Goal: Task Accomplishment & Management: Complete application form

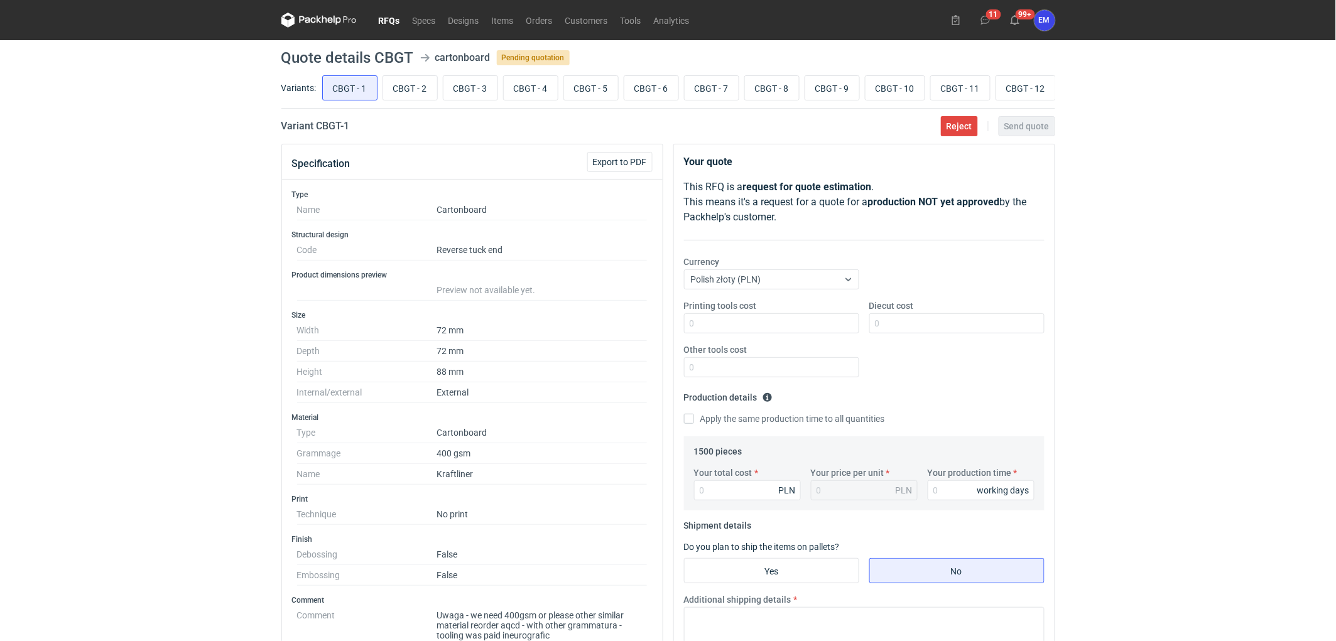
click at [149, 338] on div "RFQs Specs Designs Items Orders Customers Tools Analytics 11 99+ EM Ewelina Mac…" at bounding box center [668, 320] width 1336 height 641
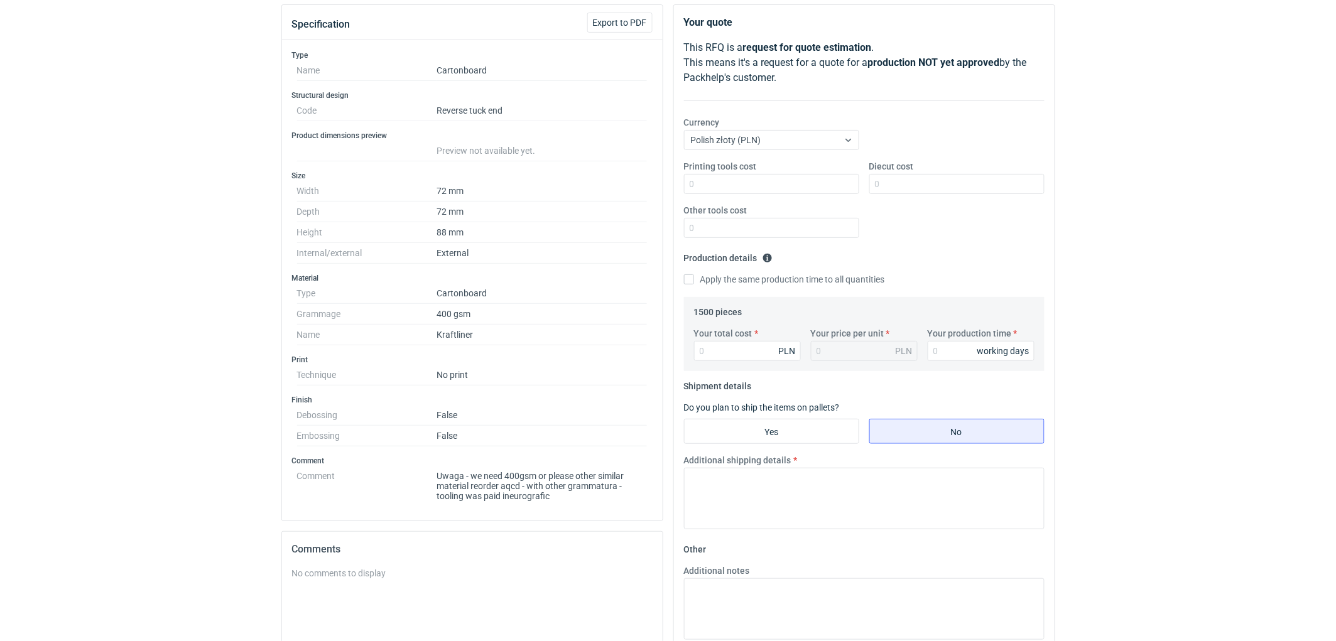
scroll to position [209, 0]
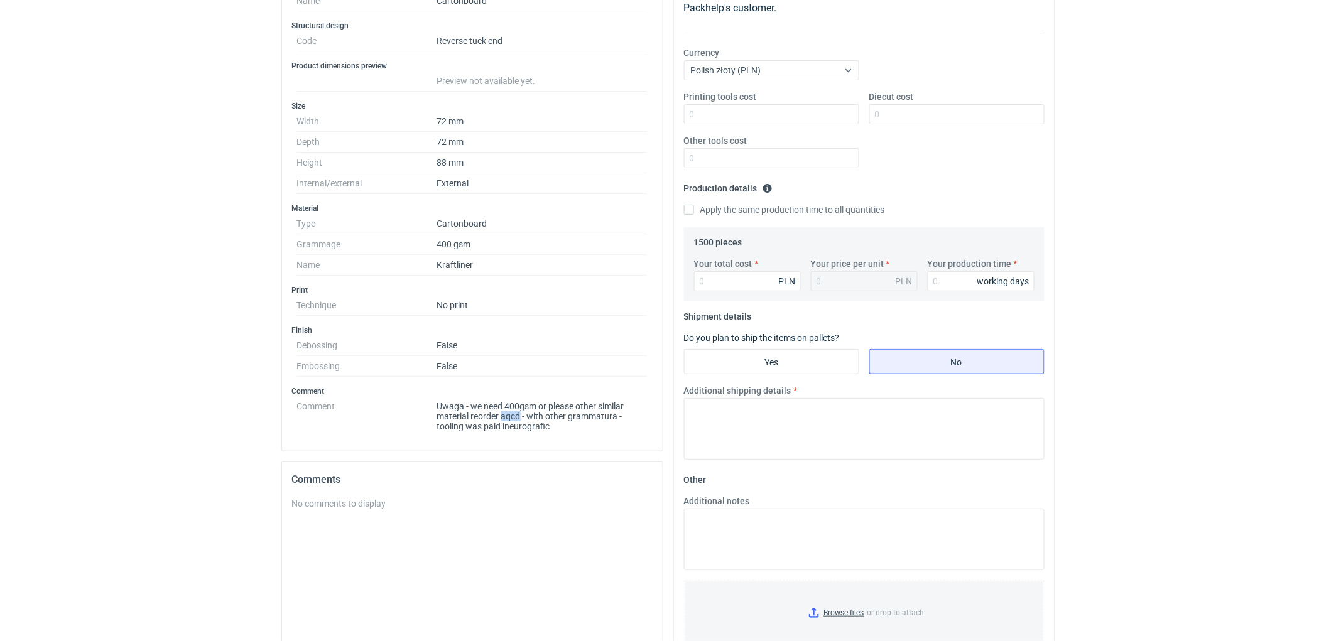
drag, startPoint x: 503, startPoint y: 420, endPoint x: 520, endPoint y: 419, distance: 17.0
click at [520, 419] on dd "Uwaga - we need 400gsm or please other similar material reorder aqcd - with oth…" at bounding box center [542, 413] width 210 height 35
copy dd "aqcd"
click at [172, 330] on div "RFQs Specs Designs Items Orders Customers Tools Analytics 11 99+ EM Ewelina Mac…" at bounding box center [668, 111] width 1336 height 641
click at [220, 342] on div "RFQs Specs Designs Items Orders Customers Tools Analytics 11 99+ EM Ewelina Mac…" at bounding box center [668, 111] width 1336 height 641
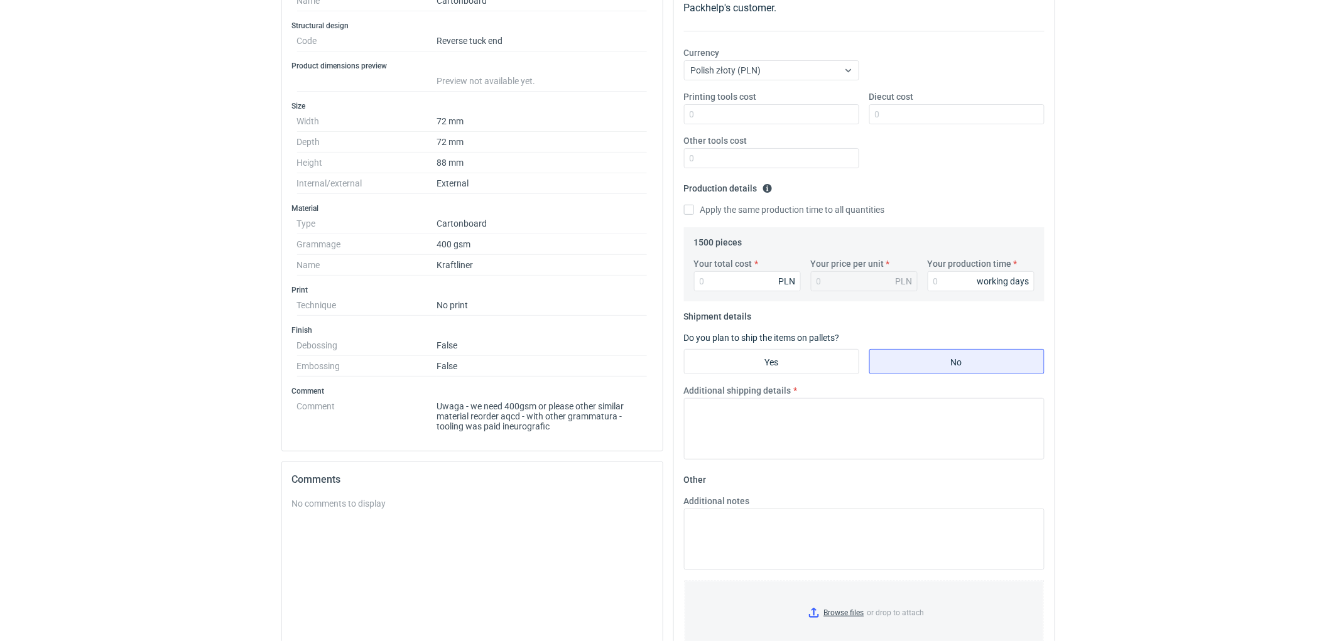
click at [193, 323] on div "RFQs Specs Designs Items Orders Customers Tools Analytics 11 99+ EM Ewelina Mac…" at bounding box center [668, 111] width 1336 height 641
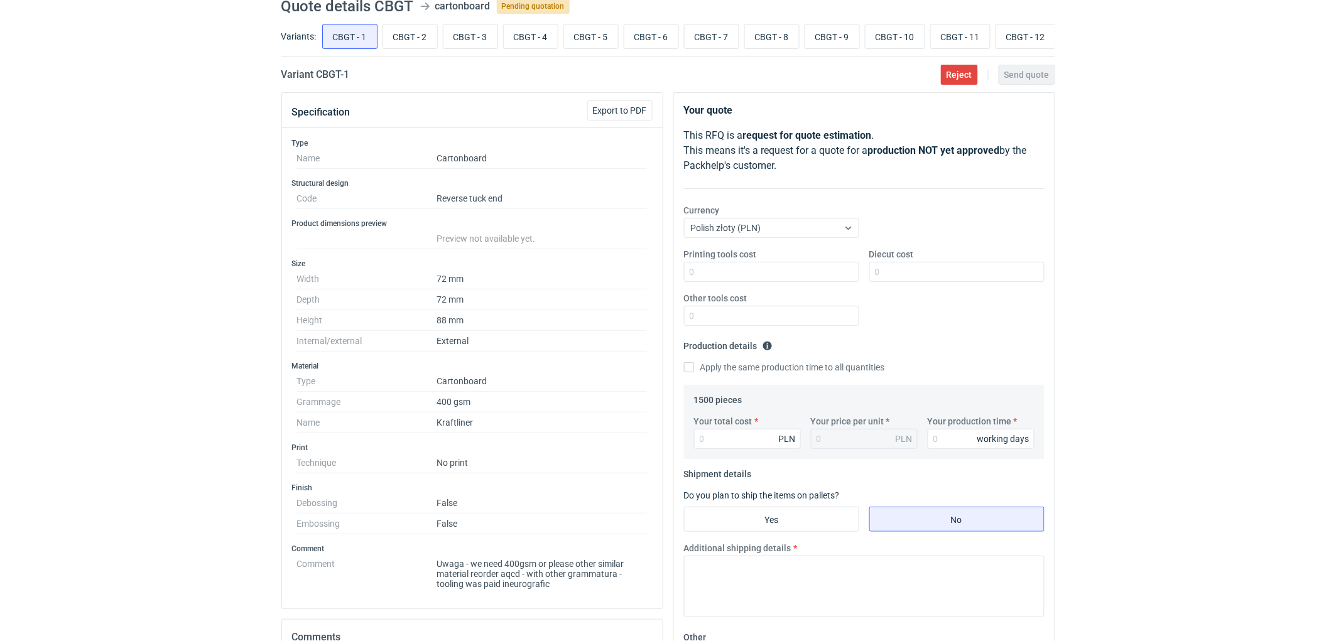
scroll to position [0, 0]
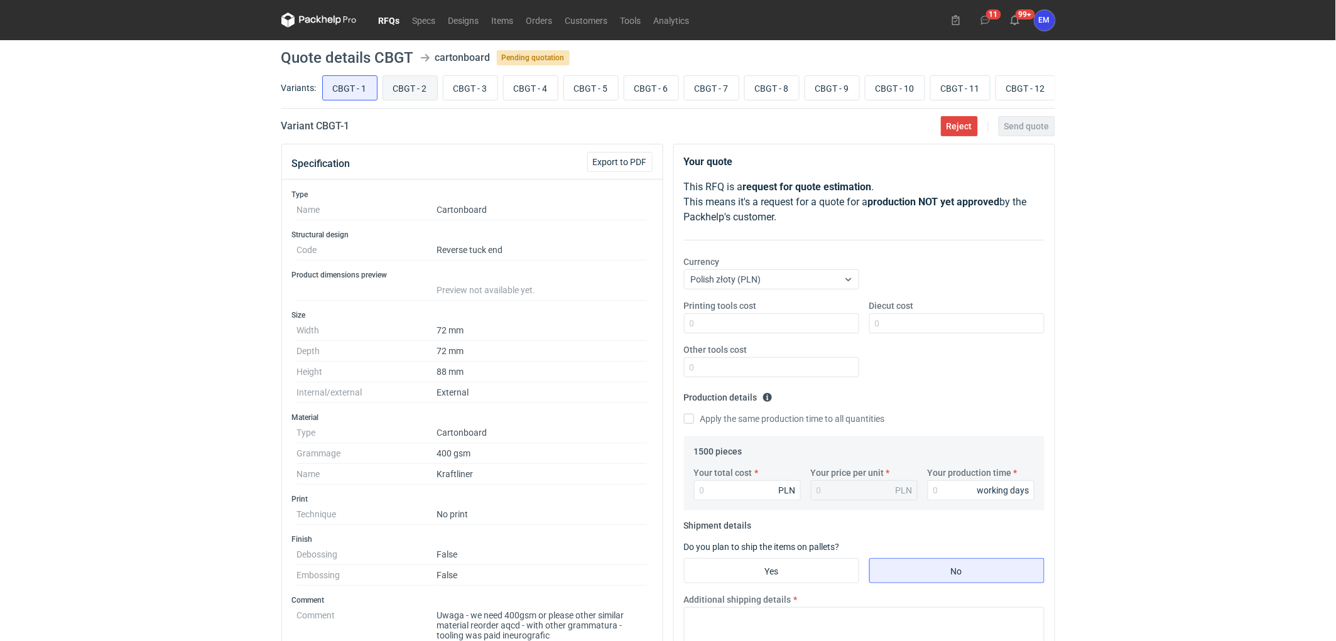
click at [396, 90] on input "CBGT - 2" at bounding box center [410, 88] width 54 height 24
radio input "true"
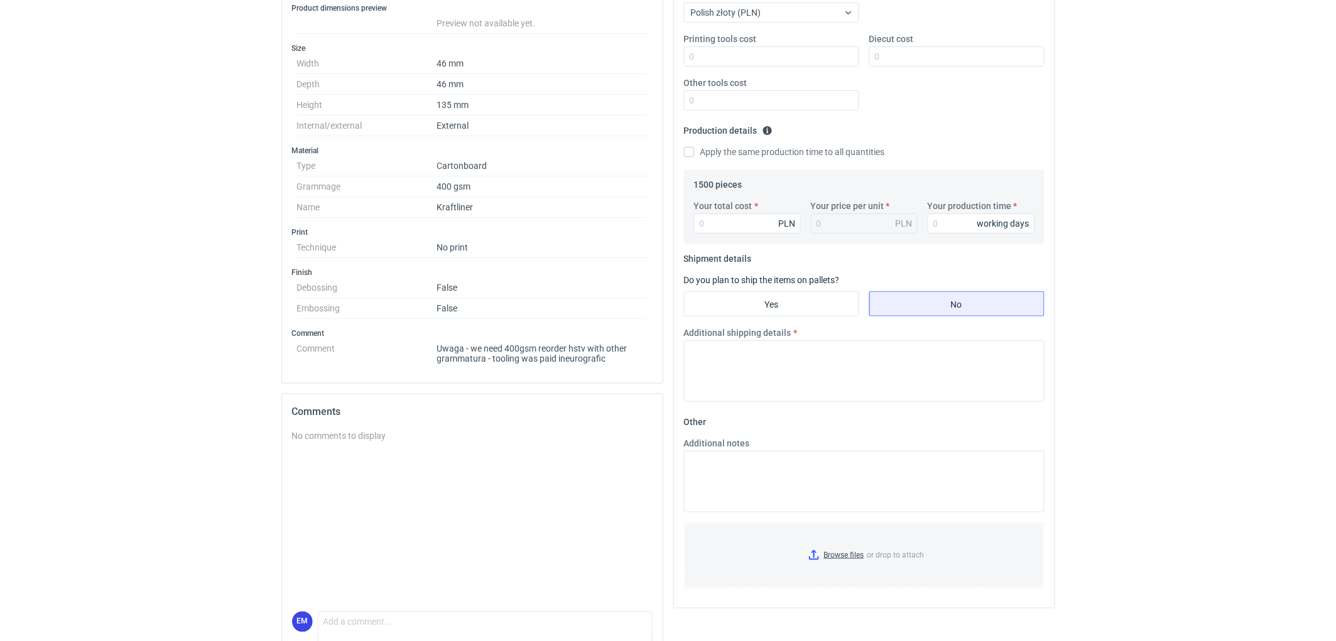
scroll to position [325, 0]
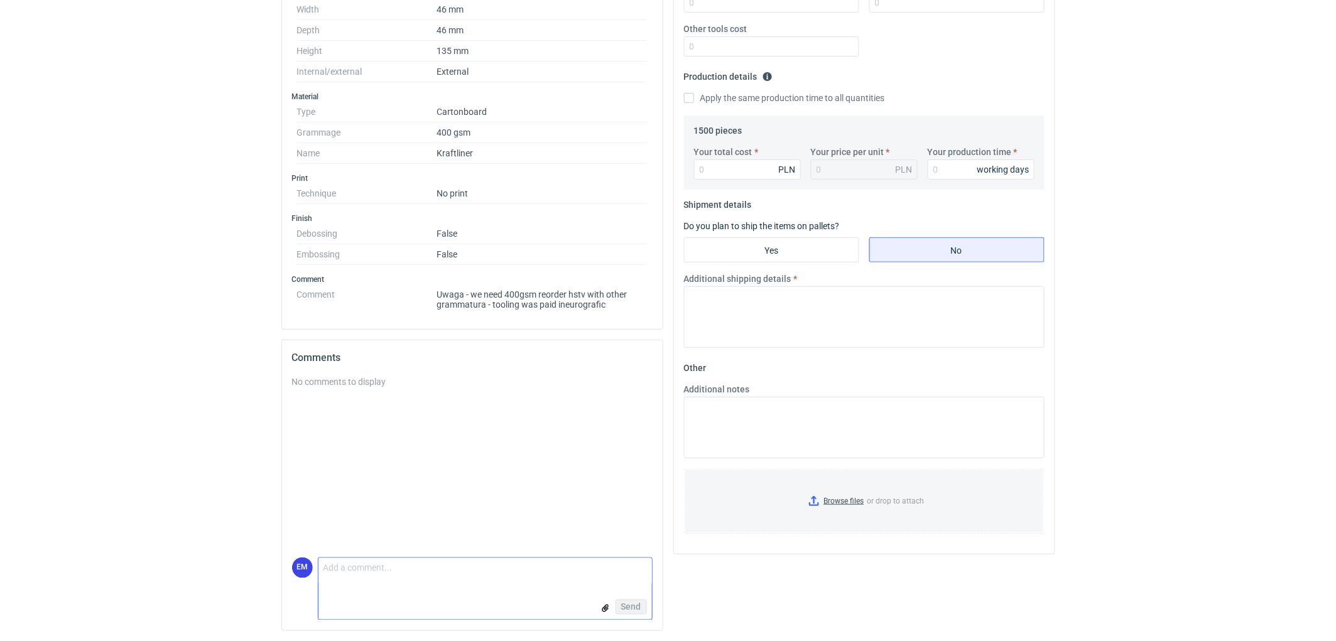
click at [390, 572] on textarea "Comment message" at bounding box center [485, 571] width 334 height 26
type textarea "W"
click at [435, 561] on textarea "Dzień dobry, Kraftliner wystęje w najwyższej gramaturze 300g- czy wycenic na 30…" at bounding box center [485, 567] width 334 height 35
click at [399, 573] on textarea "Dzień dobry, Kraftliner występuje w najwyższej gramaturze 300g- czy wycenic na …" at bounding box center [485, 567] width 334 height 35
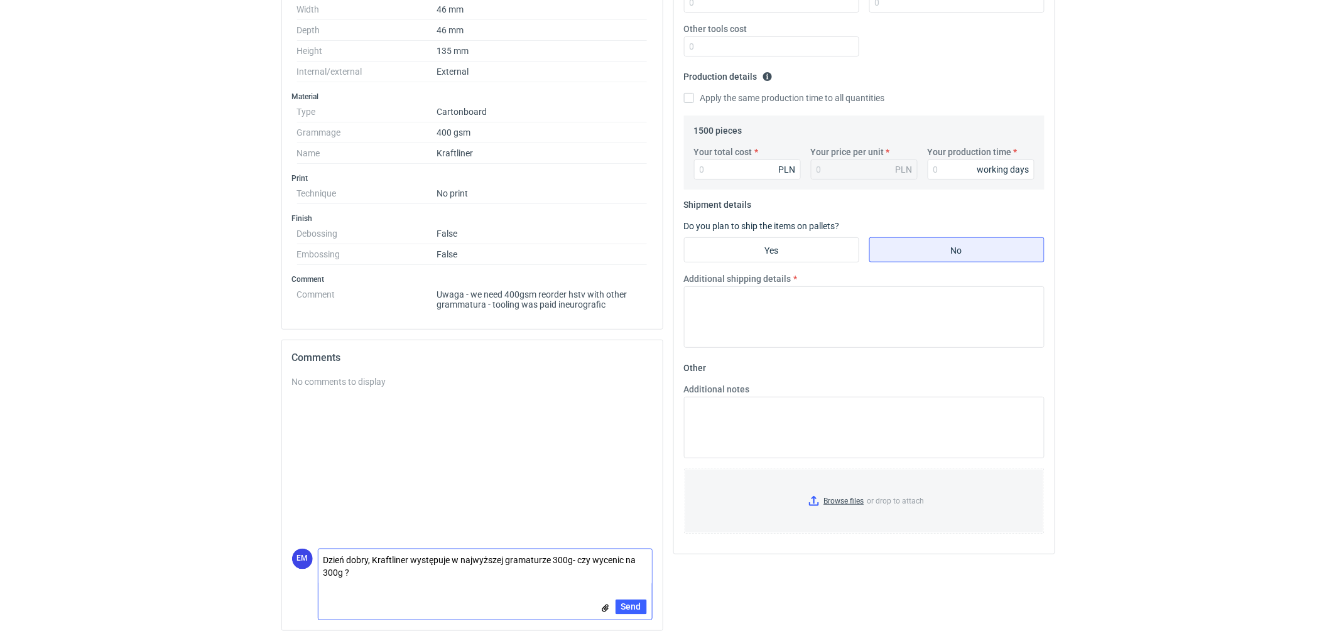
type textarea "Dzień dobry, Kraftliner występuje w najwyższej gramaturze 300g- czy wycenic na …"
drag, startPoint x: 570, startPoint y: 291, endPoint x: 588, endPoint y: 293, distance: 17.8
click at [588, 293] on dd "Uwaga - we need 400gsm reorder hstv with other grammatura - tooling was paid in…" at bounding box center [542, 297] width 210 height 25
copy dd "hstv"
click at [472, 410] on div "No comments to display" at bounding box center [472, 462] width 361 height 173
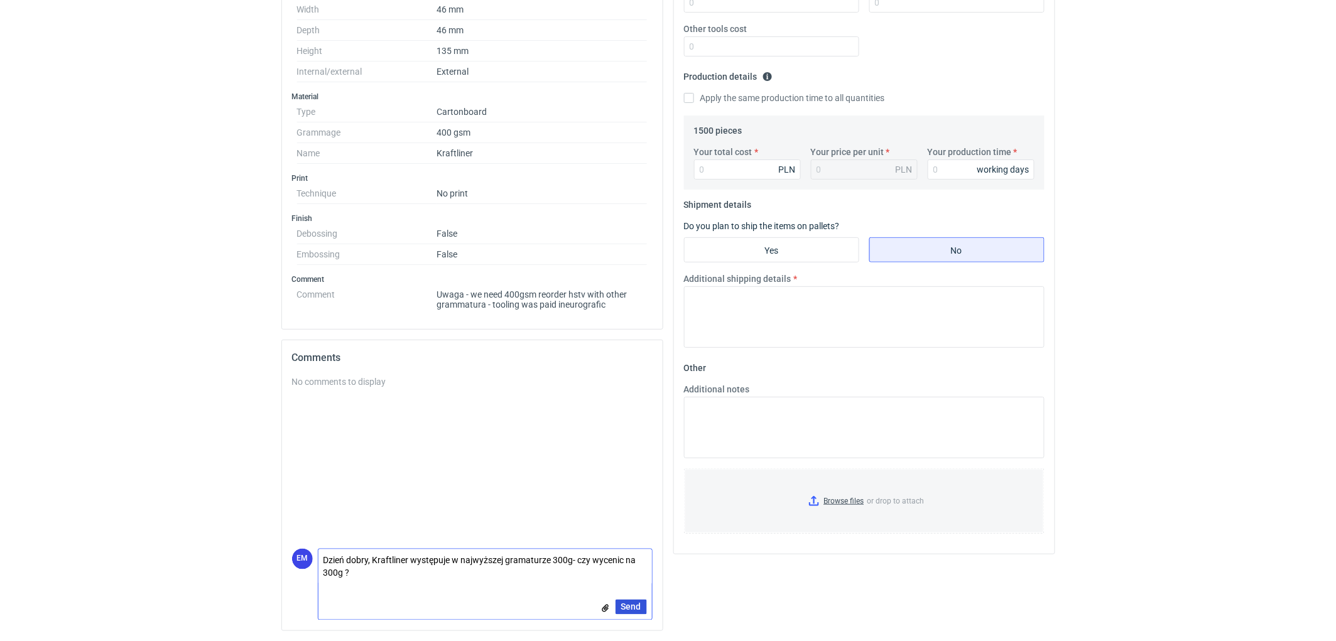
click at [624, 608] on span "Send" at bounding box center [631, 607] width 20 height 9
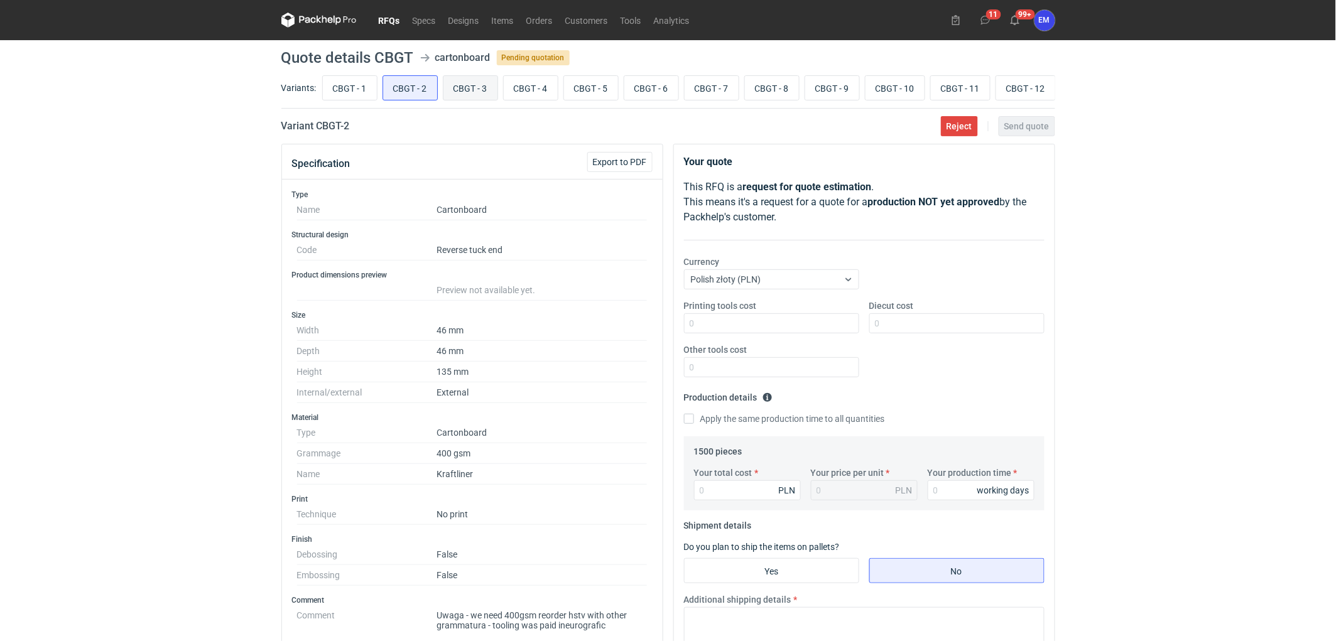
click at [463, 87] on input "CBGT - 3" at bounding box center [470, 88] width 54 height 24
radio input "true"
click at [130, 258] on div "RFQs Specs Designs Items Orders Customers Tools Analytics 11 99+ EM Ewelina Mac…" at bounding box center [668, 320] width 1336 height 641
click at [530, 89] on input "CBGT - 4" at bounding box center [531, 88] width 54 height 24
radio input "true"
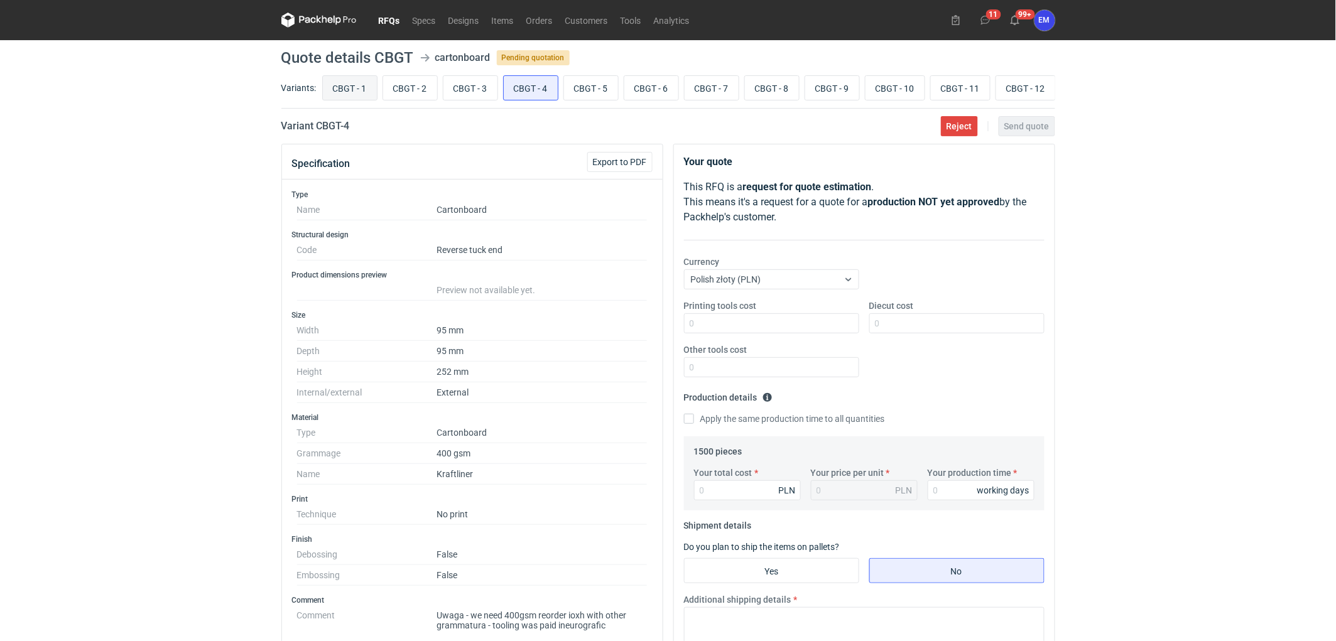
click at [333, 89] on input "CBGT - 1" at bounding box center [350, 88] width 54 height 24
radio input "true"
click at [170, 252] on div "RFQs Specs Designs Items Orders Customers Tools Analytics 11 99+ EM Ewelina Mac…" at bounding box center [668, 320] width 1336 height 641
click at [149, 258] on div "RFQs Specs Designs Items Orders Customers Tools Analytics 11 99+ EM Ewelina Mac…" at bounding box center [668, 320] width 1336 height 641
click at [210, 160] on div "RFQs Specs Designs Items Orders Customers Tools Analytics 11 99+ EM Ewelina Mac…" at bounding box center [668, 320] width 1336 height 641
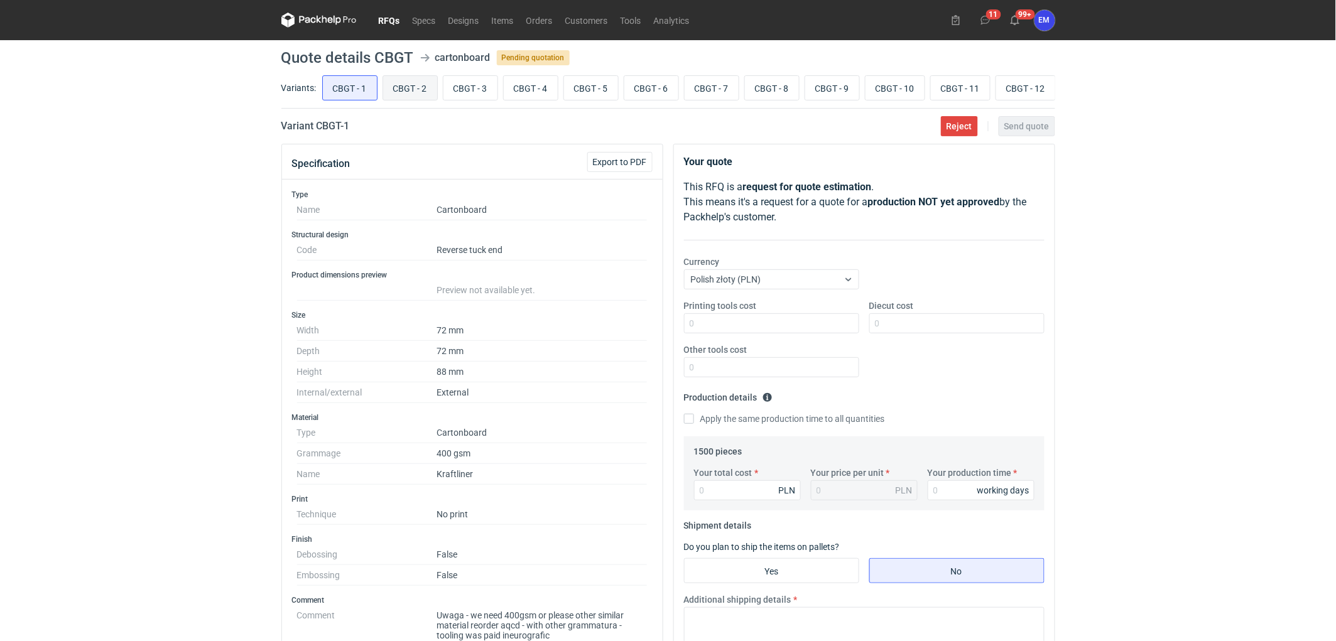
click at [393, 97] on input "CBGT - 2" at bounding box center [410, 88] width 54 height 24
radio input "true"
click at [485, 90] on input "CBGT - 3" at bounding box center [470, 88] width 54 height 24
radio input "true"
click at [520, 85] on input "CBGT - 4" at bounding box center [531, 88] width 54 height 24
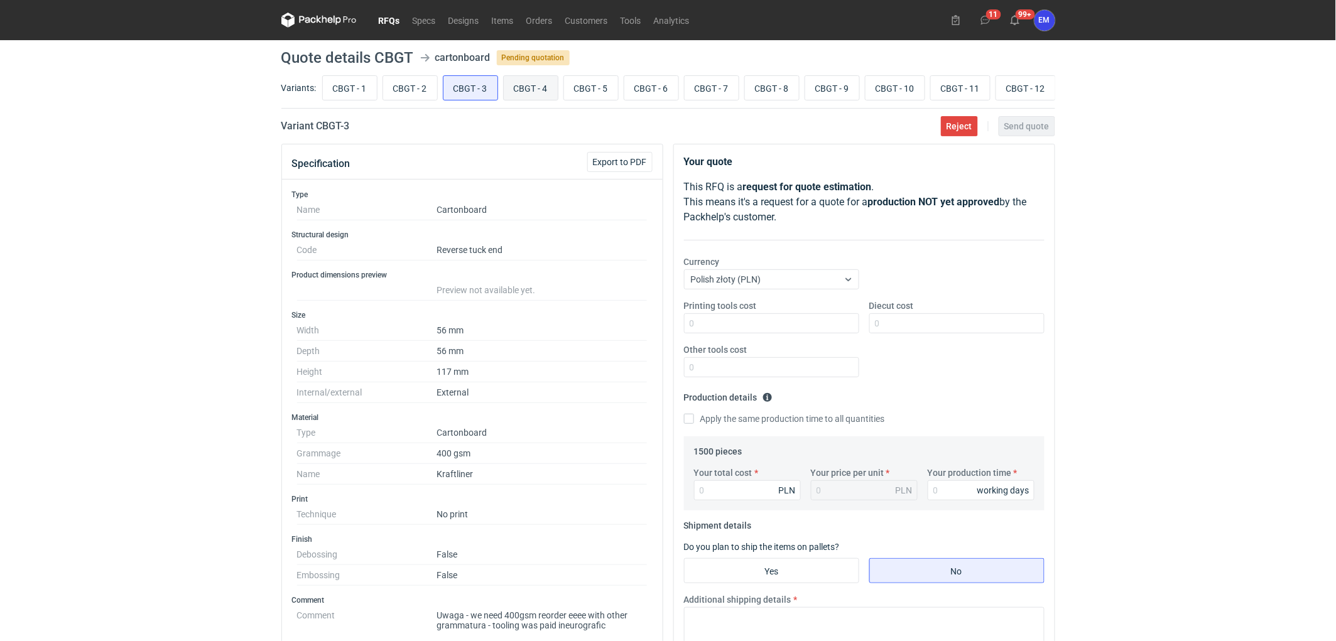
radio input "true"
click at [585, 94] on input "CBGT - 5" at bounding box center [591, 88] width 54 height 24
radio input "true"
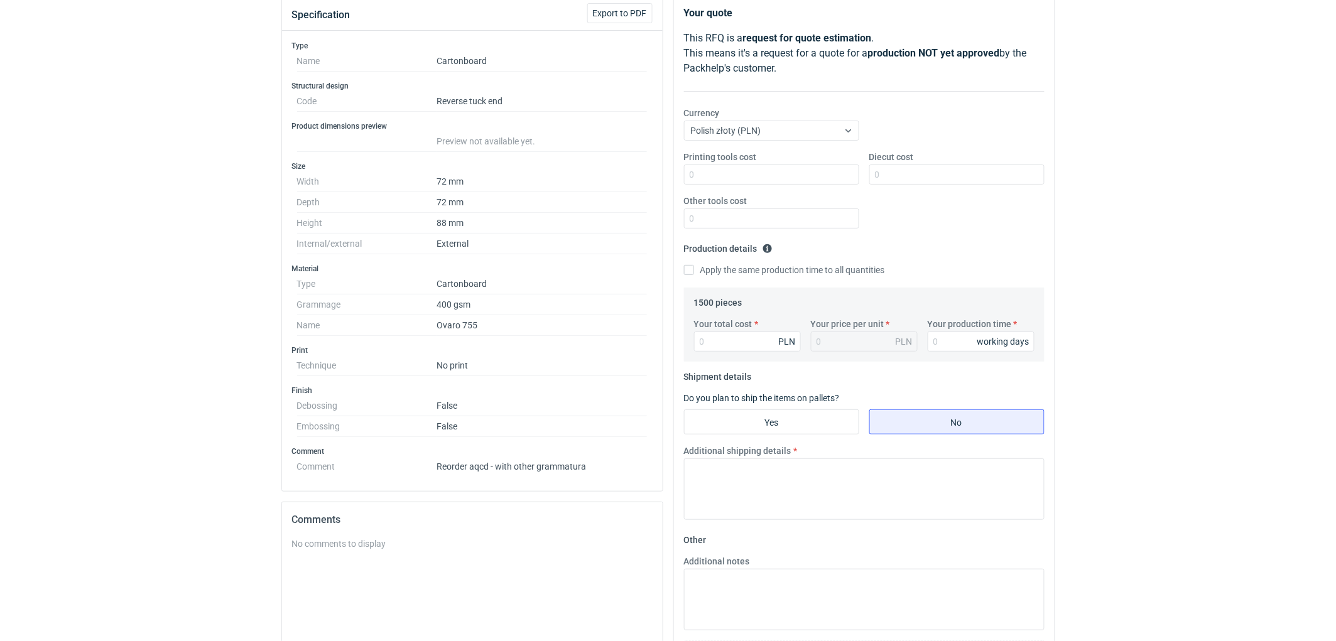
scroll to position [70, 0]
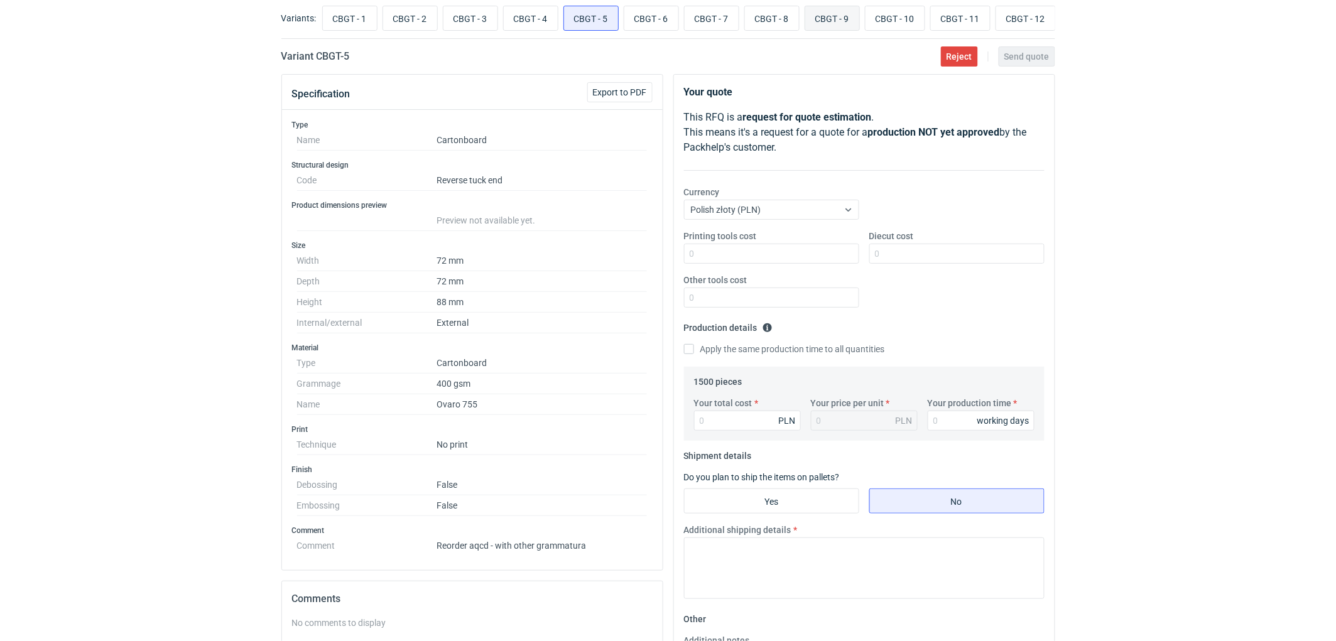
click at [846, 15] on input "CBGT - 9" at bounding box center [832, 18] width 54 height 24
radio input "true"
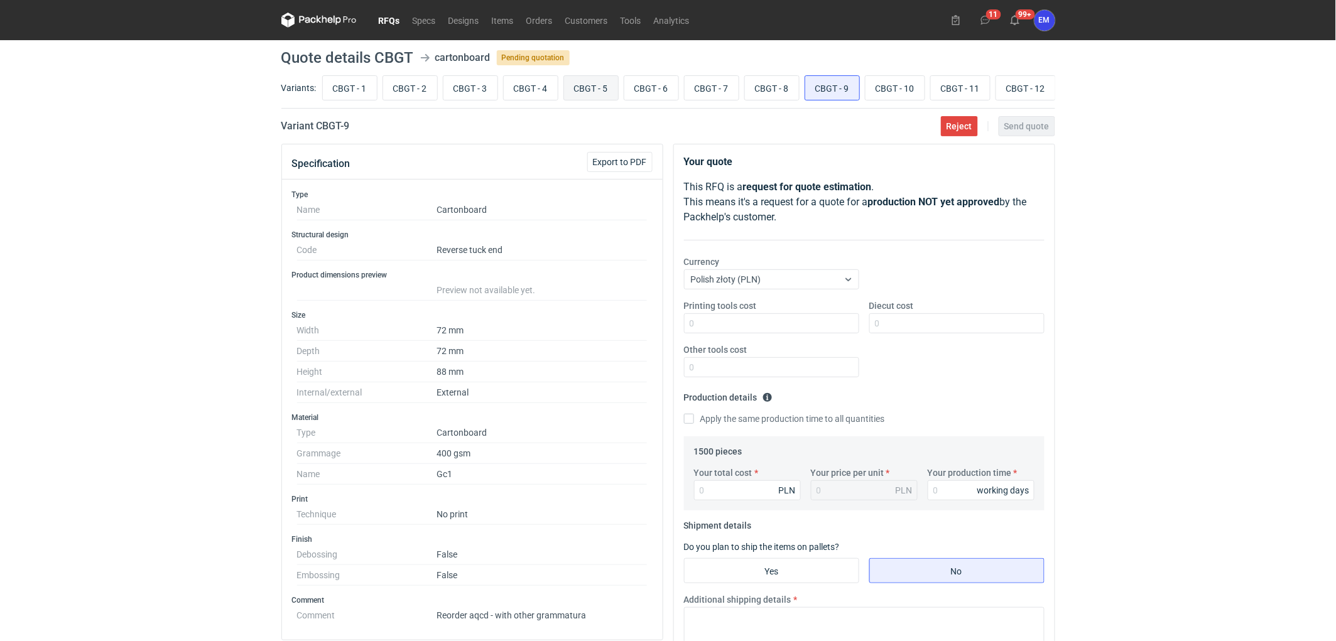
click at [602, 90] on input "CBGT - 5" at bounding box center [591, 88] width 54 height 24
radio input "true"
click at [932, 329] on input "Diecut cost" at bounding box center [956, 323] width 175 height 20
click at [899, 323] on input "Diecut cost" at bounding box center [956, 323] width 175 height 20
click at [940, 334] on input "Diecut cost" at bounding box center [956, 323] width 175 height 20
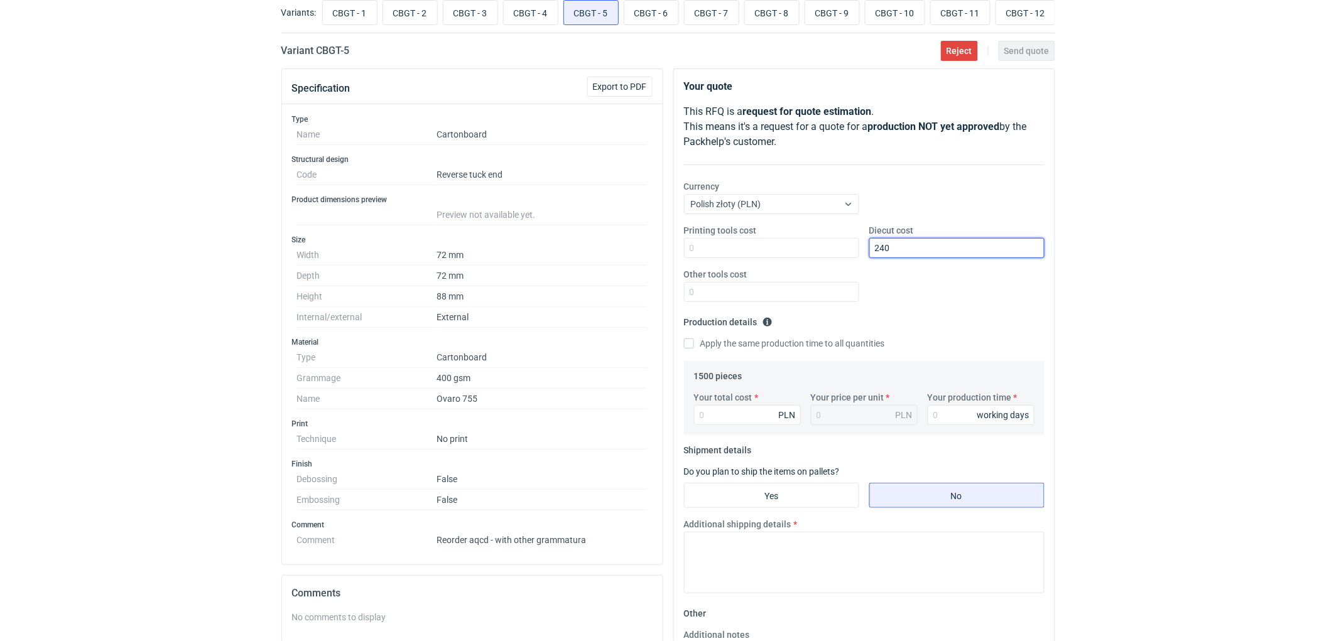
scroll to position [209, 0]
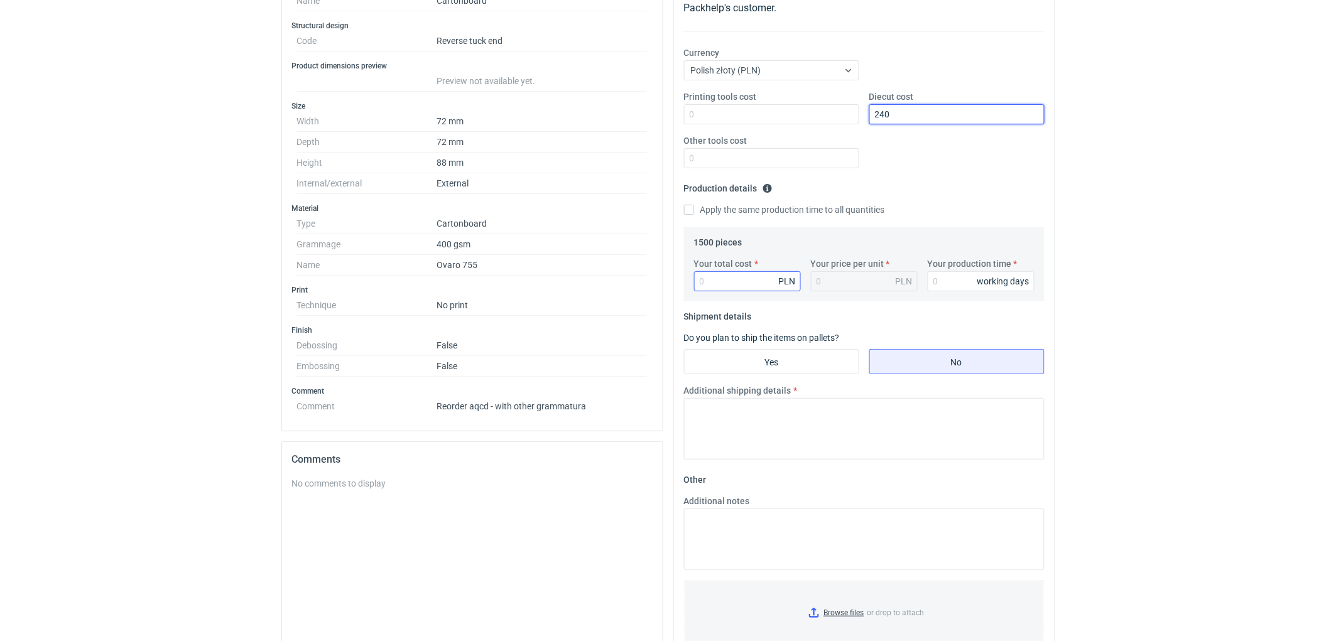
type input "240"
click at [732, 283] on input "Your total cost" at bounding box center [747, 281] width 107 height 20
type input "1245"
type input "0.83"
type input "1245"
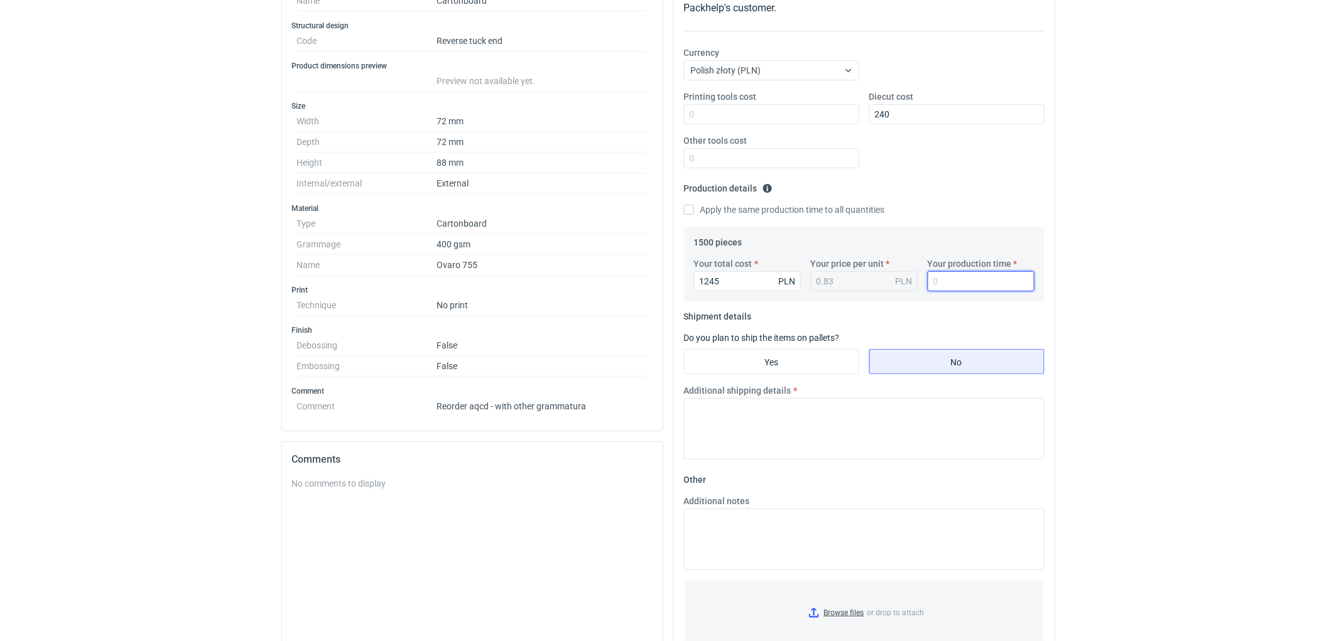
click at [964, 284] on input "Your production time" at bounding box center [981, 281] width 107 height 20
type input "10"
click at [796, 434] on textarea "Additional shipping details" at bounding box center [864, 429] width 361 height 62
click at [788, 442] on textarea "Additional shipping details" at bounding box center [864, 429] width 361 height 62
type textarea "Wstępnie zakładamy nastepujace pakowanie- 1 paleta."
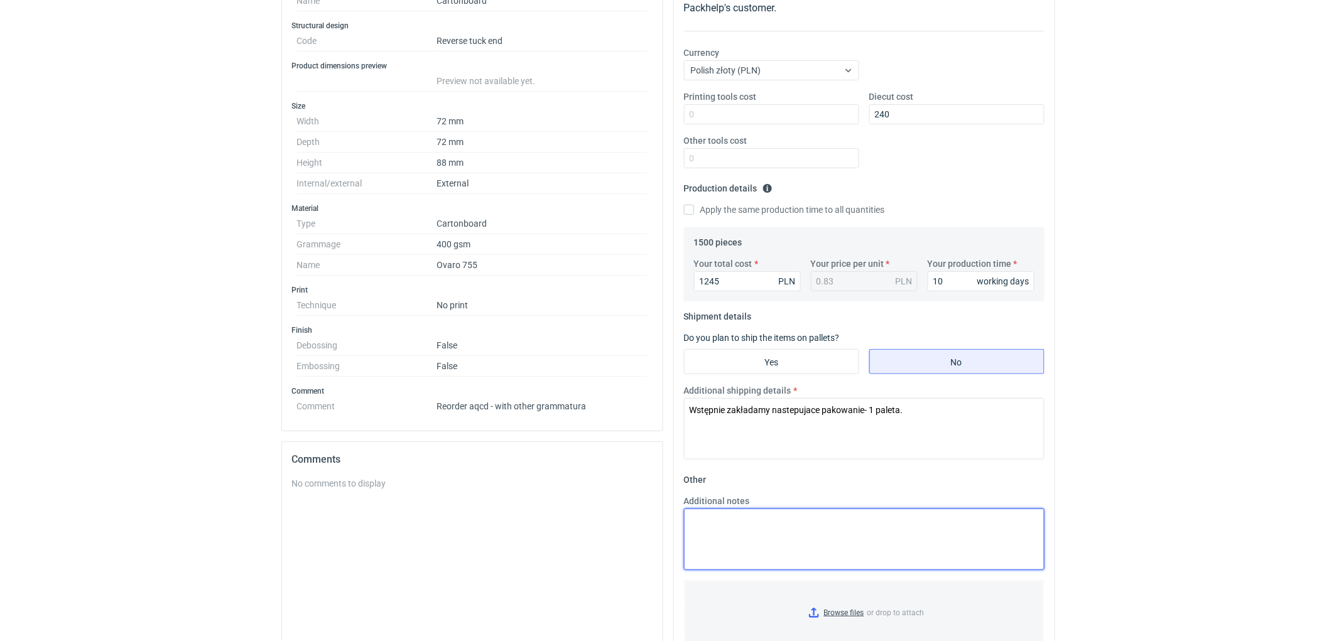
click at [747, 546] on textarea "Additional notes" at bounding box center [864, 540] width 361 height 62
click at [890, 544] on textarea "KO 3224/2025. Oferta ważna 4 tygodnie." at bounding box center [864, 540] width 361 height 62
type textarea "KO 3224/2025. Oferta ważna 4 tygodnie."
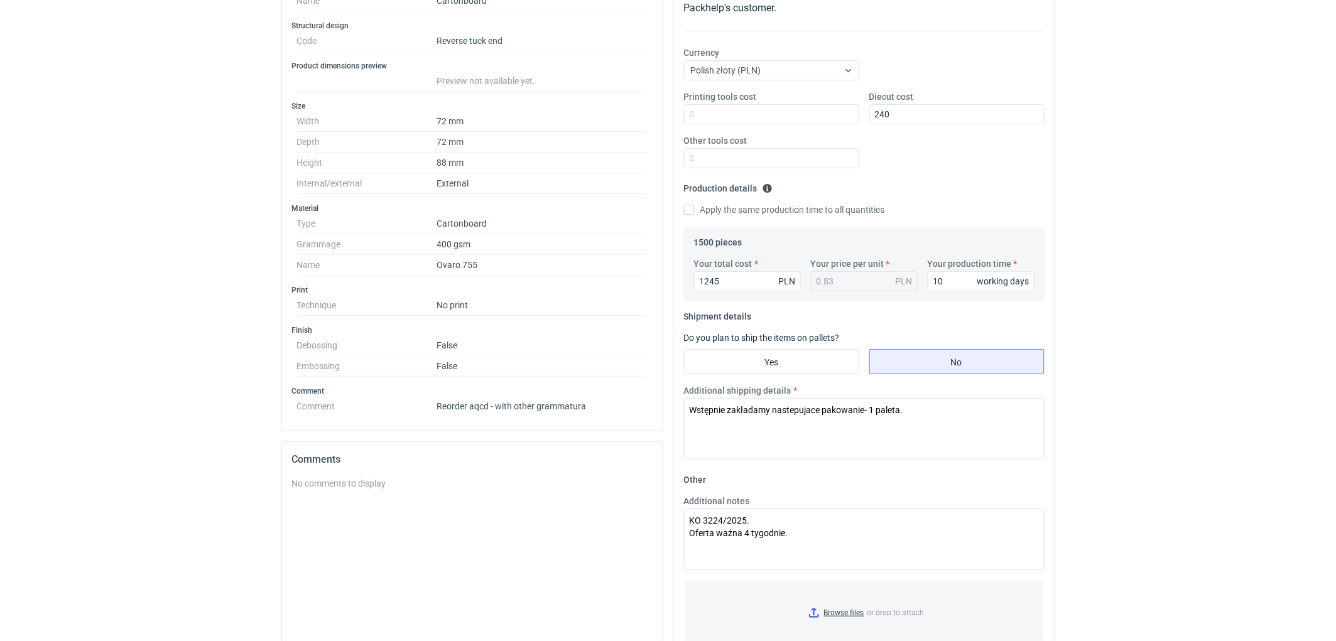
click at [1227, 422] on div "RFQs Specs Designs Items Orders Customers Tools Analytics 11 99+ EM Ewelina Mac…" at bounding box center [668, 111] width 1336 height 641
click at [1146, 413] on div "RFQs Specs Designs Items Orders Customers Tools Analytics 11 99+ EM Ewelina Mac…" at bounding box center [668, 111] width 1336 height 641
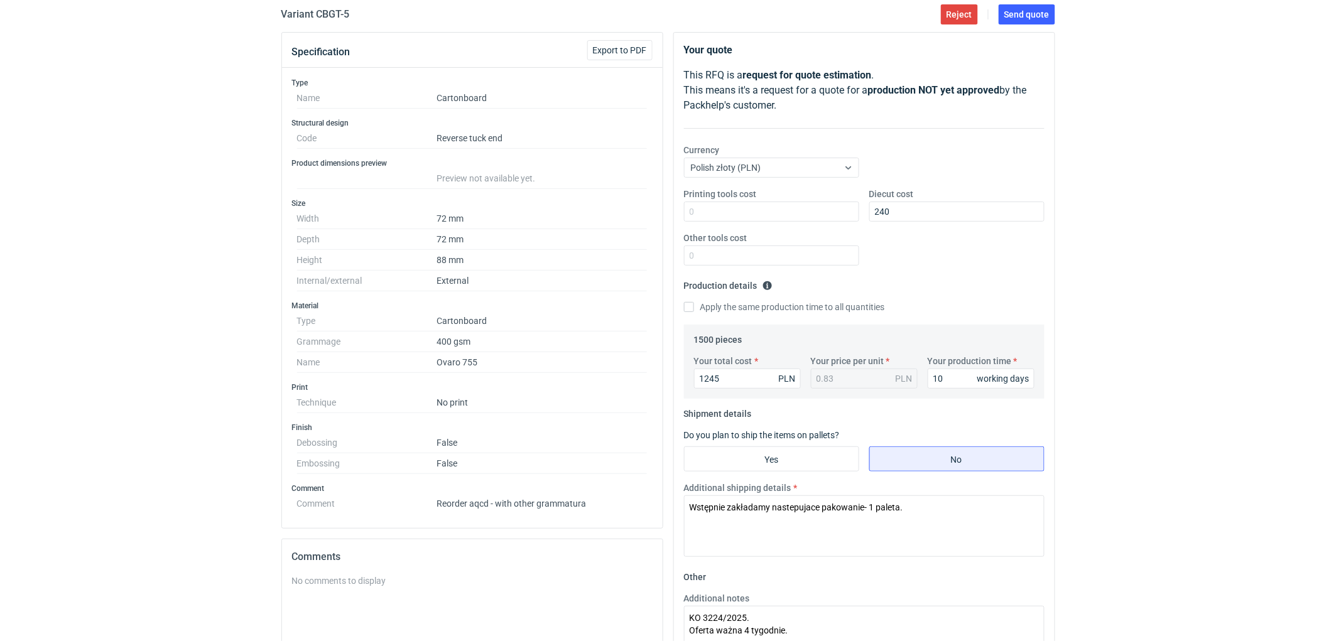
scroll to position [0, 0]
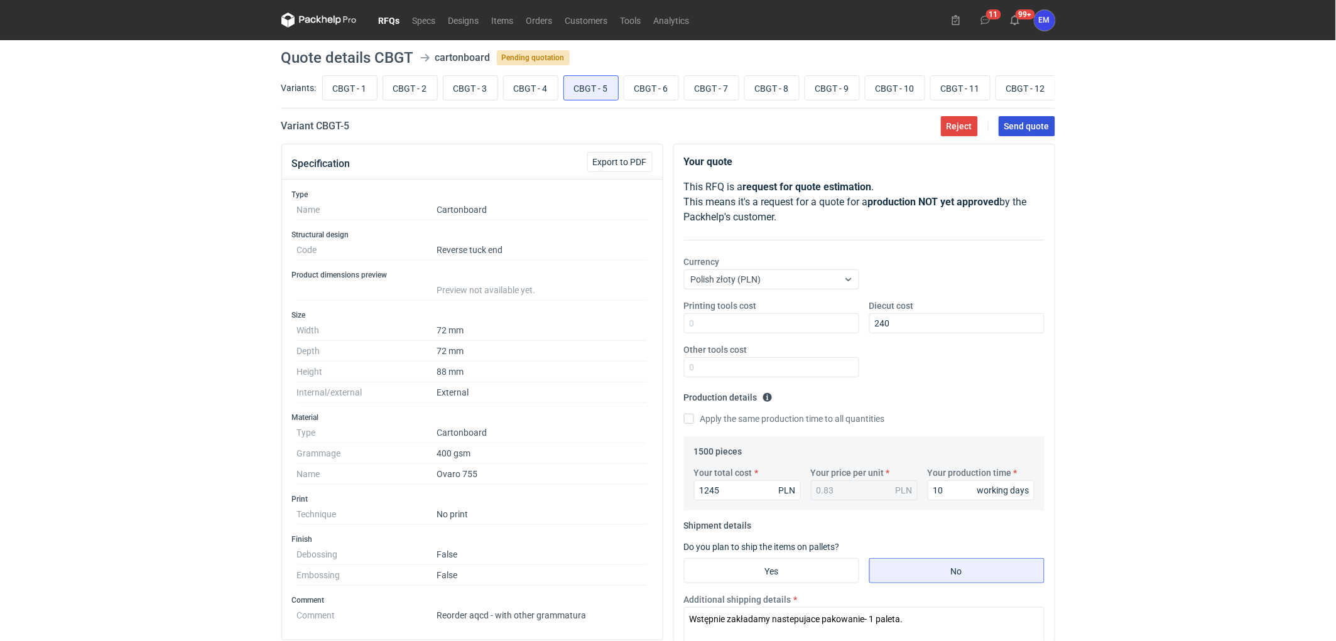
click at [1020, 131] on span "Send quote" at bounding box center [1026, 126] width 45 height 9
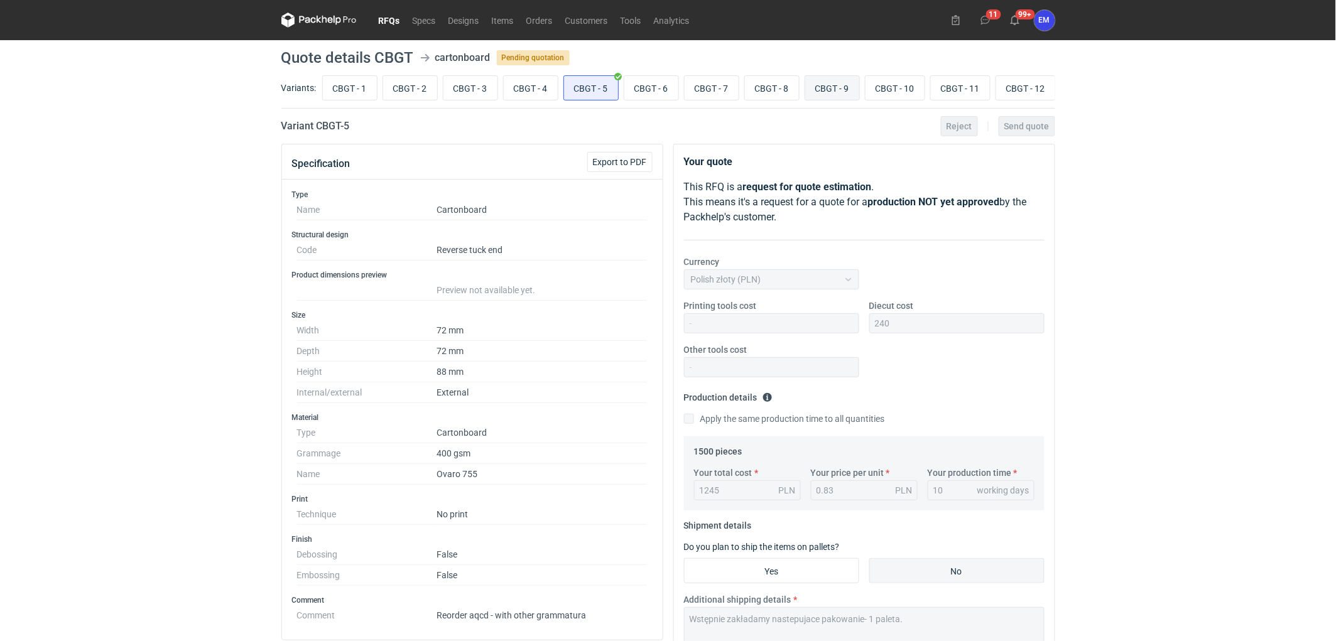
click at [821, 90] on input "CBGT - 9" at bounding box center [832, 88] width 54 height 24
radio input "true"
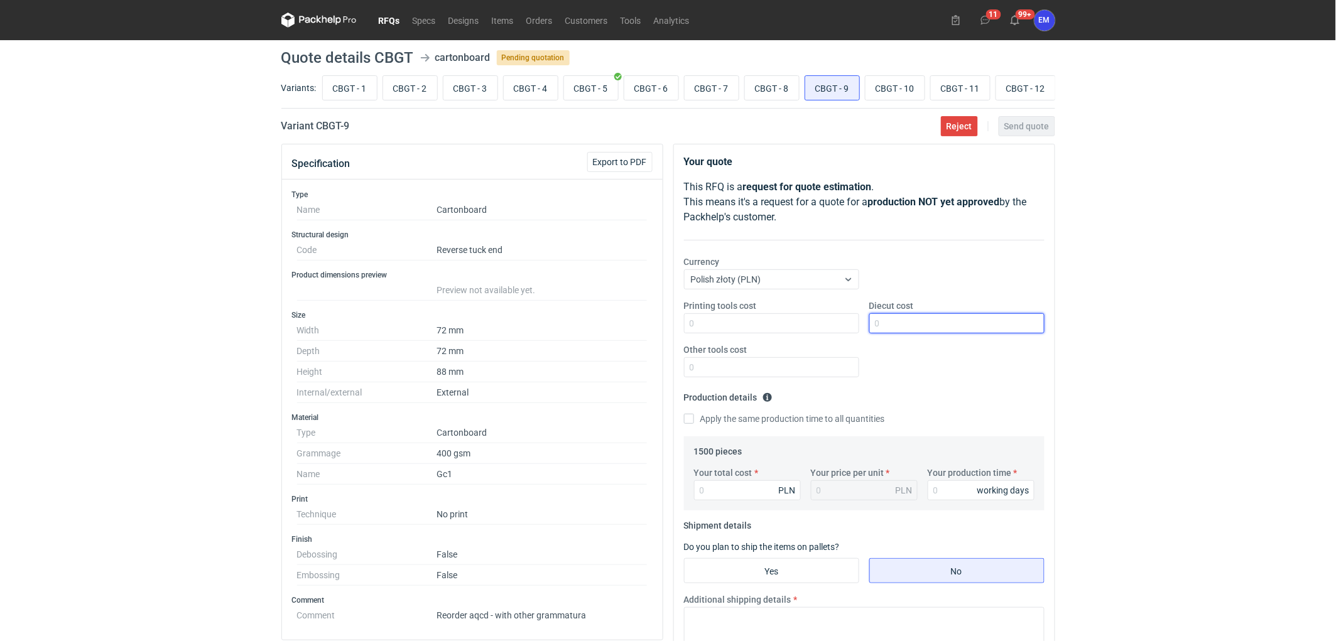
click at [906, 318] on input "Diecut cost" at bounding box center [956, 323] width 175 height 20
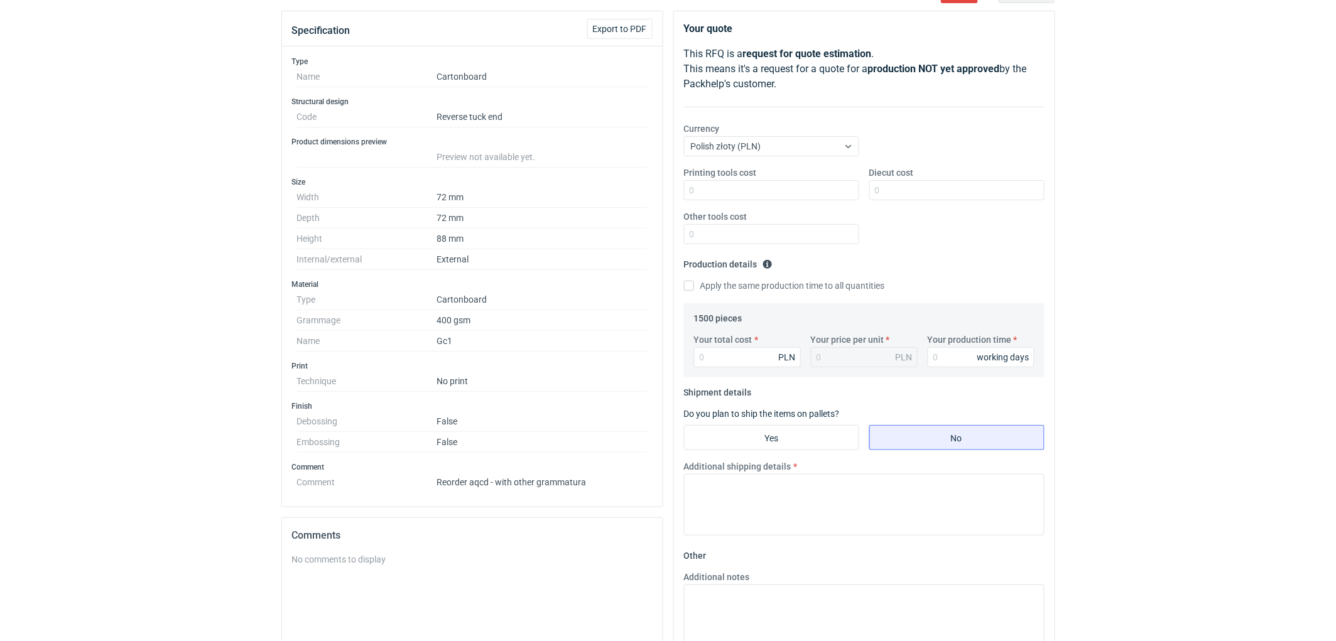
scroll to position [139, 0]
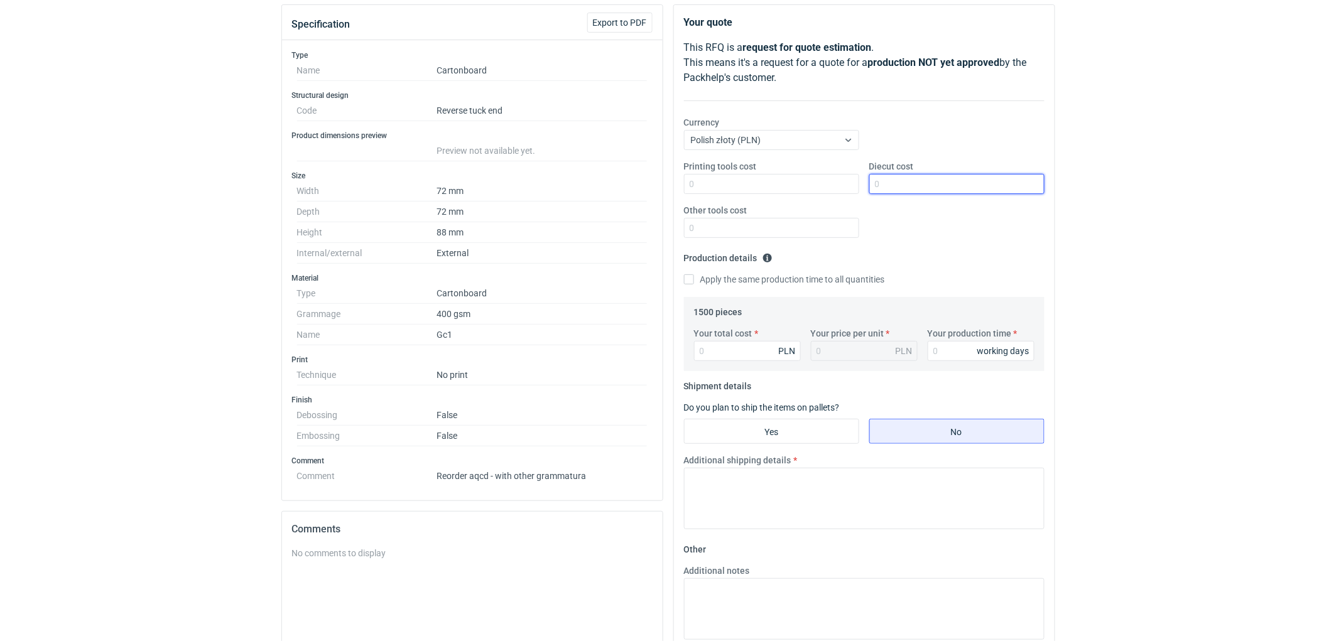
click at [897, 191] on input "Diecut cost" at bounding box center [956, 184] width 175 height 20
click at [933, 185] on input "Diecut cost" at bounding box center [956, 184] width 175 height 20
type input "515"
click at [1135, 253] on div "RFQs Specs Designs Items Orders Customers Tools Analytics 11 99+ EM Ewelina Mac…" at bounding box center [668, 181] width 1336 height 641
click at [710, 357] on input "Your total cost" at bounding box center [747, 351] width 107 height 20
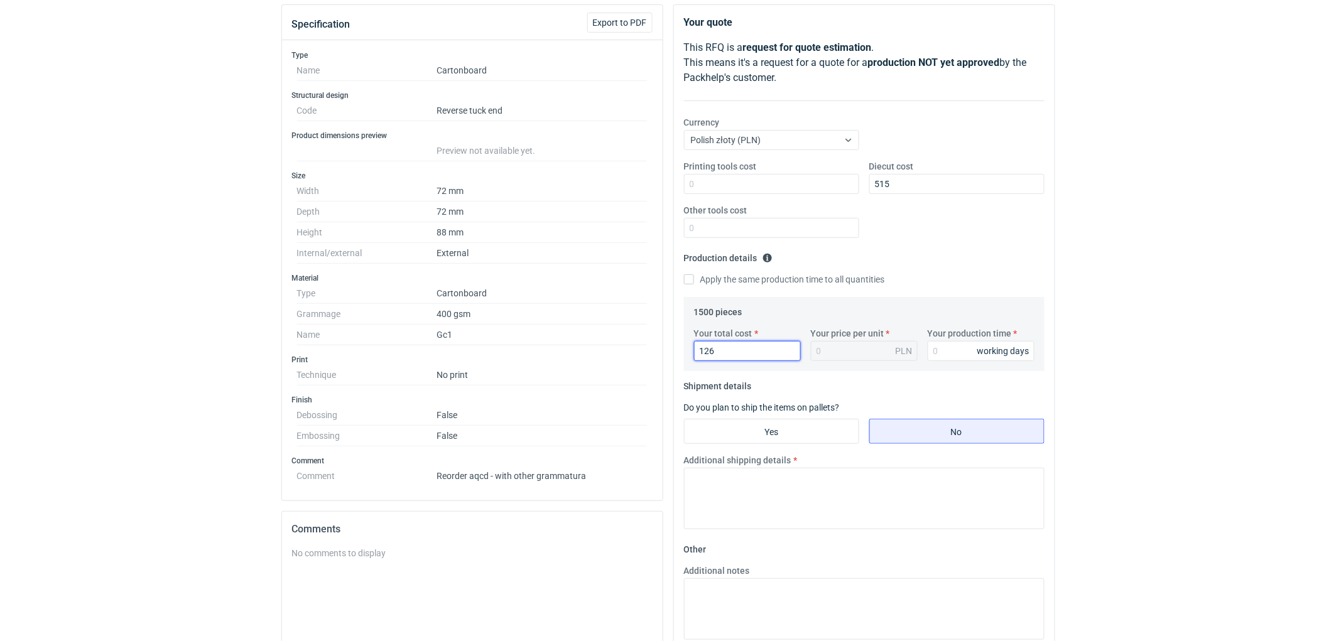
type input "1260"
type input "0.84"
type input "1260"
click at [966, 359] on input "Your production time" at bounding box center [981, 351] width 107 height 20
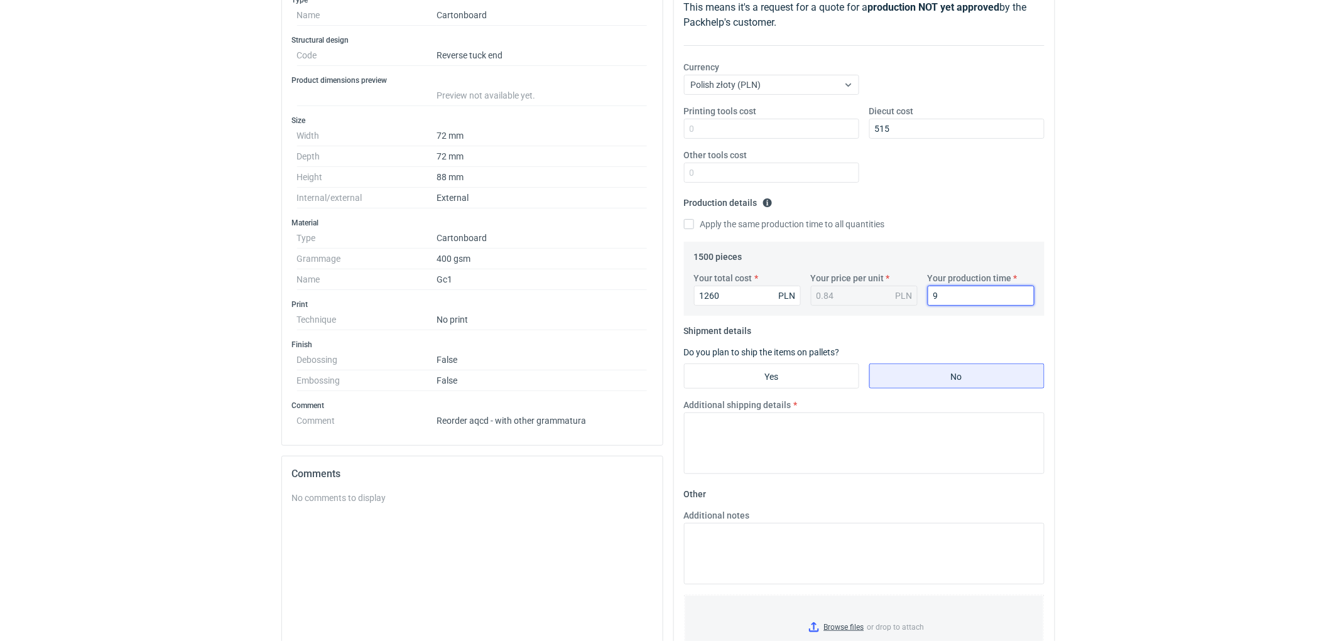
scroll to position [279, 0]
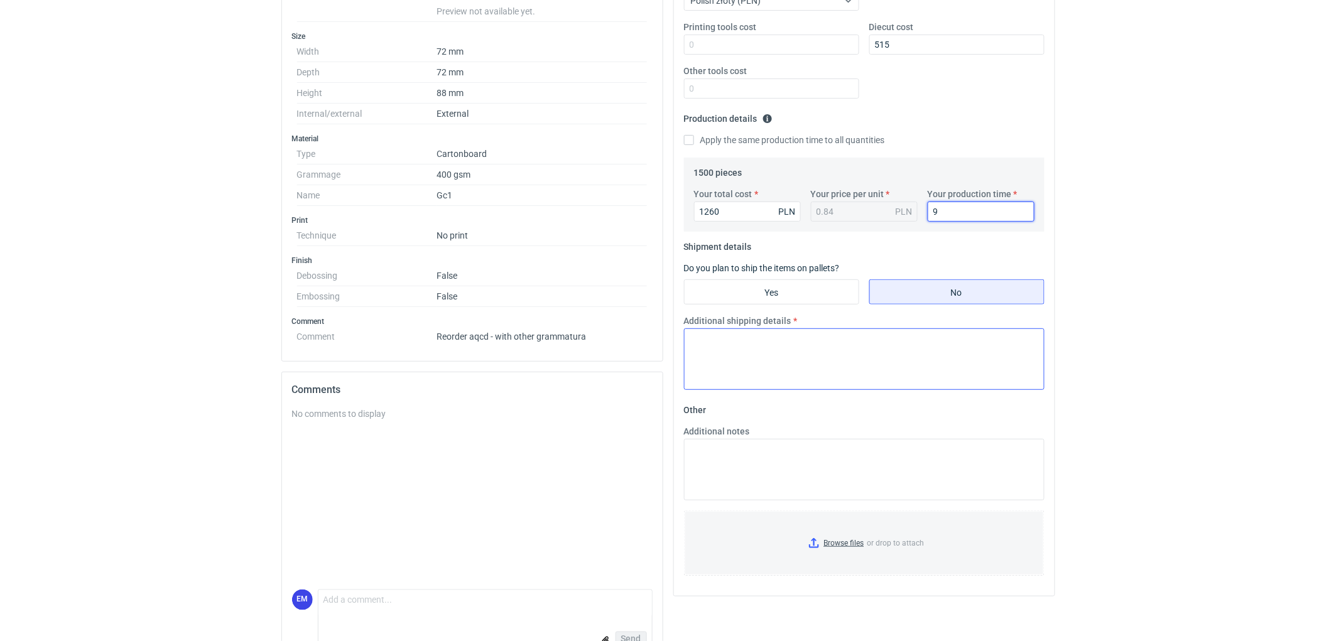
type input "9"
click at [738, 362] on textarea "Additional shipping details" at bounding box center [864, 360] width 361 height 62
type textarea "Wstepnie zakładamy nastepujące pakowanie - 1 paleta."
click at [749, 455] on textarea "Additional notes" at bounding box center [864, 470] width 361 height 62
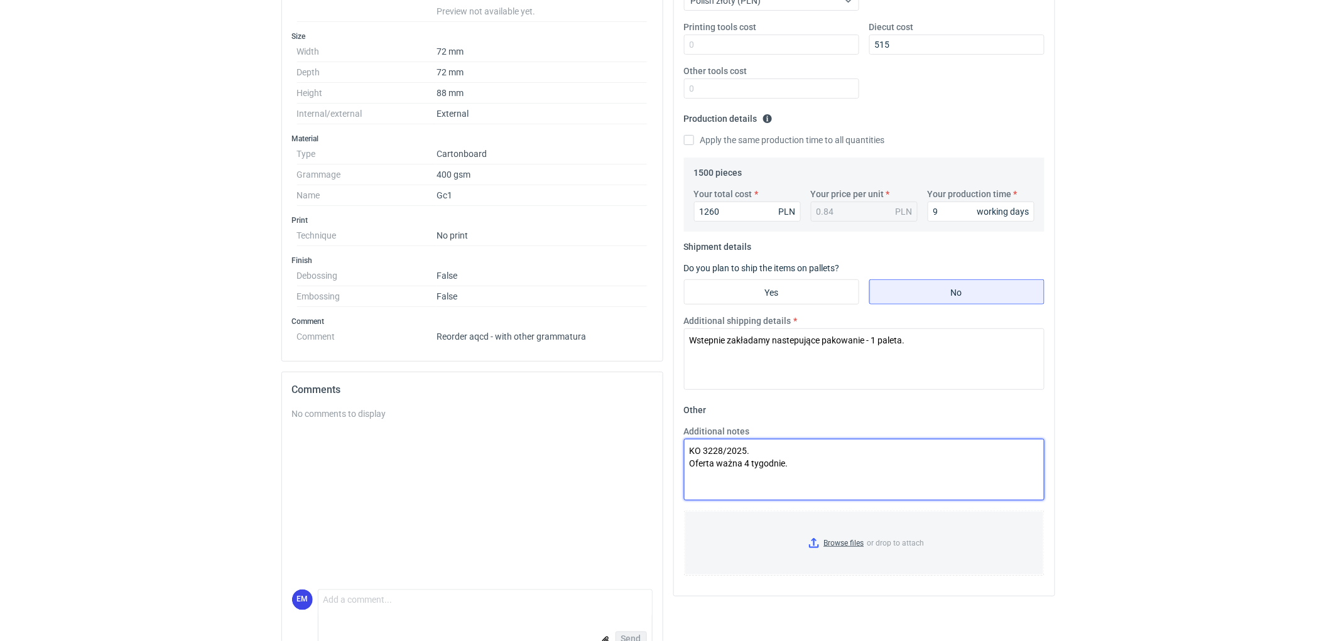
type textarea "KO 3228/2025. Oferta ważna 4 tygodnie."
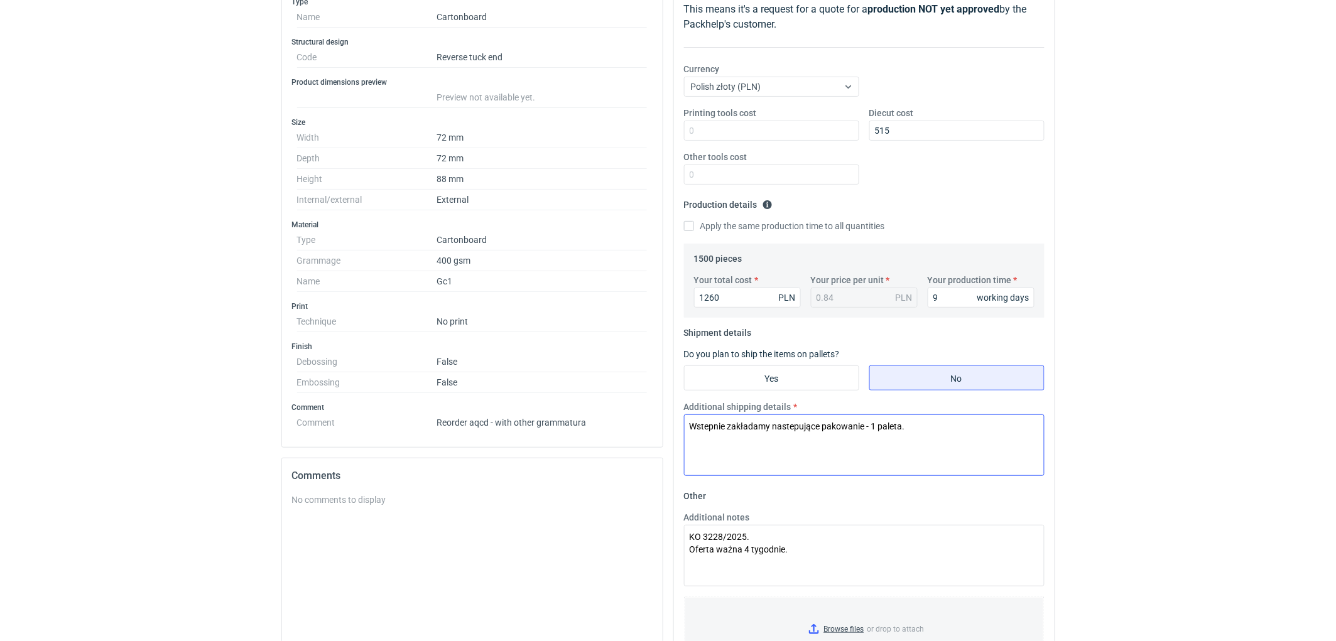
scroll to position [70, 0]
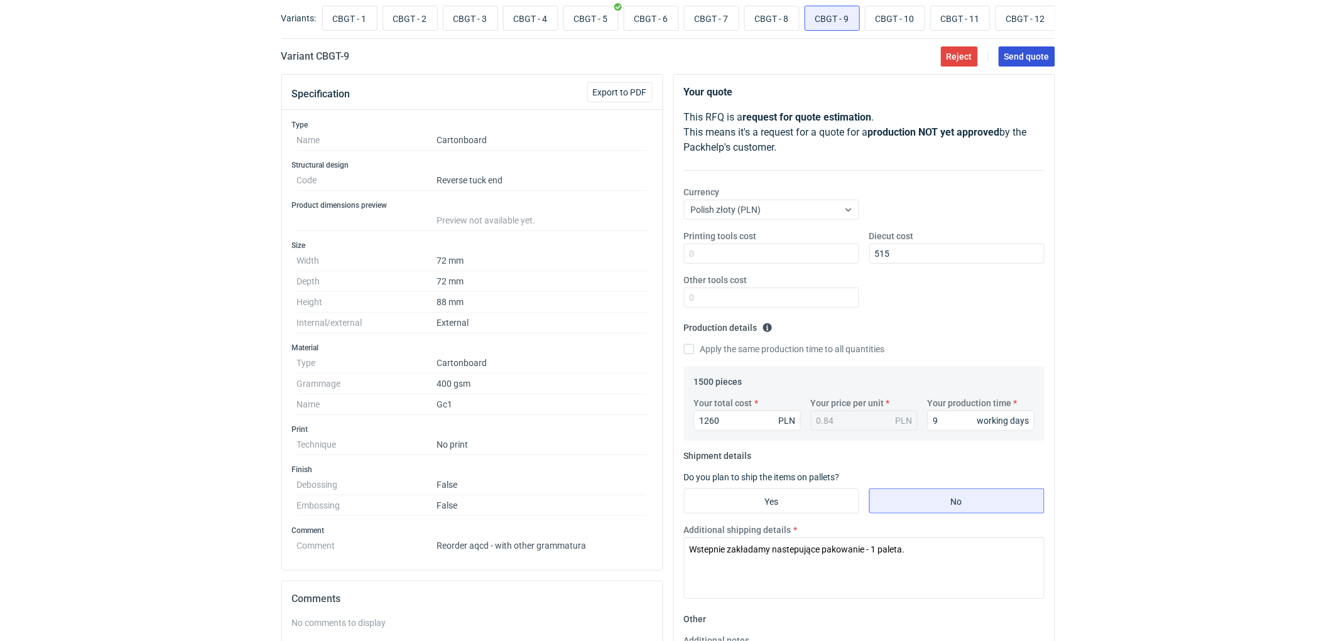
click at [1033, 61] on span "Send quote" at bounding box center [1026, 56] width 45 height 9
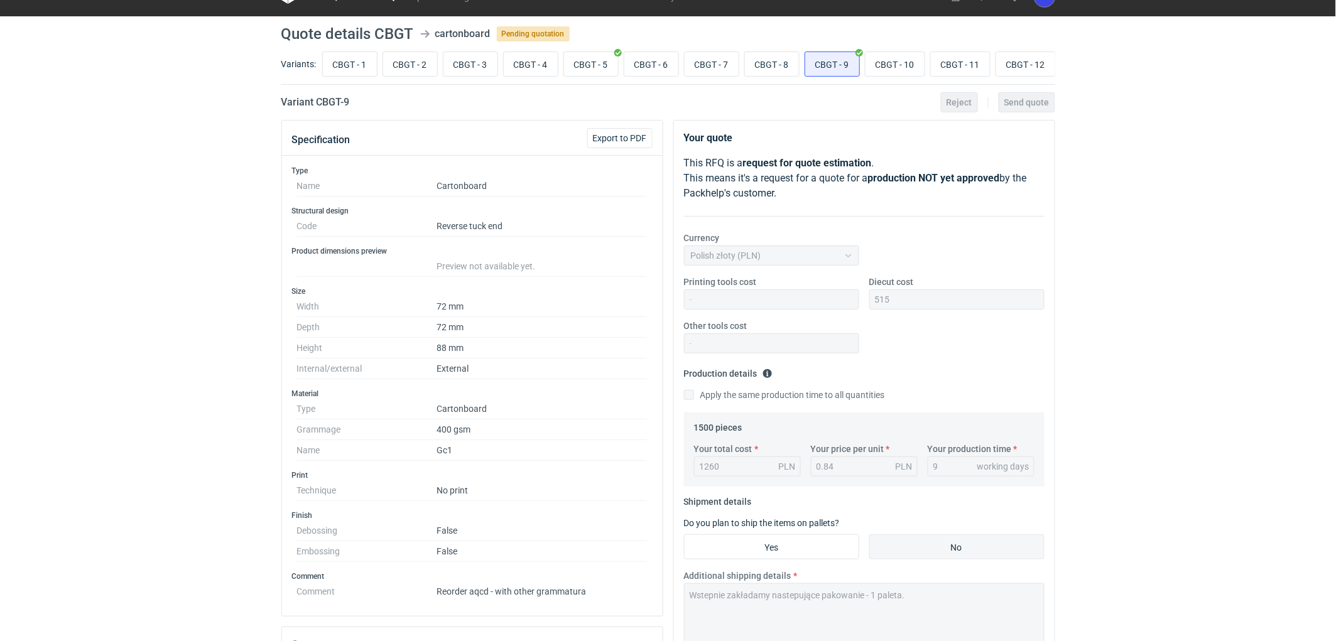
scroll to position [0, 0]
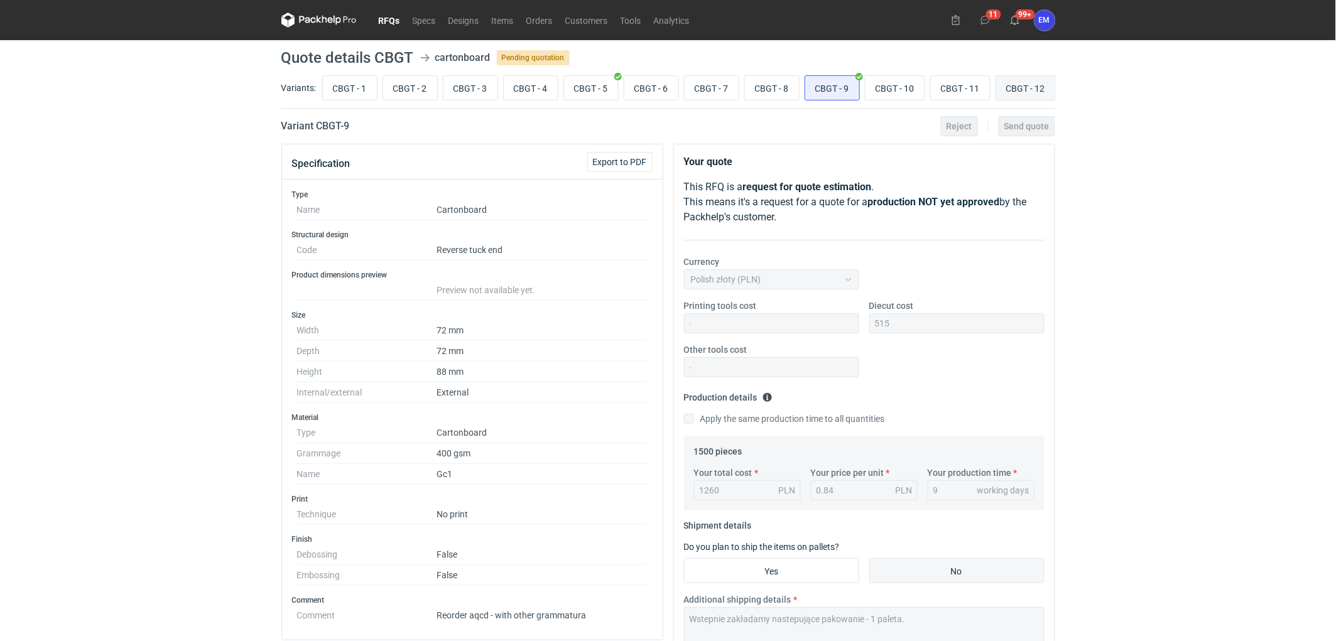
click at [1029, 89] on input "CBGT - 12" at bounding box center [1025, 88] width 59 height 24
radio input "true"
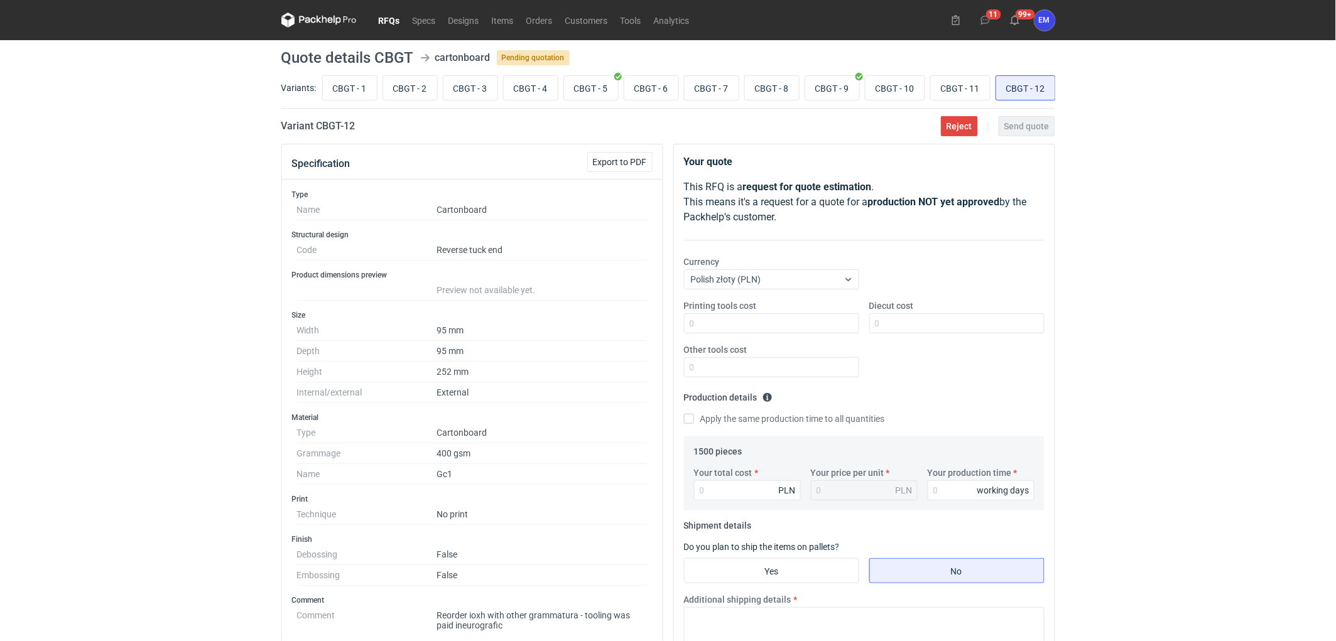
click at [949, 316] on div "Diecut cost" at bounding box center [956, 317] width 185 height 34
click at [948, 322] on input "Diecut cost" at bounding box center [956, 323] width 175 height 20
type input "415"
click at [1281, 237] on div "RFQs Specs Designs Items Orders Customers Tools Analytics 11 99+ EM Ewelina Mac…" at bounding box center [668, 320] width 1336 height 641
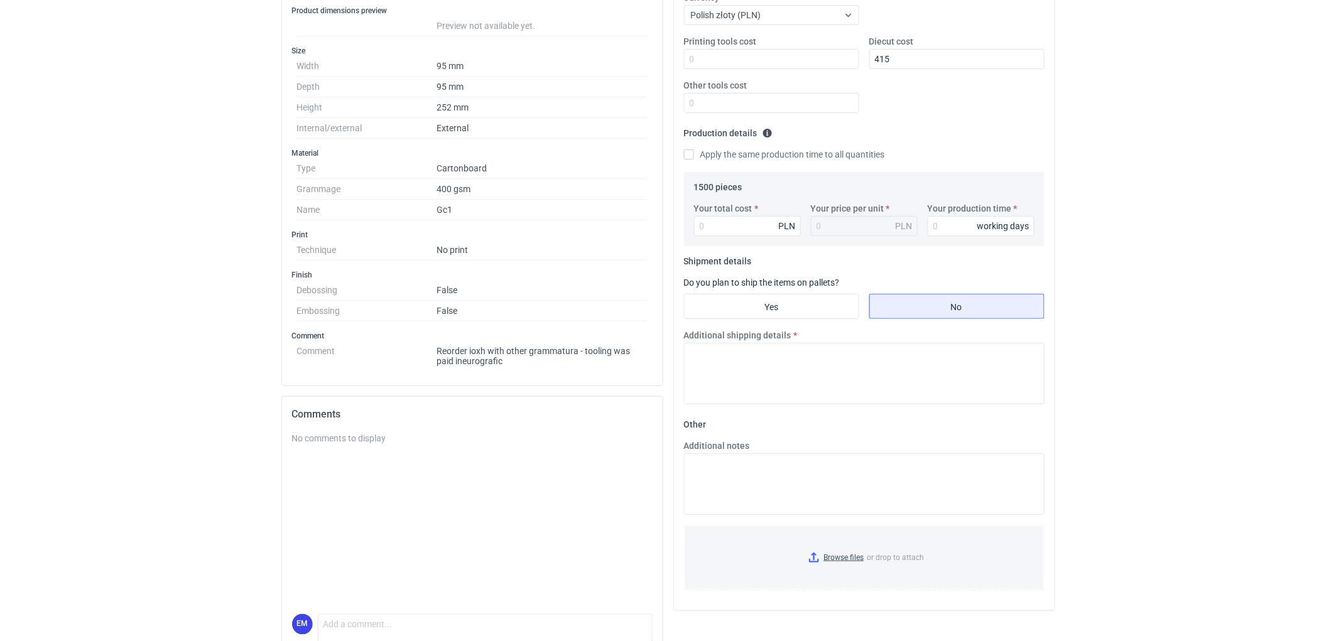
scroll to position [279, 0]
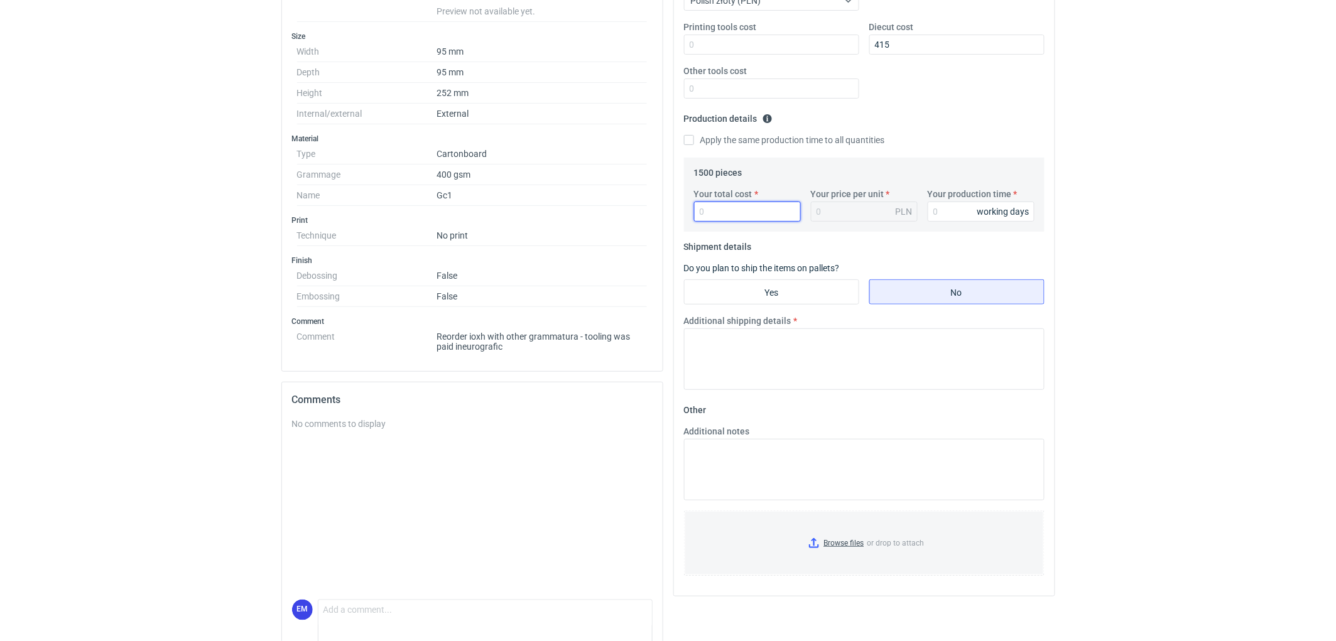
click at [718, 215] on input "Your total cost" at bounding box center [747, 212] width 107 height 20
type input "1905"
type input "1.27"
type input "1905"
click at [945, 215] on input "Your production time" at bounding box center [981, 212] width 107 height 20
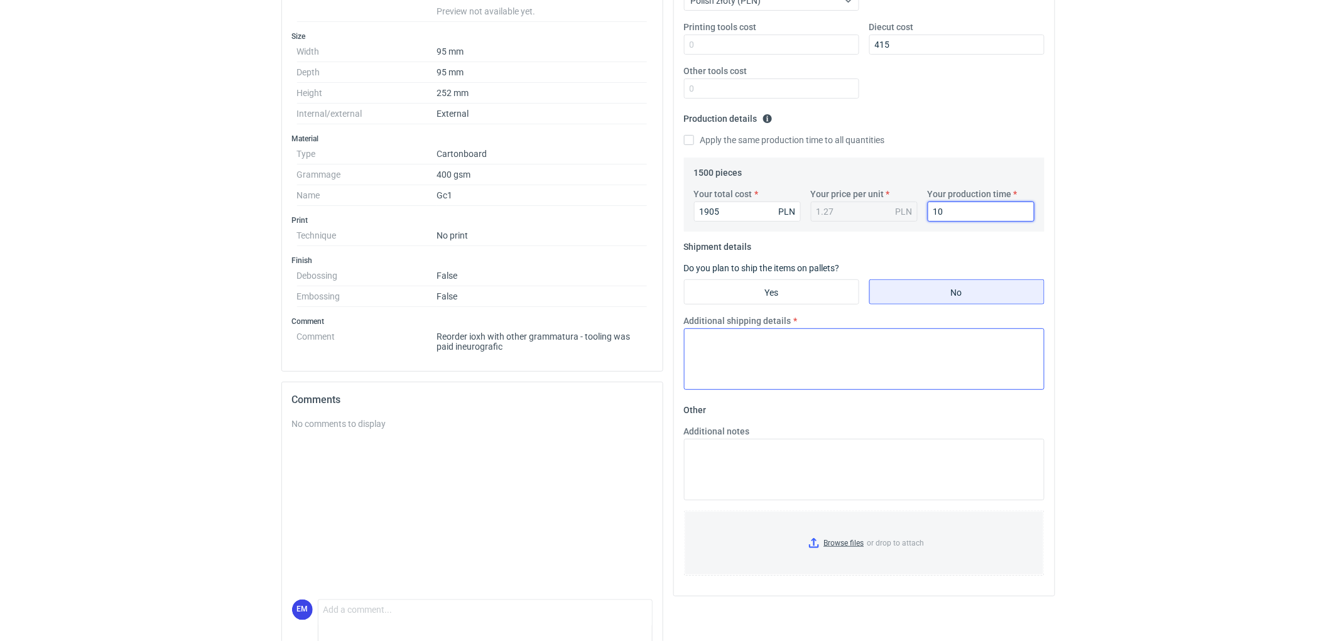
type input "10"
click at [763, 344] on textarea "Additional shipping details" at bounding box center [864, 360] width 361 height 62
type textarea "Wstępnie zakładamy następujące pakowanie - 1 paleta."
click at [754, 468] on textarea "Additional notes" at bounding box center [864, 470] width 361 height 62
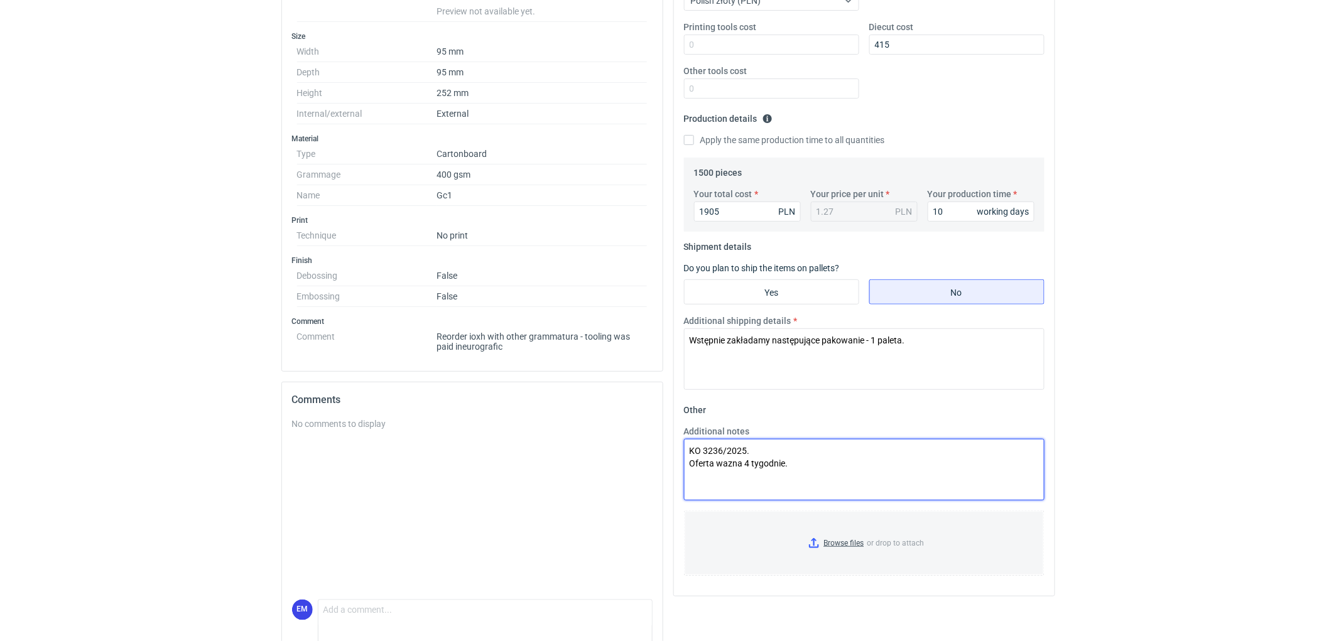
type textarea "KO 3236/2025. Oferta wazna 4 tygodnie."
click at [1124, 211] on div "RFQs Specs Designs Items Orders Customers Tools Analytics 11 99+ EM Ewelina Mac…" at bounding box center [668, 41] width 1336 height 641
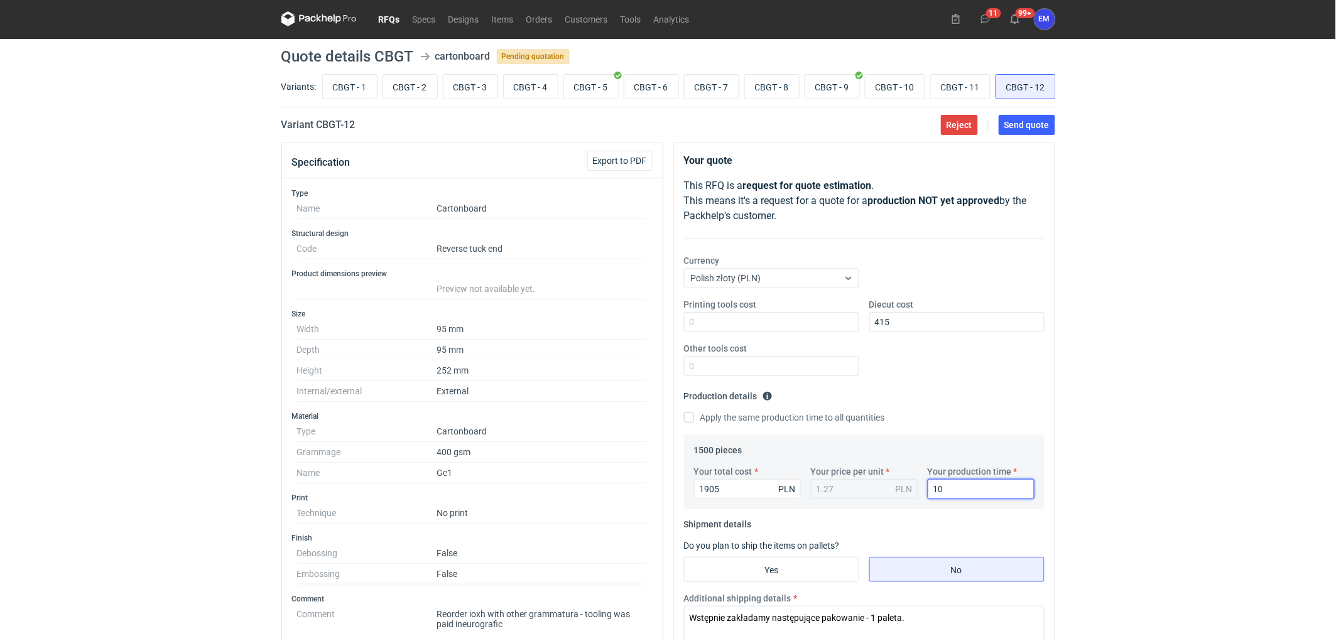
scroll to position [0, 0]
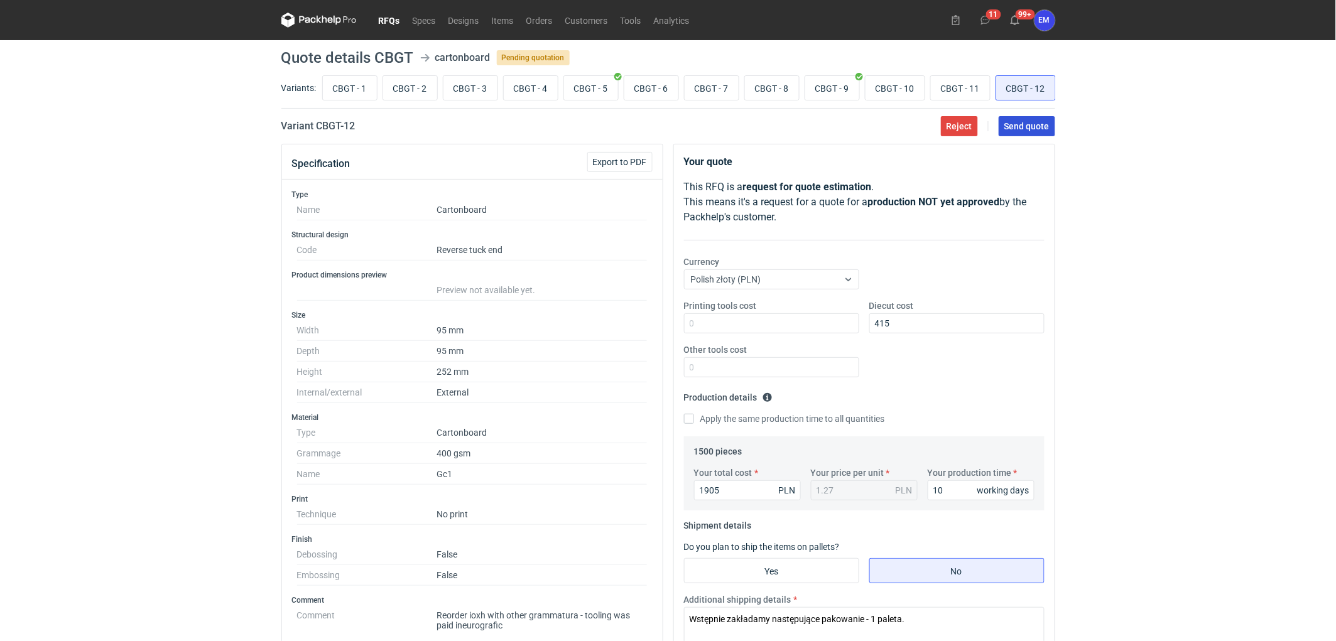
click at [1024, 136] on button "Send quote" at bounding box center [1027, 126] width 57 height 20
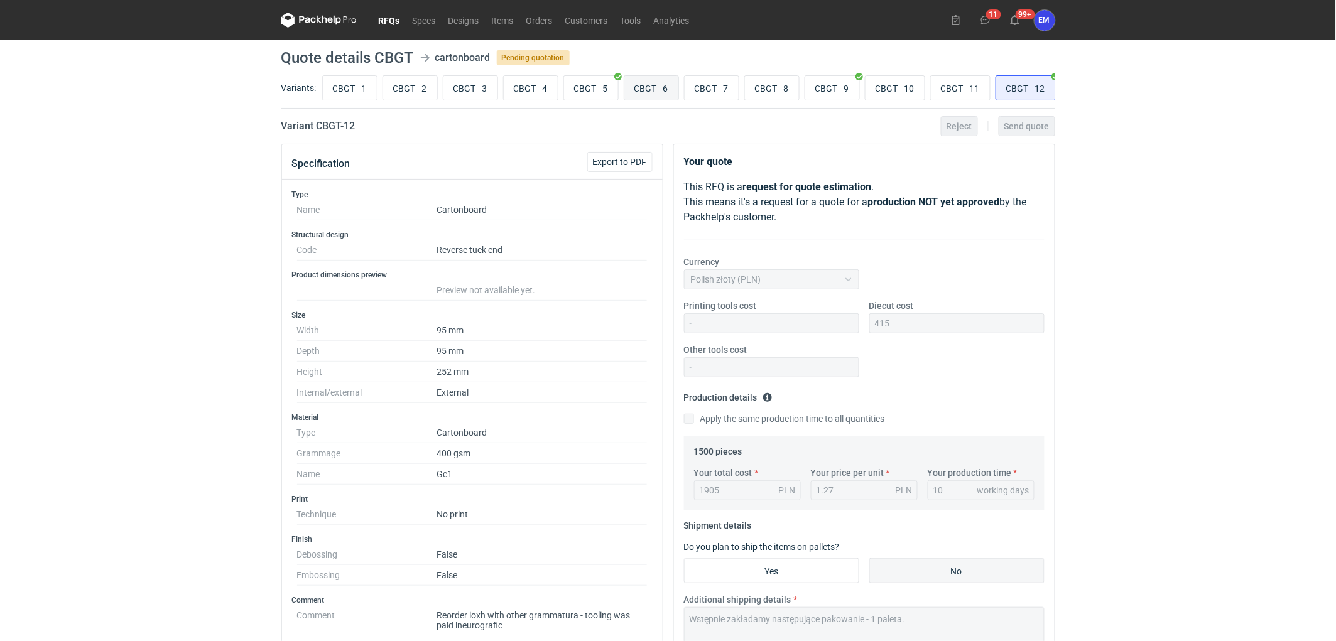
click at [649, 86] on input "CBGT - 6" at bounding box center [651, 88] width 54 height 24
radio input "true"
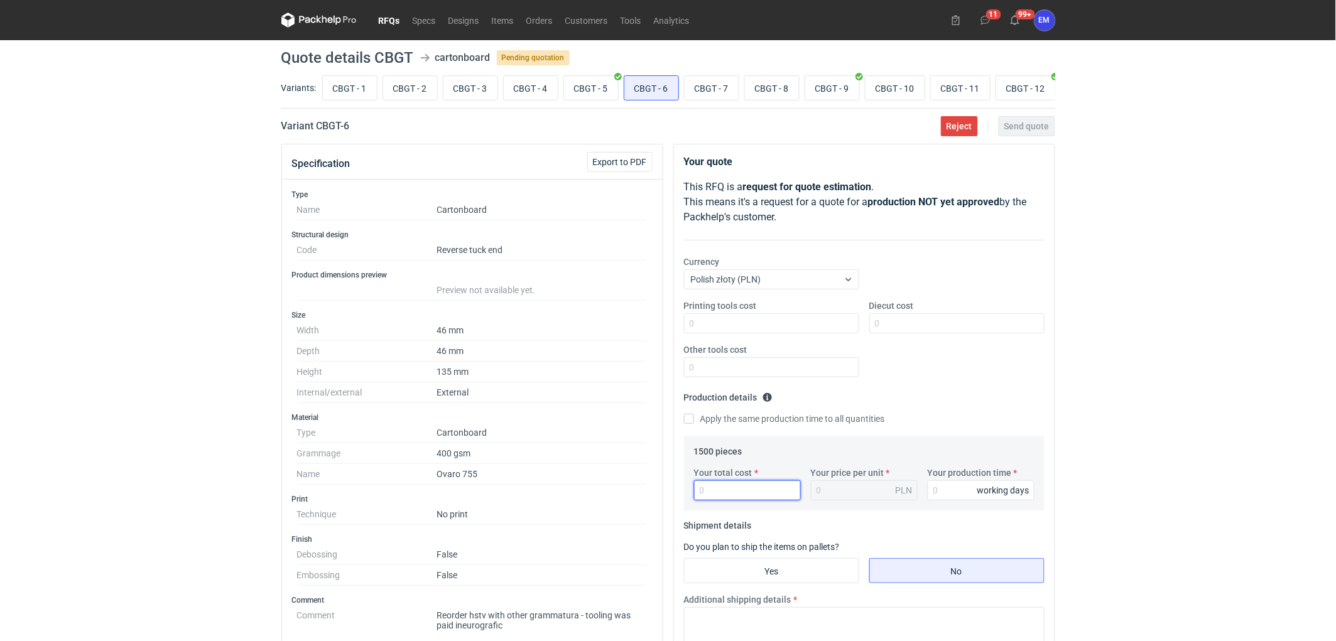
click at [737, 485] on input "Your total cost" at bounding box center [747, 491] width 107 height 20
type input "870"
type input "0.58"
type input "870"
drag, startPoint x: 1166, startPoint y: 372, endPoint x: 1295, endPoint y: 329, distance: 135.9
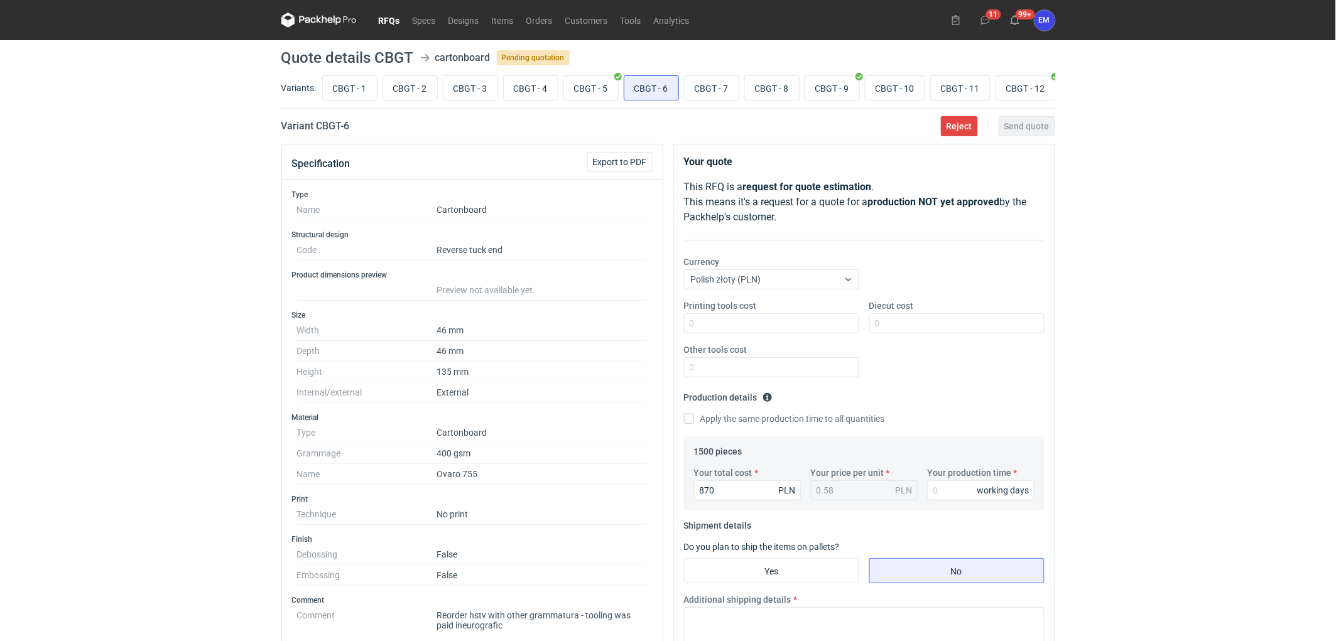
click at [1172, 368] on div "RFQs Specs Designs Items Orders Customers Tools Analytics 11 99+ EM Ewelina Mac…" at bounding box center [668, 320] width 1336 height 641
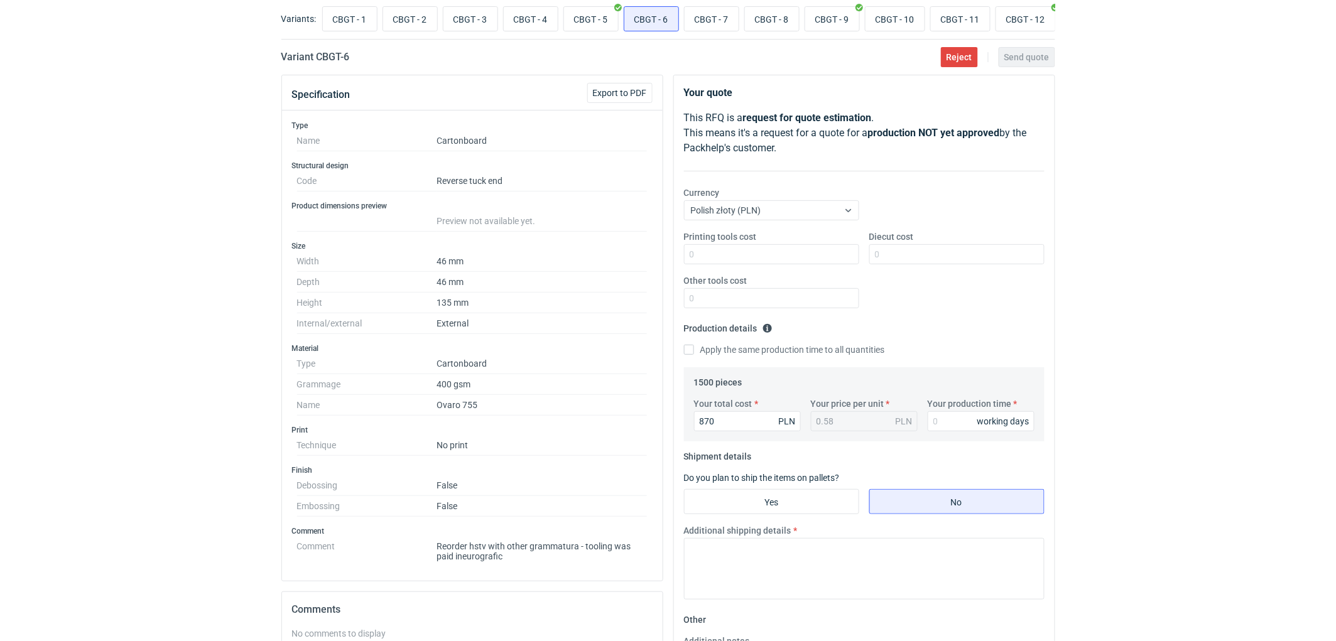
scroll to position [70, 0]
click at [795, 574] on textarea "Additional shipping details" at bounding box center [864, 569] width 361 height 62
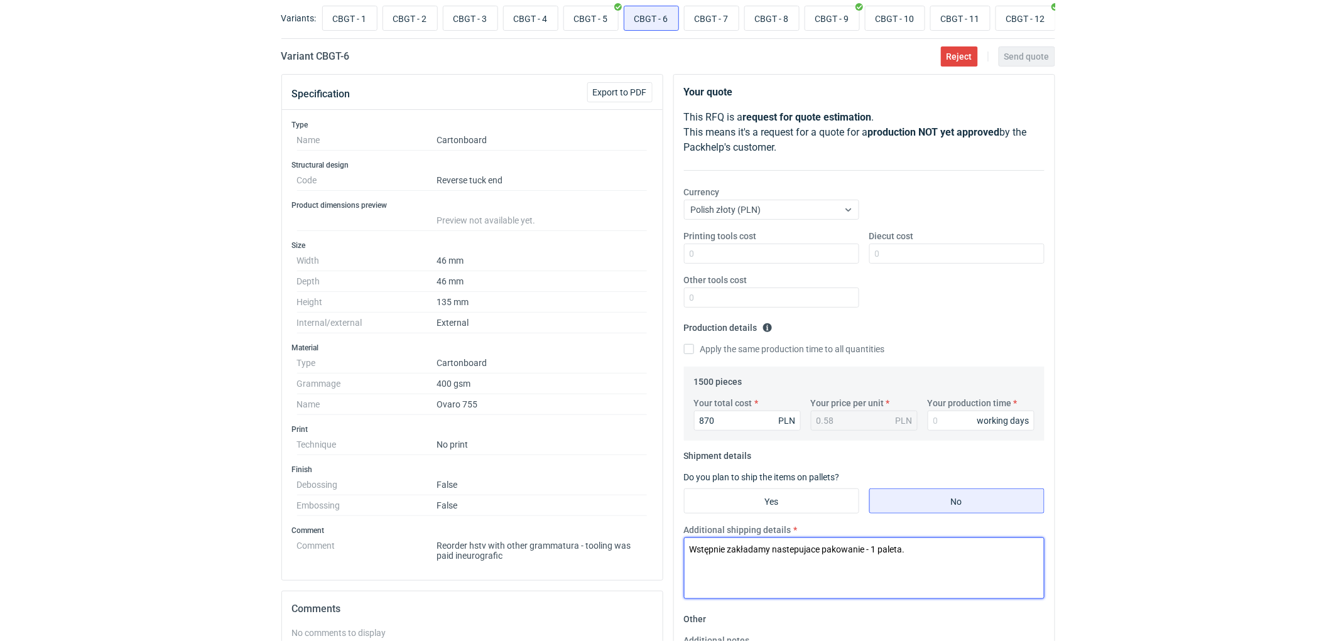
type textarea "Wstępnie zakładamy nastepujace pakowanie - 1 paleta."
drag, startPoint x: 1170, startPoint y: 323, endPoint x: 894, endPoint y: 449, distance: 303.3
click at [1121, 351] on div "RFQs Specs Designs Items Orders Customers Tools Analytics 11 99+ EM Ewelina Mac…" at bounding box center [668, 250] width 1336 height 641
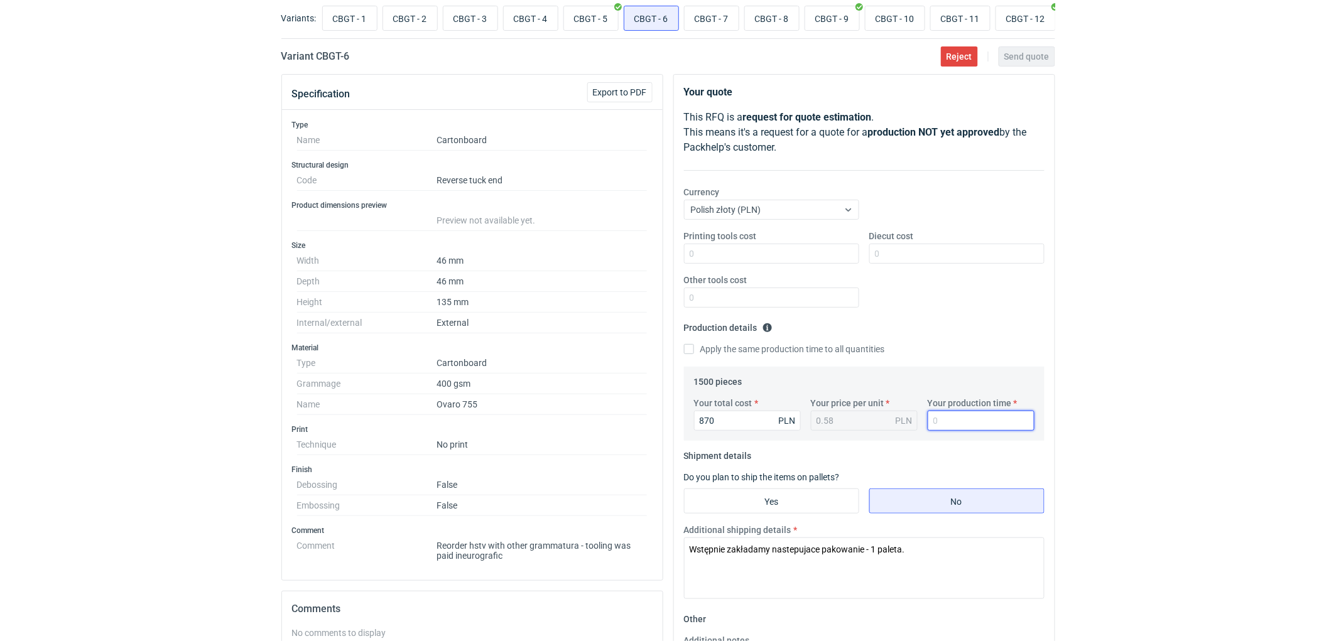
click at [941, 427] on input "Your production time" at bounding box center [981, 421] width 107 height 20
type input "10"
drag, startPoint x: 1163, startPoint y: 352, endPoint x: 943, endPoint y: 124, distance: 316.8
click at [1161, 352] on div "RFQs Specs Designs Items Orders Customers Tools Analytics 11 99+ EM Ewelina Mac…" at bounding box center [668, 250] width 1336 height 641
click at [903, 253] on input "Diecut cost" at bounding box center [956, 254] width 175 height 20
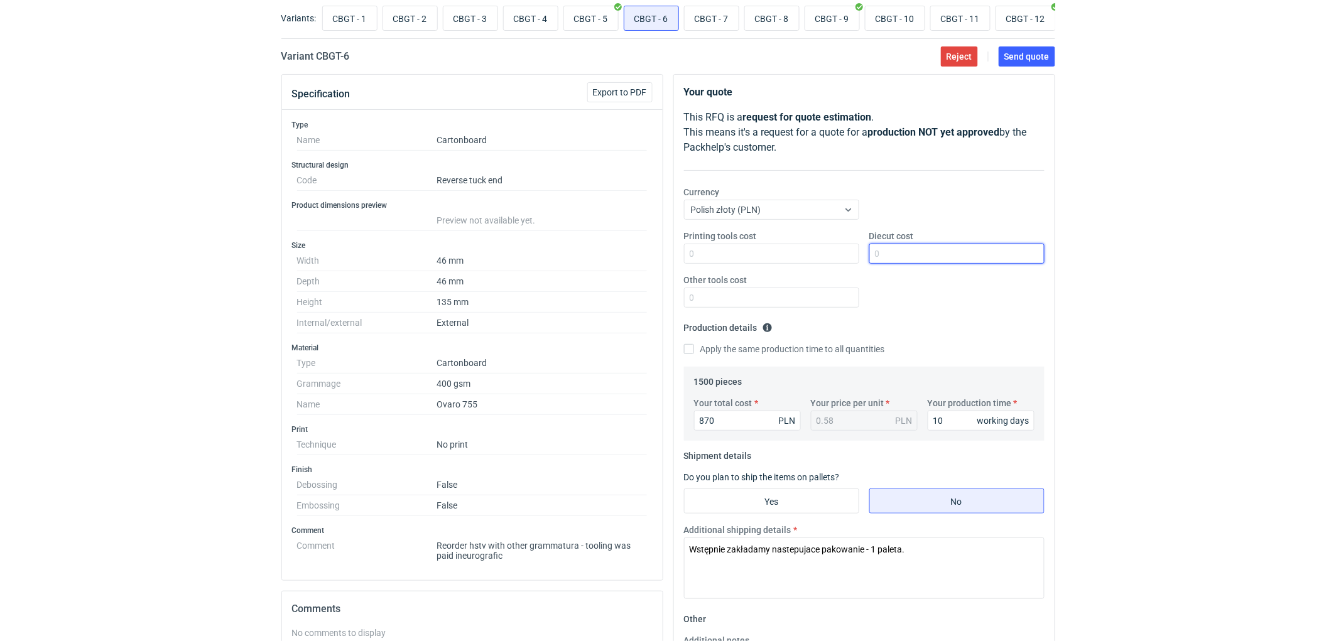
click at [909, 253] on input "Diecut cost" at bounding box center [956, 254] width 175 height 20
click at [914, 256] on input "Diecut cost" at bounding box center [956, 254] width 175 height 20
type input "410"
click at [1115, 274] on div "RFQs Specs Designs Items Orders Customers Tools Analytics 11 99+ EM Ewelina Mac…" at bounding box center [668, 250] width 1336 height 641
click at [1219, 300] on div "RFQs Specs Designs Items Orders Customers Tools Analytics 11 99+ EM Ewelina Mac…" at bounding box center [668, 250] width 1336 height 641
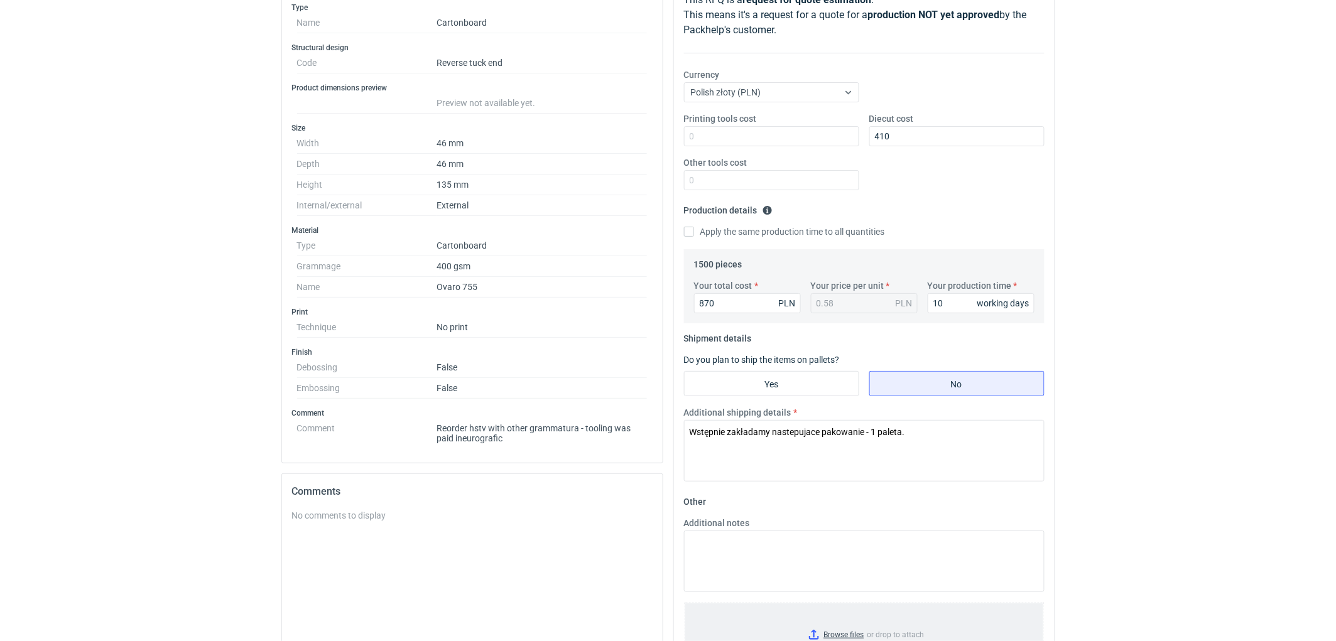
scroll to position [325, 0]
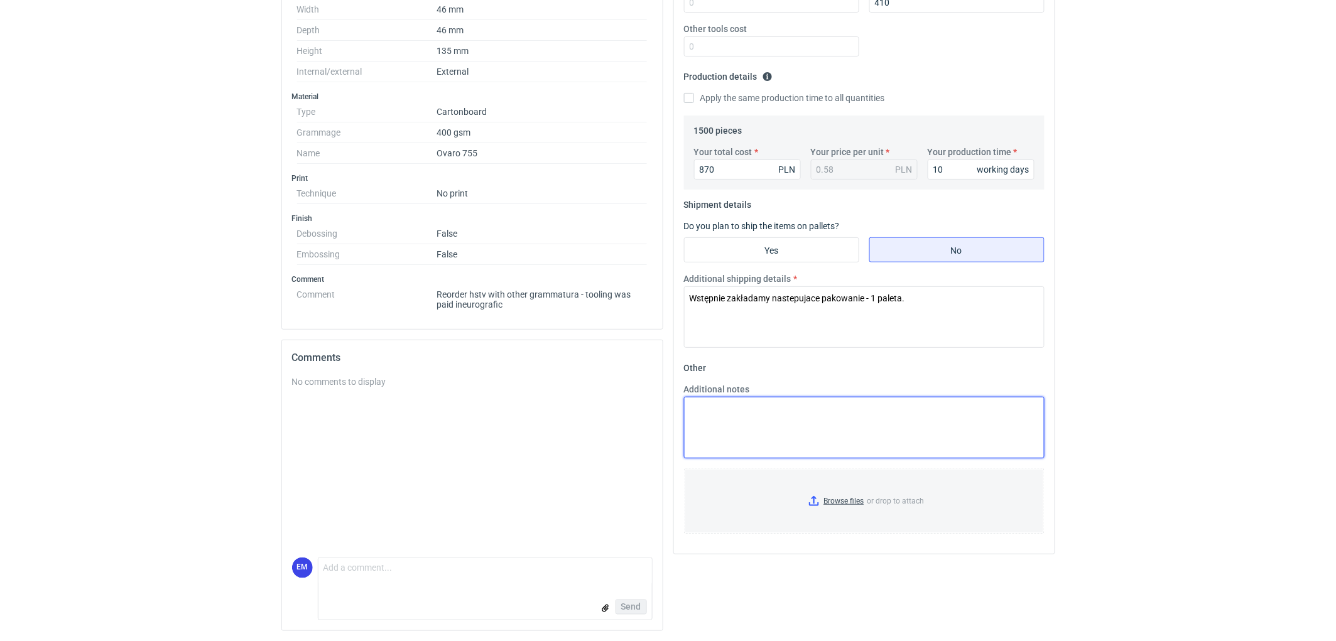
click at [765, 425] on textarea "Additional notes" at bounding box center [864, 428] width 361 height 62
type textarea "KO 3239/2025. Oferta wazna 4 tygodnie."
click at [1208, 320] on html "RFQs Specs Designs Items Orders Customers Tools Analytics 11 99+ EM Ewelina Mac…" at bounding box center [668, -1] width 1336 height 641
click at [1221, 320] on html "RFQs Specs Designs Items Orders Customers Tools Analytics 11 99+ EM Ewelina Mac…" at bounding box center [668, -1] width 1336 height 641
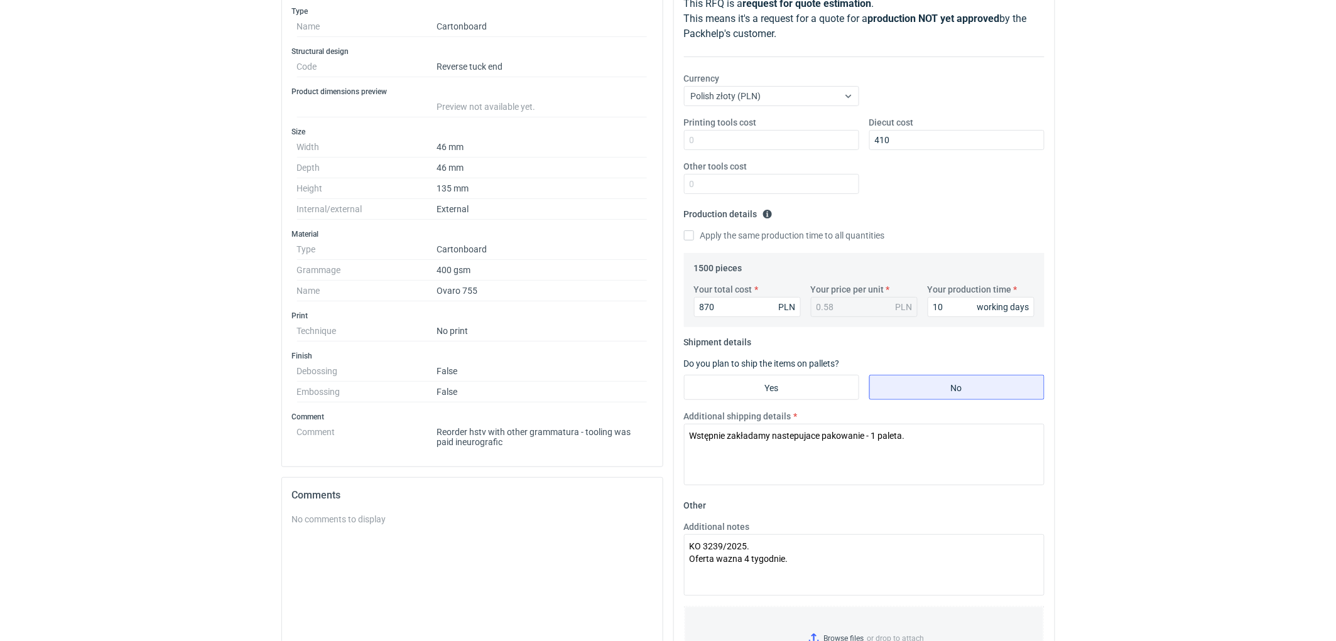
scroll to position [46, 0]
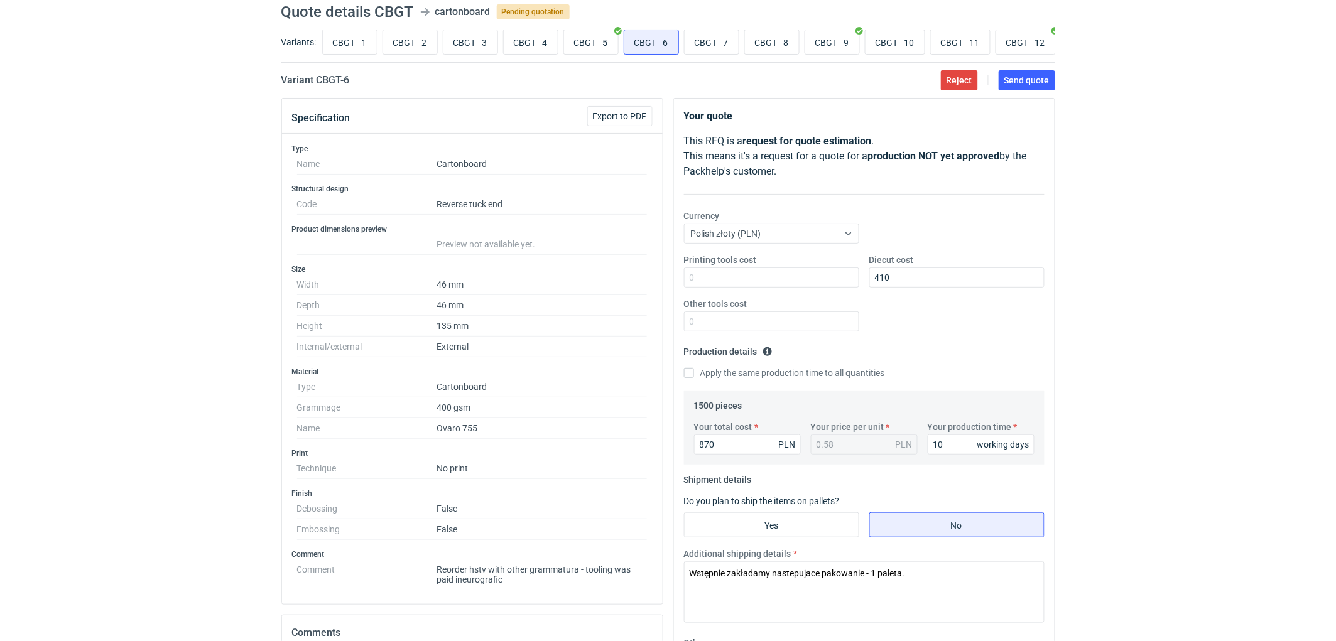
click at [1183, 350] on div "RFQs Specs Designs Items Orders Customers Tools Analytics 11 99+ EM Ewelina Mac…" at bounding box center [668, 274] width 1336 height 641
click at [1178, 356] on div "RFQs Specs Designs Items Orders Customers Tools Analytics 11 99+ EM Ewelina Mac…" at bounding box center [668, 274] width 1336 height 641
click at [1114, 237] on div "RFQs Specs Designs Items Orders Customers Tools Analytics 11 99+ EM Ewelina Mac…" at bounding box center [668, 274] width 1336 height 641
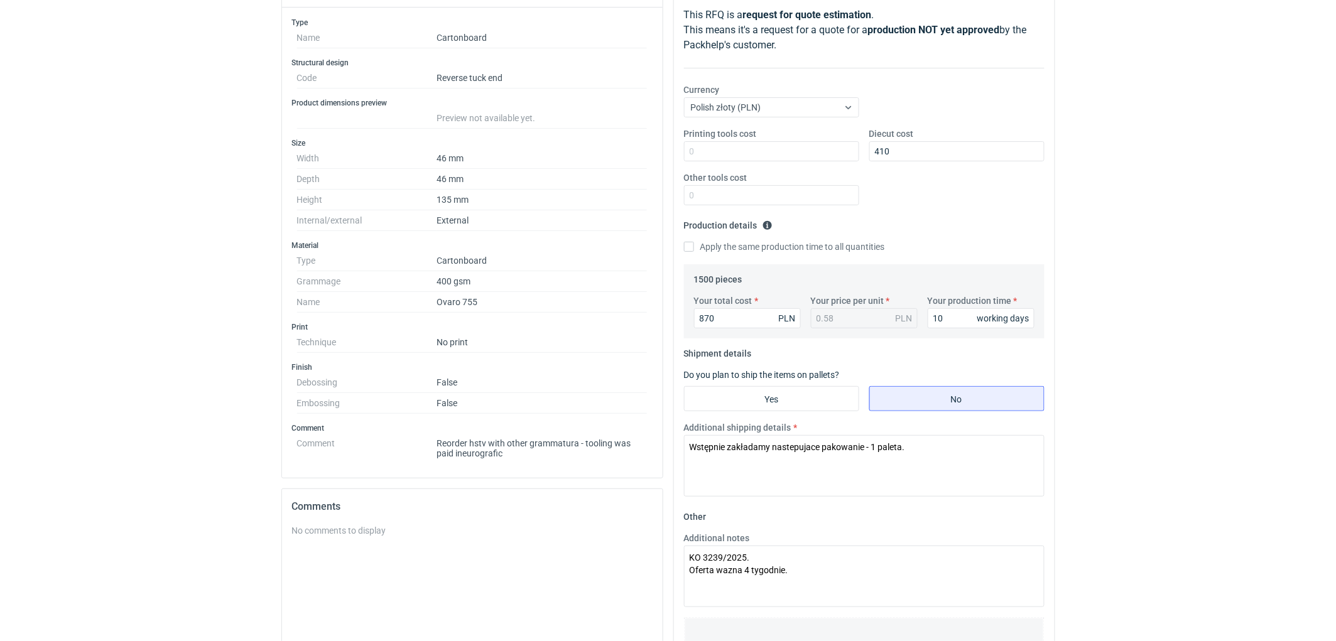
scroll to position [325, 0]
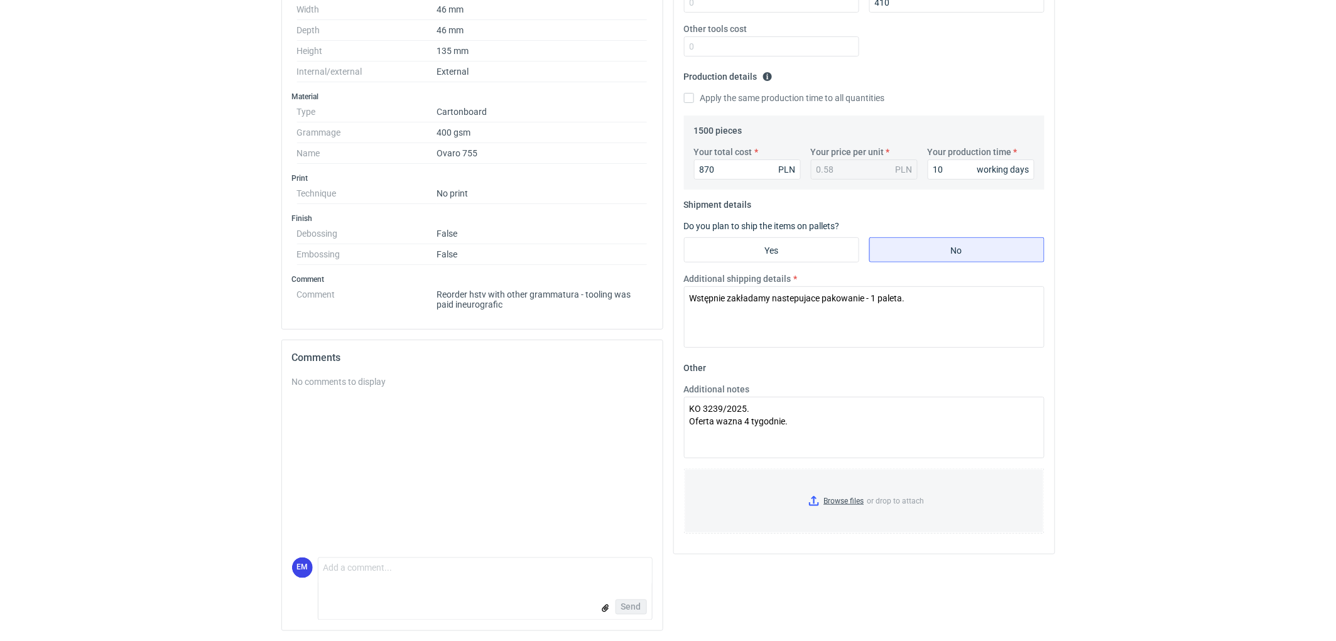
click at [1251, 320] on html "RFQs Specs Designs Items Orders Customers Tools Analytics 11 99+ EM Ewelina Mac…" at bounding box center [668, -1] width 1336 height 641
click at [1213, 269] on div "RFQs Specs Designs Items Orders Customers Tools Analytics 11 99+ EM Ewelina Mac…" at bounding box center [668, -1] width 1336 height 641
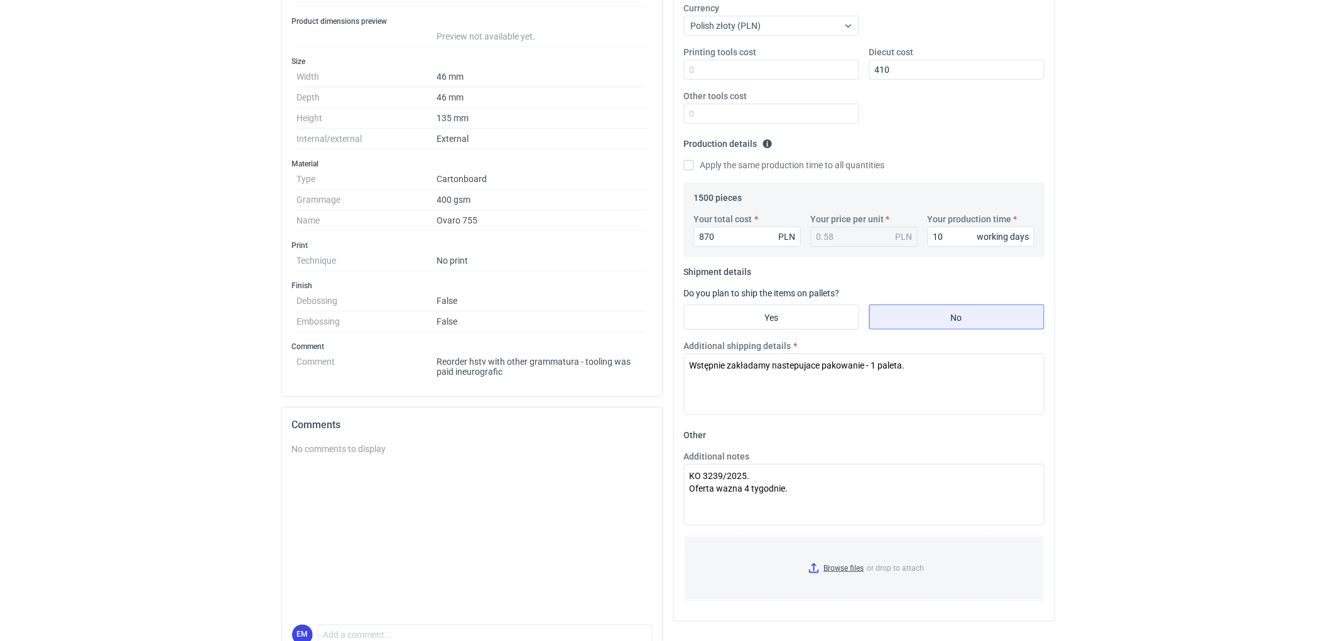
scroll to position [185, 0]
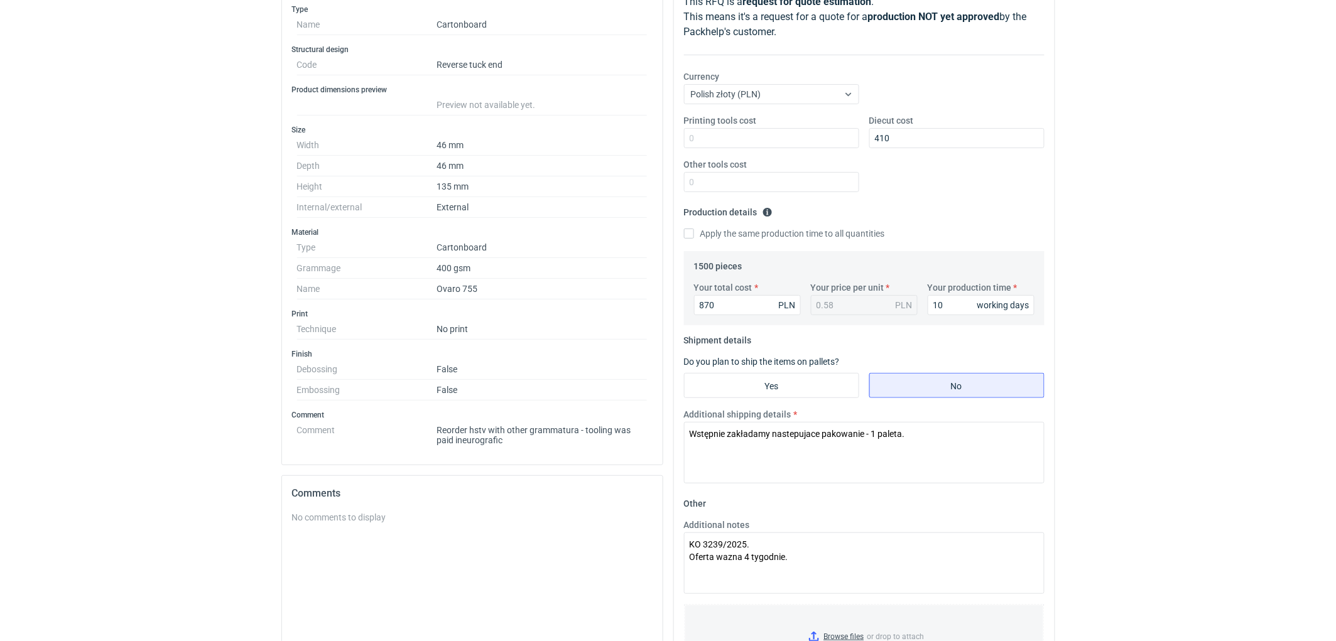
click at [1210, 270] on div "RFQs Specs Designs Items Orders Customers Tools Analytics 11 99+ EM Ewelina Mac…" at bounding box center [668, 135] width 1336 height 641
click at [1077, 85] on div "RFQs Specs Designs Items Orders Customers Tools Analytics 11 99+ EM Ewelina Mac…" at bounding box center [668, 135] width 1336 height 641
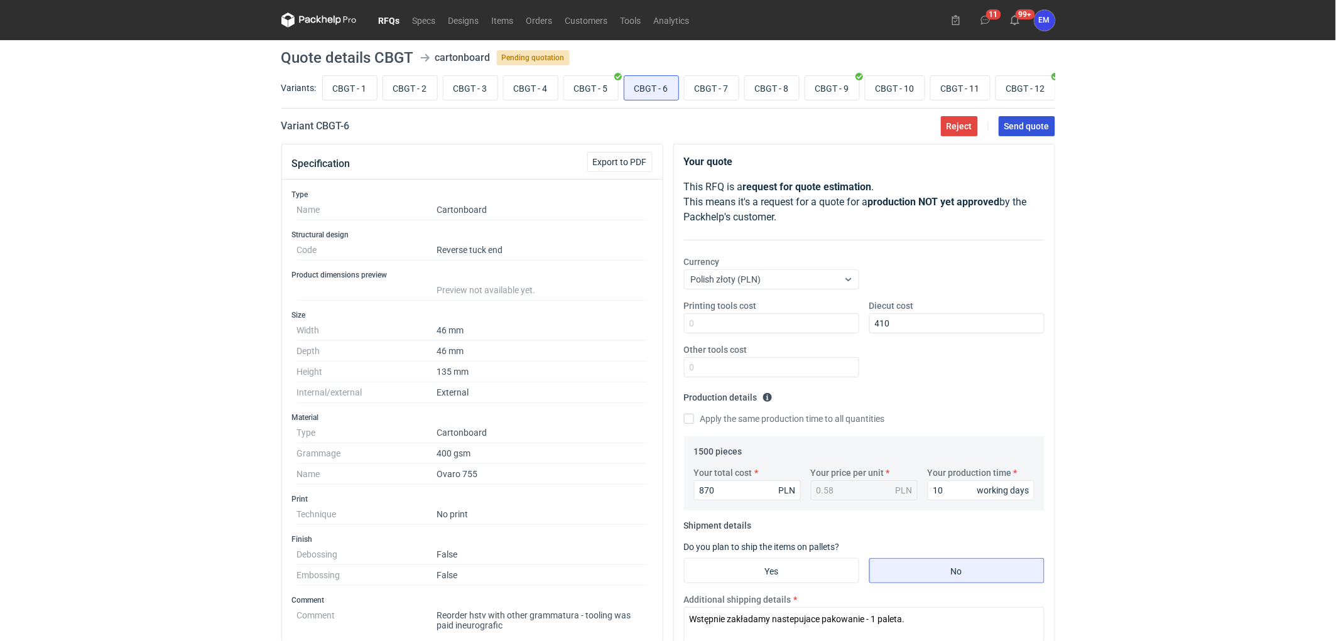
click at [1026, 131] on span "Send quote" at bounding box center [1026, 126] width 45 height 9
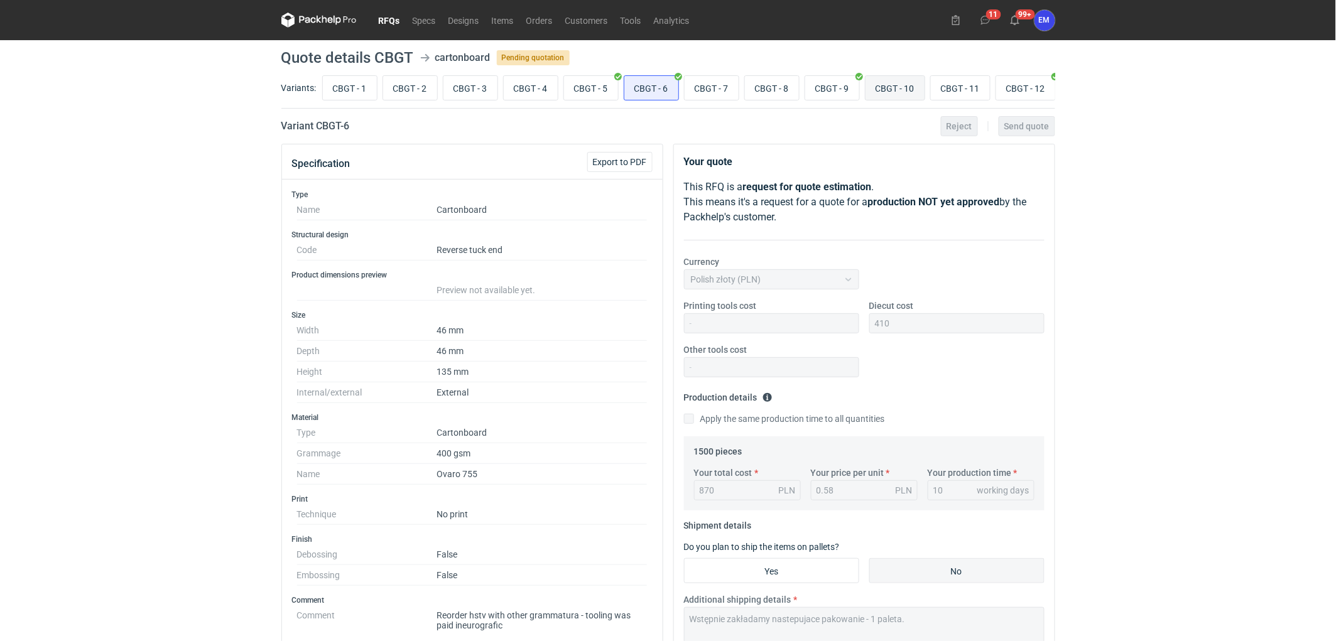
click at [901, 89] on input "CBGT - 10" at bounding box center [895, 88] width 59 height 24
radio input "true"
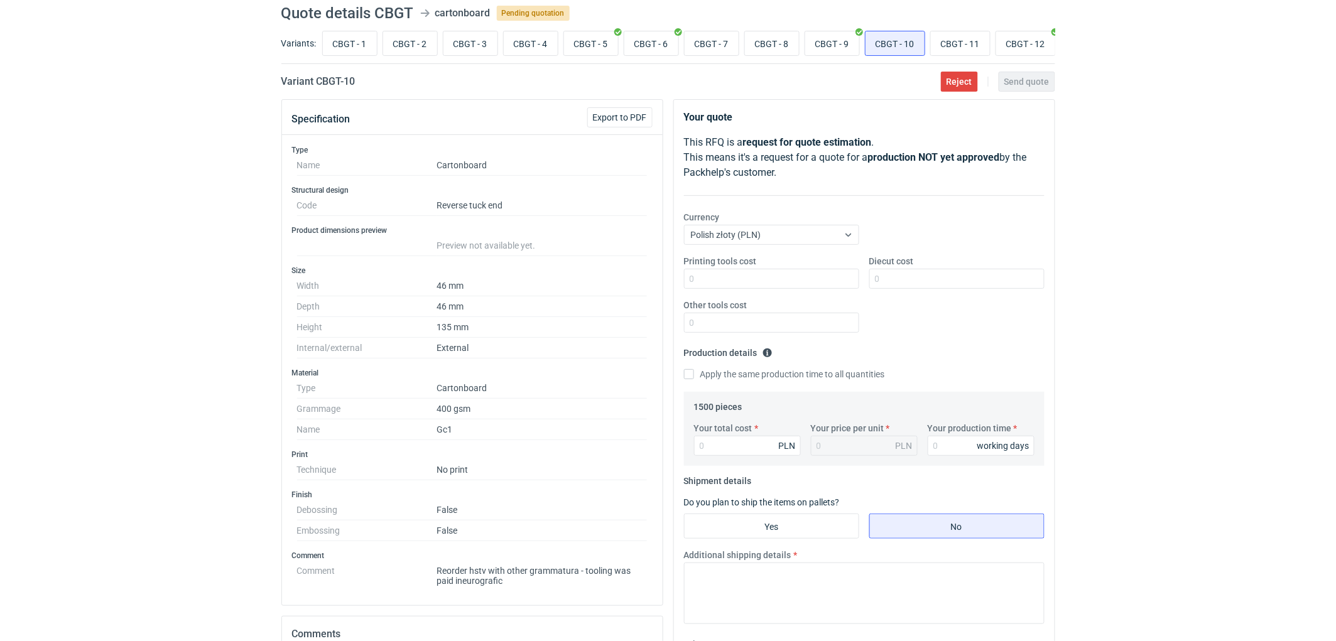
scroll to position [70, 0]
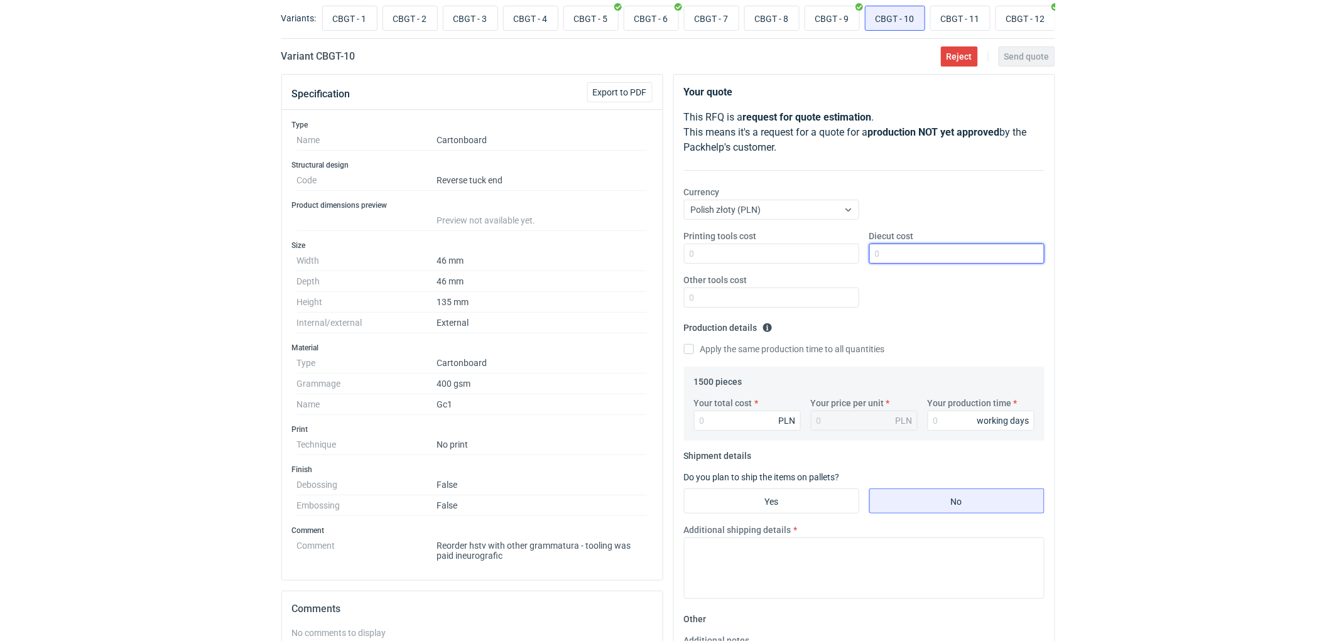
click at [905, 259] on input "Diecut cost" at bounding box center [956, 254] width 175 height 20
type input "410"
click at [721, 417] on input "Your total cost" at bounding box center [747, 421] width 107 height 20
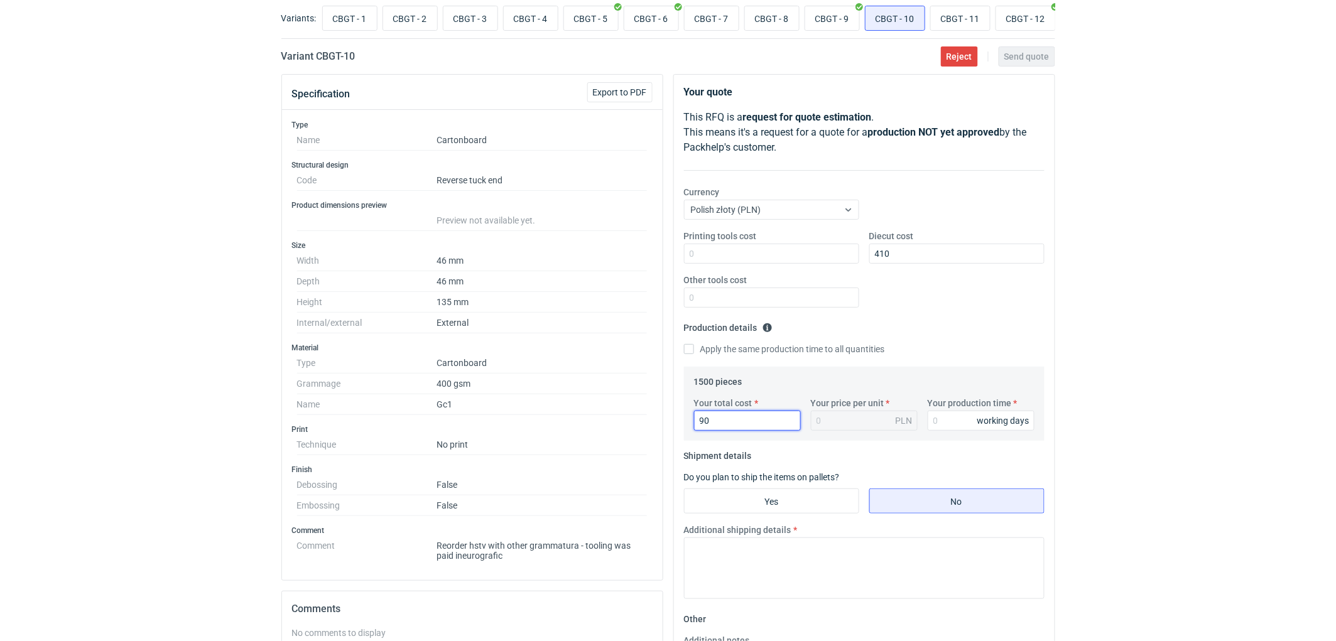
type input "900"
type input "0.6"
type input "900"
click at [961, 426] on input "Your production time" at bounding box center [981, 421] width 107 height 20
type input "10"
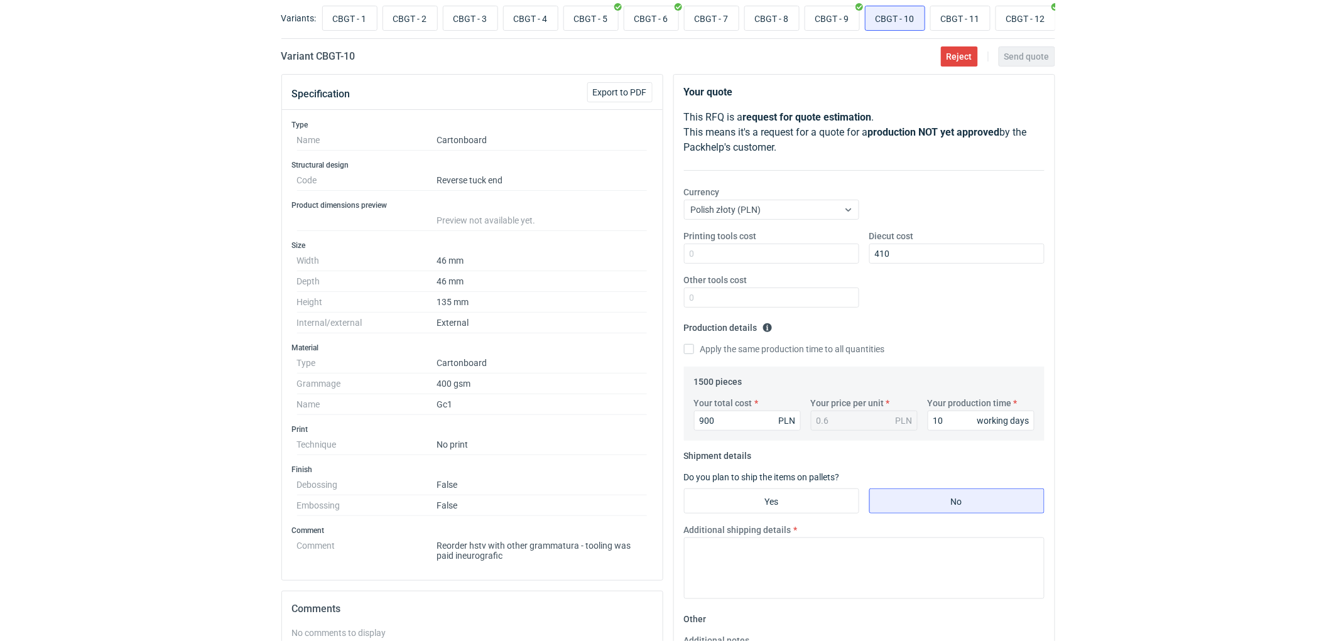
click at [1254, 373] on div "RFQs Specs Designs Items Orders Customers Tools Analytics 11 99+ EM Ewelina Mac…" at bounding box center [668, 250] width 1336 height 641
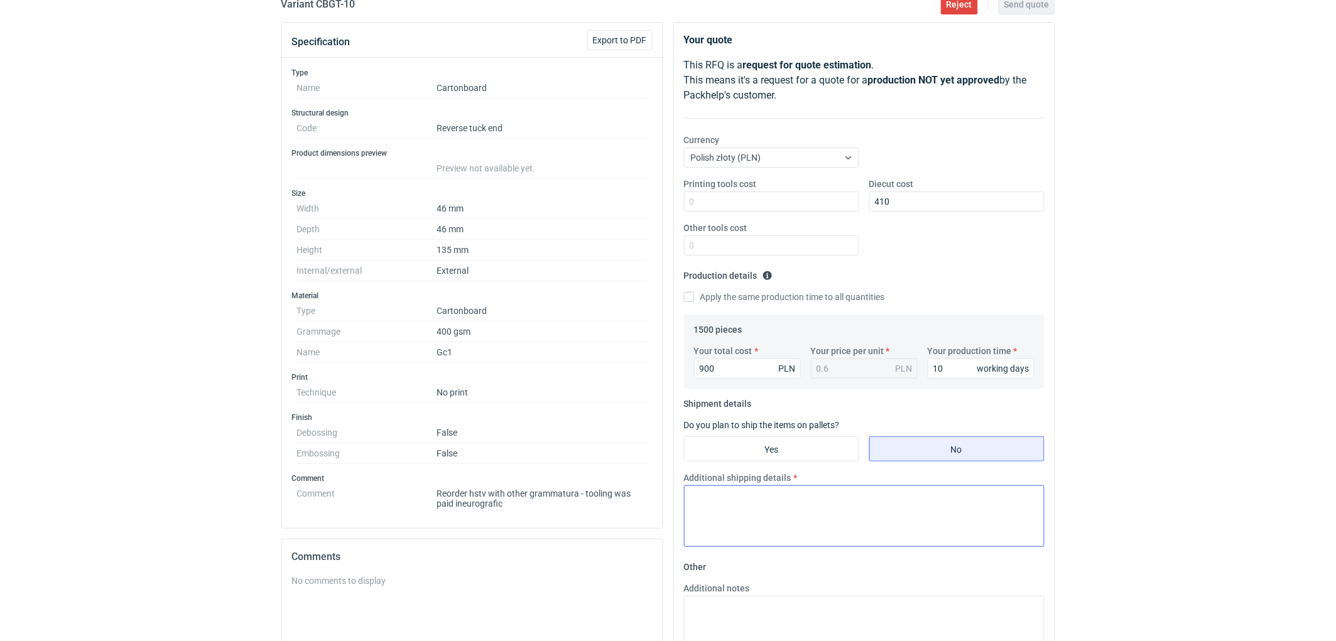
scroll to position [209, 0]
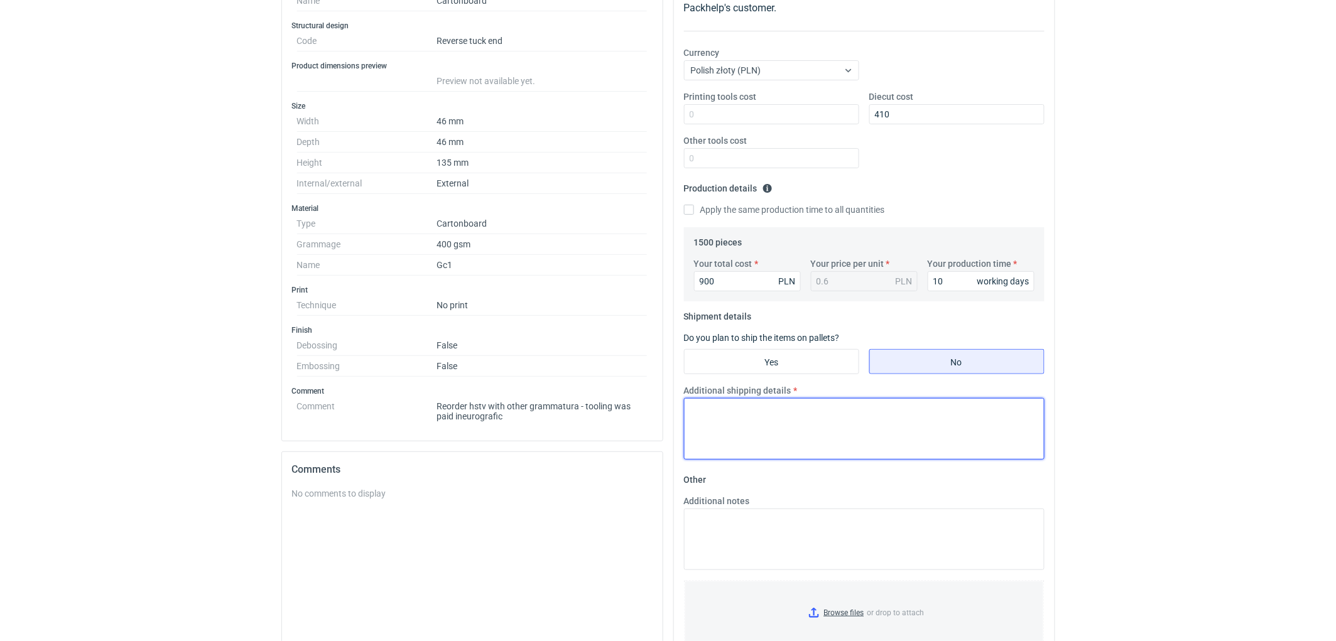
click at [774, 433] on textarea "Additional shipping details" at bounding box center [864, 429] width 361 height 62
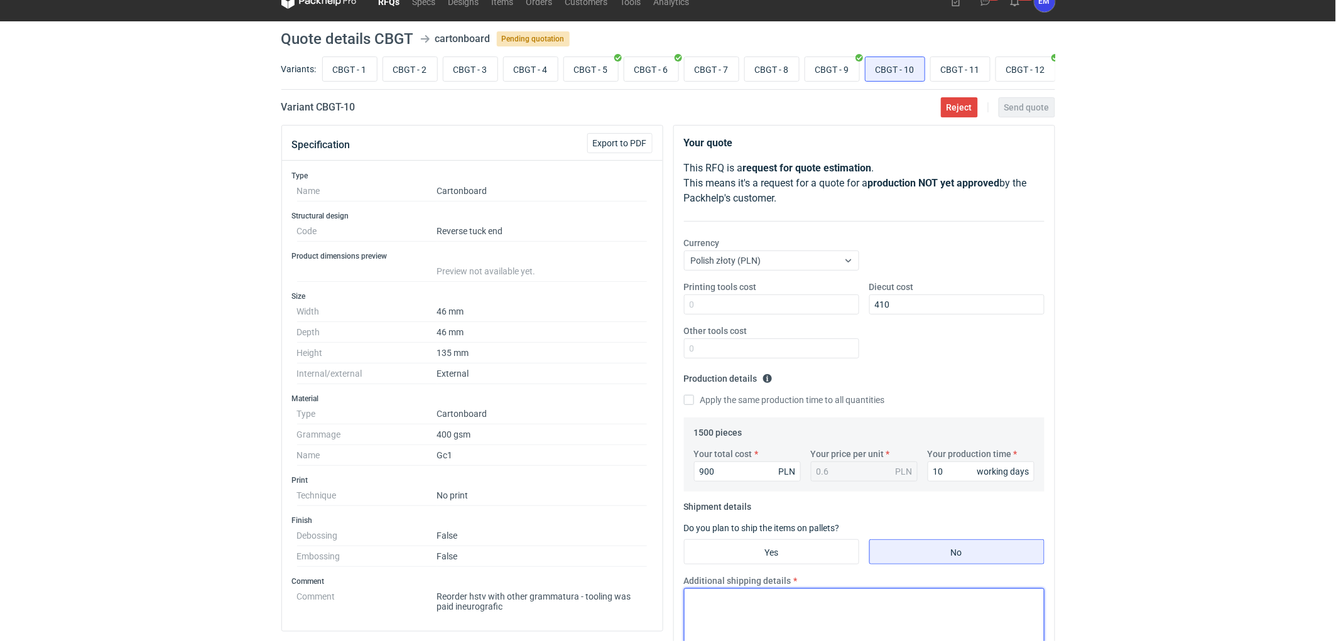
scroll to position [0, 0]
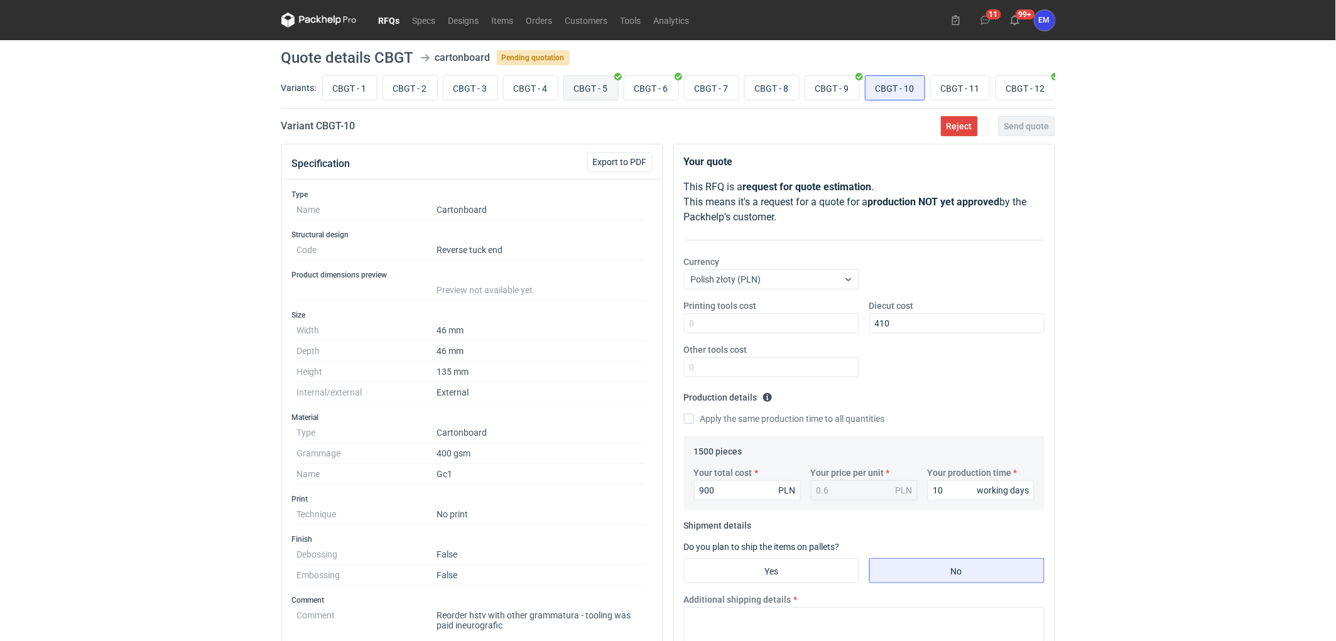
click at [607, 87] on input "CBGT - 5" at bounding box center [591, 88] width 54 height 24
radio input "true"
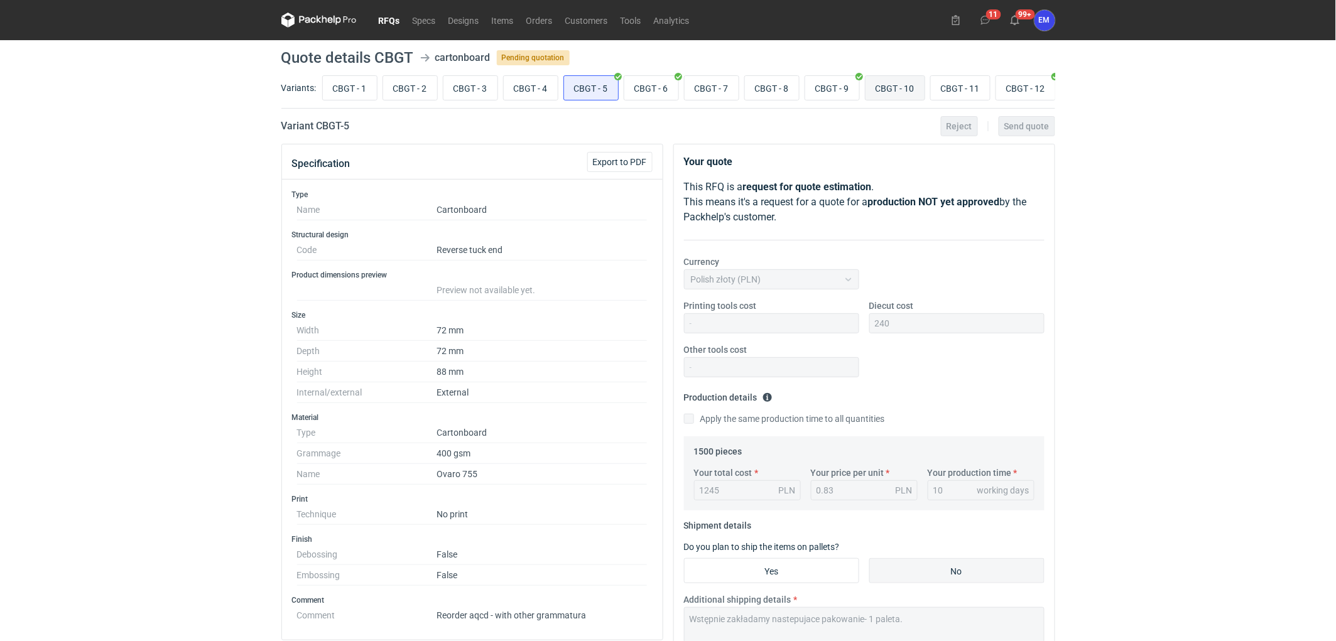
click at [918, 80] on input "CBGT - 10" at bounding box center [895, 88] width 59 height 24
radio input "true"
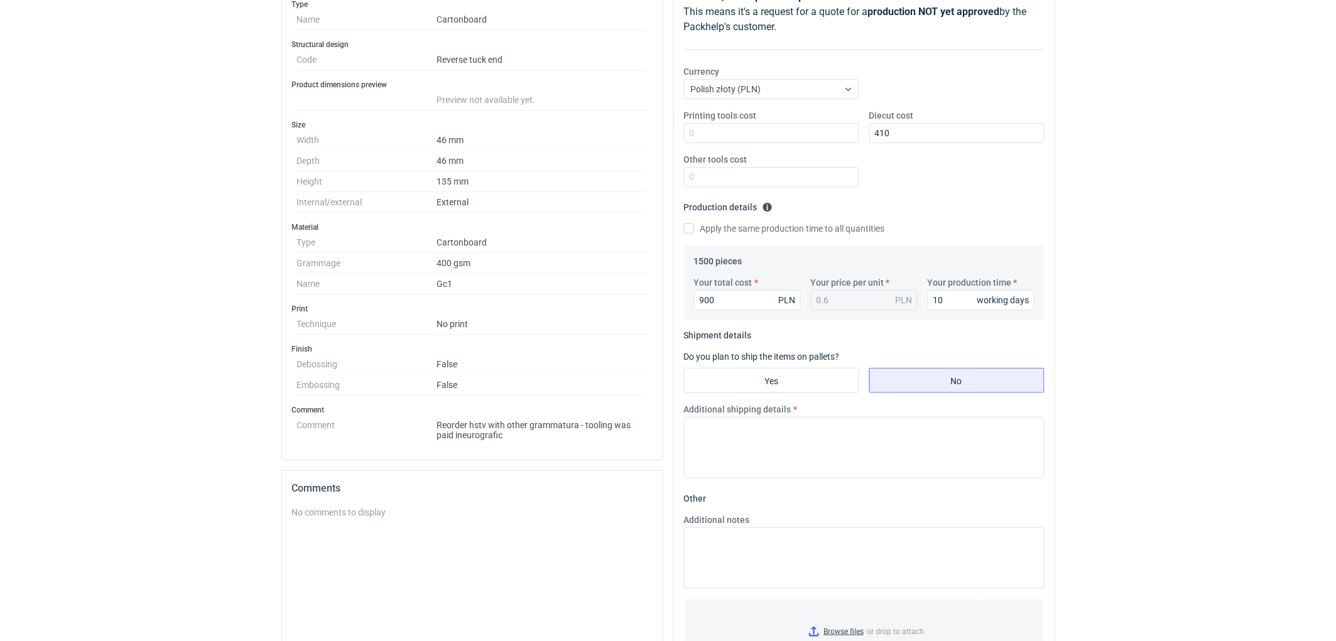
scroll to position [325, 0]
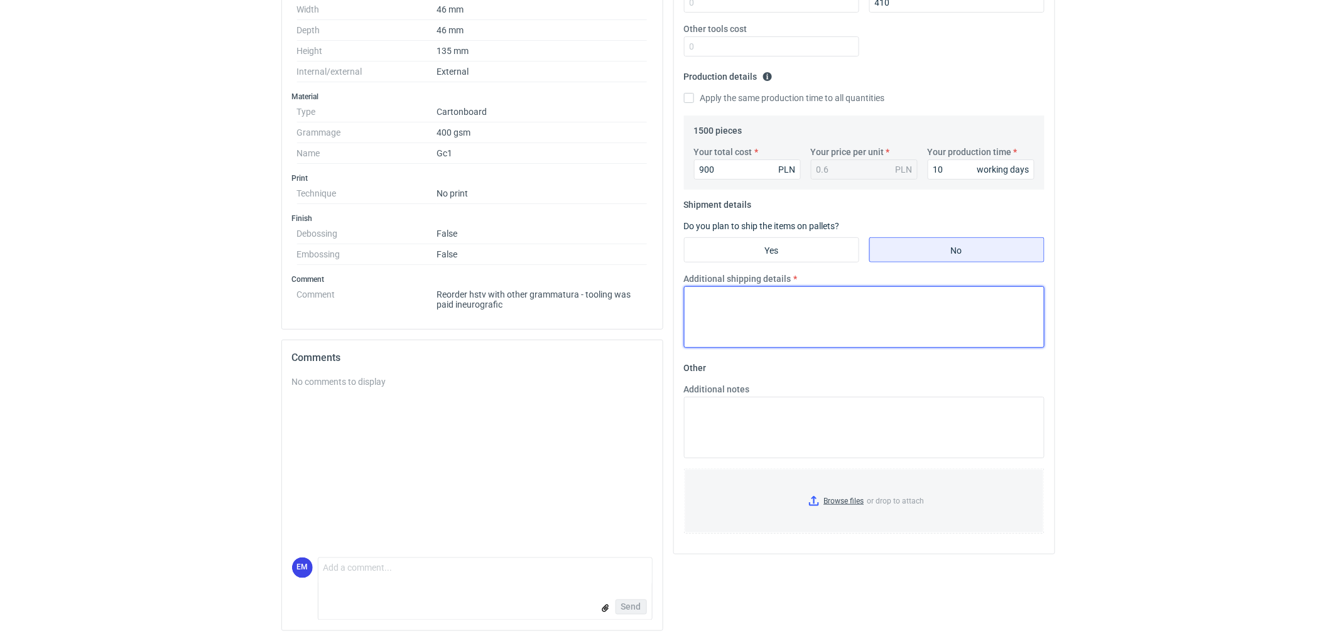
click at [810, 312] on textarea "Additional shipping details" at bounding box center [864, 317] width 361 height 62
paste textarea "Wstępnie zakładamy nastepujace pakowanie- 1 paleta."
type textarea "Wstępnie zakładamy nastepujace pakowanie- 1 paleta."
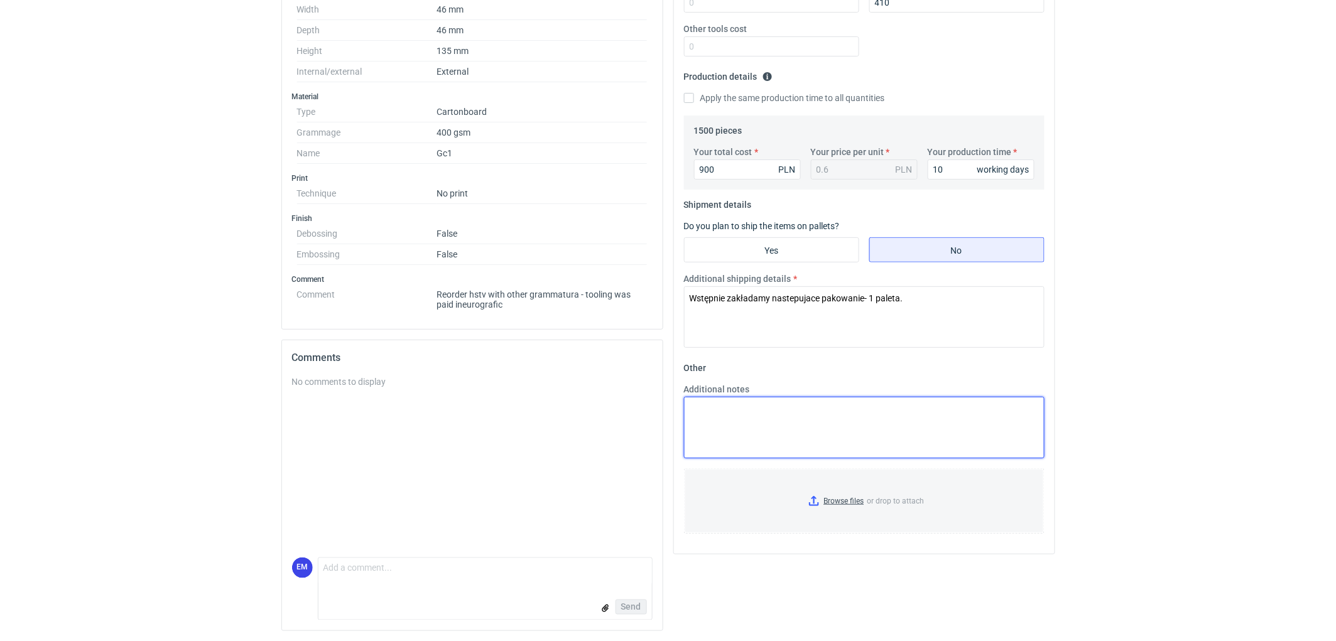
click at [761, 418] on textarea "Additional notes" at bounding box center [864, 428] width 361 height 62
type textarea "KO 3241/2025. Oferta ważna 4 tygodnie."
click at [1202, 229] on div "RFQs Specs Designs Items Orders Customers Tools Analytics 11 99+ EM Ewelina Mac…" at bounding box center [668, -1] width 1336 height 641
click at [1225, 259] on div "RFQs Specs Designs Items Orders Customers Tools Analytics 11 99+ EM Ewelina Mac…" at bounding box center [668, -1] width 1336 height 641
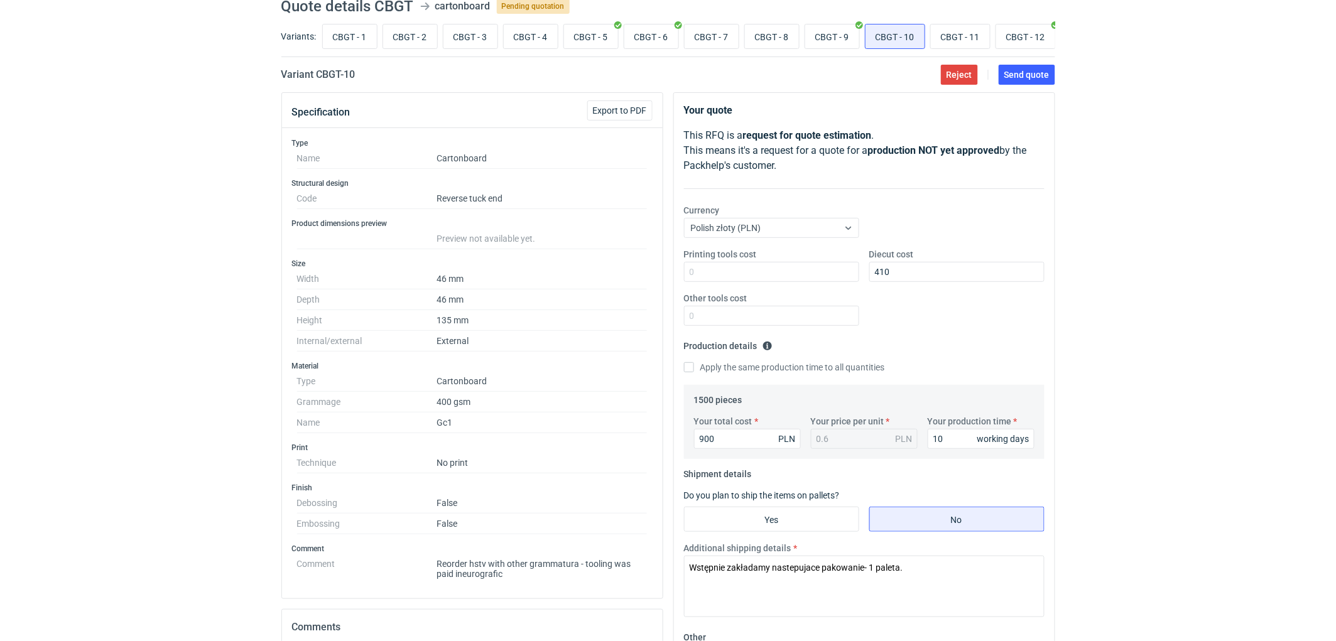
scroll to position [46, 0]
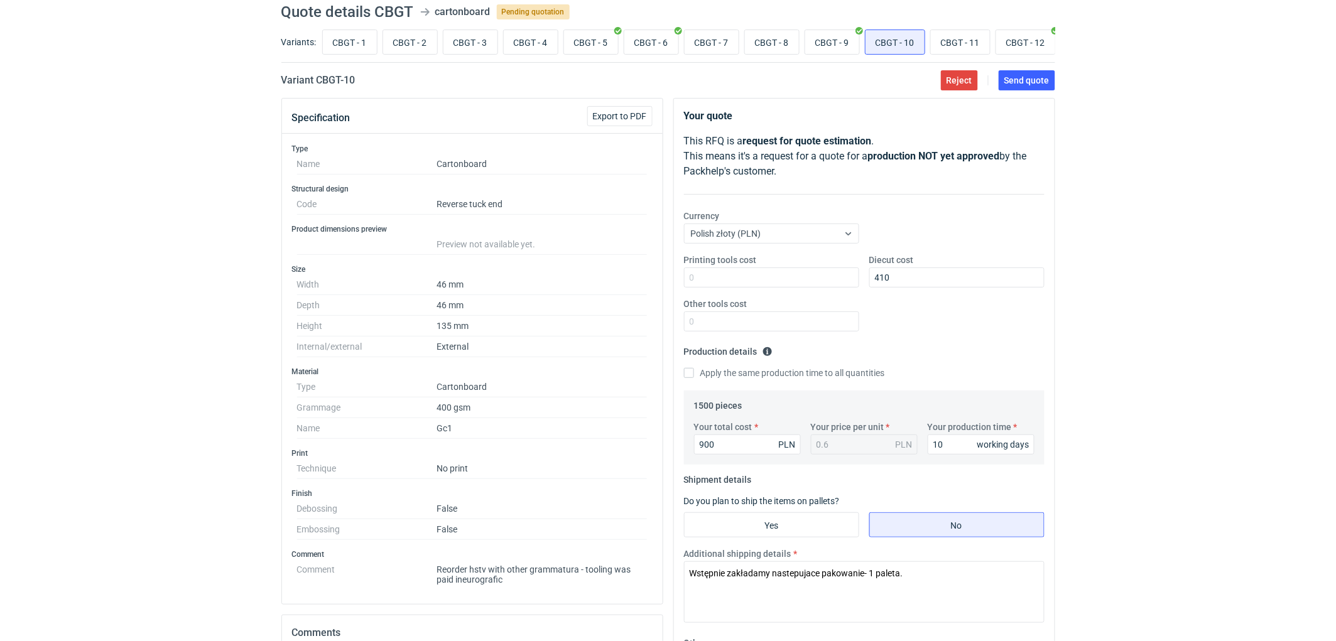
click at [1216, 307] on div "RFQs Specs Designs Items Orders Customers Tools Analytics 11 99+ EM Ewelina Mac…" at bounding box center [668, 274] width 1336 height 641
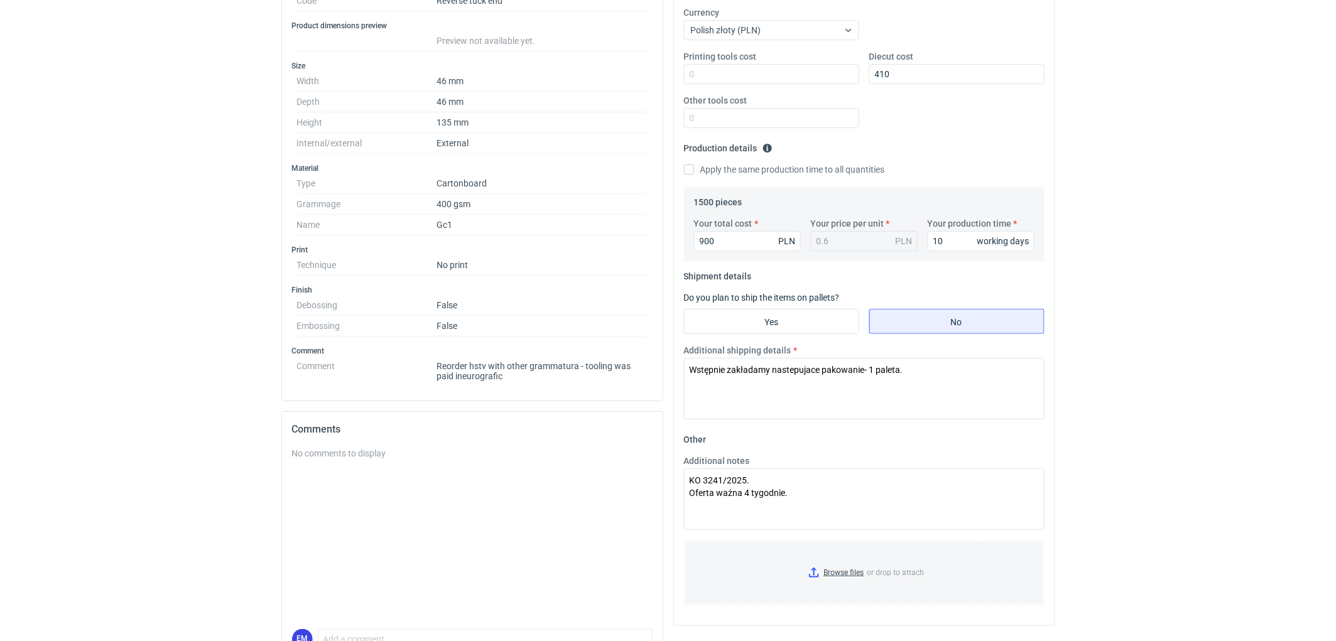
scroll to position [185, 0]
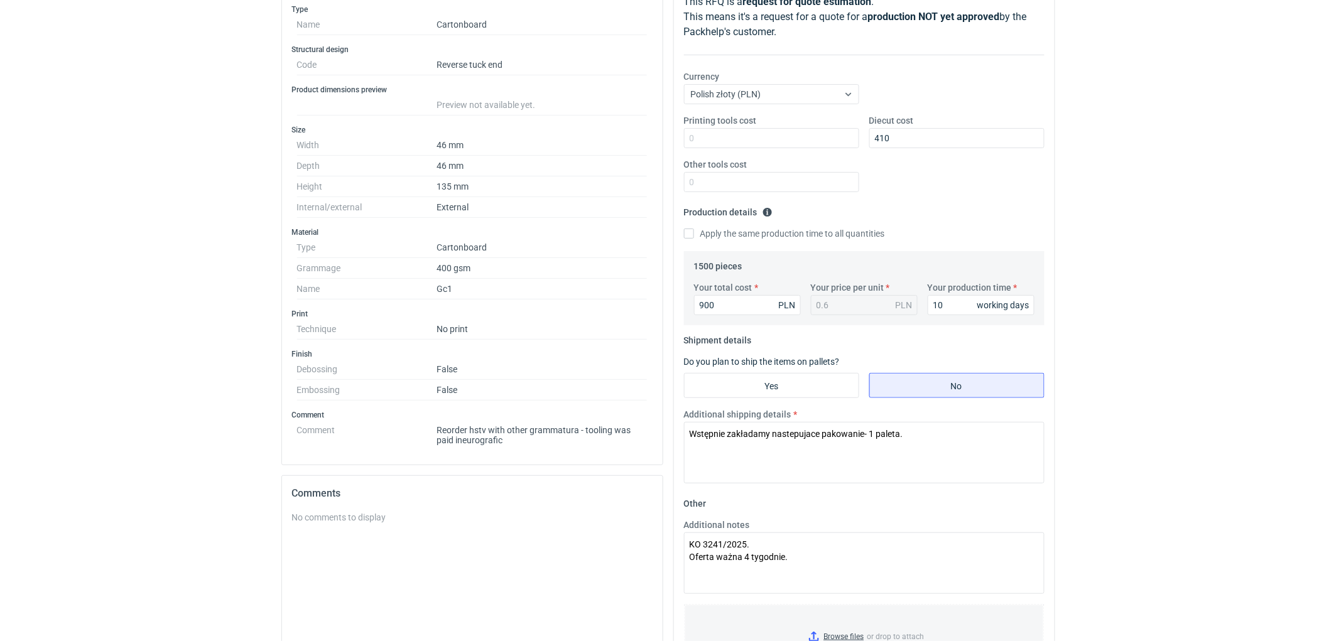
drag, startPoint x: 1171, startPoint y: 122, endPoint x: 1164, endPoint y: 156, distance: 34.6
click at [1171, 122] on div "RFQs Specs Designs Items Orders Customers Tools Analytics 11 99+ EM Ewelina Mac…" at bounding box center [668, 135] width 1336 height 641
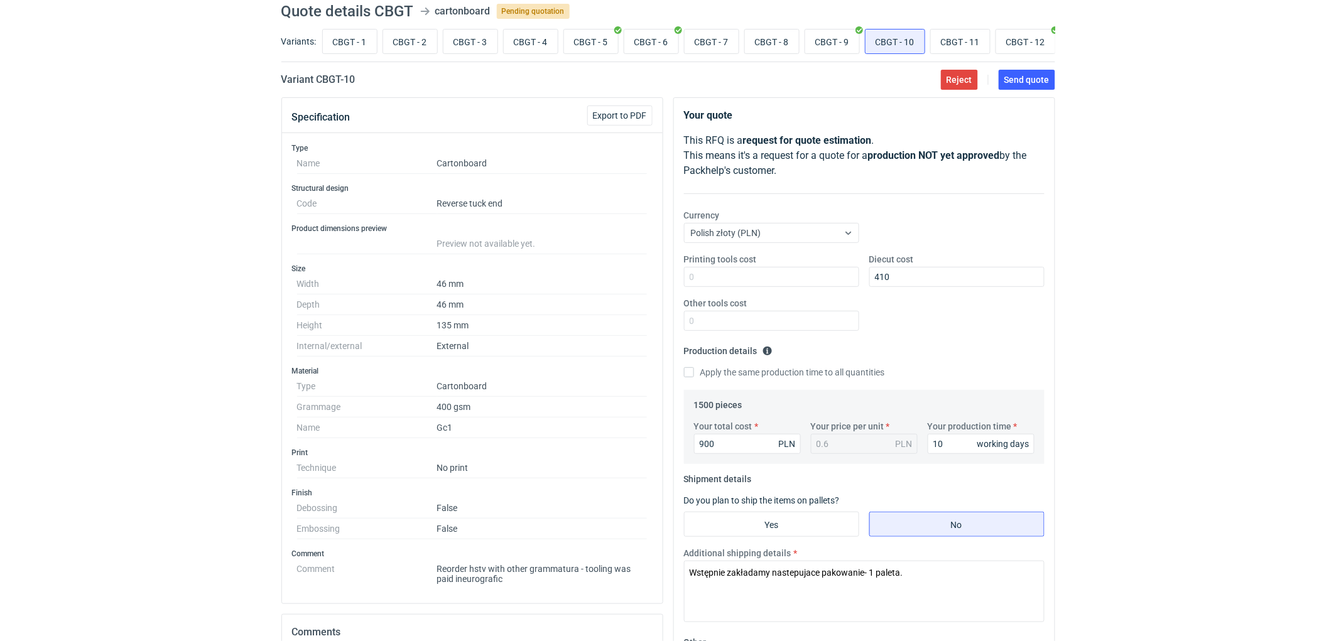
scroll to position [46, 0]
drag, startPoint x: 1050, startPoint y: 85, endPoint x: 1093, endPoint y: 103, distance: 46.8
click at [1050, 85] on button "Send quote" at bounding box center [1027, 80] width 57 height 20
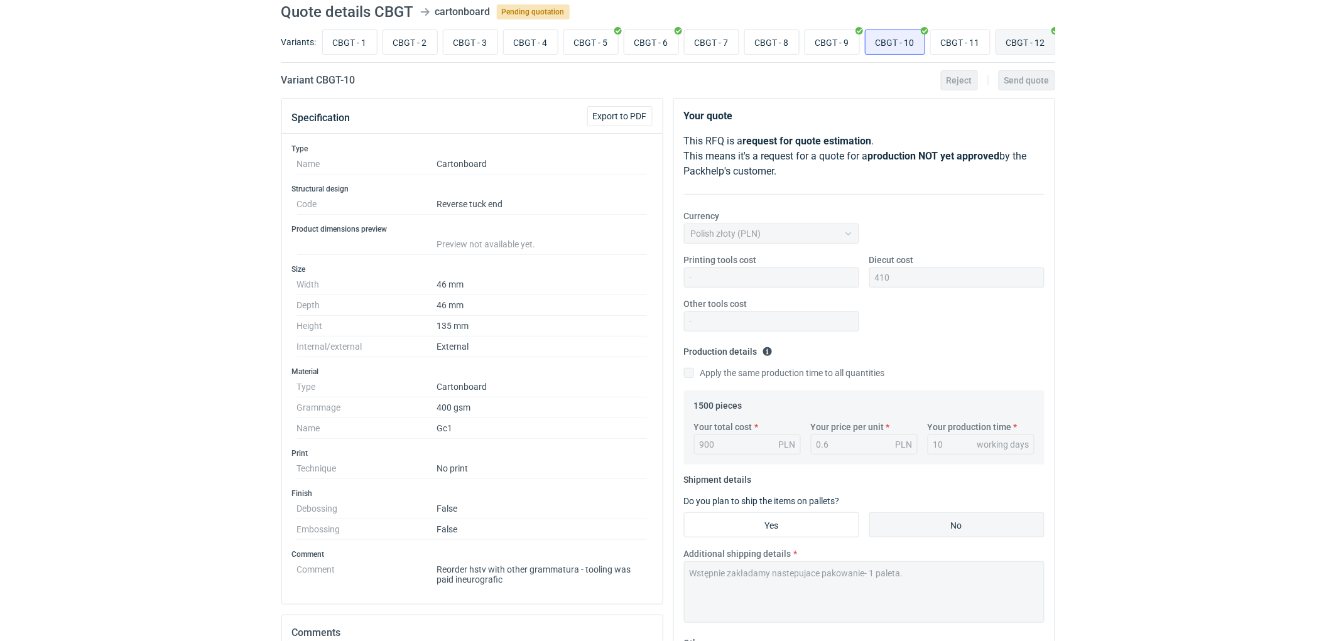
click at [1035, 39] on input "CBGT - 12" at bounding box center [1025, 42] width 59 height 24
radio input "true"
click at [709, 41] on input "CBGT - 7" at bounding box center [712, 42] width 54 height 24
radio input "true"
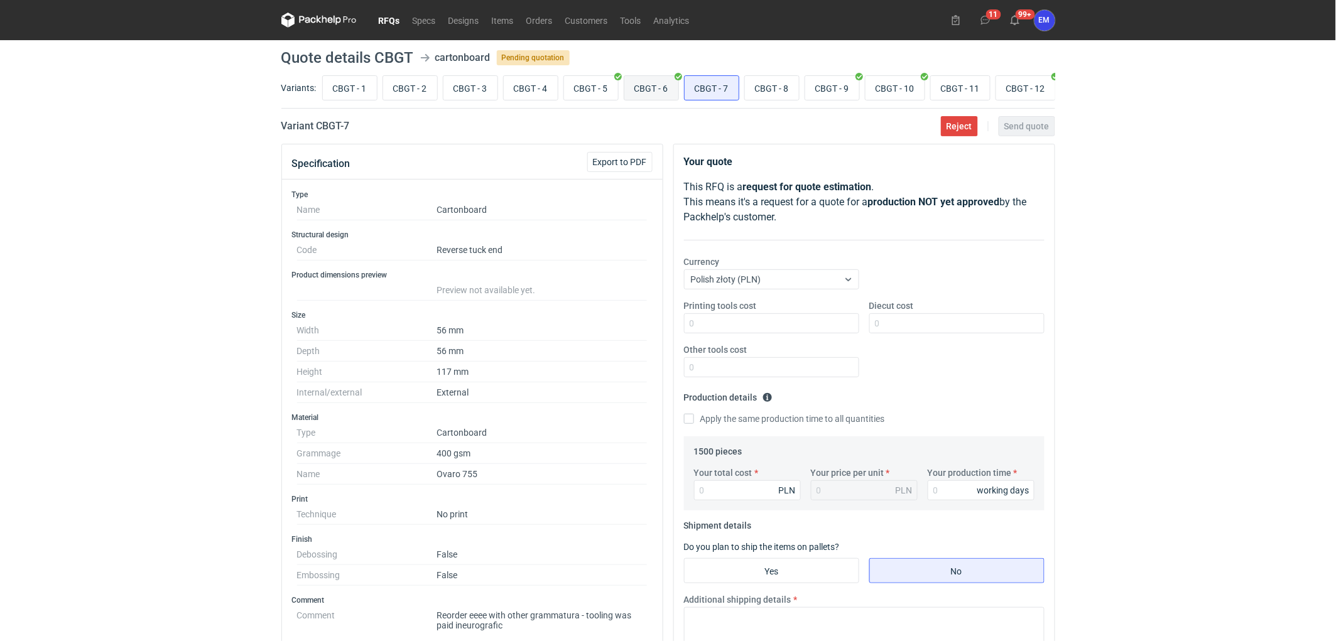
click at [644, 87] on input "CBGT - 6" at bounding box center [651, 88] width 54 height 24
radio input "true"
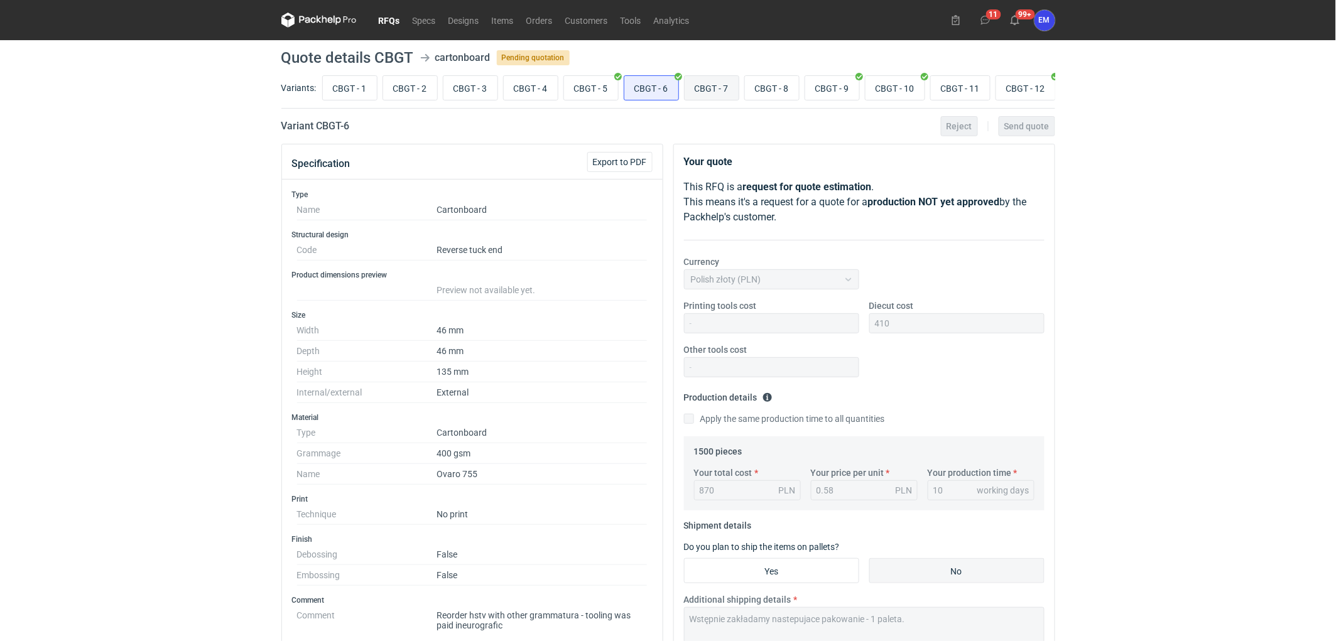
click at [716, 85] on input "CBGT - 7" at bounding box center [712, 88] width 54 height 24
radio input "true"
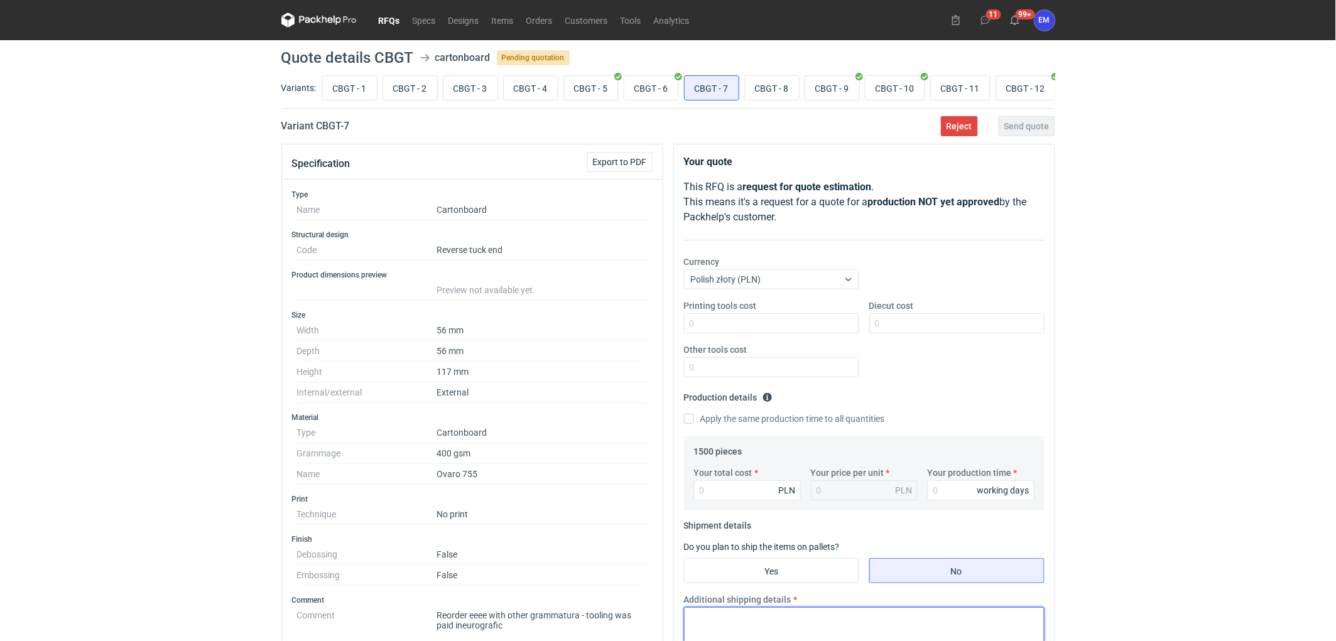
click at [744, 624] on textarea "Additional shipping details" at bounding box center [864, 638] width 361 height 62
paste textarea "Wstępnie zakładamy nastepujace pakowanie - 1 paleta."
type textarea "Wstępnie zakładamy nastepujace pakowanie - 1 paleta."
click at [1226, 333] on div "RFQs Specs Designs Items Orders Customers Tools Analytics 11 99+ EM Ewelina Mac…" at bounding box center [668, 320] width 1336 height 641
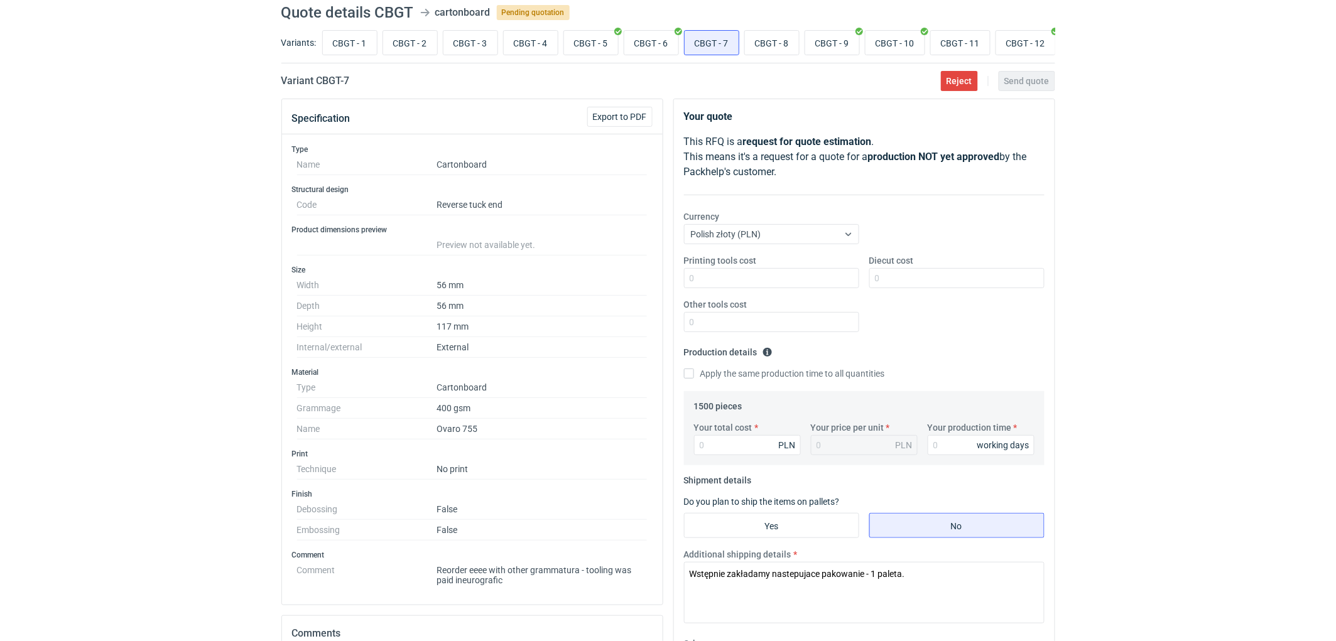
scroll to position [70, 0]
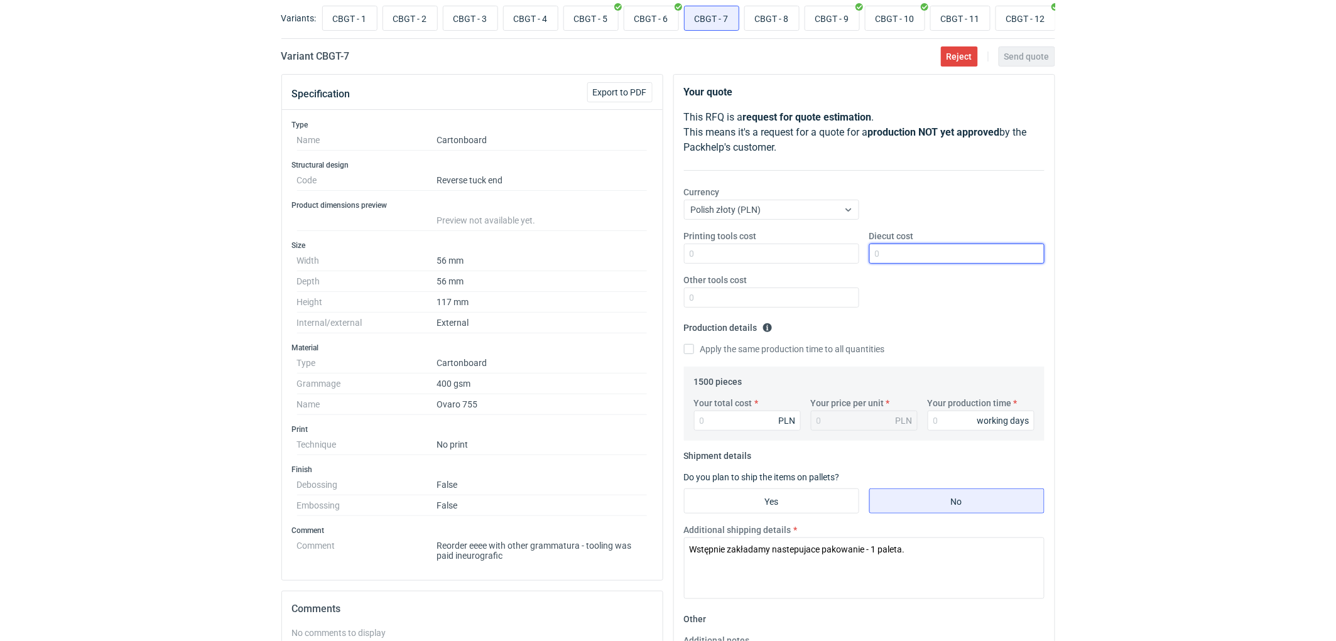
click at [908, 261] on input "Diecut cost" at bounding box center [956, 254] width 175 height 20
click at [884, 264] on input "Diecut cost" at bounding box center [956, 254] width 175 height 20
type input "220"
click at [731, 418] on input "Your total cost" at bounding box center [747, 421] width 107 height 20
type input "1275"
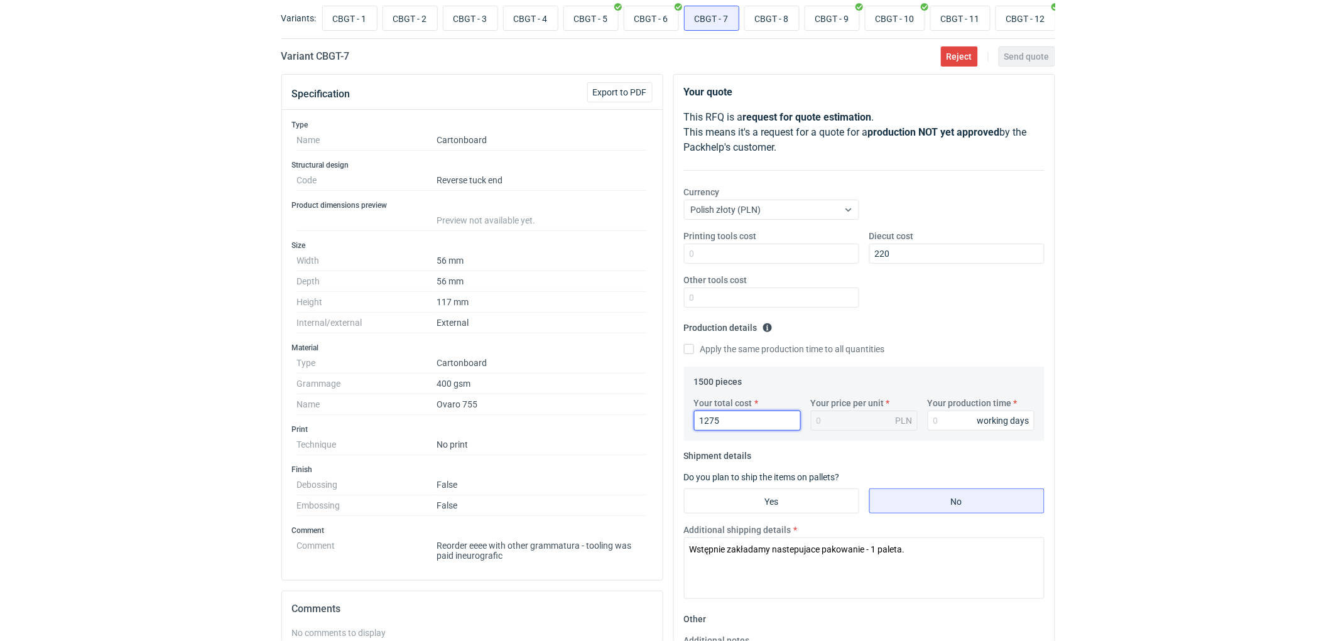
type input "0.85"
type input "1275"
click at [947, 428] on input "Your production time" at bounding box center [981, 421] width 107 height 20
type input "10"
click at [1127, 344] on div "RFQs Specs Designs Items Orders Customers Tools Analytics 11 99+ EM Ewelina Mac…" at bounding box center [668, 250] width 1336 height 641
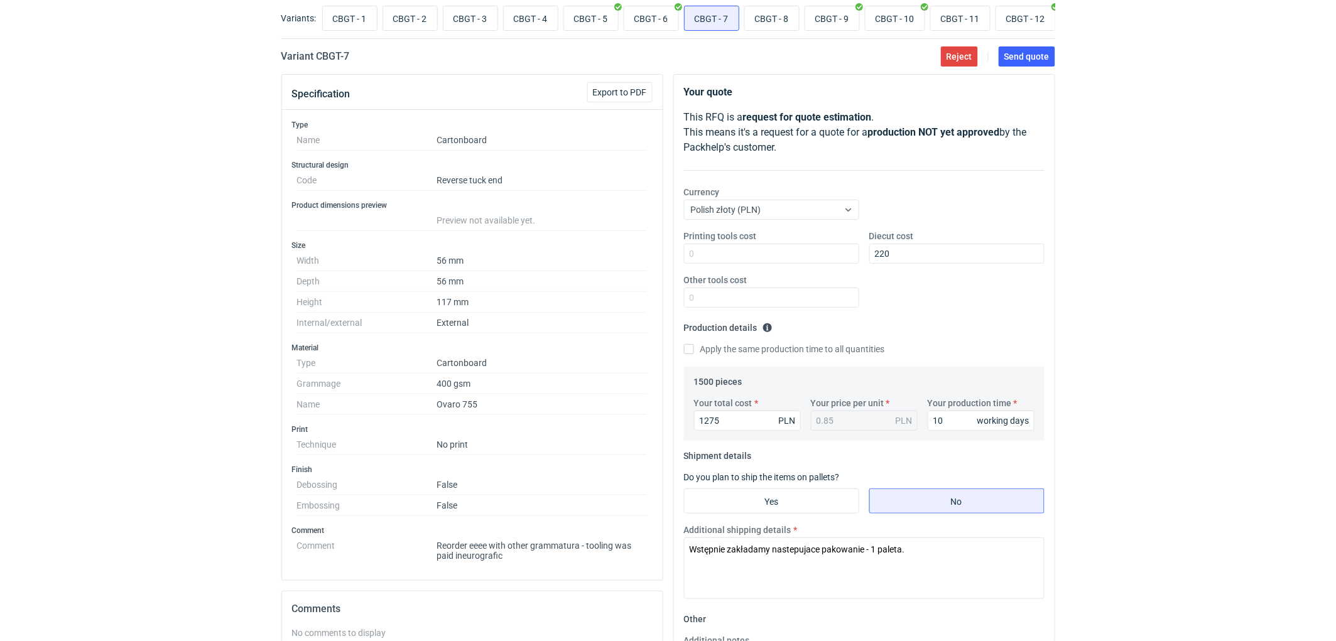
scroll to position [279, 0]
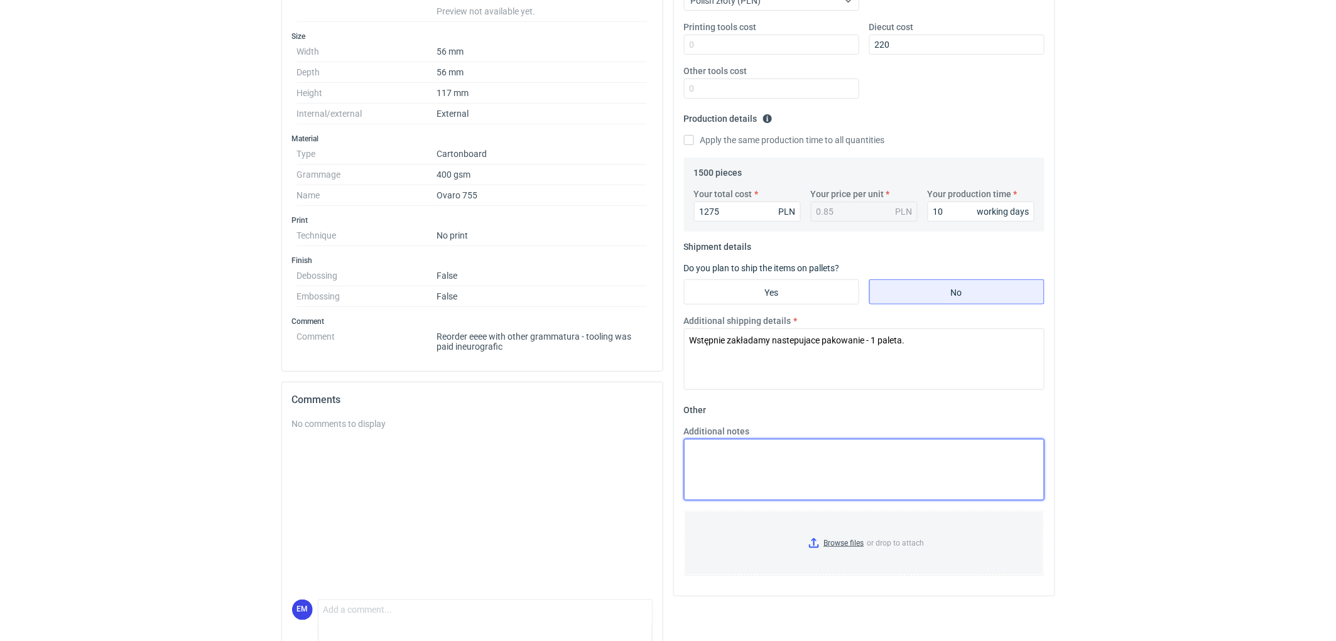
click at [803, 462] on textarea "Additional notes" at bounding box center [864, 470] width 361 height 62
type textarea "o"
type textarea "O"
type textarea "KO 3229/2025. Oferta ważna 4 tygodnie."
click at [1280, 305] on div "RFQs Specs Designs Items Orders Customers Tools Analytics 11 99+ EM Ewelina Mac…" at bounding box center [668, 41] width 1336 height 641
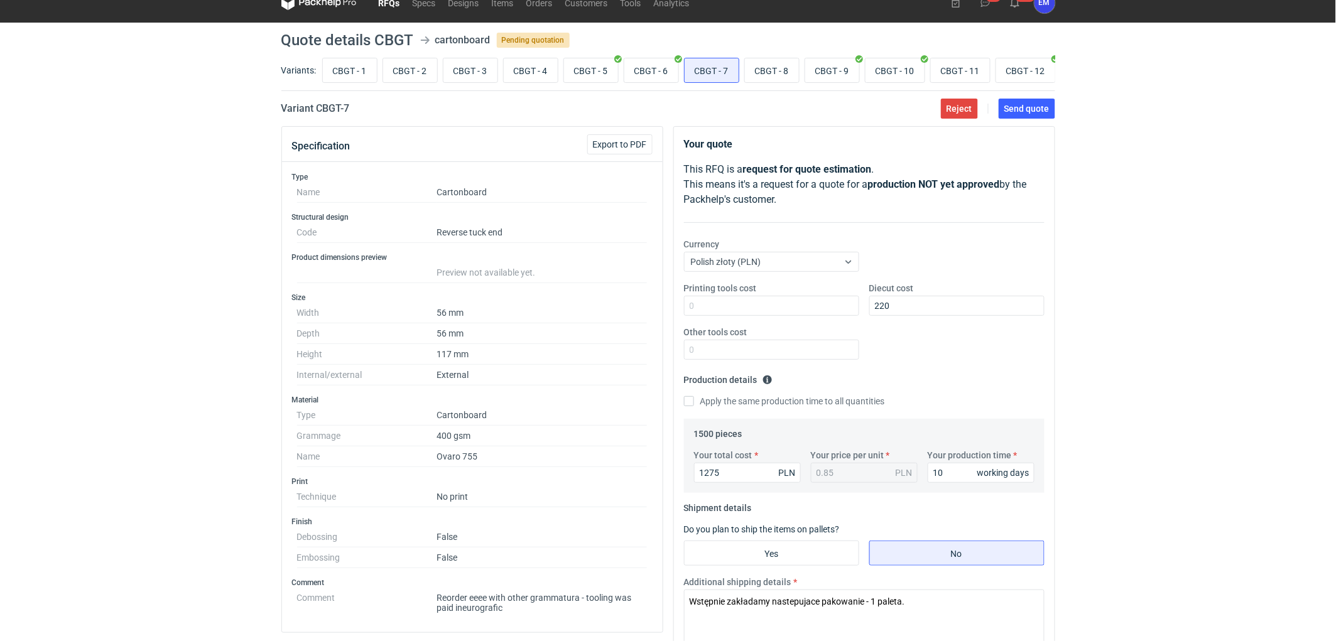
scroll to position [0, 0]
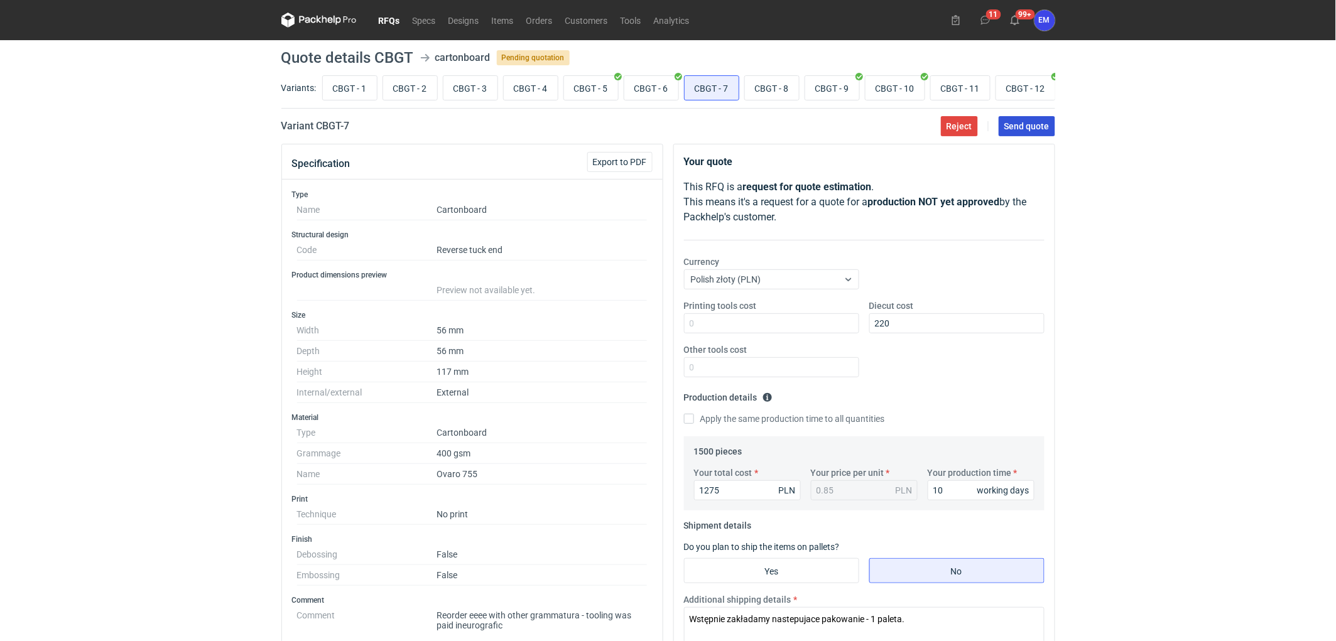
click at [1036, 130] on span "Send quote" at bounding box center [1026, 126] width 45 height 9
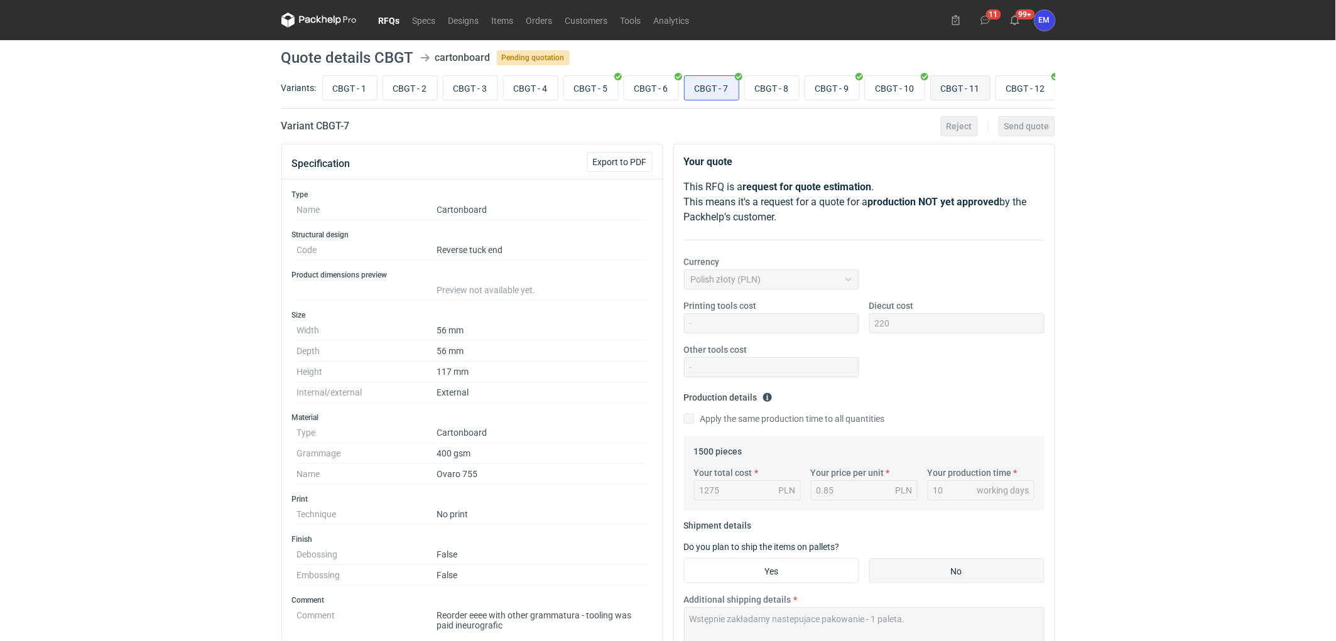
click at [968, 91] on input "CBGT - 11" at bounding box center [960, 88] width 59 height 24
radio input "true"
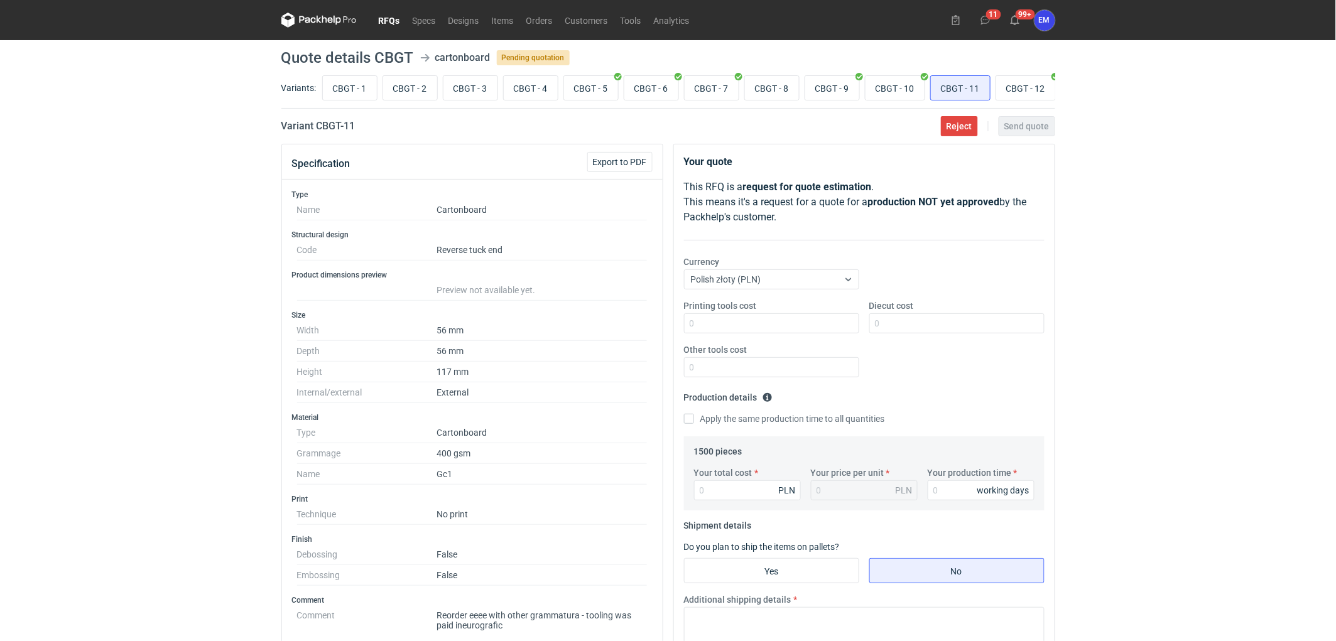
scroll to position [70, 0]
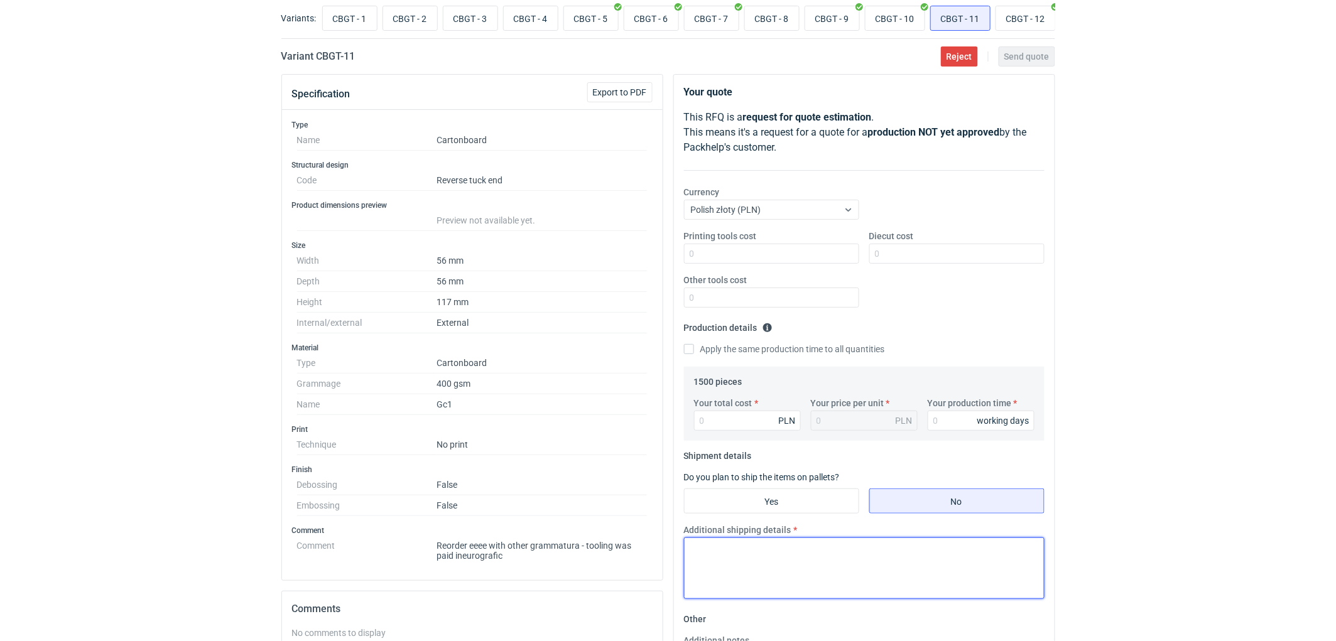
click at [755, 573] on textarea "Additional shipping details" at bounding box center [864, 569] width 361 height 62
paste textarea "Wstępnie zakładamy nastepujace pakowanie - 1 paleta."
type textarea "Wstępnie zakładamy nastepujace pakowanie - 1 paleta."
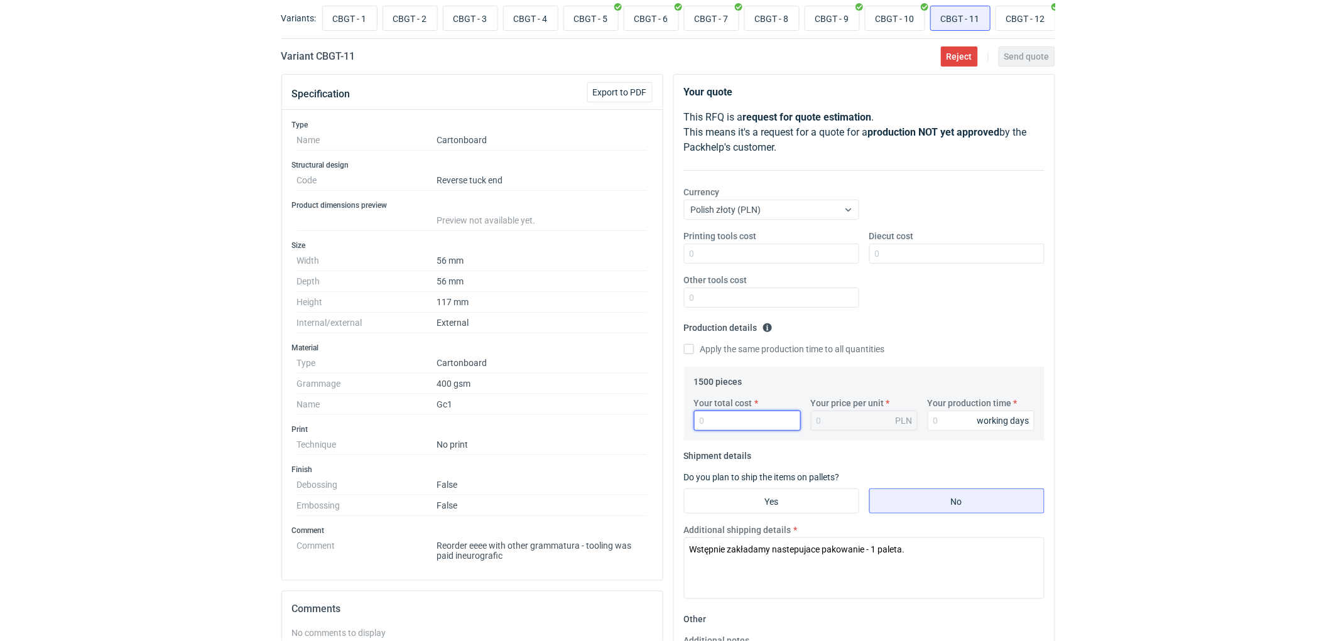
click at [737, 423] on input "Your total cost" at bounding box center [747, 421] width 107 height 20
type input "1260"
type input "0.84"
type input "1260"
click at [948, 422] on input "Your production time" at bounding box center [981, 421] width 107 height 20
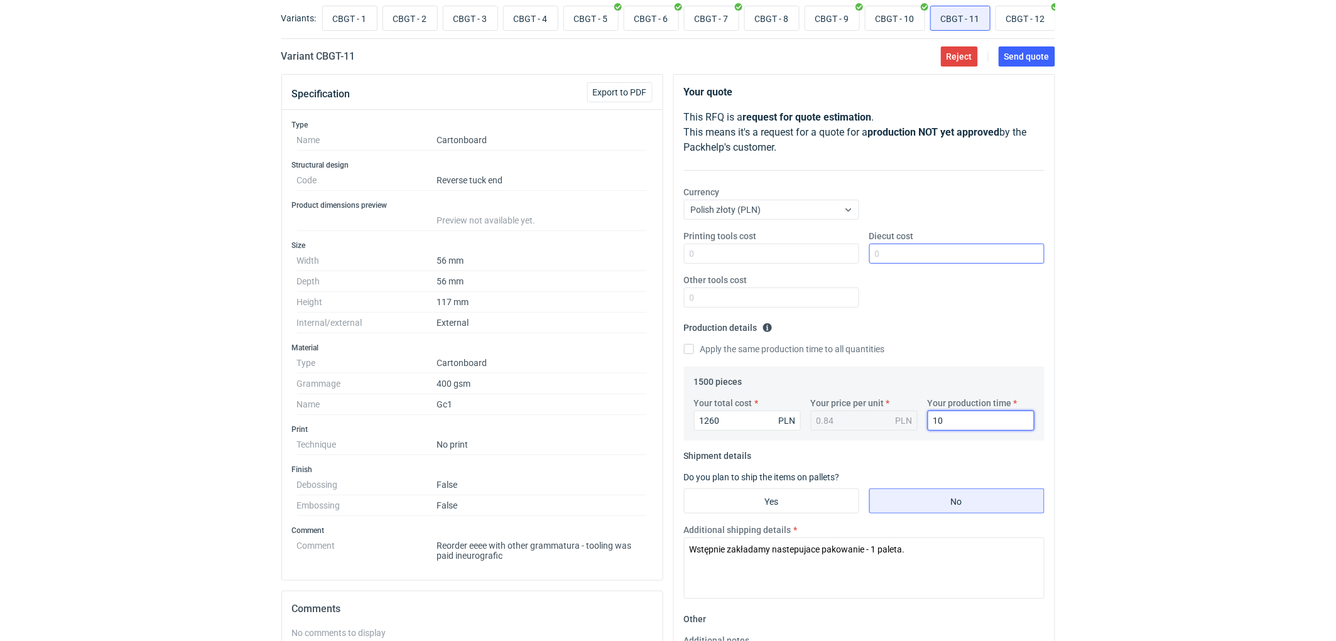
type input "10"
click at [899, 254] on input "Diecut cost" at bounding box center [956, 254] width 175 height 20
type input "480"
click at [1216, 374] on div "RFQs Specs Designs Items Orders Customers Tools Analytics 11 99+ EM Ewelina Mac…" at bounding box center [668, 250] width 1336 height 641
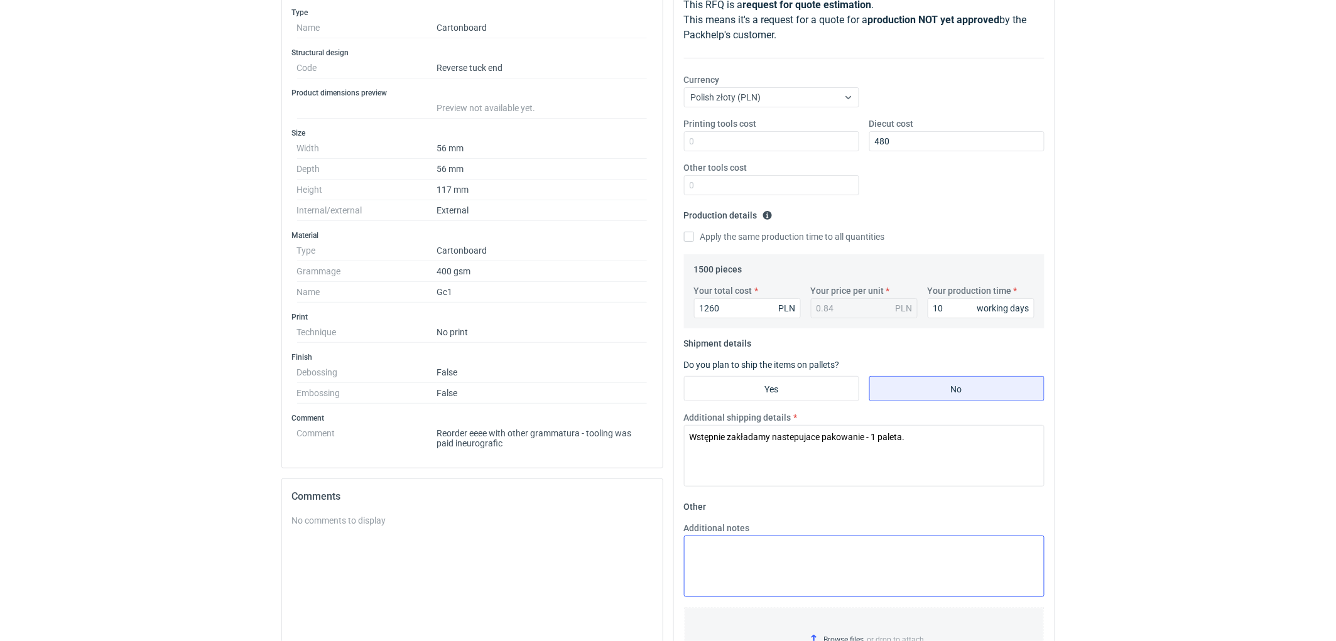
scroll to position [209, 0]
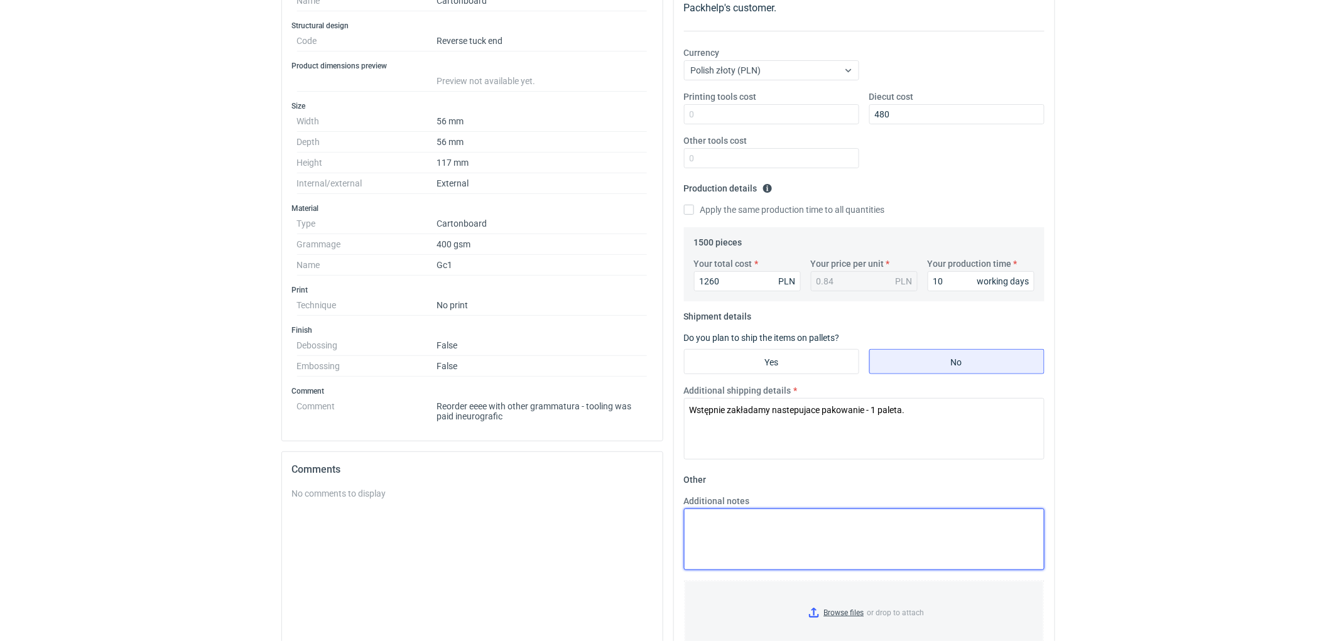
click at [773, 540] on textarea "Additional notes" at bounding box center [864, 540] width 361 height 62
type textarea "KO 3234/2025. Oferta ważna 4 tygodnie."
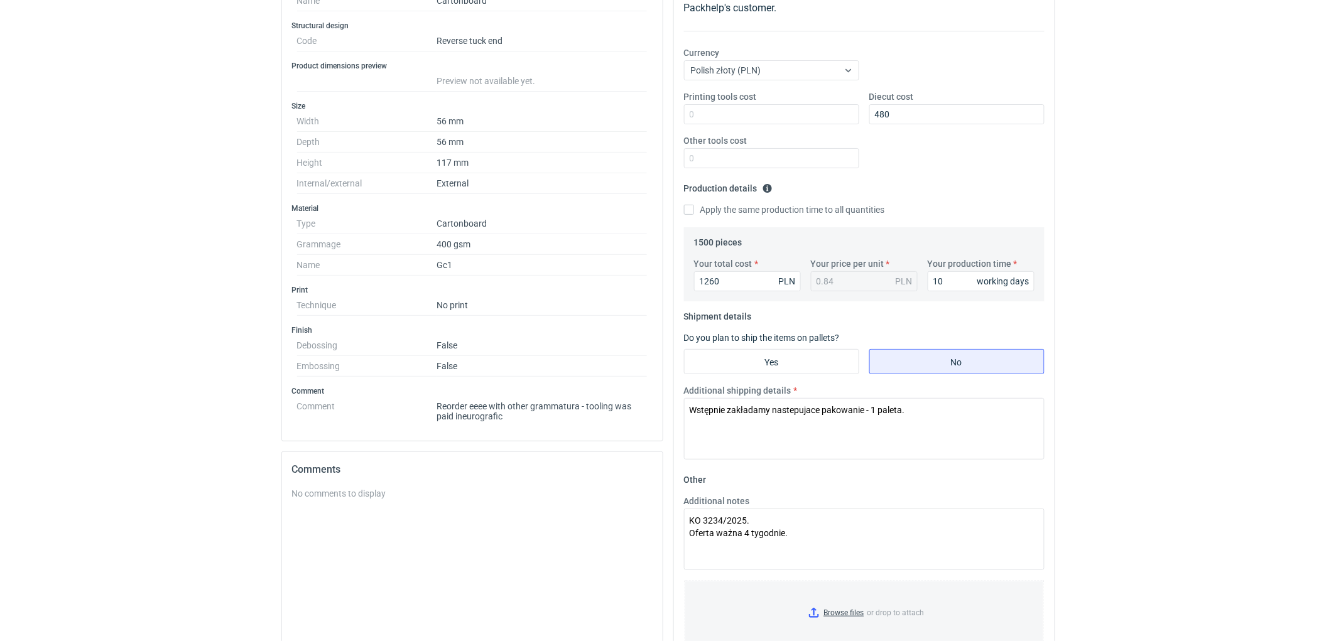
click at [1148, 382] on div "RFQs Specs Designs Items Orders Customers Tools Analytics 11 99+ EM Ewelina Mac…" at bounding box center [668, 111] width 1336 height 641
drag, startPoint x: 1093, startPoint y: 359, endPoint x: 1113, endPoint y: 362, distance: 20.3
click at [1093, 360] on div "RFQs Specs Designs Items Orders Customers Tools Analytics 11 99+ EM Ewelina Mac…" at bounding box center [668, 111] width 1336 height 641
click at [1137, 361] on div "RFQs Specs Designs Items Orders Customers Tools Analytics 11 99+ EM Ewelina Mac…" at bounding box center [668, 111] width 1336 height 641
click at [1233, 373] on div "RFQs Specs Designs Items Orders Customers Tools Analytics 11 99+ EM Ewelina Mac…" at bounding box center [668, 111] width 1336 height 641
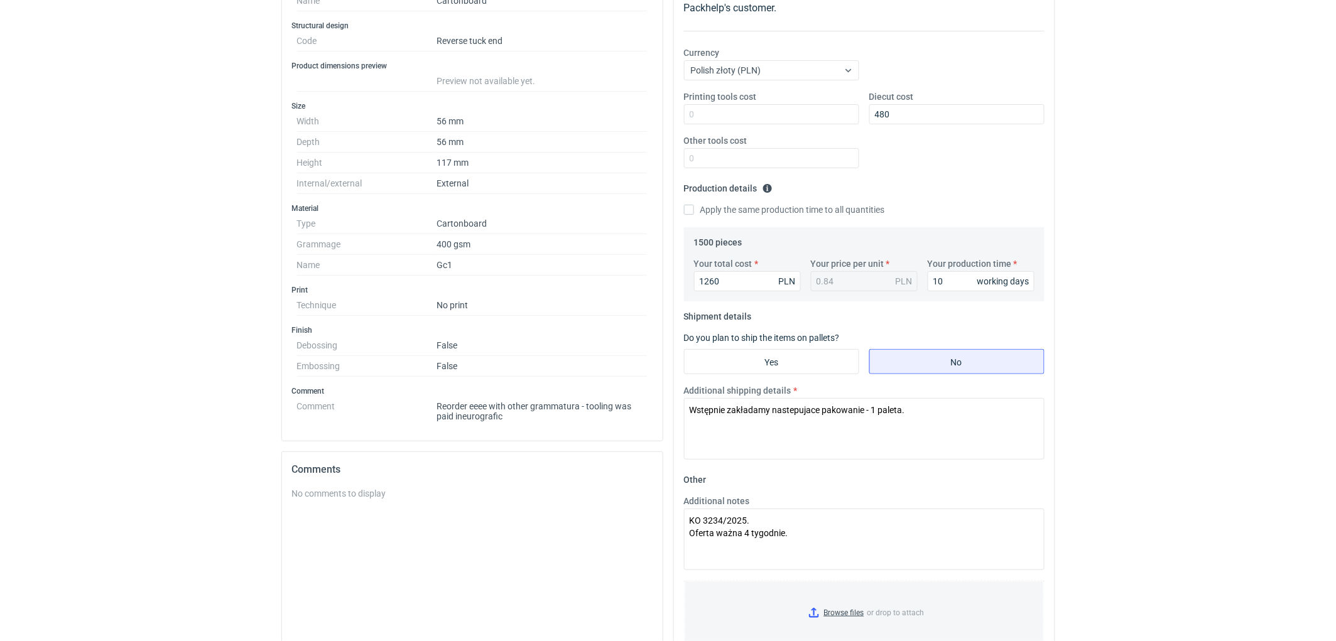
click at [1221, 356] on div "RFQs Specs Designs Items Orders Customers Tools Analytics 11 99+ EM Ewelina Mac…" at bounding box center [668, 111] width 1336 height 641
click at [1168, 329] on div "RFQs Specs Designs Items Orders Customers Tools Analytics 11 99+ EM Ewelina Mac…" at bounding box center [668, 111] width 1336 height 641
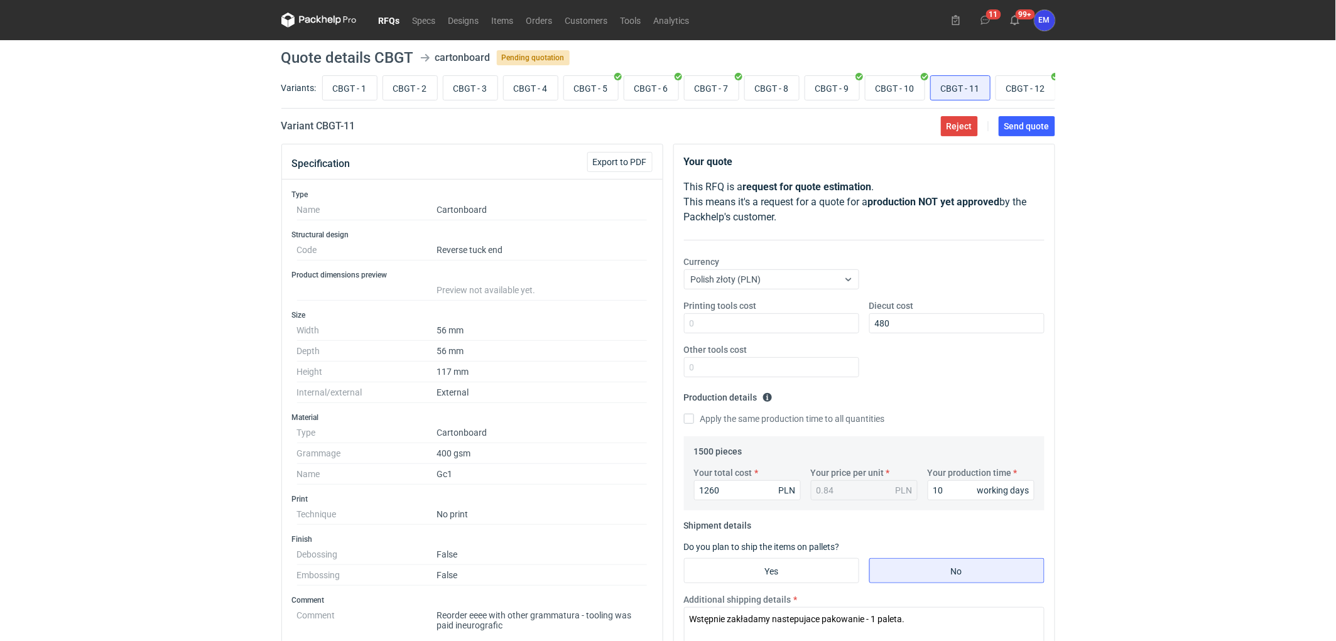
click at [1151, 380] on div "RFQs Specs Designs Items Orders Customers Tools Analytics 11 99+ EM Ewelina Mac…" at bounding box center [668, 320] width 1336 height 641
click at [1192, 378] on div "RFQs Specs Designs Items Orders Customers Tools Analytics 11 99+ EM Ewelina Mac…" at bounding box center [668, 320] width 1336 height 641
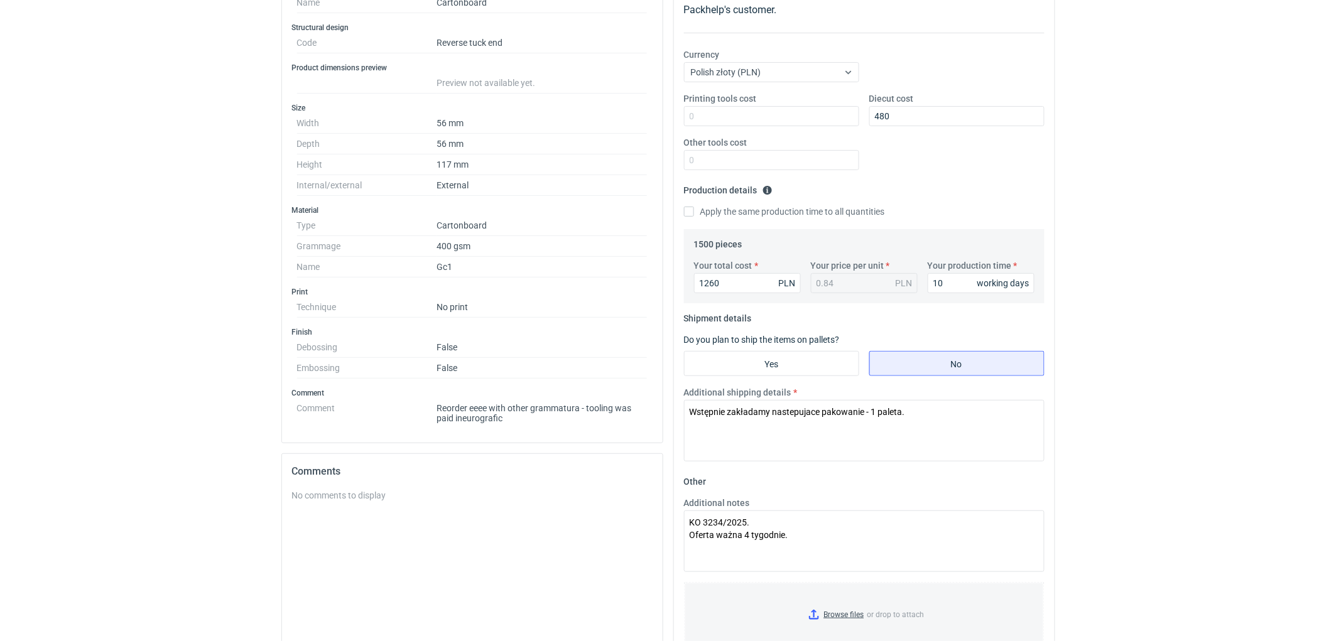
scroll to position [209, 0]
click at [807, 536] on textarea "KO 3234/2025. Oferta ważna 4 tygodnie." at bounding box center [864, 540] width 361 height 62
click at [1250, 432] on html "RFQs Specs Designs Items Orders Customers Tools Analytics 11 99+ EM Ewelina Mac…" at bounding box center [668, 111] width 1336 height 641
click at [1286, 389] on div "RFQs Specs Designs Items Orders Customers Tools Analytics 11 99+ EM Ewelina Mac…" at bounding box center [668, 111] width 1336 height 641
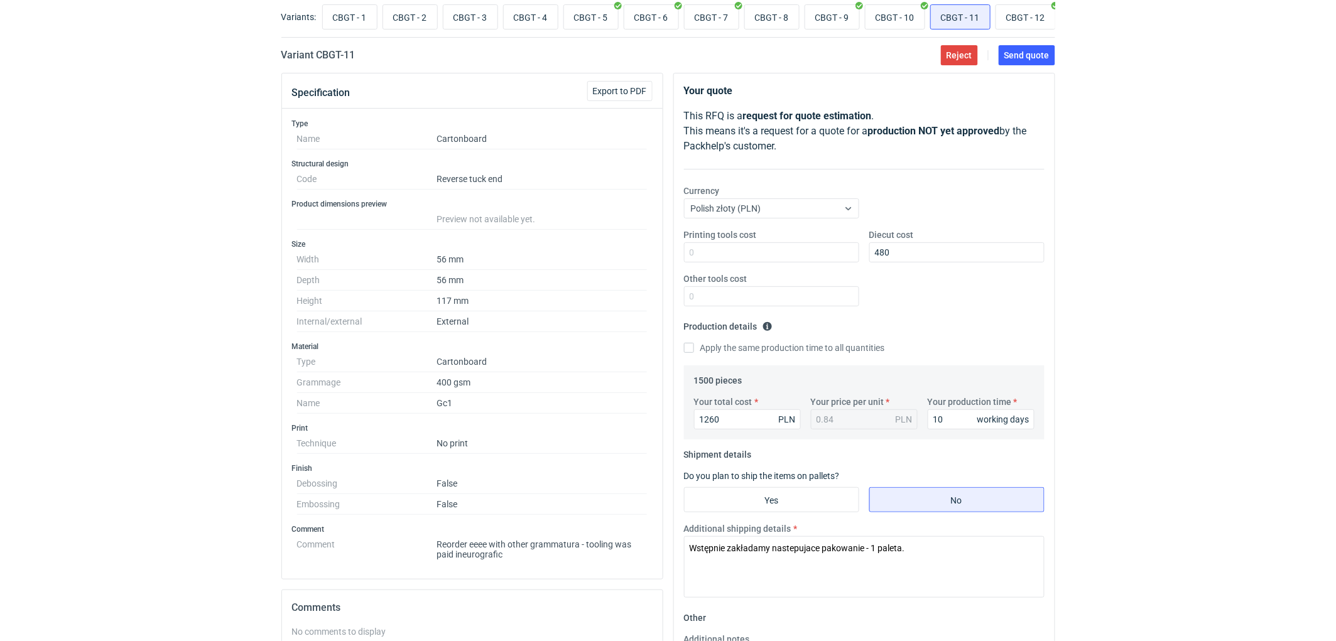
scroll to position [70, 0]
click at [1046, 58] on span "Send quote" at bounding box center [1026, 56] width 45 height 9
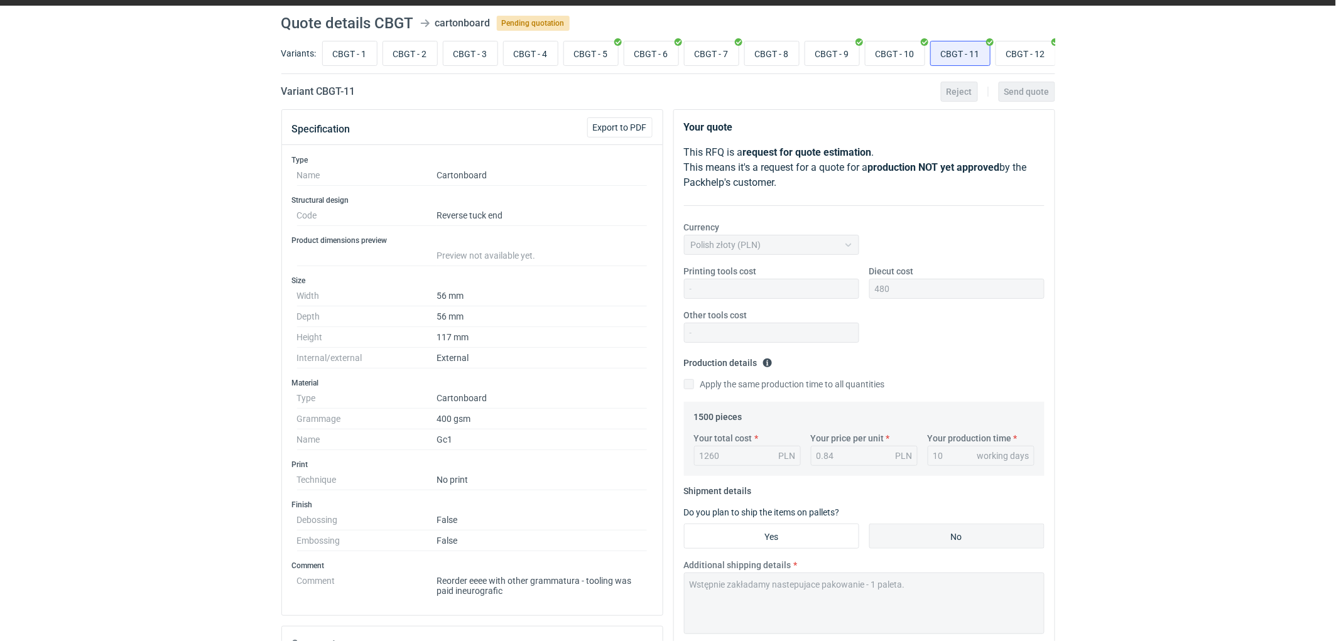
scroll to position [0, 0]
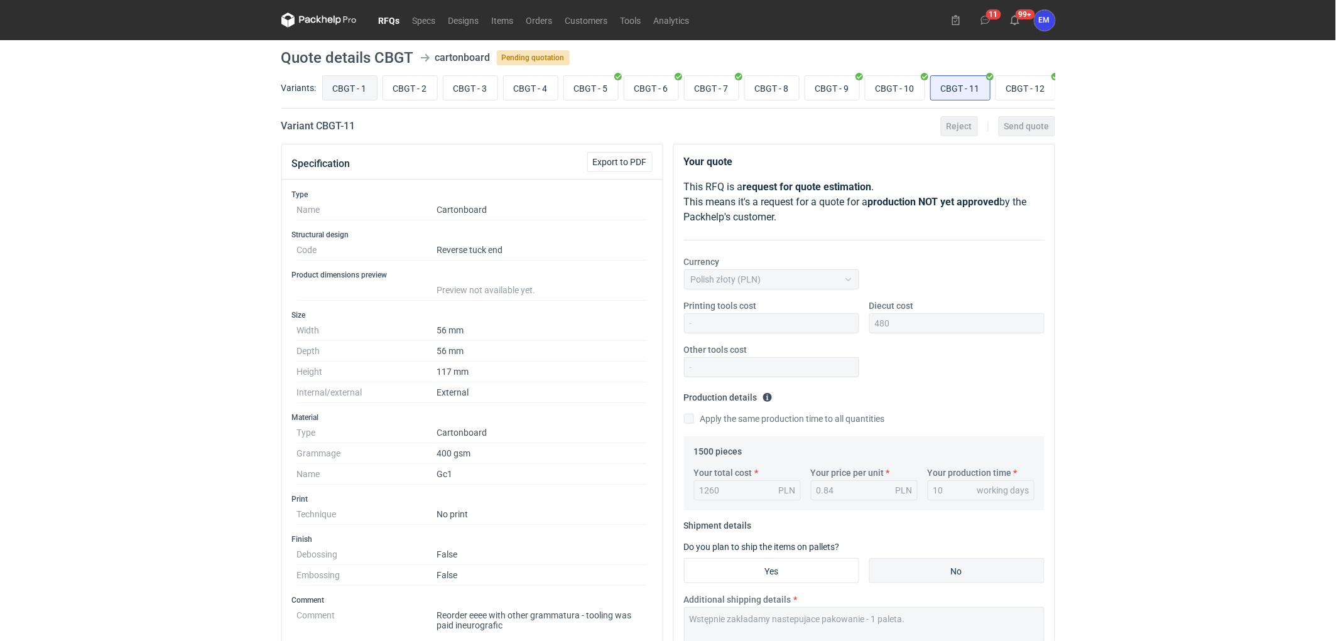
click at [359, 89] on input "CBGT - 1" at bounding box center [350, 88] width 54 height 24
radio input "true"
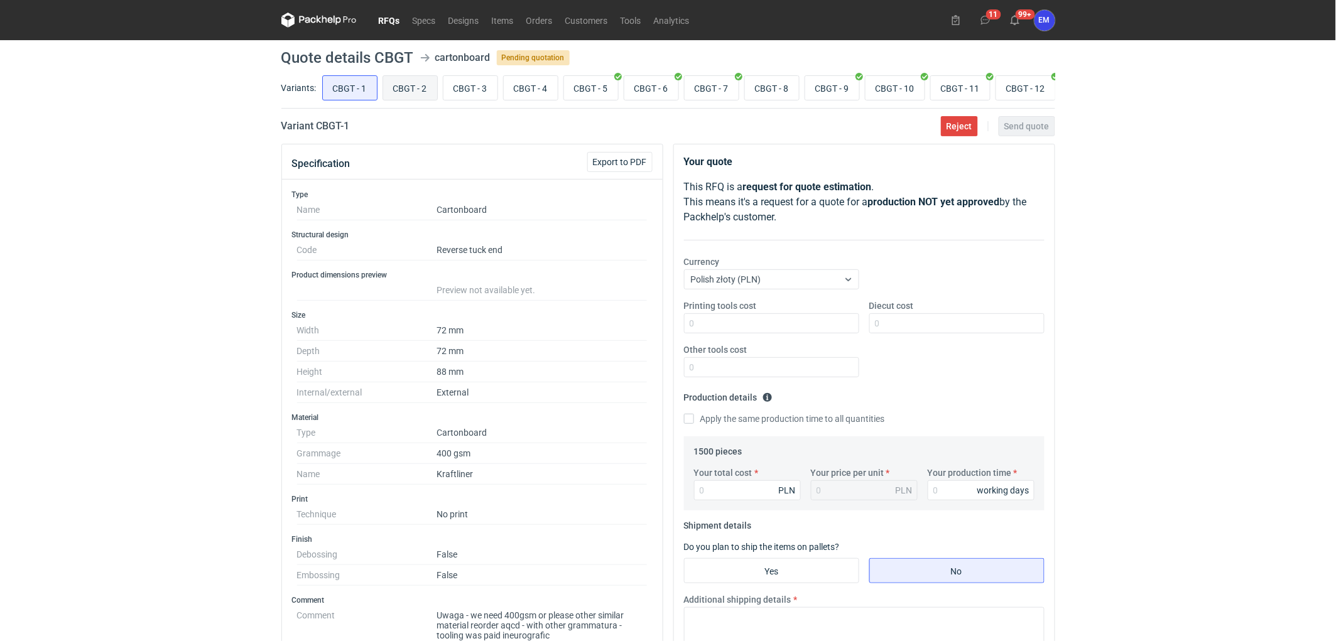
click at [412, 90] on input "CBGT - 2" at bounding box center [410, 88] width 54 height 24
radio input "true"
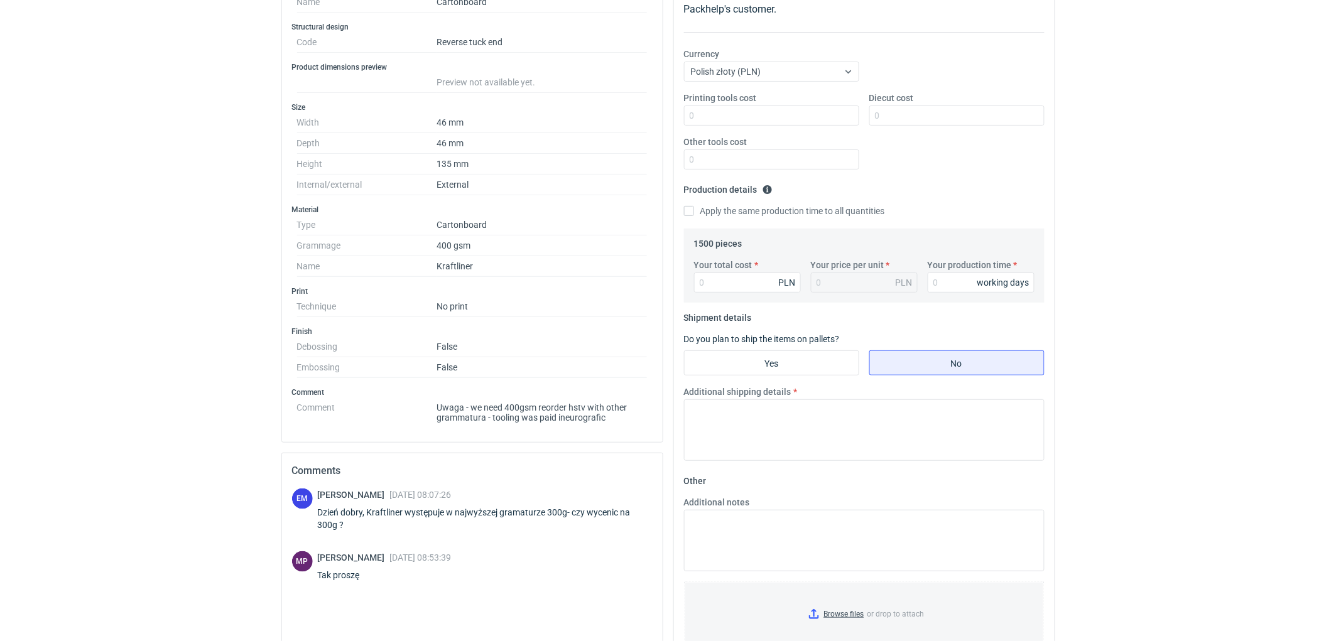
scroll to position [325, 0]
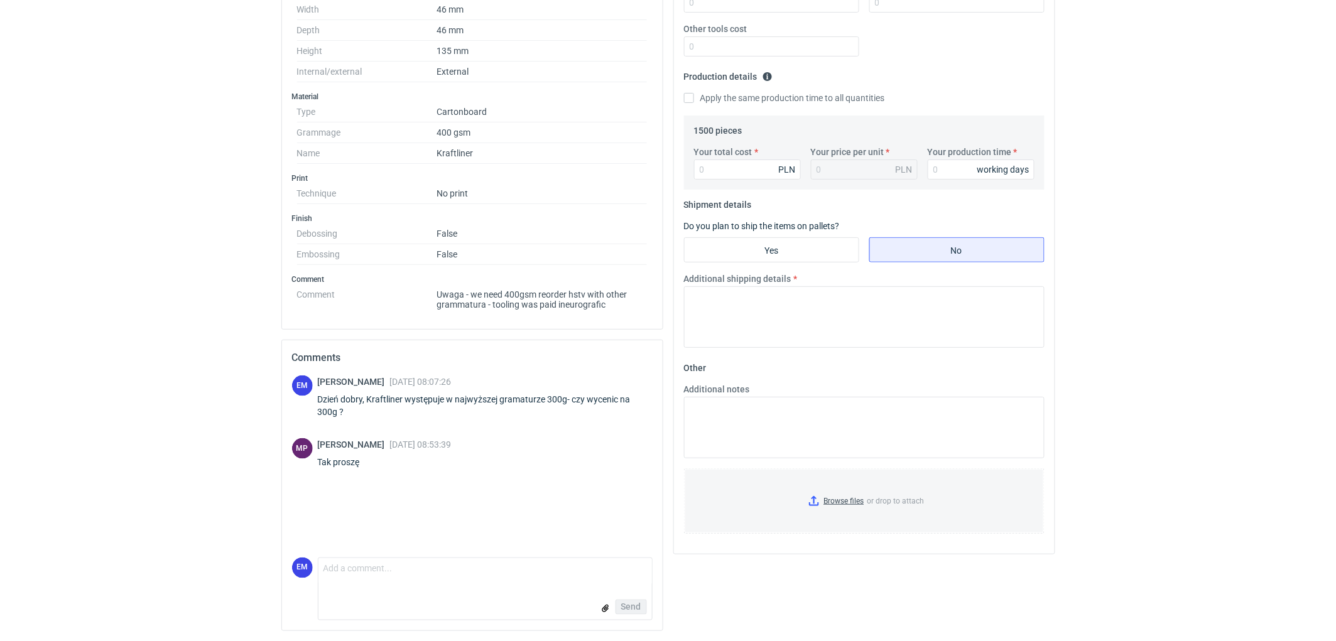
click at [82, 266] on div "RFQs Specs Designs Items Orders Customers Tools Analytics 11 99+ EM Ewelina Mac…" at bounding box center [668, -1] width 1336 height 641
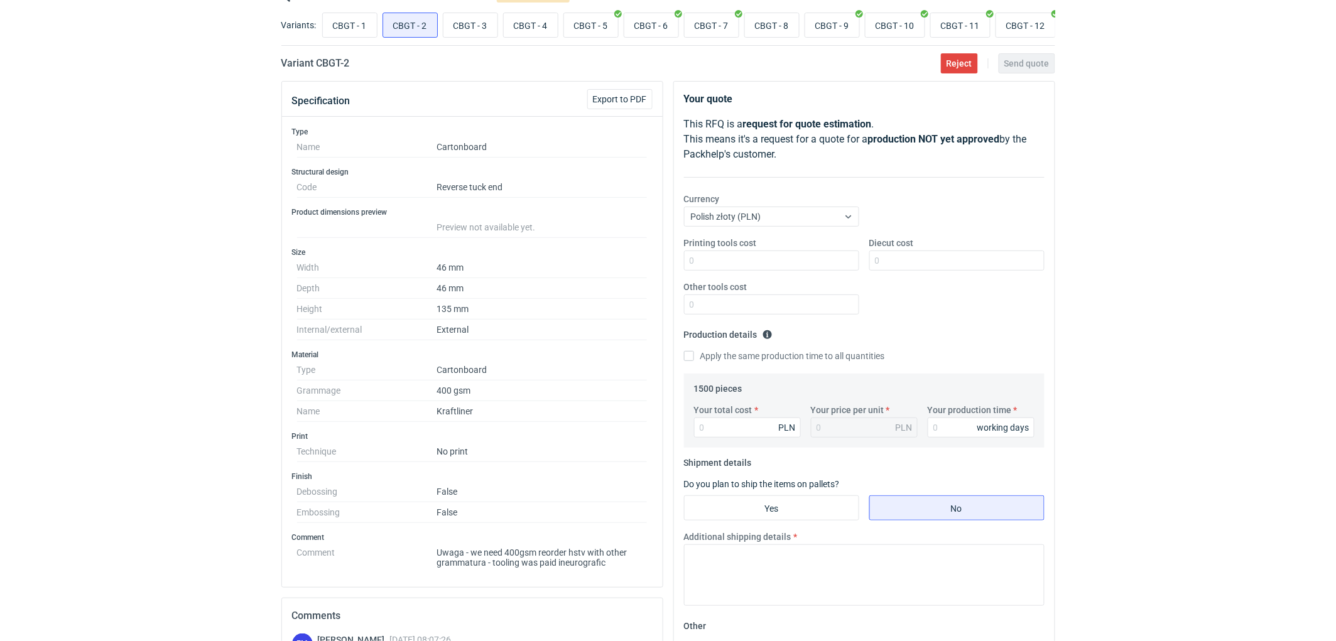
scroll to position [0, 0]
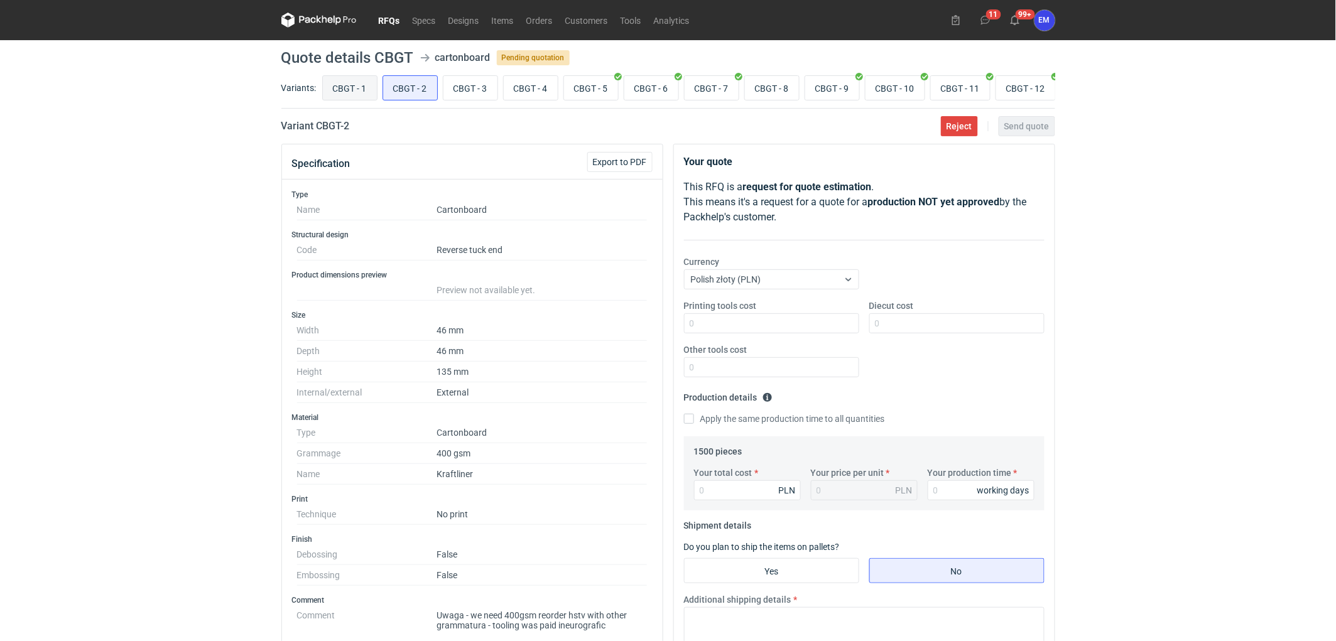
click at [338, 82] on input "CBGT - 1" at bounding box center [350, 88] width 54 height 24
radio input "true"
click at [207, 281] on div "RFQs Specs Designs Items Orders Customers Tools Analytics 11 99+ EM Ewelina Mac…" at bounding box center [668, 320] width 1336 height 641
click at [196, 271] on div "RFQs Specs Designs Items Orders Customers Tools Analytics 11 99+ EM Ewelina Mac…" at bounding box center [668, 320] width 1336 height 641
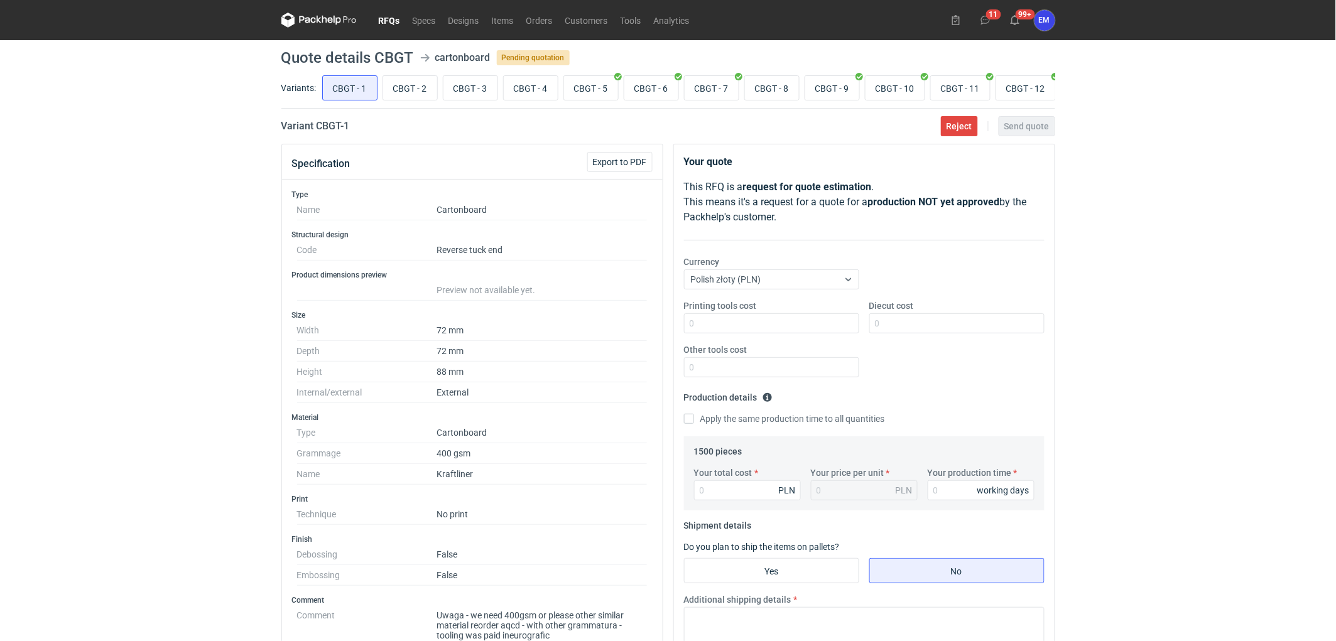
click at [1121, 331] on div "RFQs Specs Designs Items Orders Customers Tools Analytics 11 99+ EM Ewelina Mac…" at bounding box center [668, 320] width 1336 height 641
click at [900, 332] on input "Diecut cost" at bounding box center [956, 323] width 175 height 20
click at [1128, 346] on div "RFQs Specs Designs Items Orders Customers Tools Analytics 11 99+ EM Ewelina Mac…" at bounding box center [668, 320] width 1336 height 641
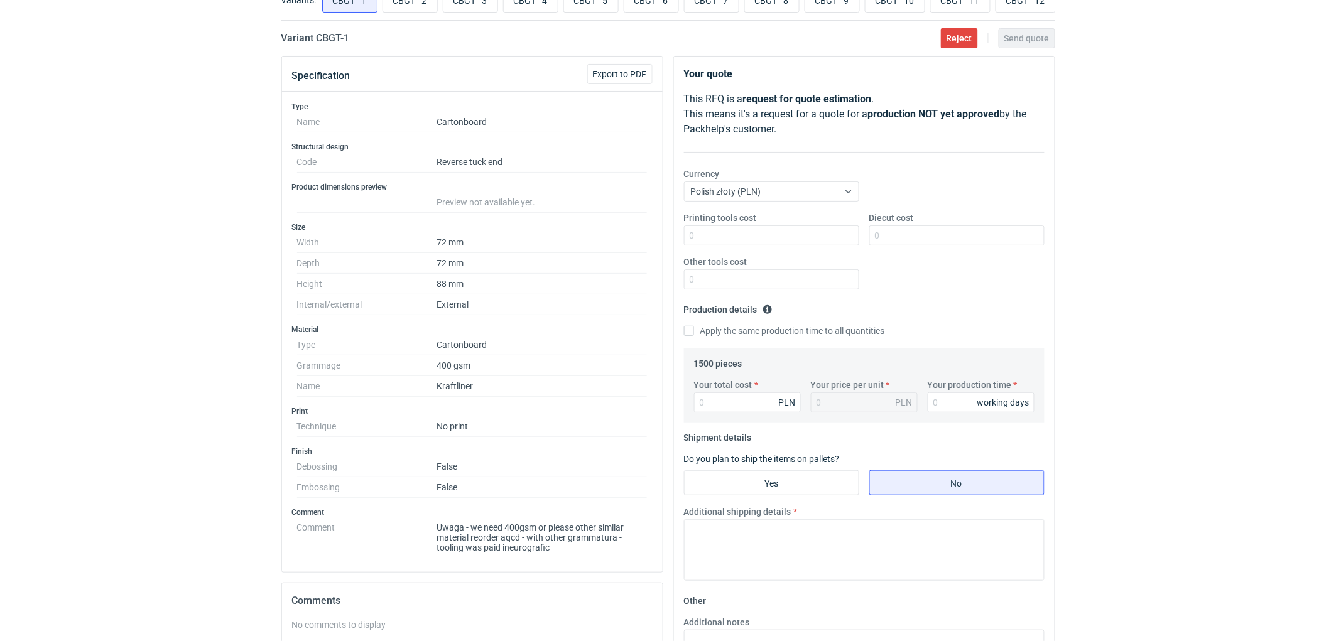
scroll to position [139, 0]
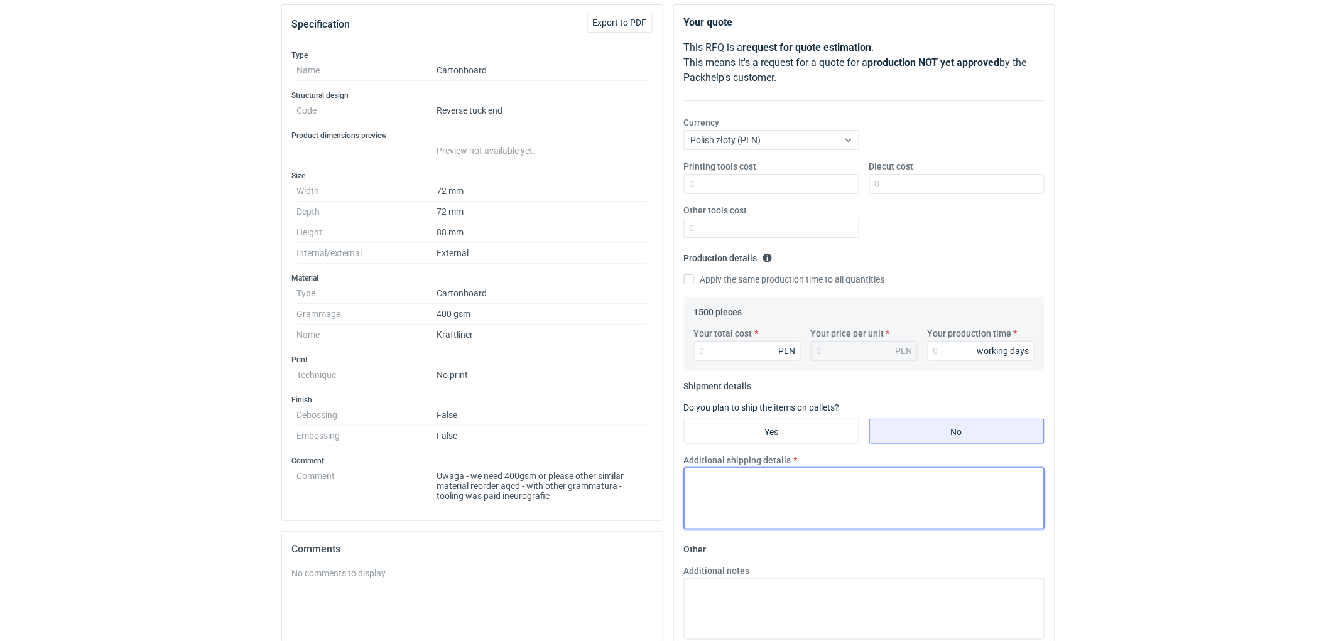
click at [731, 492] on textarea "Additional shipping details" at bounding box center [864, 499] width 361 height 62
paste textarea "Wstępnie zakładamy nastepujace pakowanie - 1 paleta."
type textarea "Wstępnie zakładamy nastepujace pakowanie - 1 paleta."
click at [1161, 346] on div "RFQs Specs Designs Items Orders Customers Tools Analytics 11 99+ EM Ewelina Mac…" at bounding box center [668, 181] width 1336 height 641
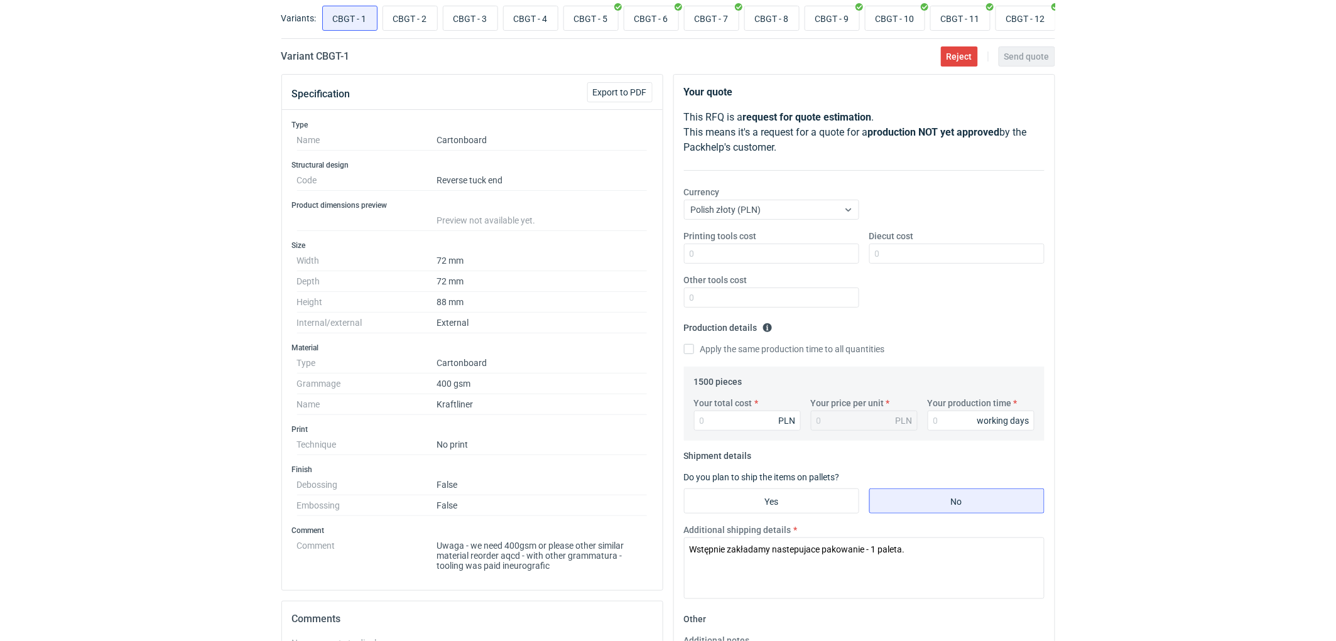
scroll to position [0, 0]
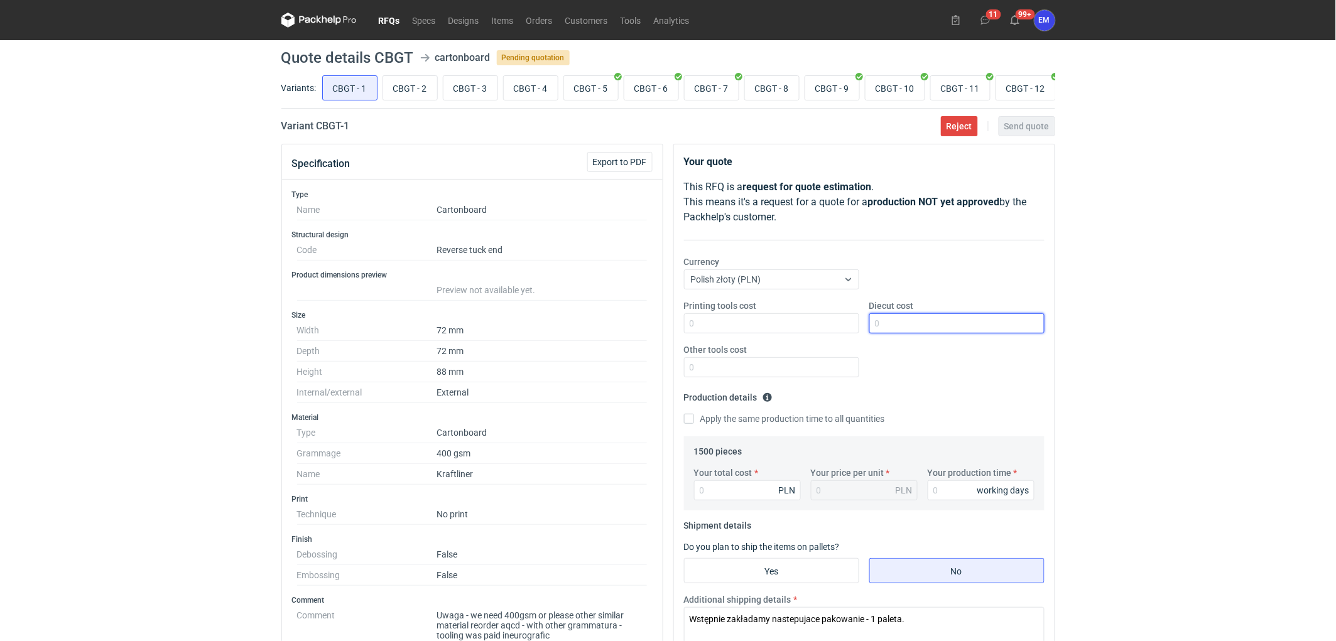
click at [930, 323] on input "Diecut cost" at bounding box center [956, 323] width 175 height 20
type input "515"
drag, startPoint x: 1154, startPoint y: 357, endPoint x: 1120, endPoint y: 372, distance: 37.4
click at [1154, 356] on div "RFQs Specs Designs Items Orders Customers Tools Analytics 11 99+ EM Ewelina Mac…" at bounding box center [668, 320] width 1336 height 641
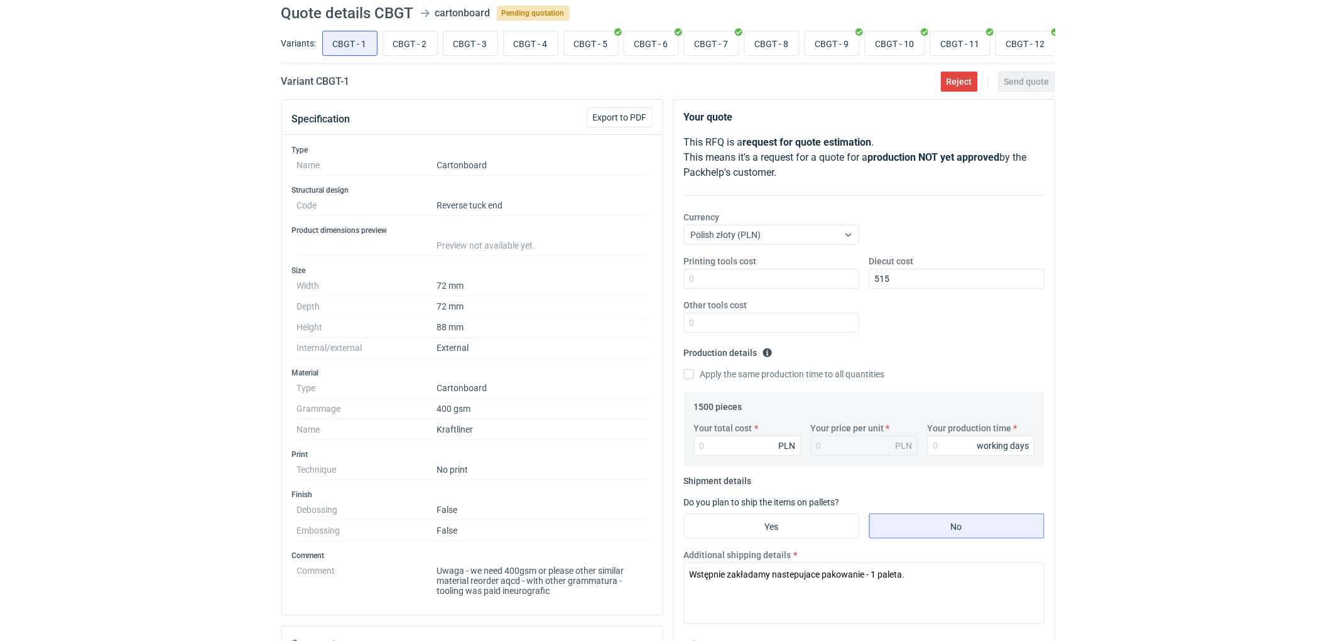
scroll to position [70, 0]
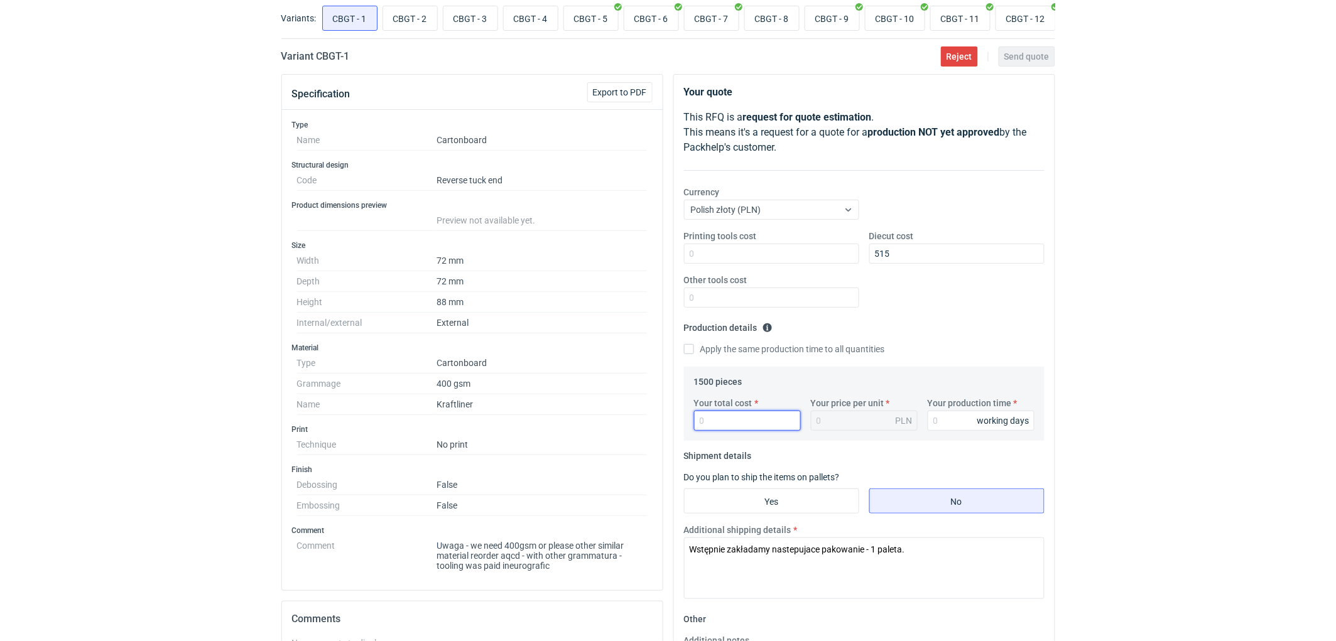
click at [739, 418] on input "Your total cost" at bounding box center [747, 421] width 107 height 20
type input "1080"
type input "0.72"
type input "1080"
click at [955, 429] on input "Your production time" at bounding box center [981, 421] width 107 height 20
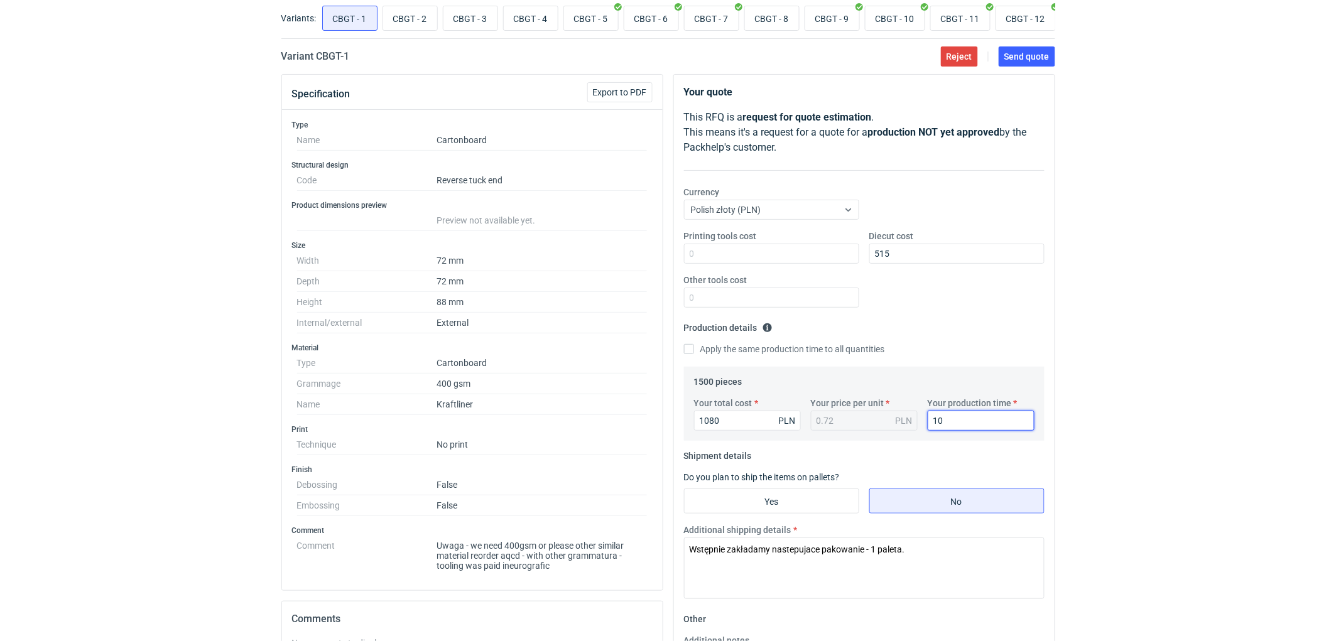
type input "10"
click at [1182, 353] on div "RFQs Specs Designs Items Orders Customers Tools Analytics 11 99+ EM Ewelina Mac…" at bounding box center [668, 250] width 1336 height 641
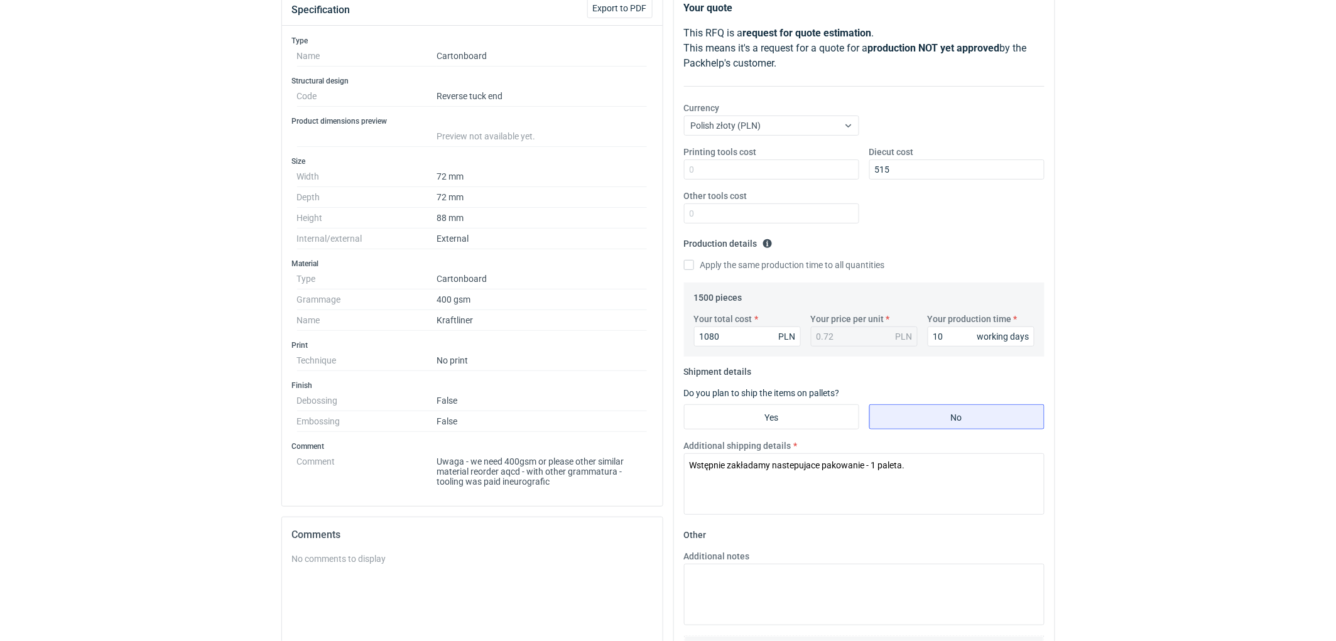
scroll to position [335, 0]
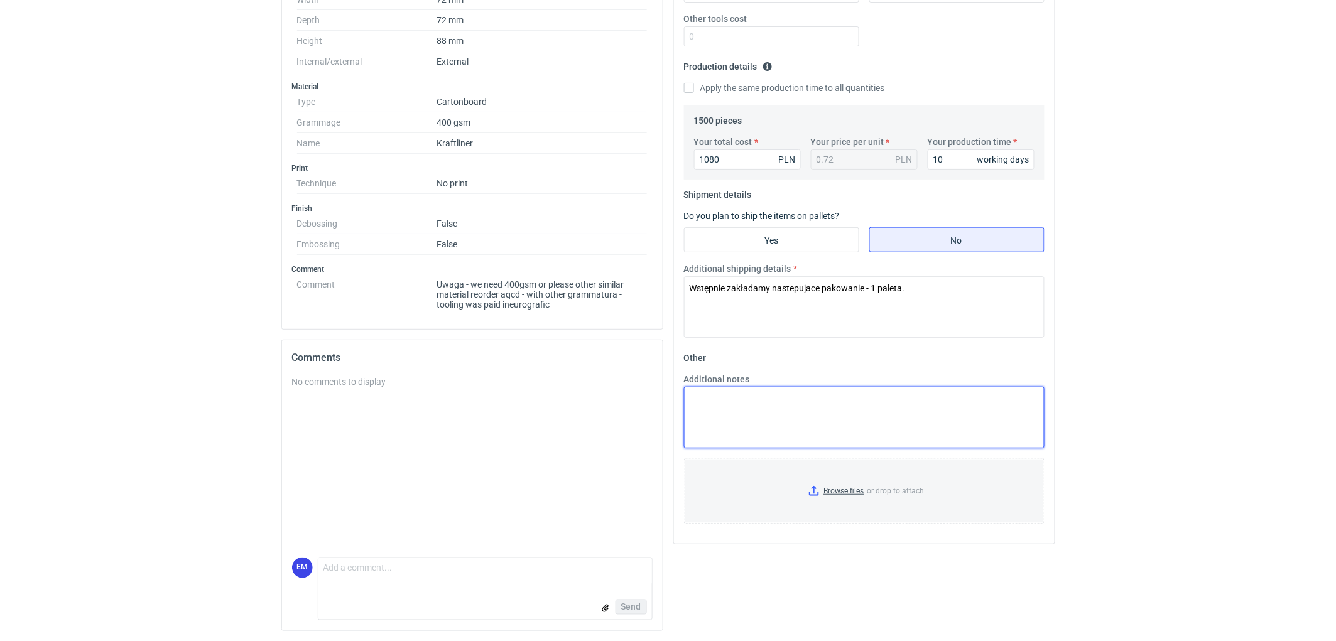
click at [754, 418] on textarea "Additional notes" at bounding box center [864, 418] width 361 height 62
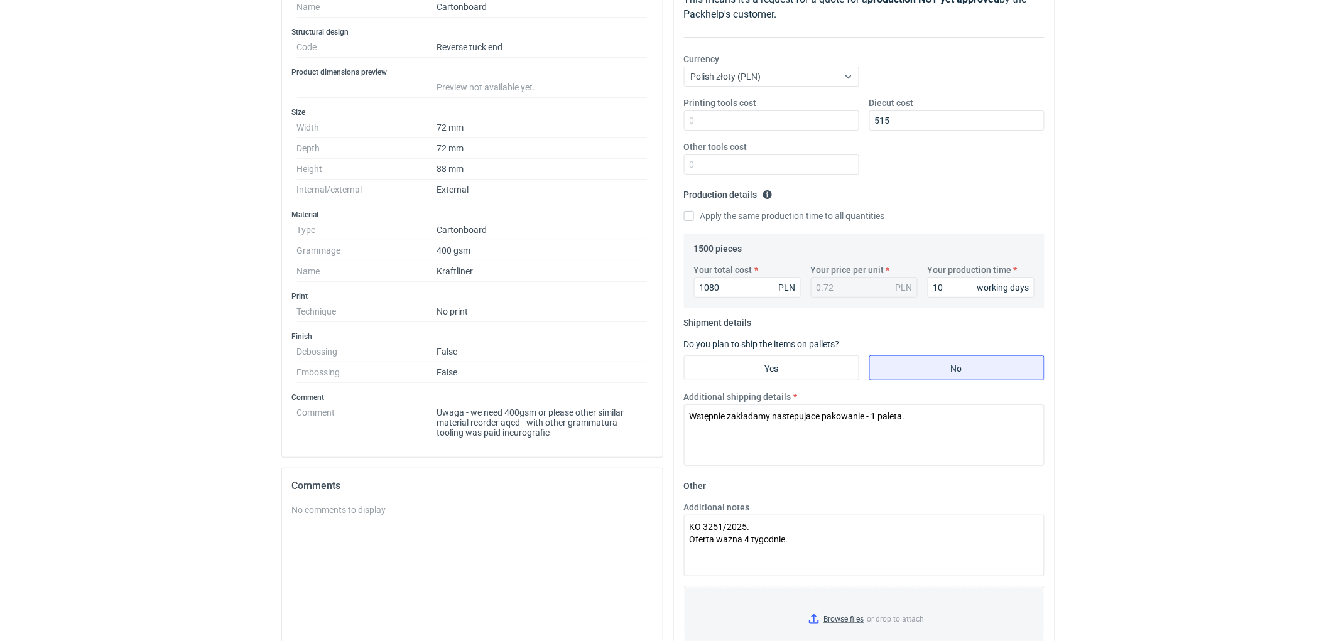
scroll to position [126, 0]
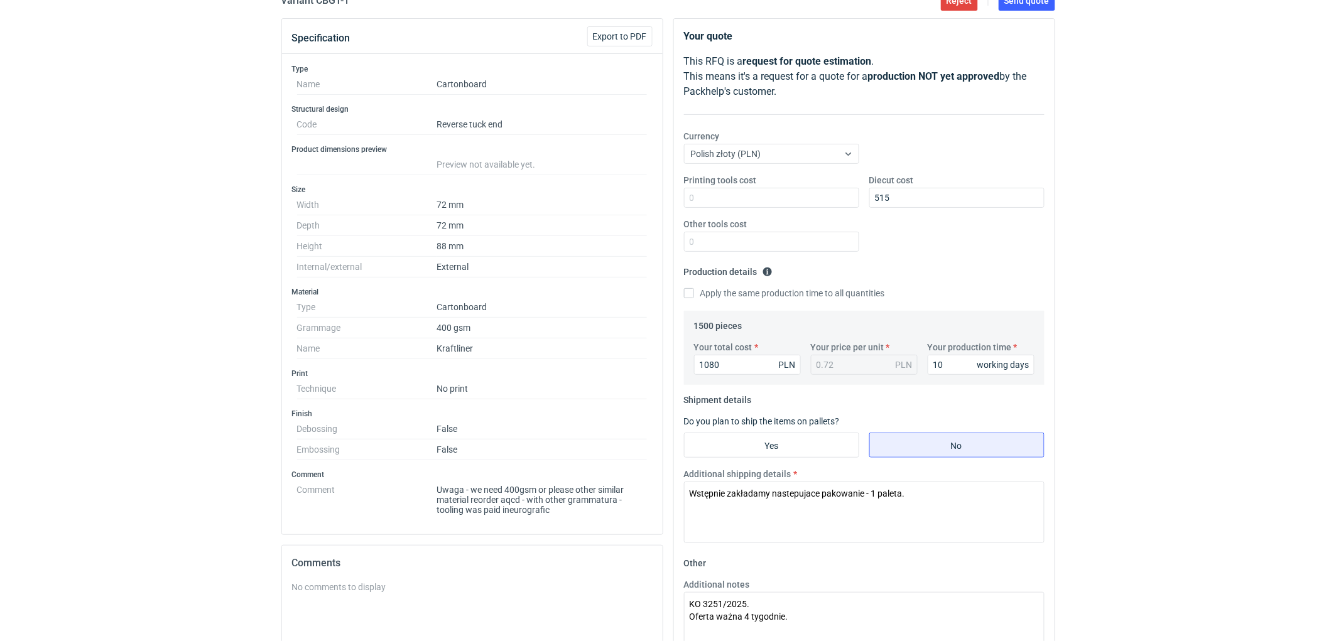
click at [1119, 302] on div "RFQs Specs Designs Items Orders Customers Tools Analytics 11 99+ EM Ewelina Mac…" at bounding box center [668, 194] width 1336 height 641
click at [1114, 281] on div "RFQs Specs Designs Items Orders Customers Tools Analytics 11 99+ EM Ewelina Mac…" at bounding box center [668, 194] width 1336 height 641
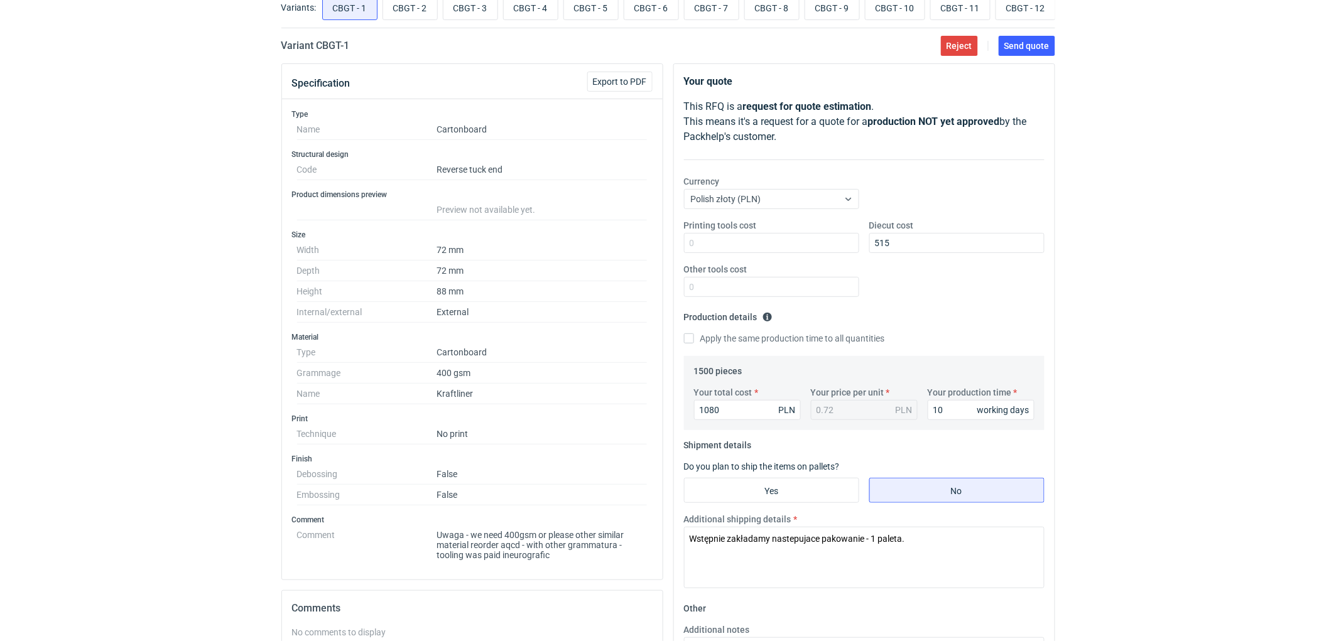
scroll to position [55, 0]
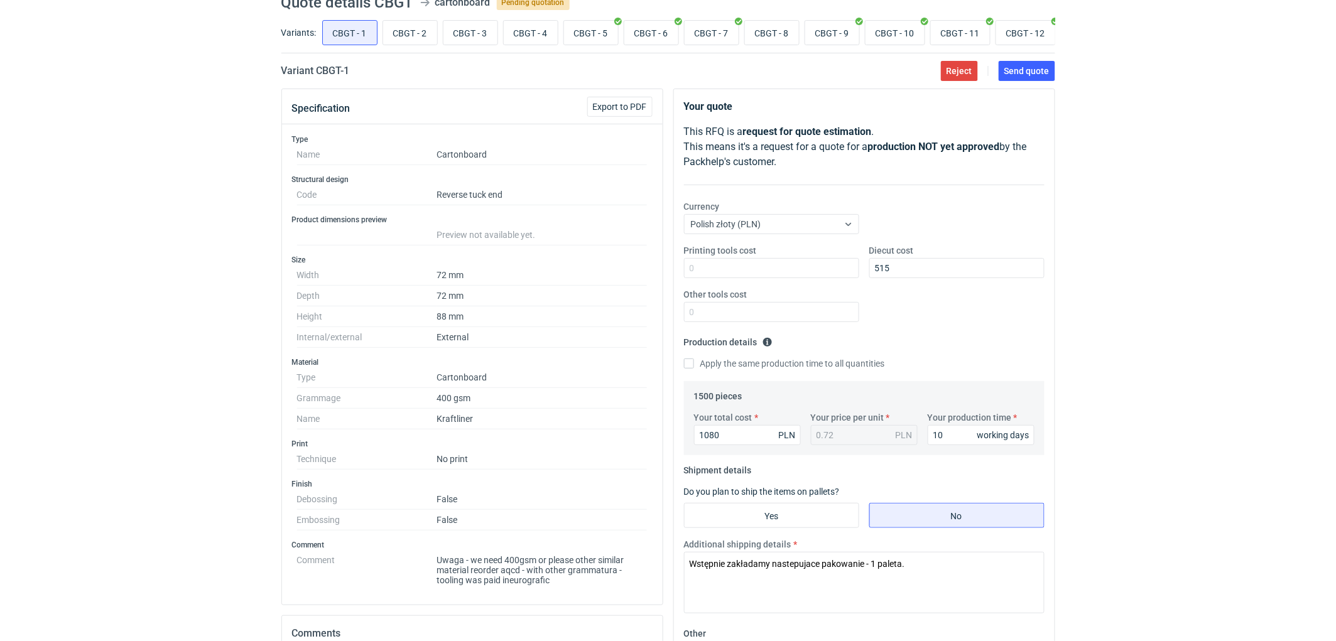
click at [1148, 343] on div "RFQs Specs Designs Items Orders Customers Tools Analytics 11 99+ EM Ewelina Mac…" at bounding box center [668, 265] width 1336 height 641
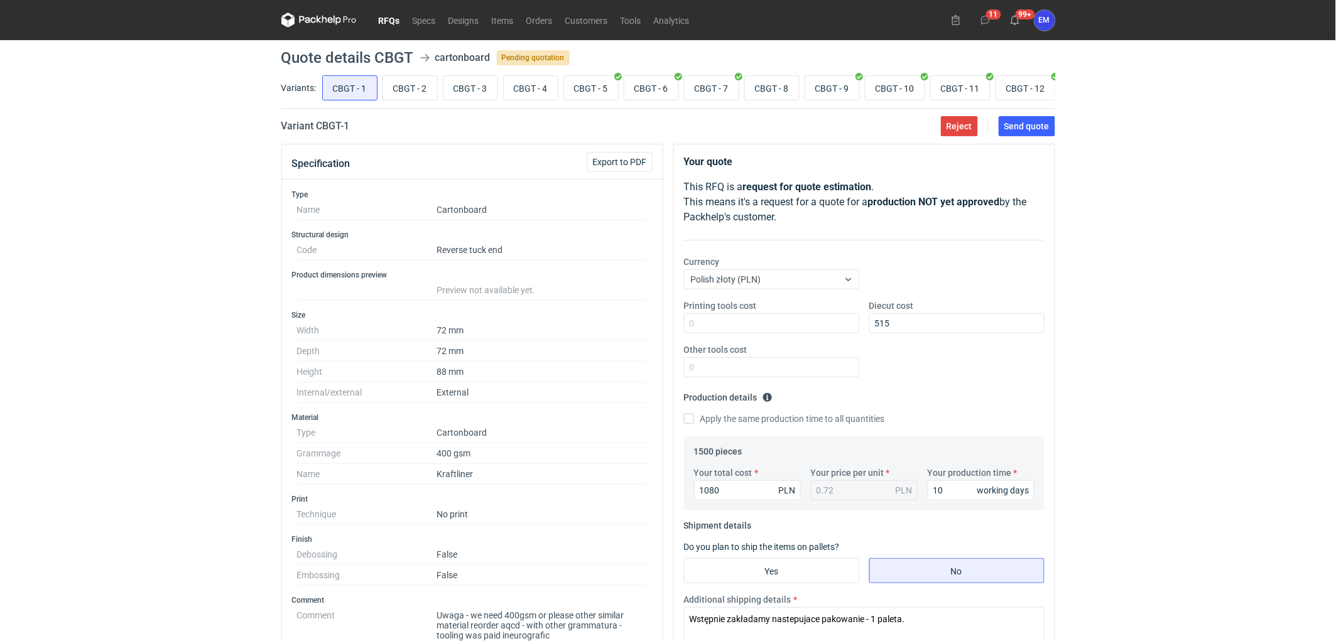
scroll to position [139, 0]
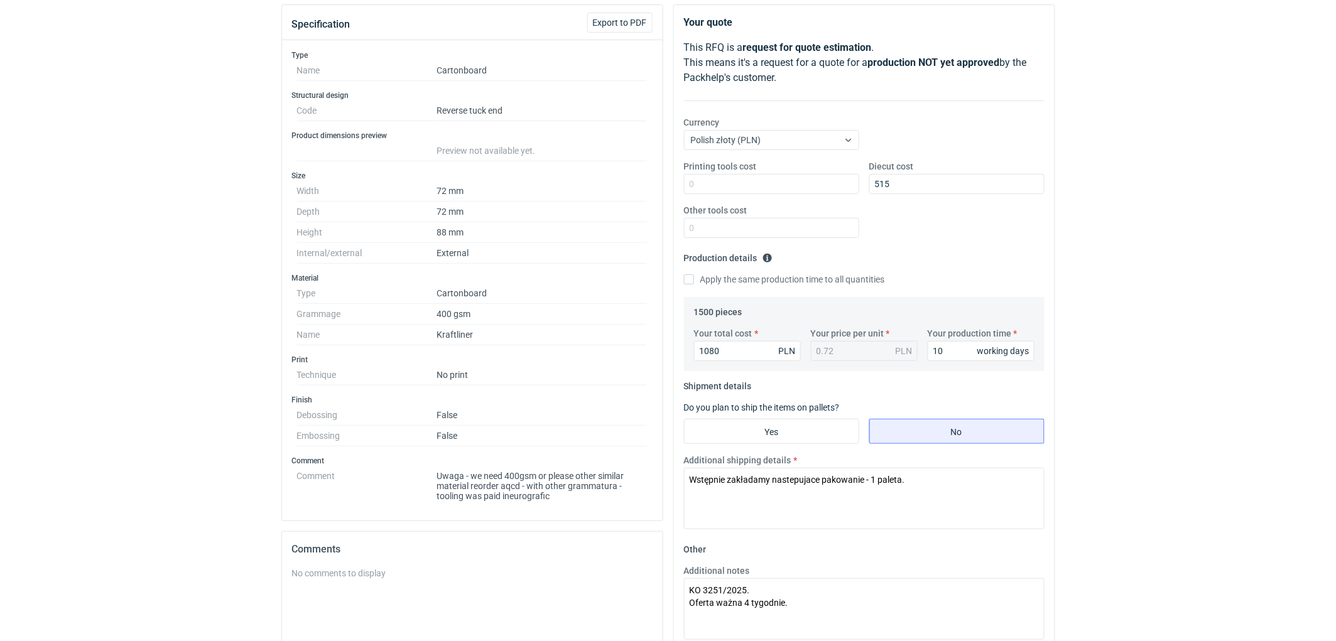
click at [1147, 364] on div "RFQs Specs Designs Items Orders Customers Tools Analytics 11 99+ EM Ewelina Mac…" at bounding box center [668, 181] width 1336 height 641
click at [1176, 356] on div "RFQs Specs Designs Items Orders Customers Tools Analytics 11 99+ EM Ewelina Mac…" at bounding box center [668, 181] width 1336 height 641
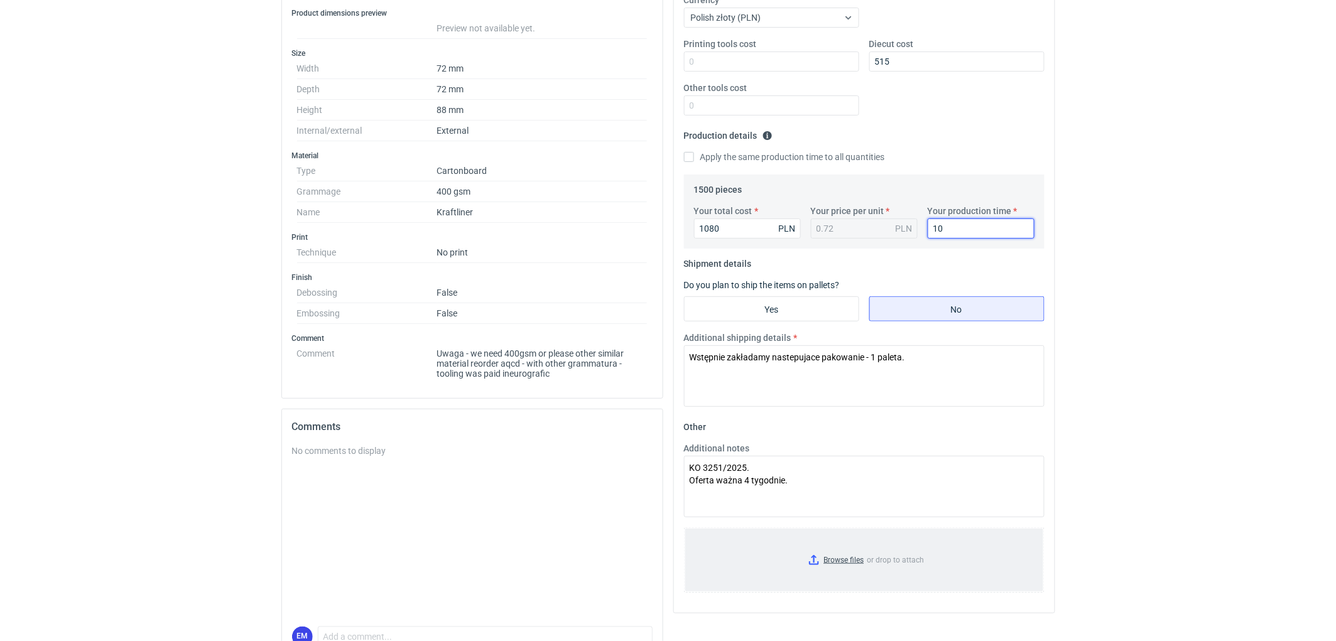
scroll to position [335, 0]
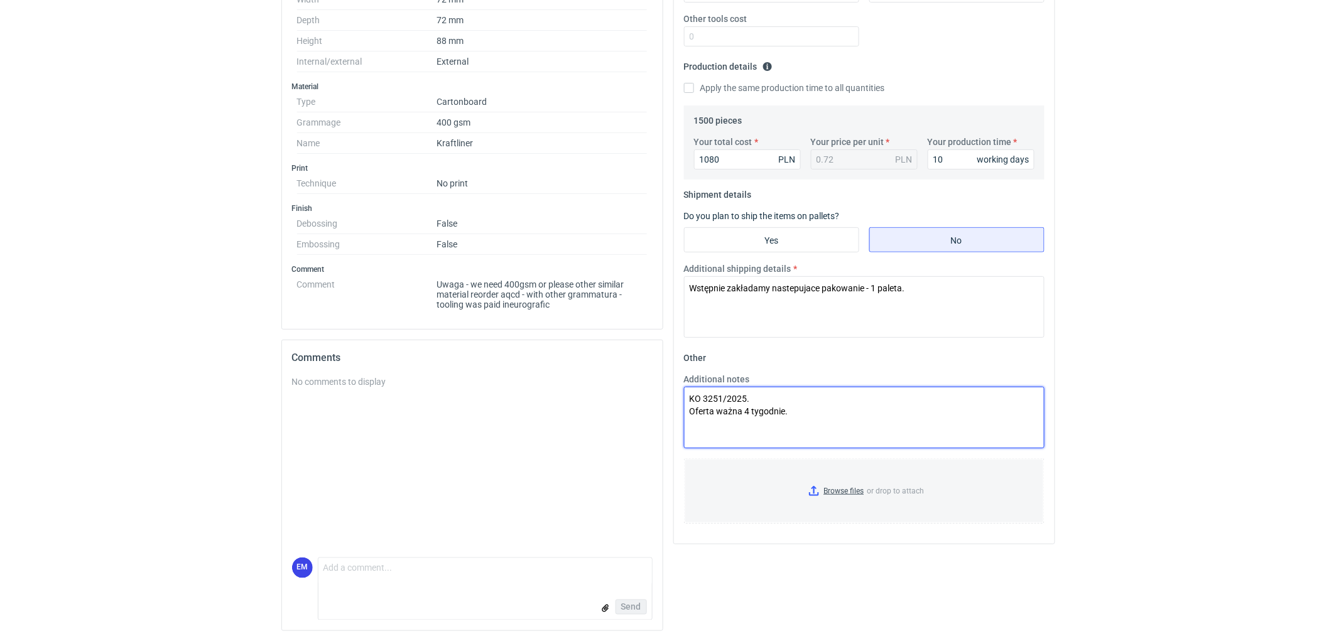
click at [765, 396] on textarea "KO 3251/2025. Oferta ważna 4 tygodnie." at bounding box center [864, 418] width 361 height 62
type textarea "KO 3251/2025. Wycena uwzględnia 300g Kraftliner. Oferta ważna 4 tygodnie."
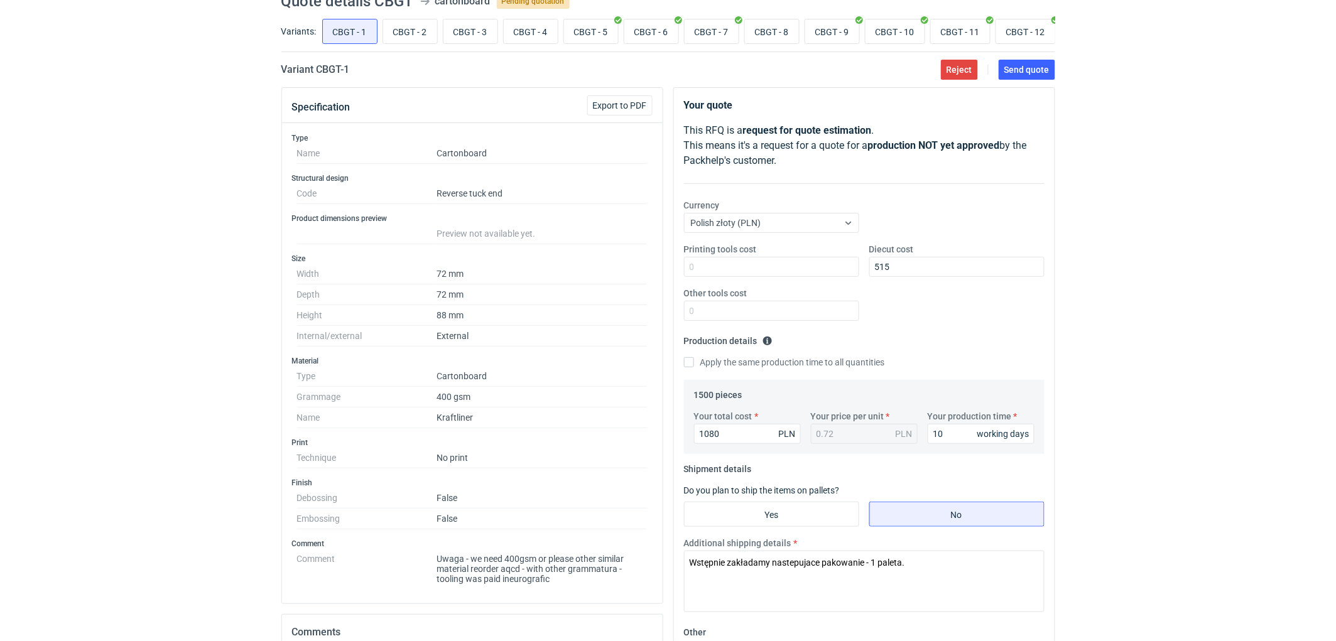
scroll to position [55, 0]
click at [1037, 71] on span "Send quote" at bounding box center [1026, 71] width 45 height 9
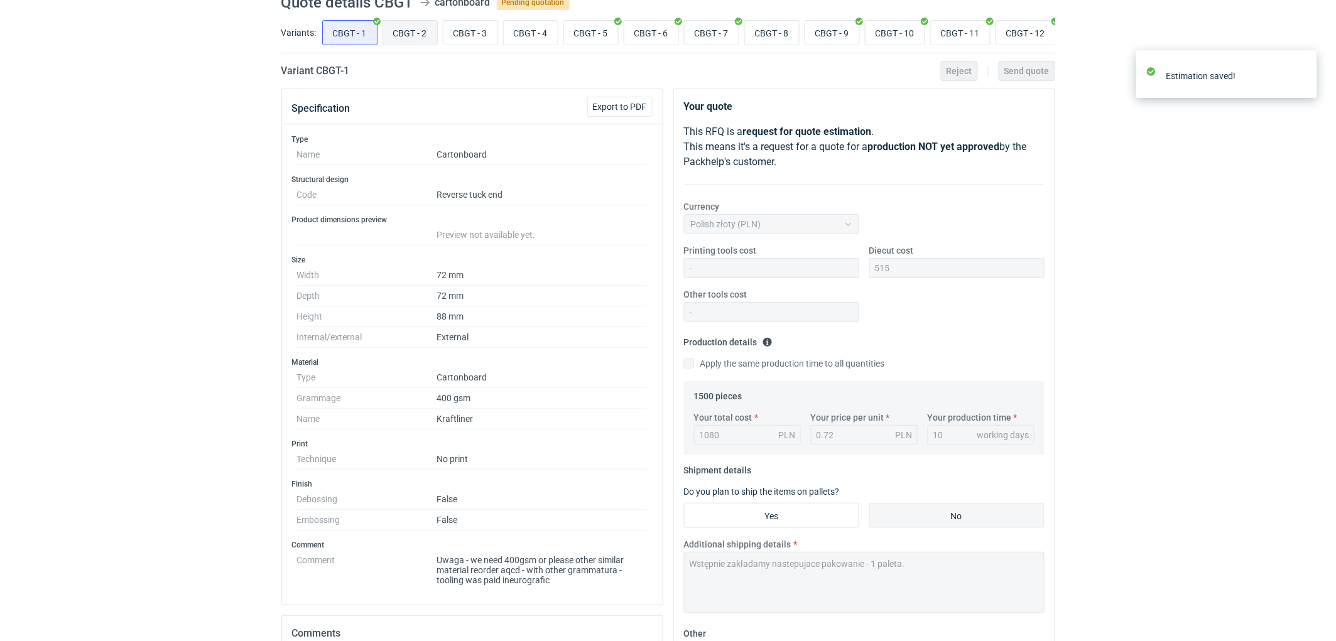
click at [406, 35] on input "CBGT - 2" at bounding box center [410, 33] width 54 height 24
radio input "true"
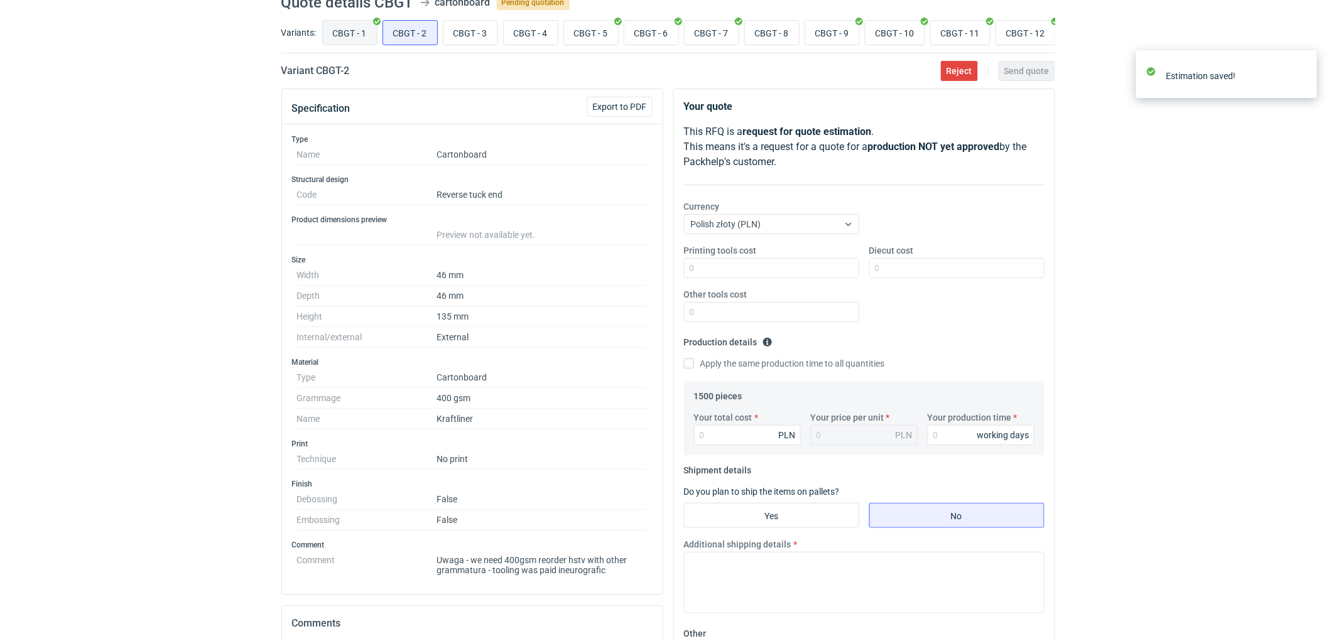
click at [355, 34] on input "CBGT - 1" at bounding box center [350, 33] width 54 height 24
radio input "true"
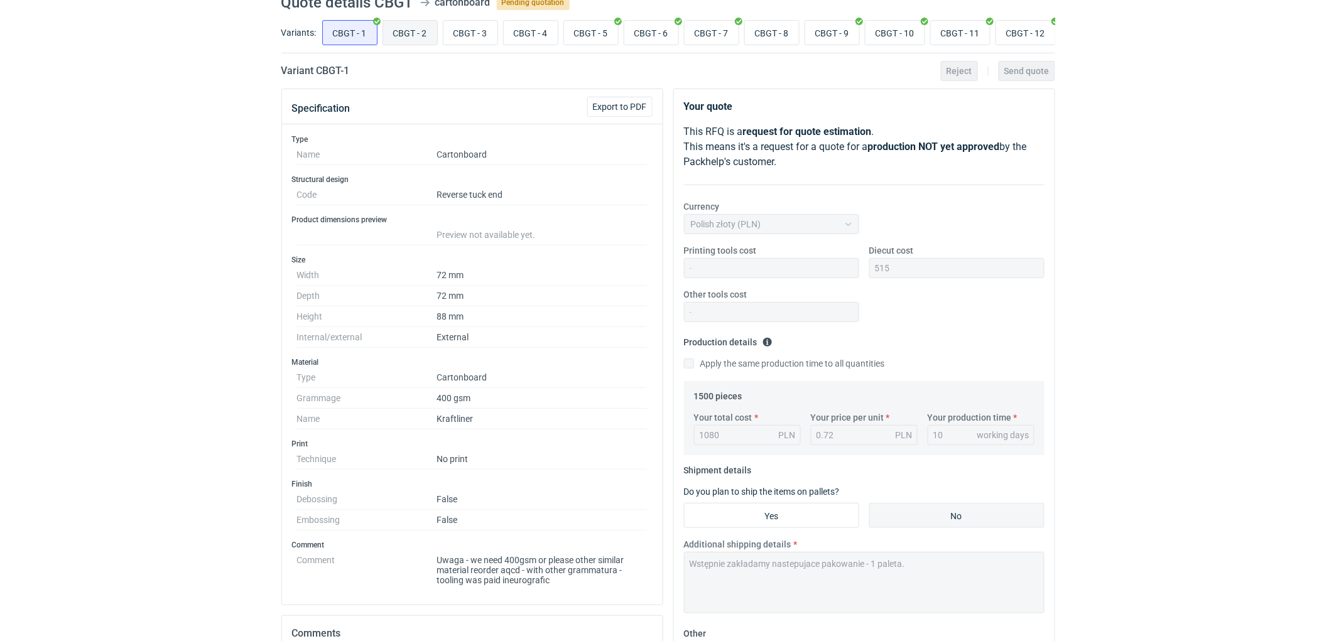
click at [418, 33] on input "CBGT - 2" at bounding box center [410, 33] width 54 height 24
radio input "true"
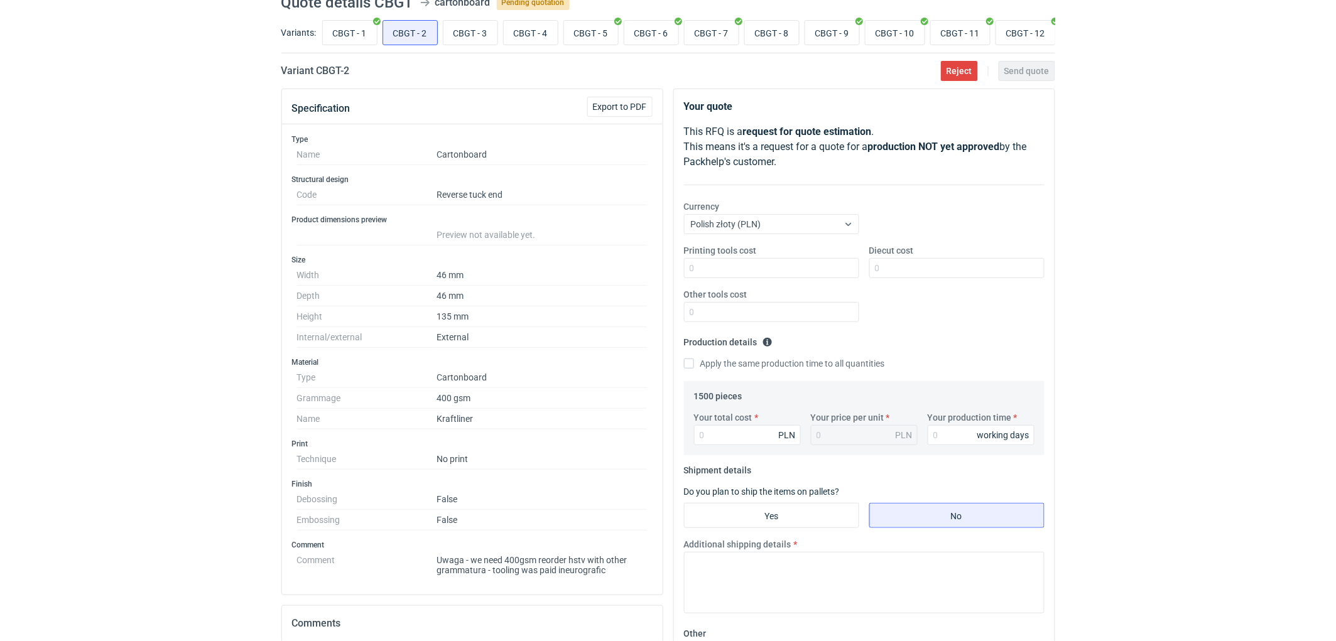
click at [1227, 305] on div "RFQs Specs Designs Items Orders Customers Tools Analytics 11 99+ EM Ewelina Mac…" at bounding box center [668, 265] width 1336 height 641
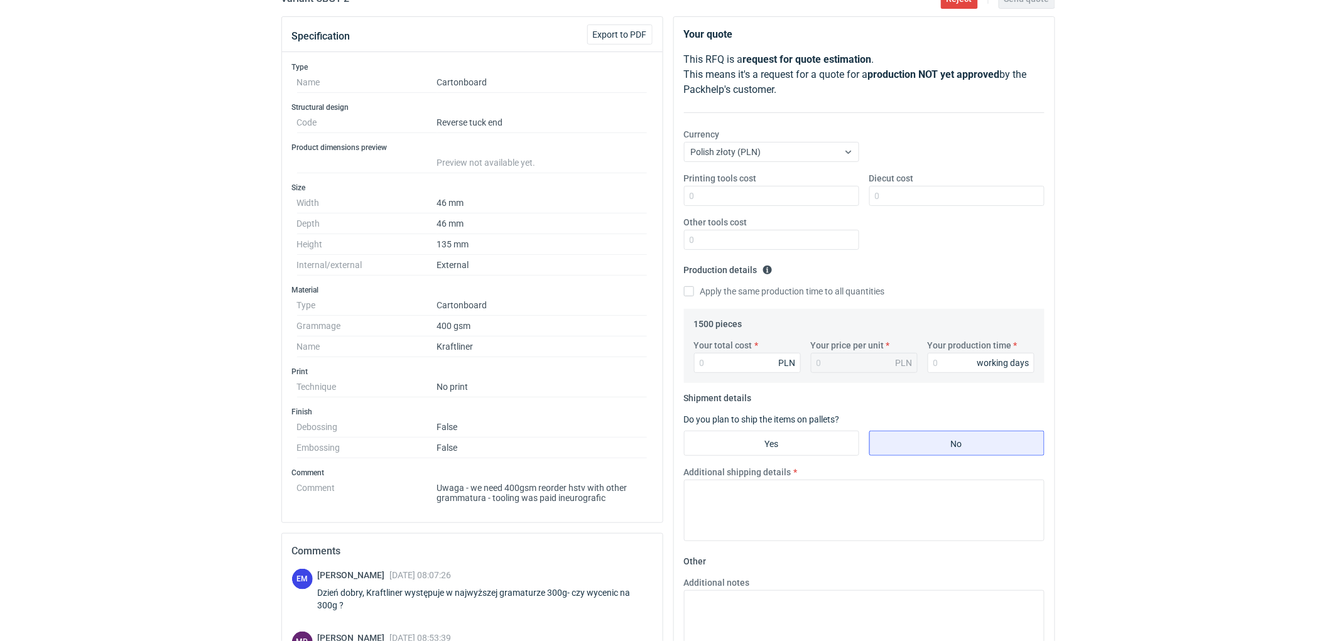
scroll to position [195, 0]
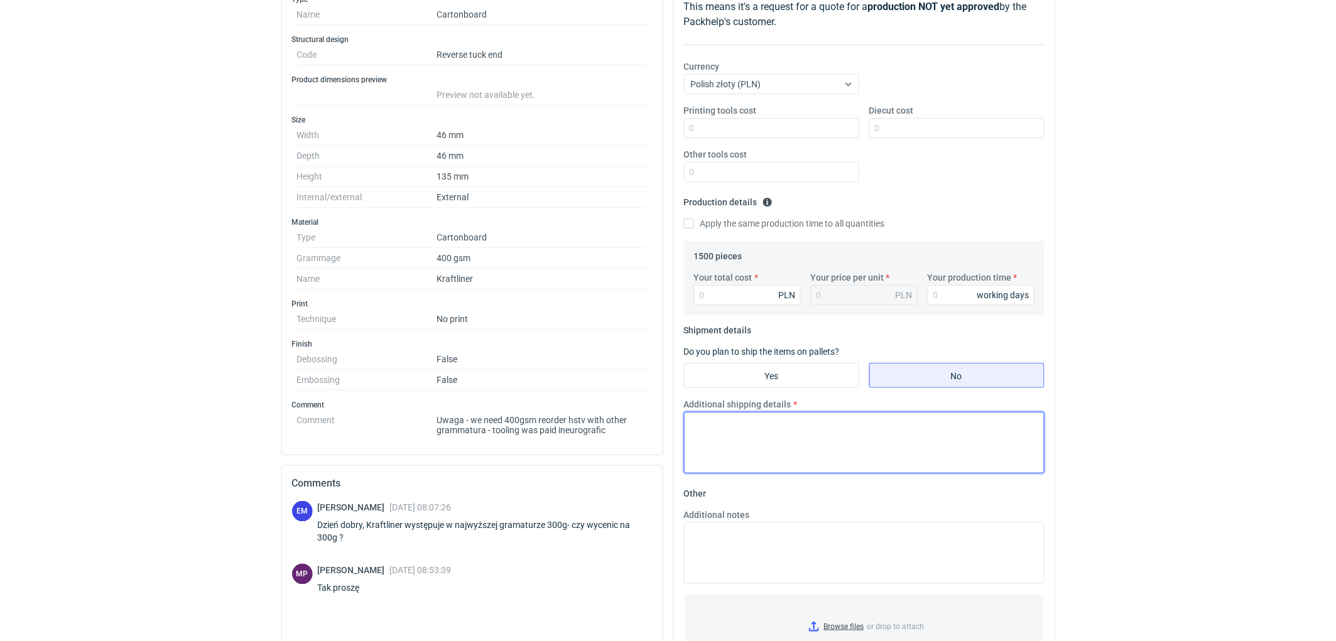
click at [771, 446] on textarea "Additional shipping details" at bounding box center [864, 443] width 361 height 62
paste textarea "Wstępnie zakładamy nastepujace pakowanie - 1 paleta."
type textarea "Wstępnie zakładamy nastepujace pakowanie - 1 paleta."
click at [1113, 401] on div "RFQs Specs Designs Items Orders Customers Tools Analytics 11 99+ EM Ewelina Mac…" at bounding box center [668, 125] width 1336 height 641
click at [959, 302] on input "Your production time" at bounding box center [981, 295] width 107 height 20
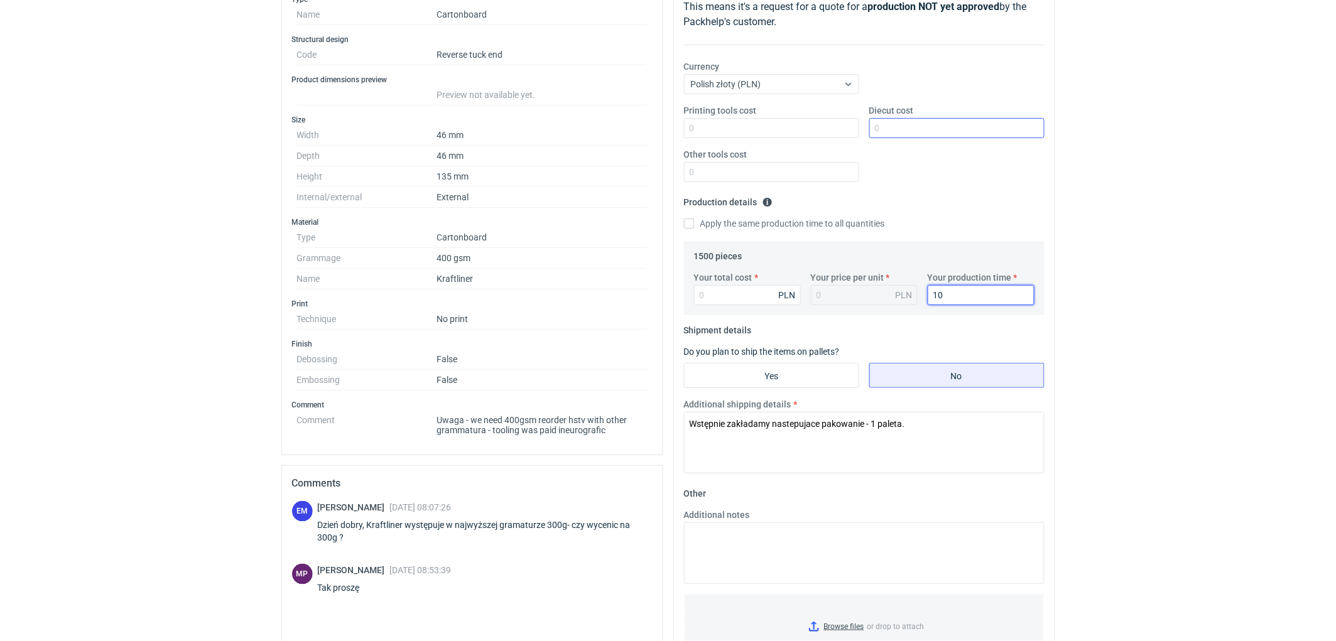
type input "10"
click at [903, 129] on input "Diecut cost" at bounding box center [956, 128] width 175 height 20
type input "410"
drag, startPoint x: 1099, startPoint y: 298, endPoint x: 641, endPoint y: 340, distance: 459.8
click at [1097, 298] on div "RFQs Specs Designs Items Orders Customers Tools Analytics 11 99+ EM Ewelina Mac…" at bounding box center [668, 125] width 1336 height 641
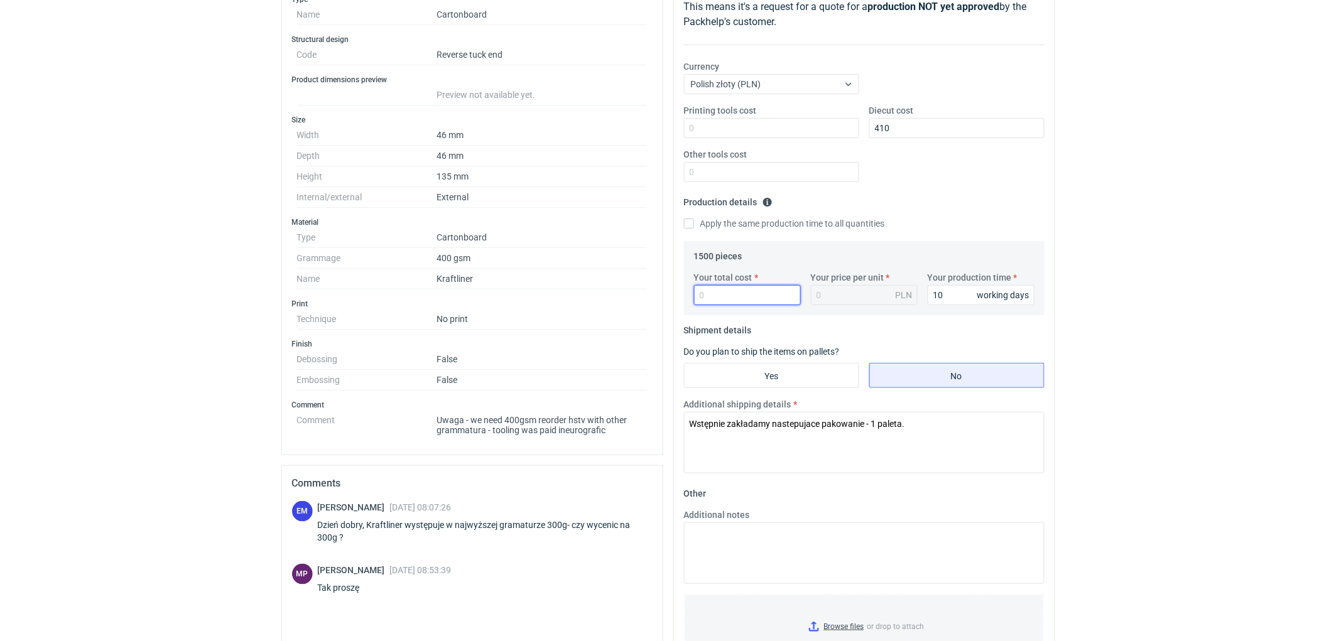
click at [752, 303] on input "Your total cost" at bounding box center [747, 295] width 107 height 20
type input "780"
type input "0.52"
type input "780"
click at [1115, 335] on div "RFQs Specs Designs Items Orders Customers Tools Analytics 11 99+ EM Ewelina Mac…" at bounding box center [668, 125] width 1336 height 641
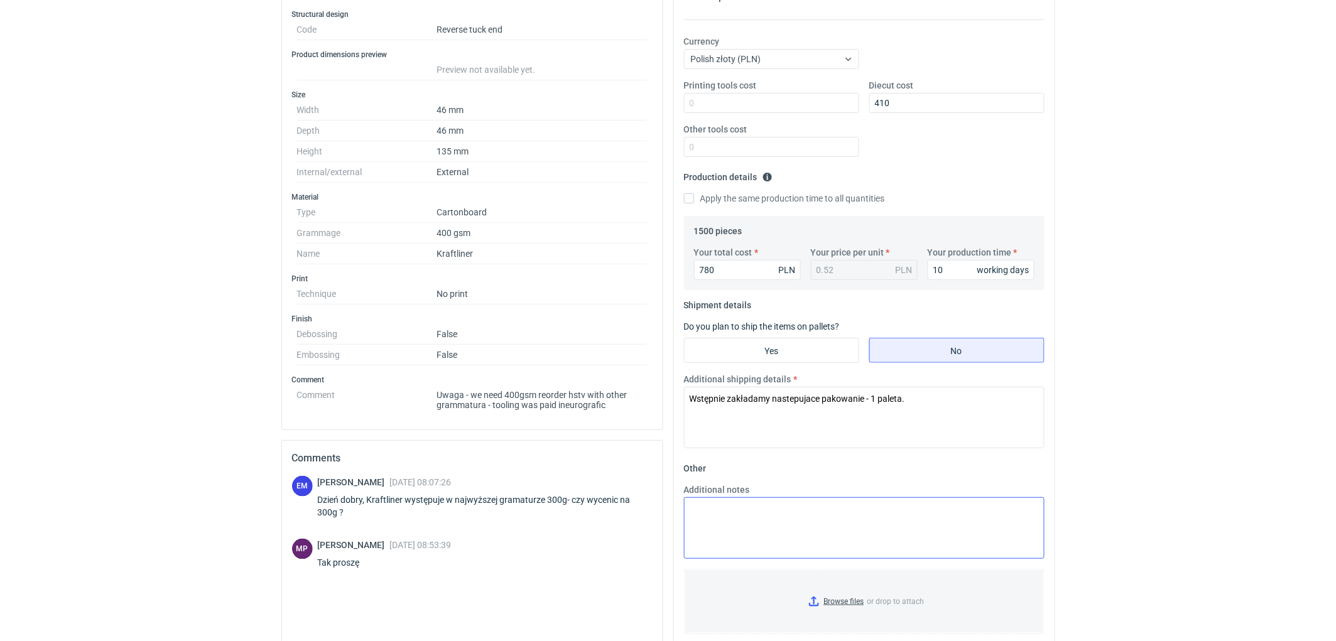
scroll to position [265, 0]
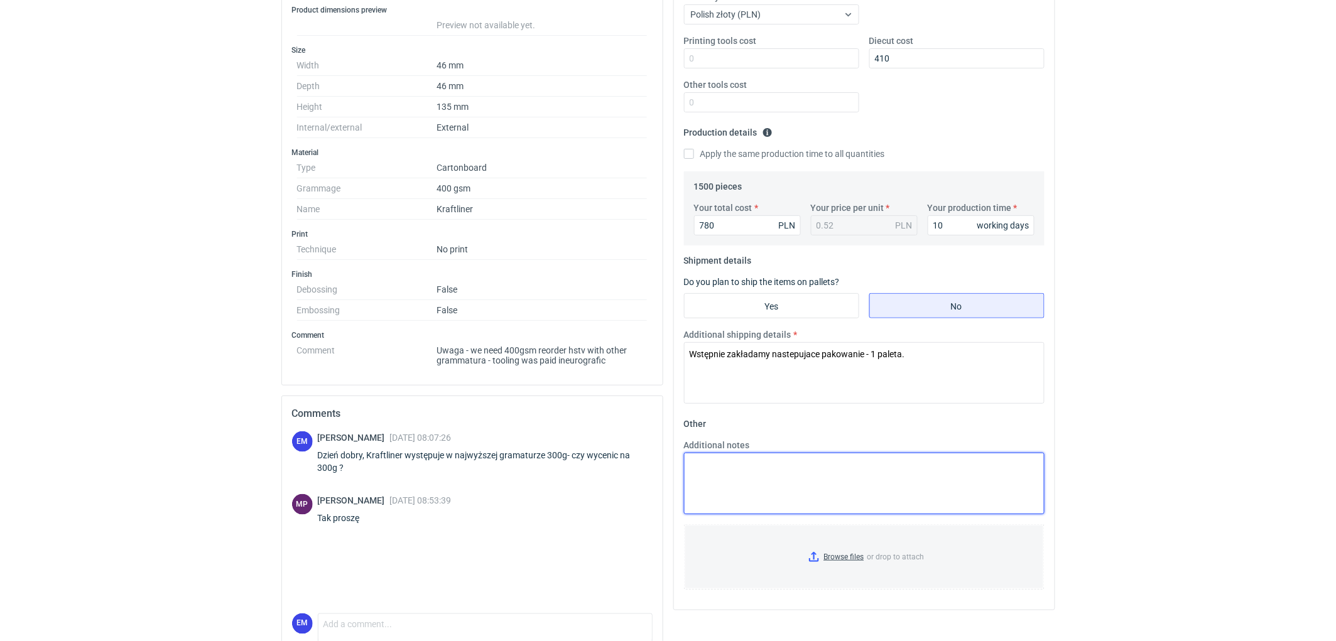
click at [735, 486] on textarea "Additional notes" at bounding box center [864, 484] width 361 height 62
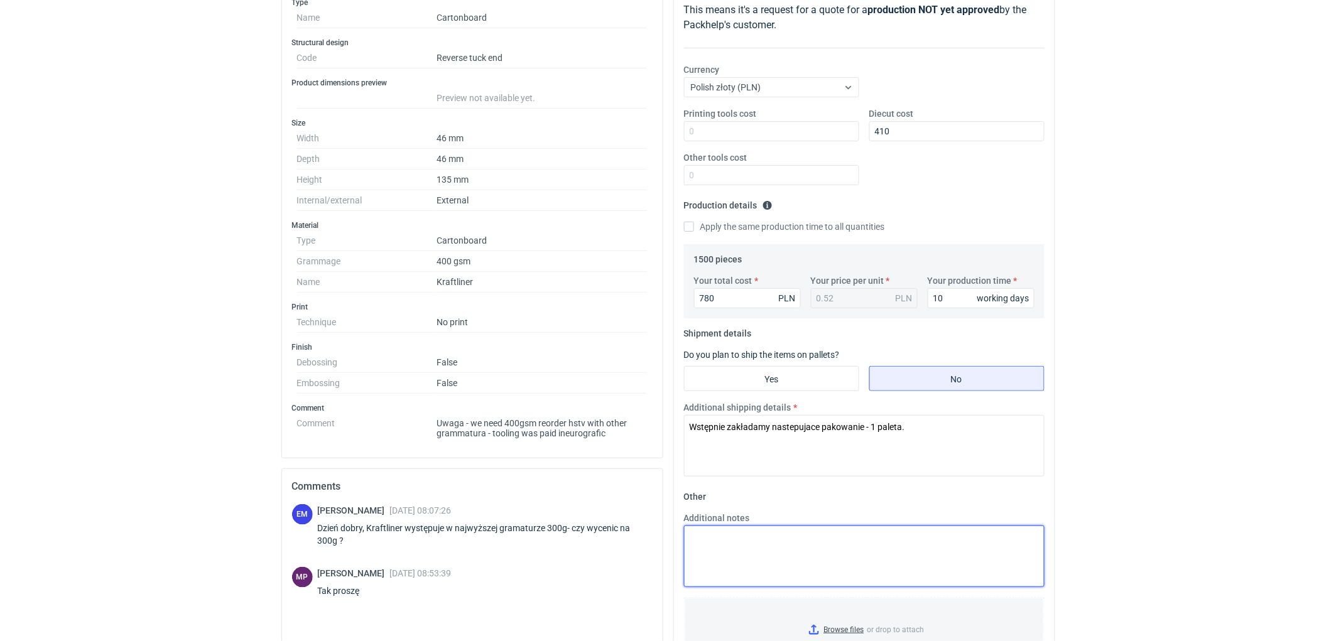
scroll to position [325, 0]
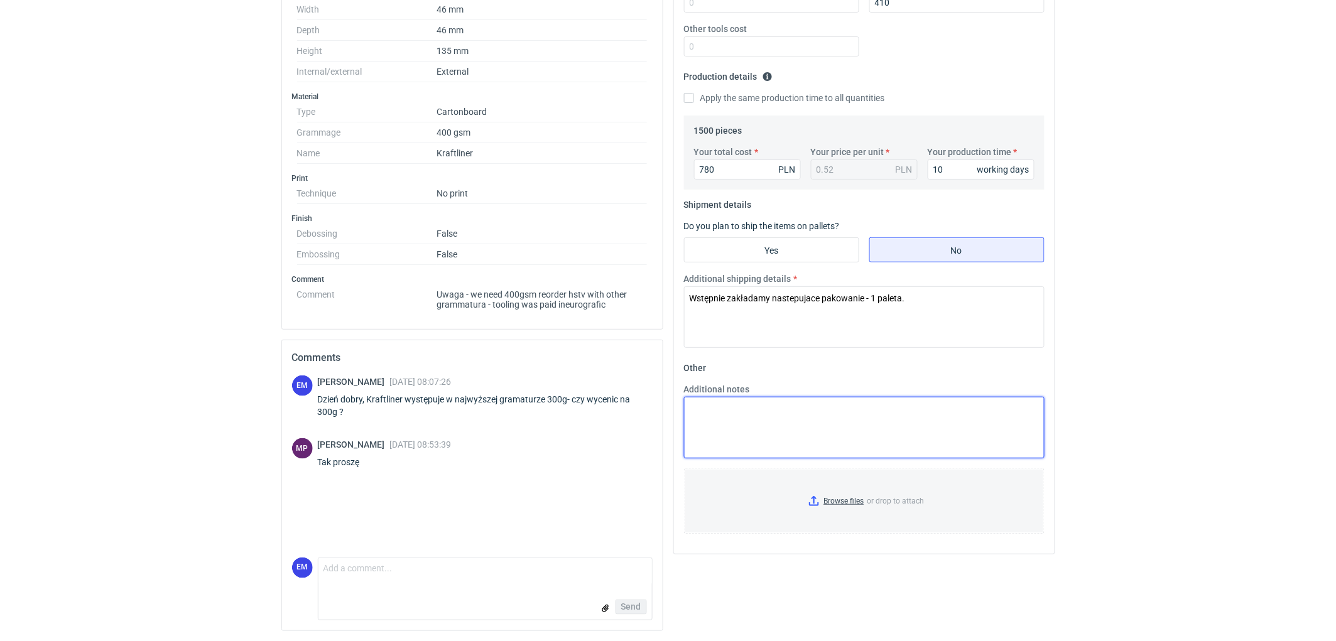
click at [764, 402] on textarea "Additional notes" at bounding box center [864, 428] width 361 height 62
type textarea "KO 3253/2025. W wycenie uwzględniono 300g Kraftliner. Oferta ważna 4 tygodnie."
click at [1251, 241] on div "RFQs Specs Designs Items Orders Customers Tools Analytics 11 99+ EM Ewelina Mac…" at bounding box center [668, -1] width 1336 height 641
click at [1215, 260] on div "RFQs Specs Designs Items Orders Customers Tools Analytics 11 99+ EM Ewelina Mac…" at bounding box center [668, -1] width 1336 height 641
click at [1194, 253] on div "RFQs Specs Designs Items Orders Customers Tools Analytics 11 99+ EM Ewelina Mac…" at bounding box center [668, -1] width 1336 height 641
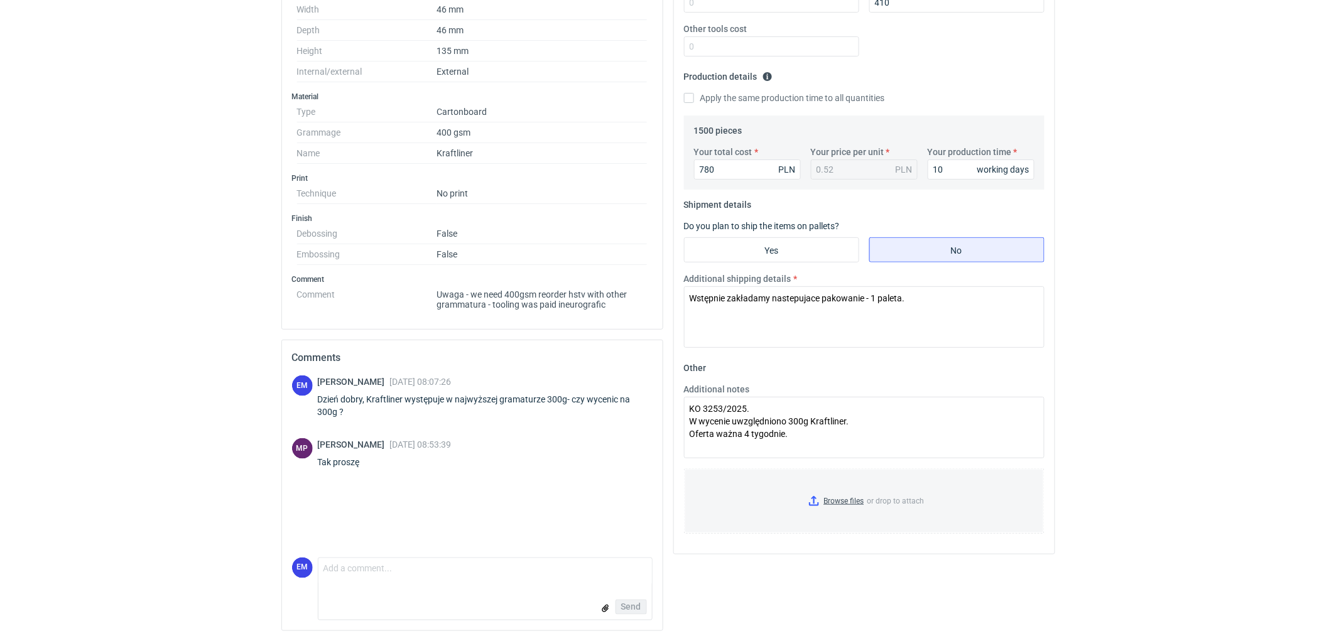
click at [1194, 253] on div "RFQs Specs Designs Items Orders Customers Tools Analytics 11 99+ EM Ewelina Mac…" at bounding box center [668, -1] width 1336 height 641
click at [1191, 252] on div "RFQs Specs Designs Items Orders Customers Tools Analytics 11 99+ EM Ewelina Mac…" at bounding box center [668, -1] width 1336 height 641
click at [1264, 320] on html "RFQs Specs Designs Items Orders Customers Tools Analytics 11 99+ EM Ewelina Mac…" at bounding box center [668, -1] width 1336 height 641
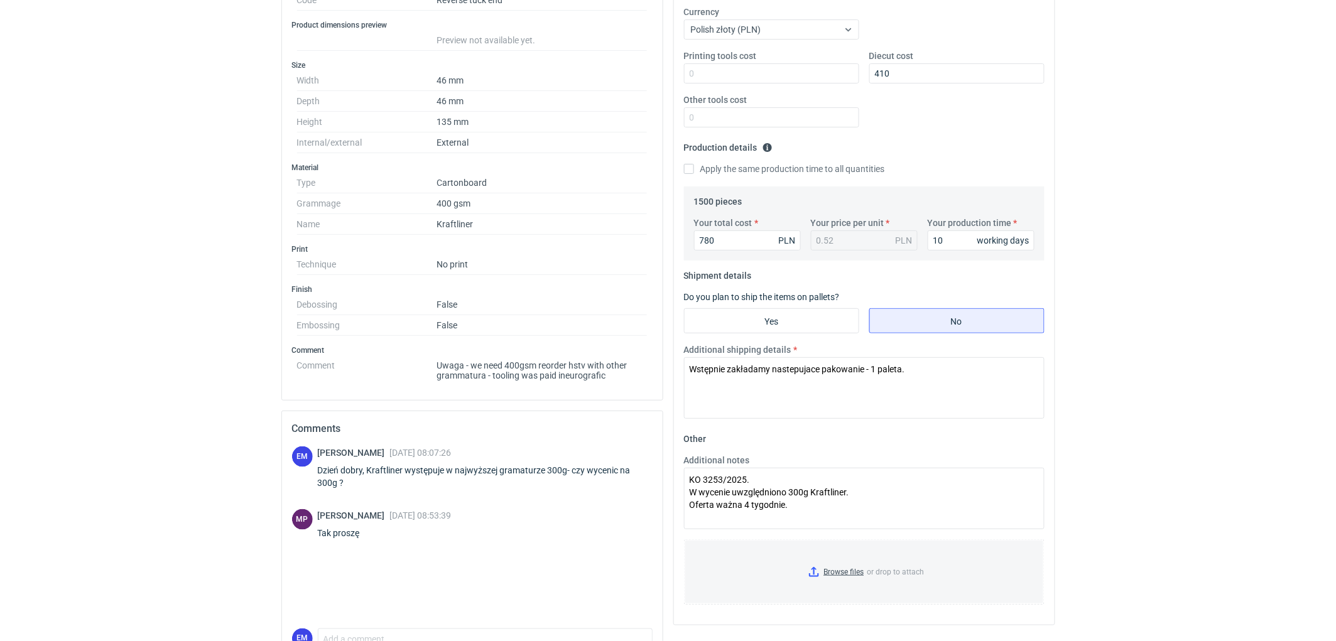
scroll to position [185, 0]
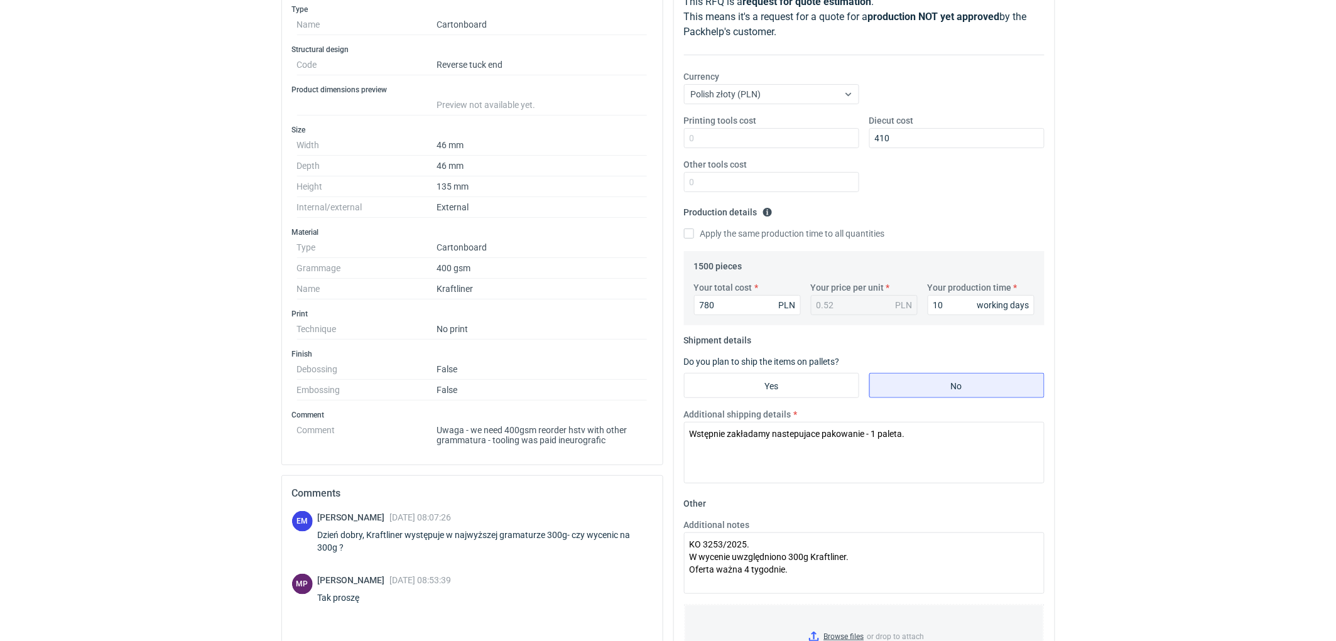
click at [1190, 261] on div "RFQs Specs Designs Items Orders Customers Tools Analytics 11 99+ EM Ewelina Mac…" at bounding box center [668, 135] width 1336 height 641
click at [104, 206] on div "RFQs Specs Designs Items Orders Customers Tools Analytics 11 99+ EM Ewelina Mac…" at bounding box center [668, 135] width 1336 height 641
click at [1214, 368] on div "RFQs Specs Designs Items Orders Customers Tools Analytics 11 99+ EM Ewelina Mac…" at bounding box center [668, 135] width 1336 height 641
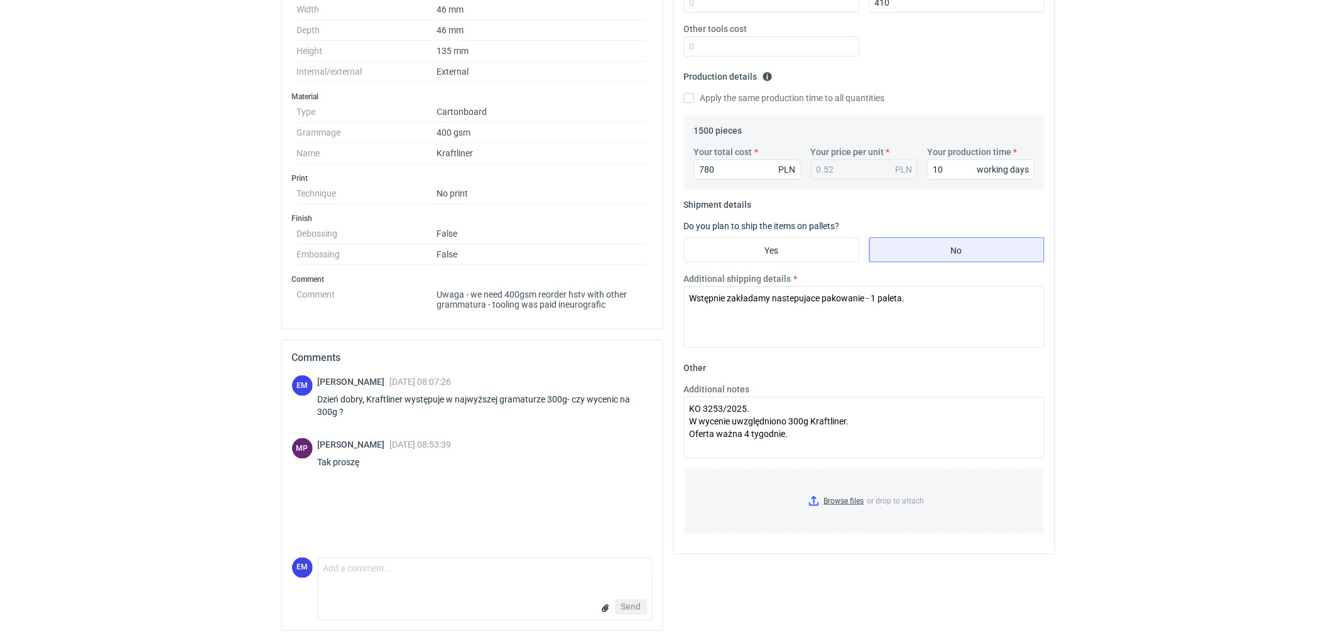
scroll to position [325, 0]
click at [1298, 315] on div "RFQs Specs Designs Items Orders Customers Tools Analytics 11 99+ EM Ewelina Mac…" at bounding box center [668, -1] width 1336 height 641
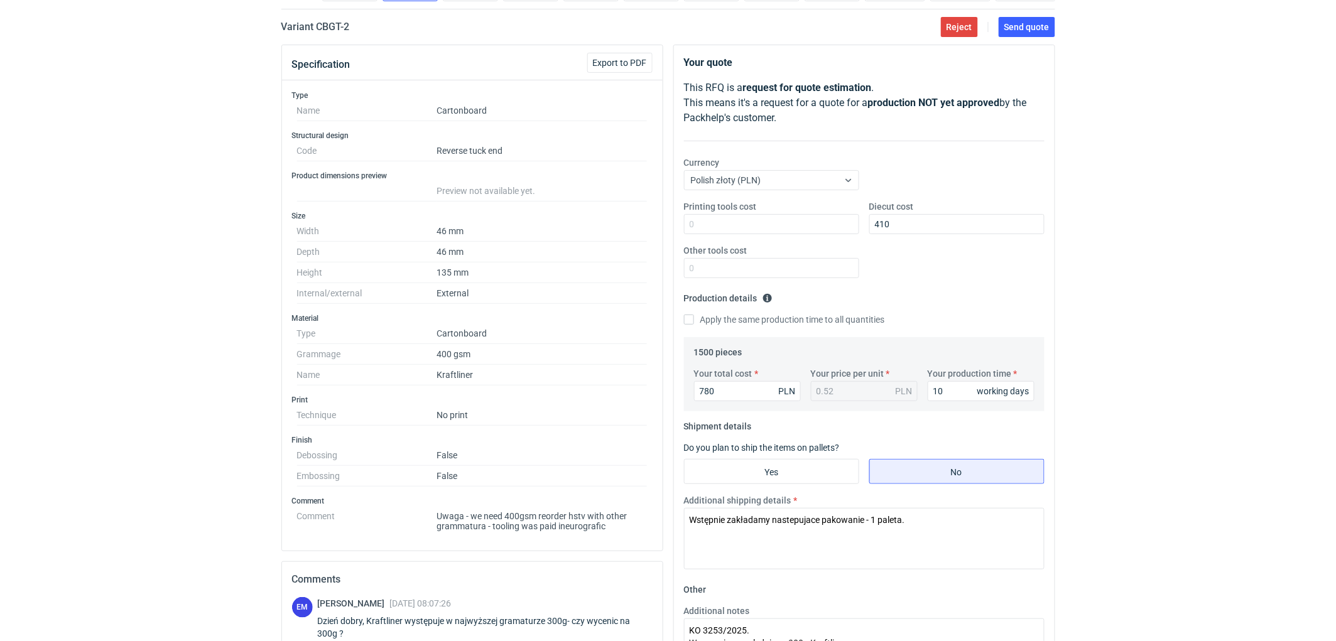
scroll to position [0, 0]
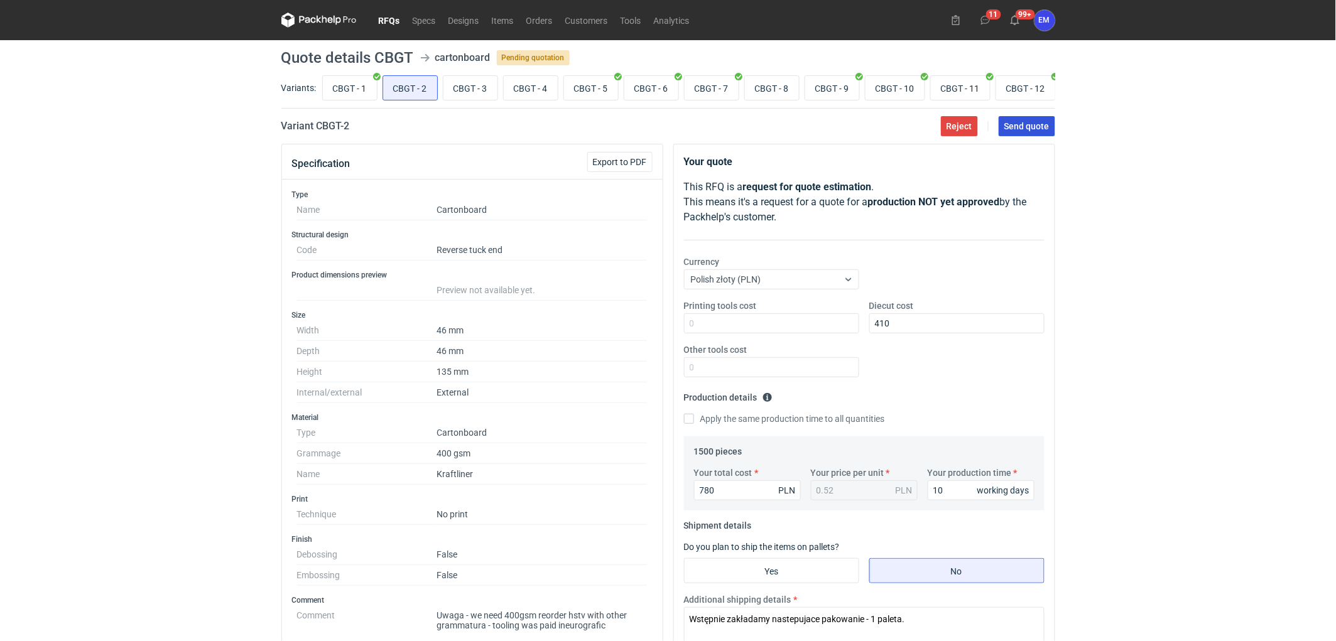
click at [1031, 129] on span "Send quote" at bounding box center [1026, 126] width 45 height 9
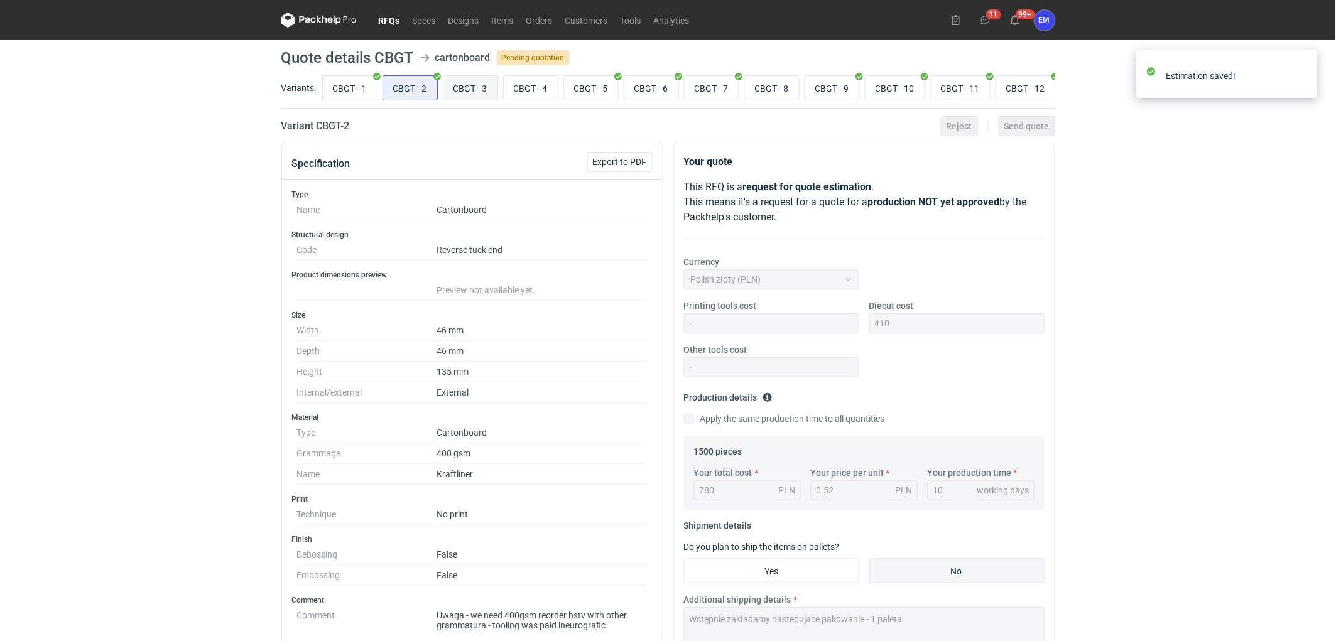
click at [480, 82] on input "CBGT - 3" at bounding box center [470, 88] width 54 height 24
radio input "true"
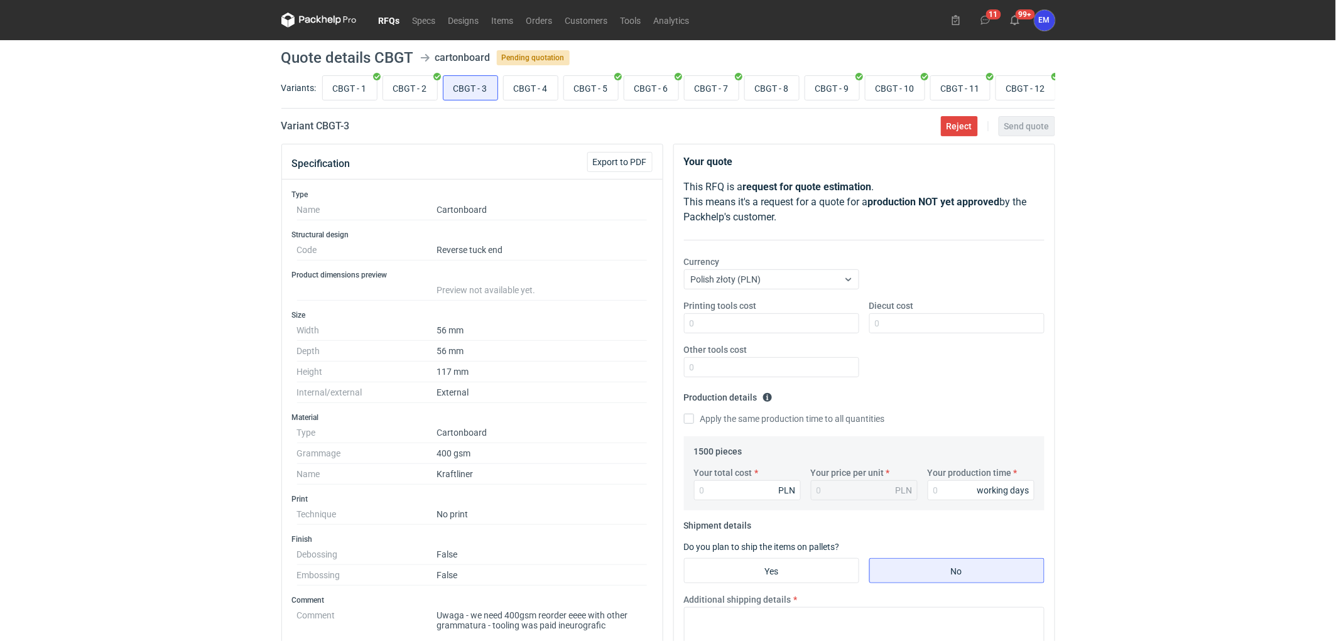
drag, startPoint x: 182, startPoint y: 271, endPoint x: 167, endPoint y: 291, distance: 25.1
click at [183, 273] on div "RFQs Specs Designs Items Orders Customers Tools Analytics 11 99+ EM Ewelina Mac…" at bounding box center [668, 320] width 1336 height 641
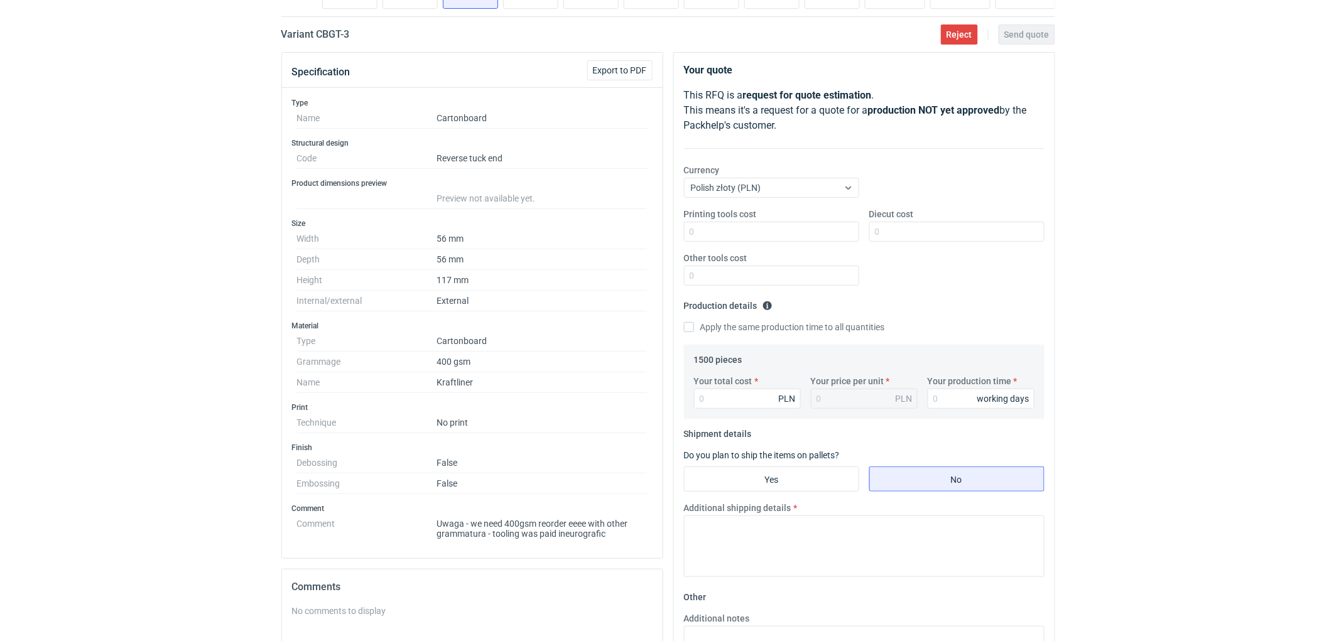
scroll to position [209, 0]
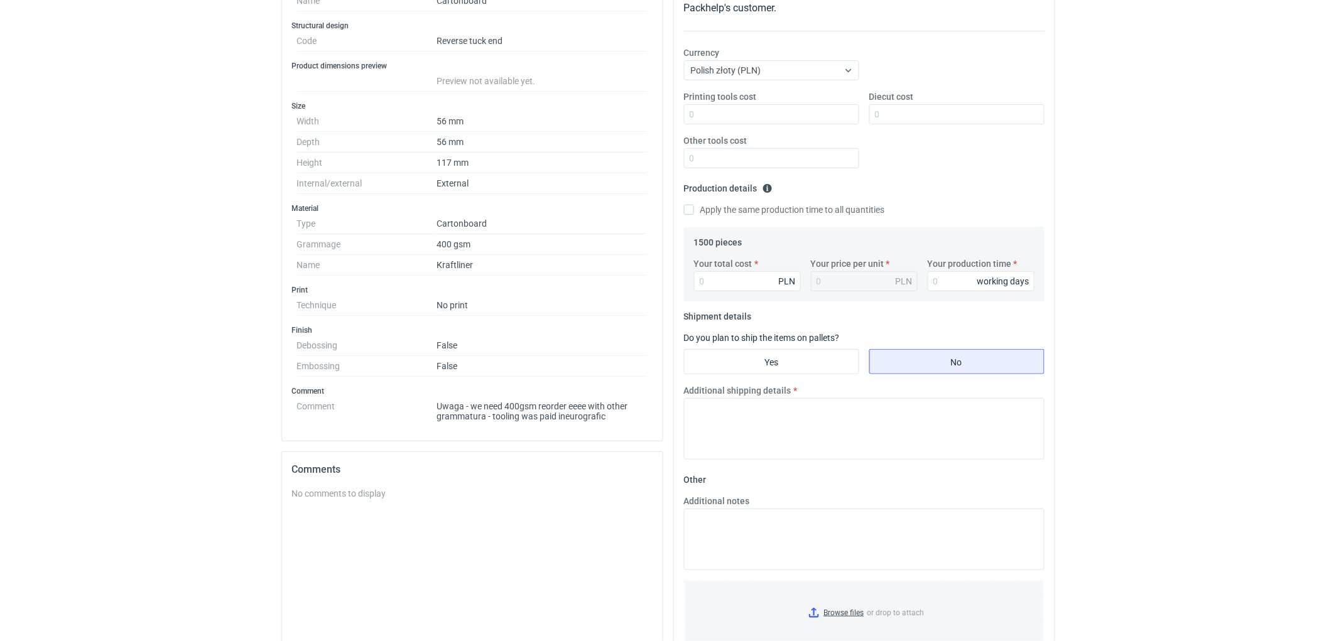
click at [1141, 278] on div "RFQs Specs Designs Items Orders Customers Tools Analytics 11 99+ EM Ewelina Mac…" at bounding box center [668, 111] width 1336 height 641
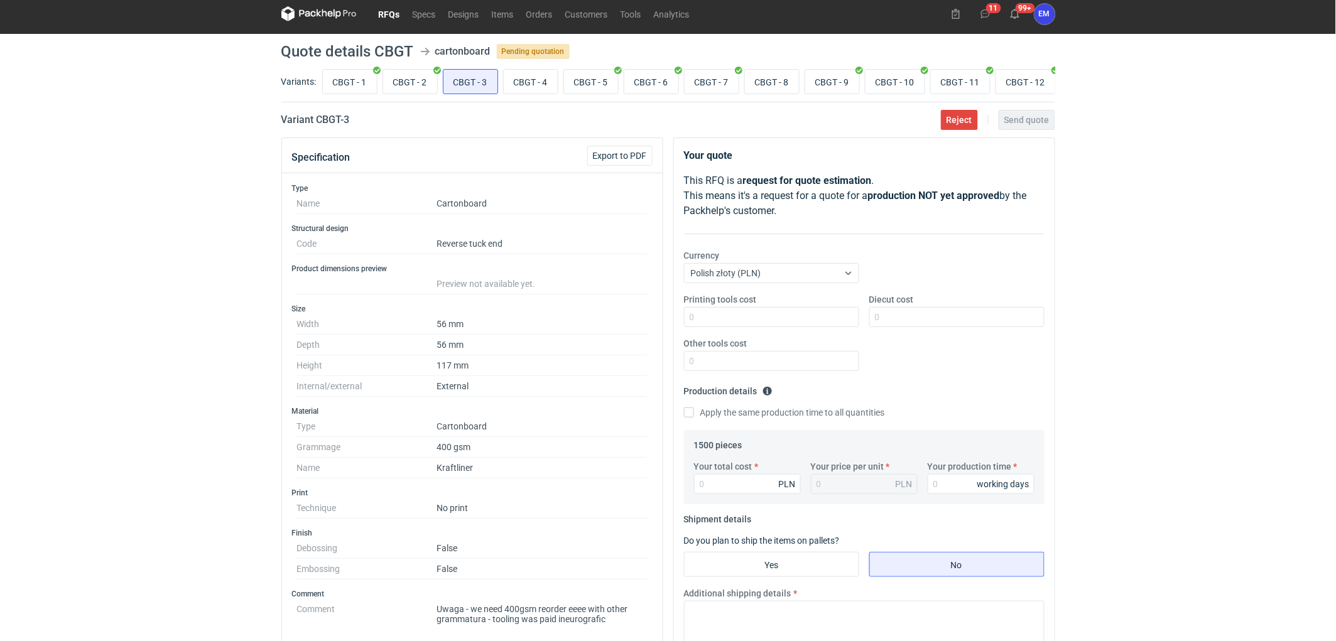
scroll to position [0, 0]
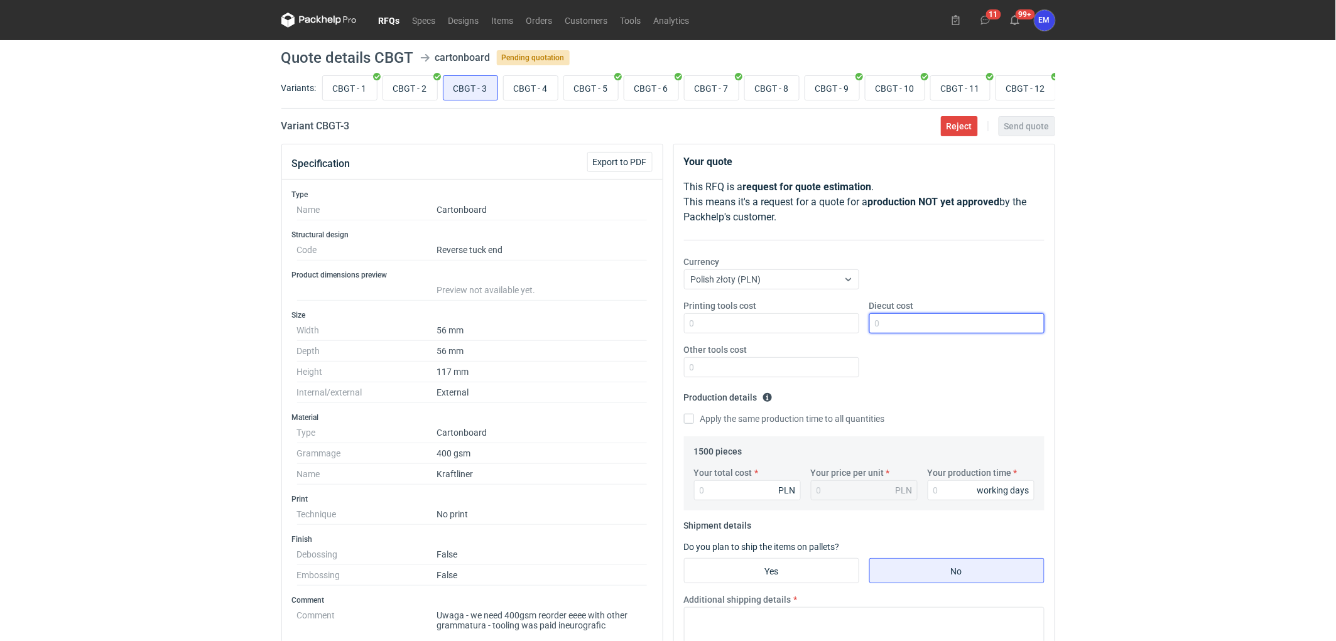
click at [894, 324] on input "Diecut cost" at bounding box center [956, 323] width 175 height 20
click at [412, 94] on input "CBGT - 2" at bounding box center [410, 88] width 54 height 24
radio input "true"
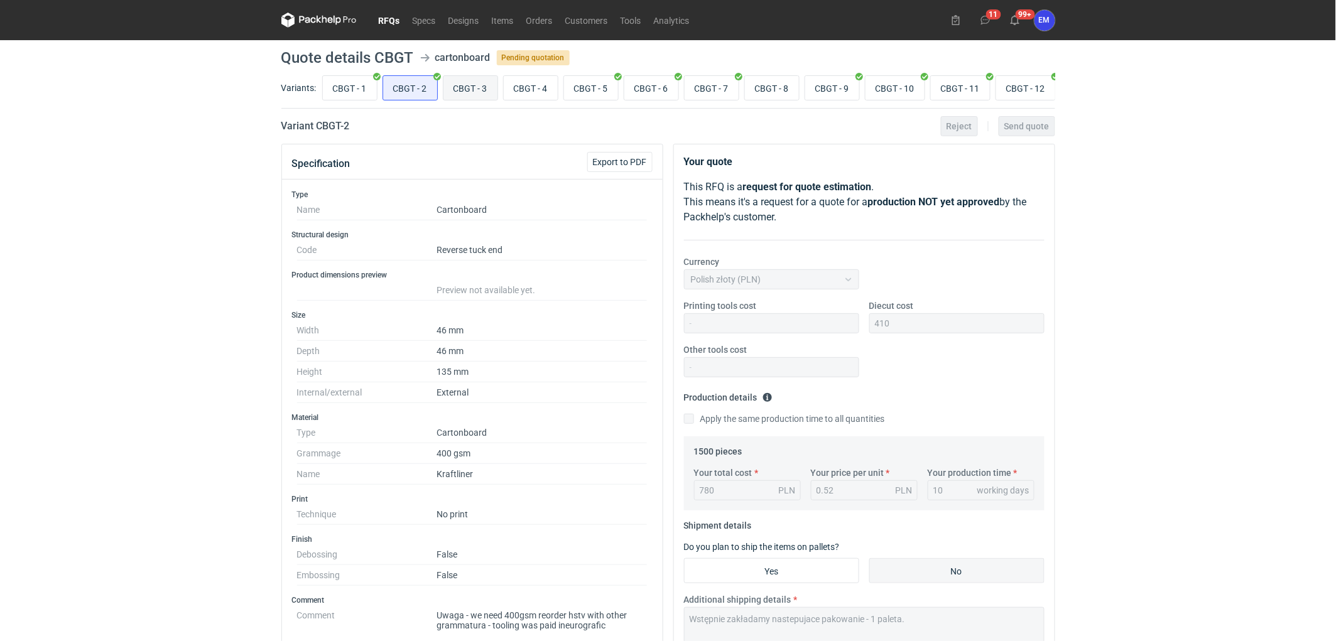
click at [475, 92] on input "CBGT - 3" at bounding box center [470, 88] width 54 height 24
radio input "true"
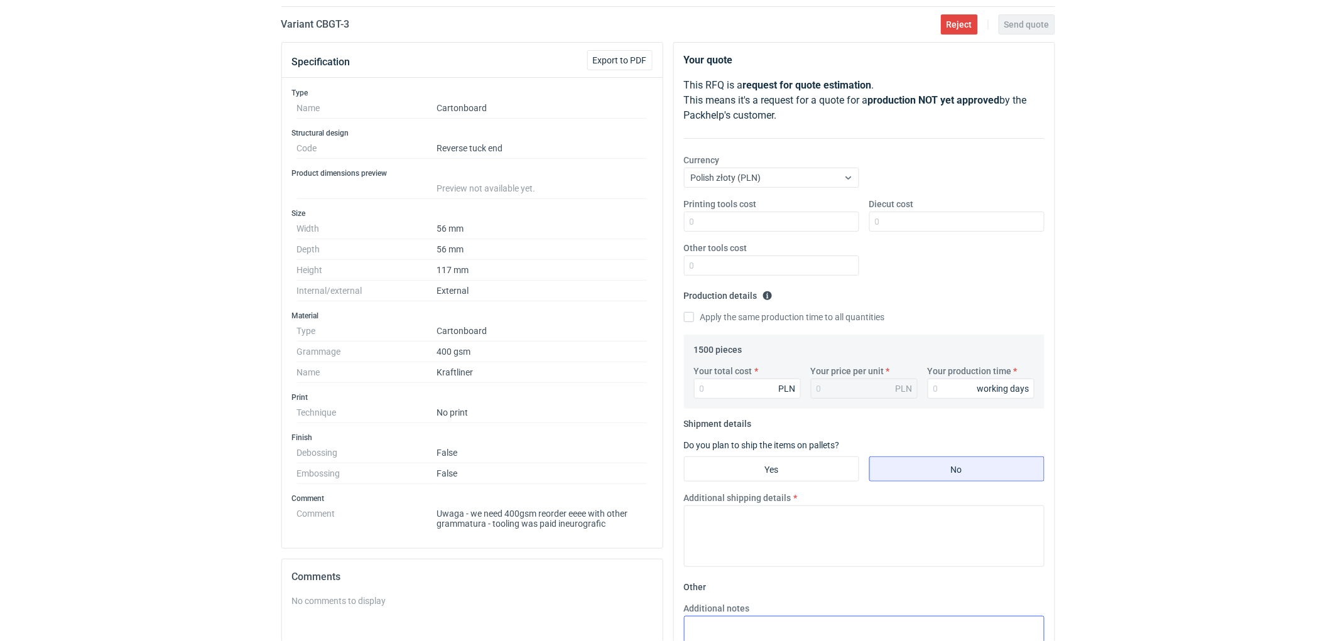
scroll to position [279, 0]
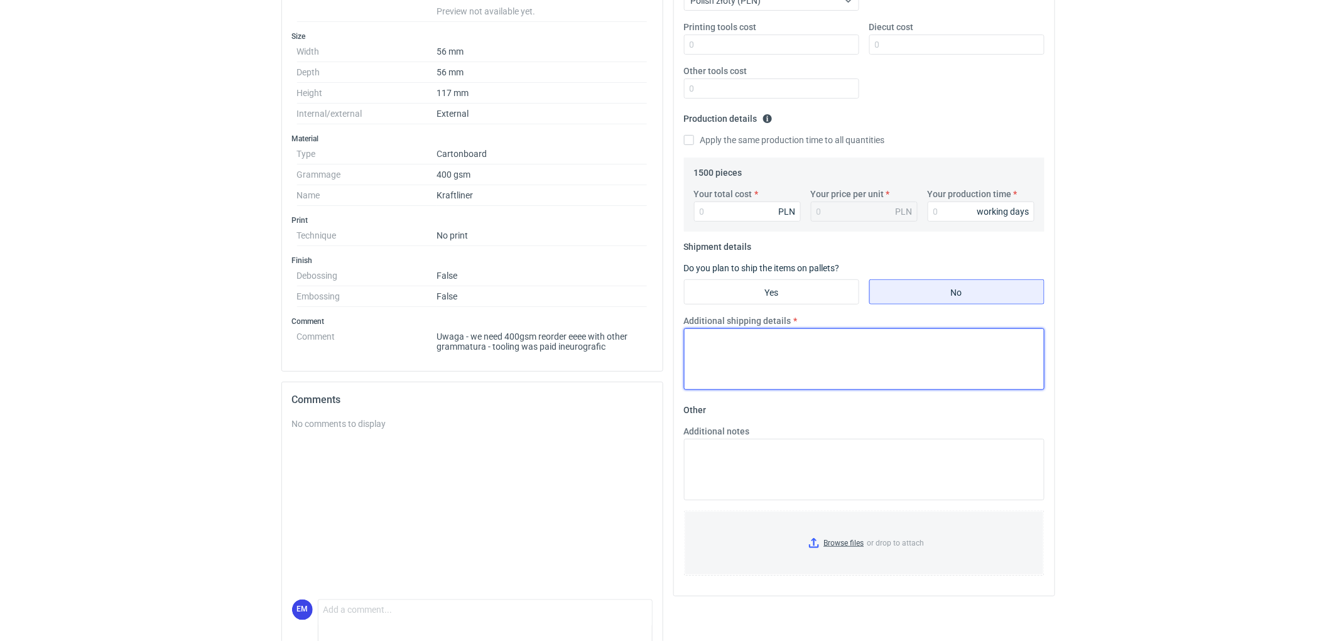
click at [769, 357] on textarea "Additional shipping details" at bounding box center [864, 360] width 361 height 62
paste textarea "Wstępnie zakładamy nastepujace pakowanie - 1 paleta."
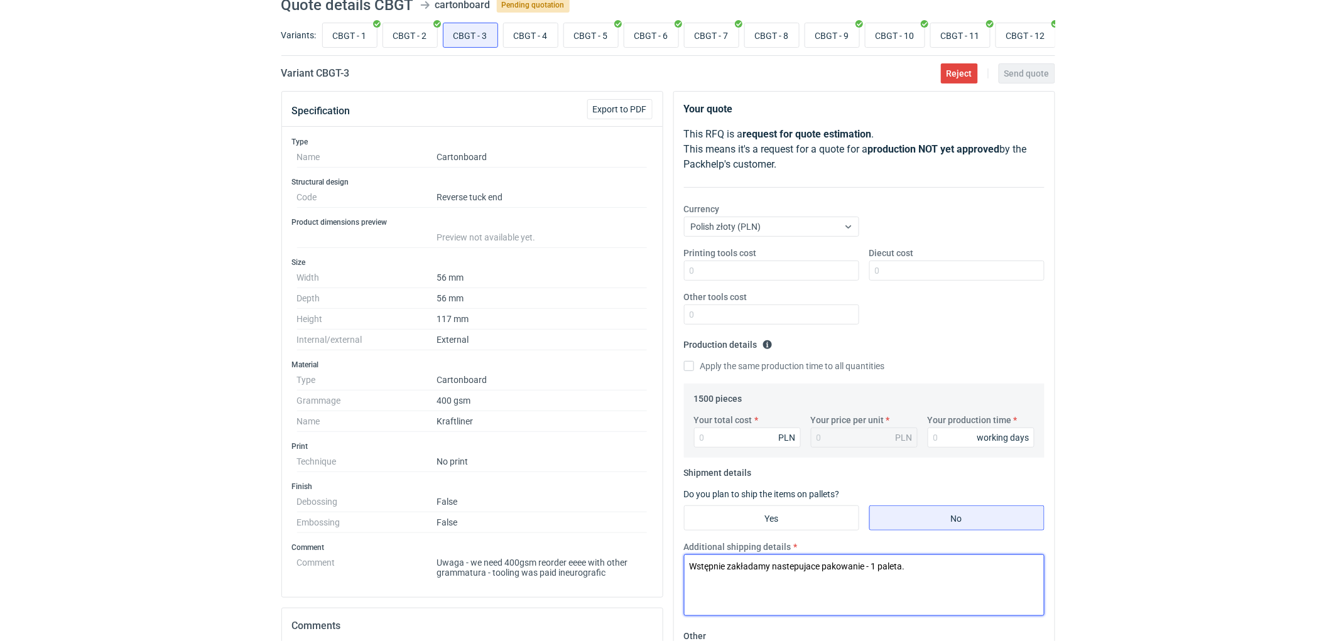
scroll to position [0, 0]
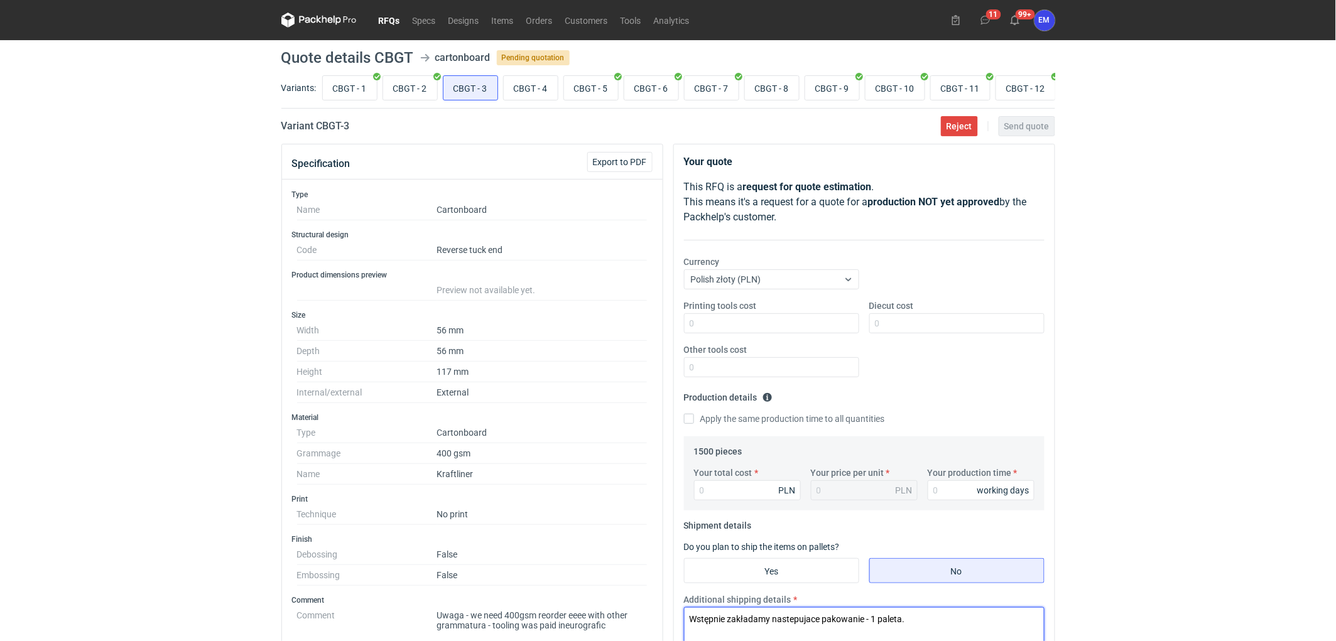
type textarea "Wstępnie zakładamy nastepujace pakowanie - 1 paleta."
click at [409, 102] on div "CBGT - 1 CBGT - 2 CBGT - 3 CBGT - 4 CBGT - 5 CBGT - 6 CBGT - 7 CBGT - 8 CBGT - …" at bounding box center [688, 88] width 736 height 30
click at [411, 80] on input "CBGT - 2" at bounding box center [410, 88] width 54 height 24
radio input "true"
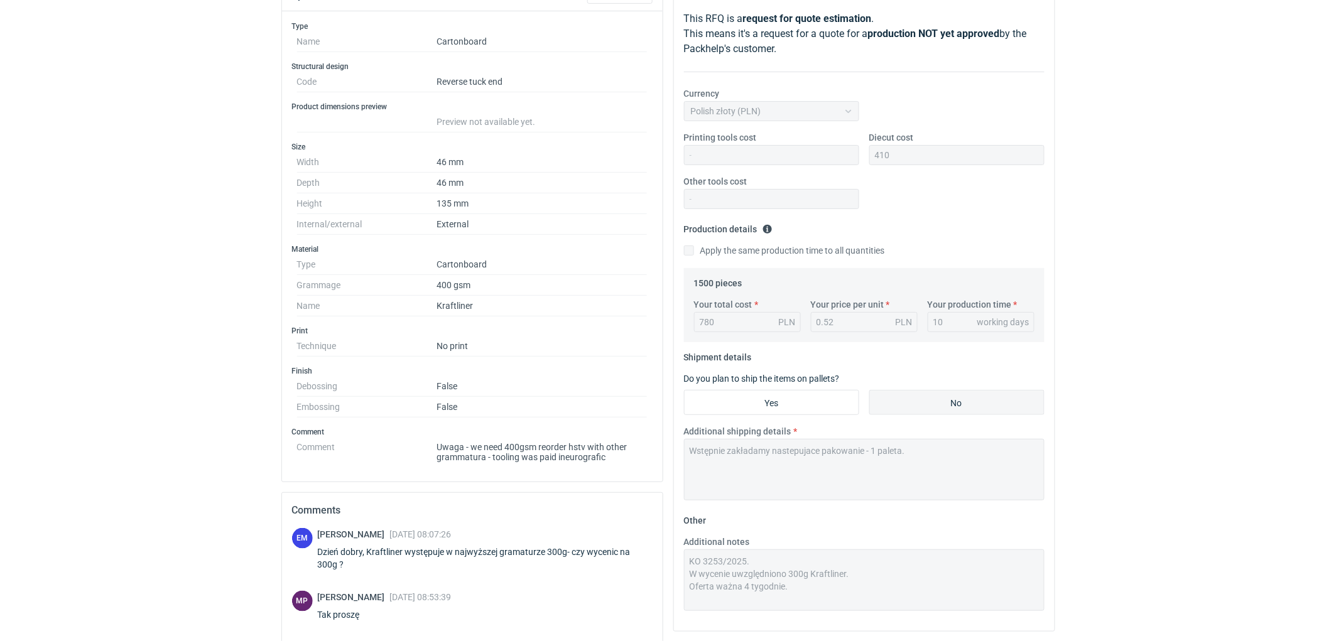
scroll to position [325, 0]
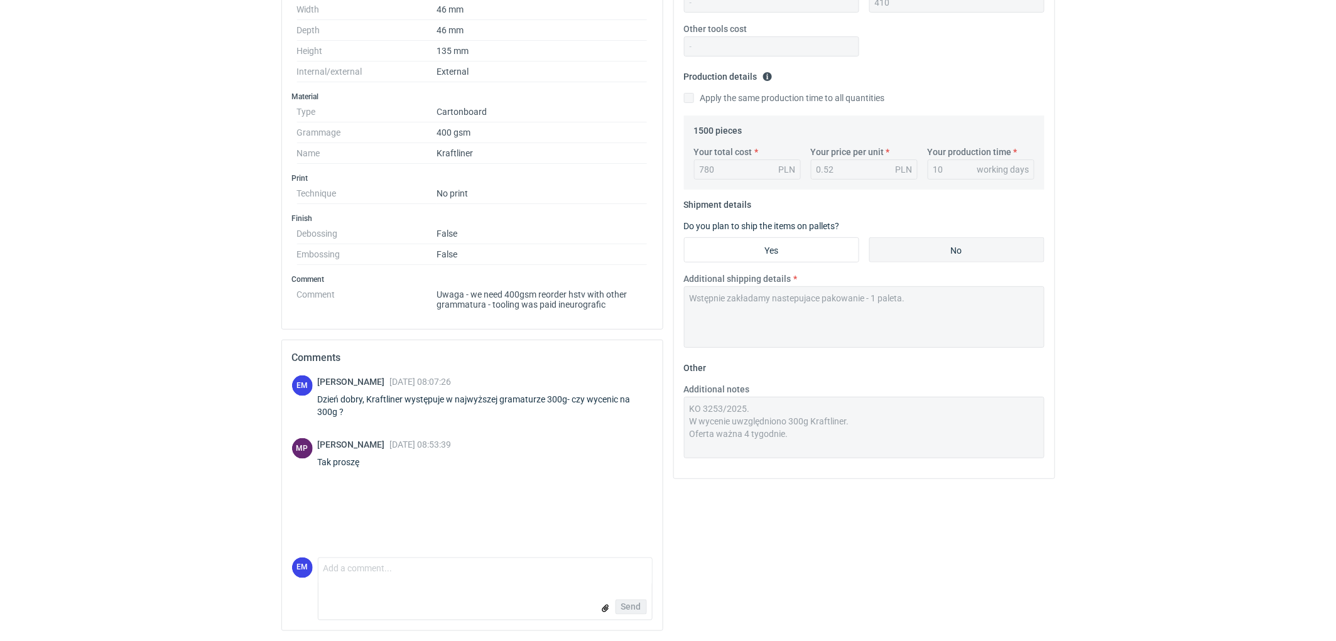
click at [657, 406] on div "Specification Export to PDF Type Name Cartonboard Structural design Code Revers…" at bounding box center [668, 232] width 784 height 818
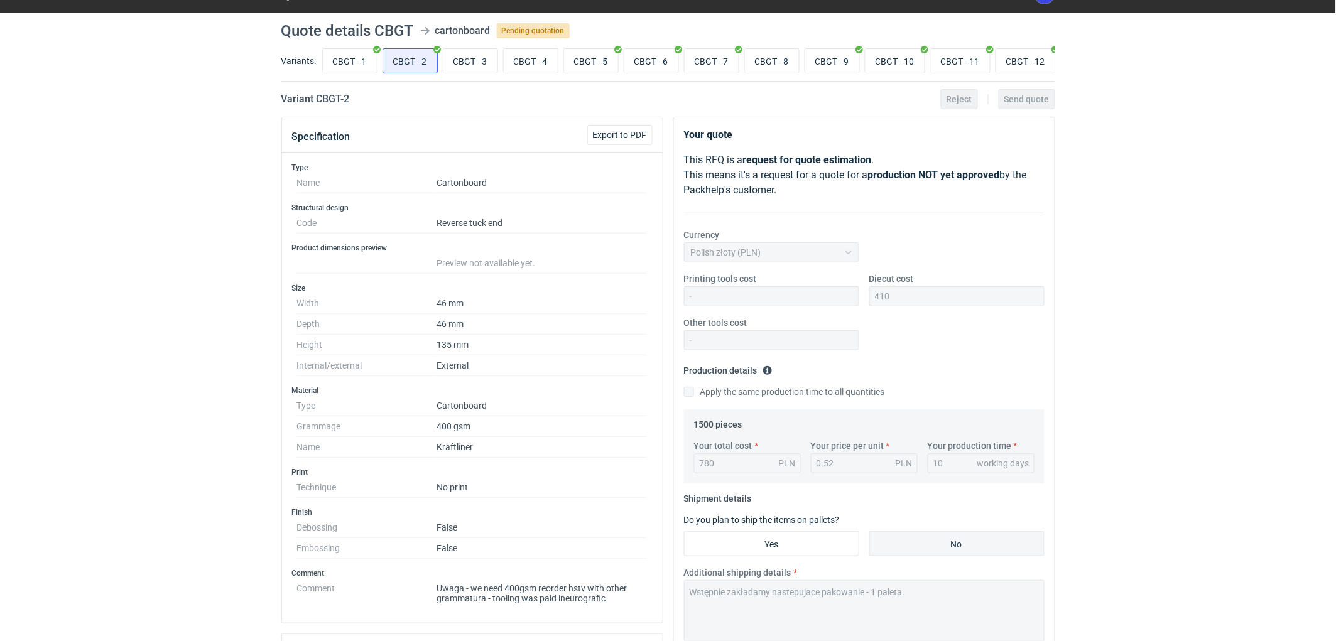
scroll to position [0, 0]
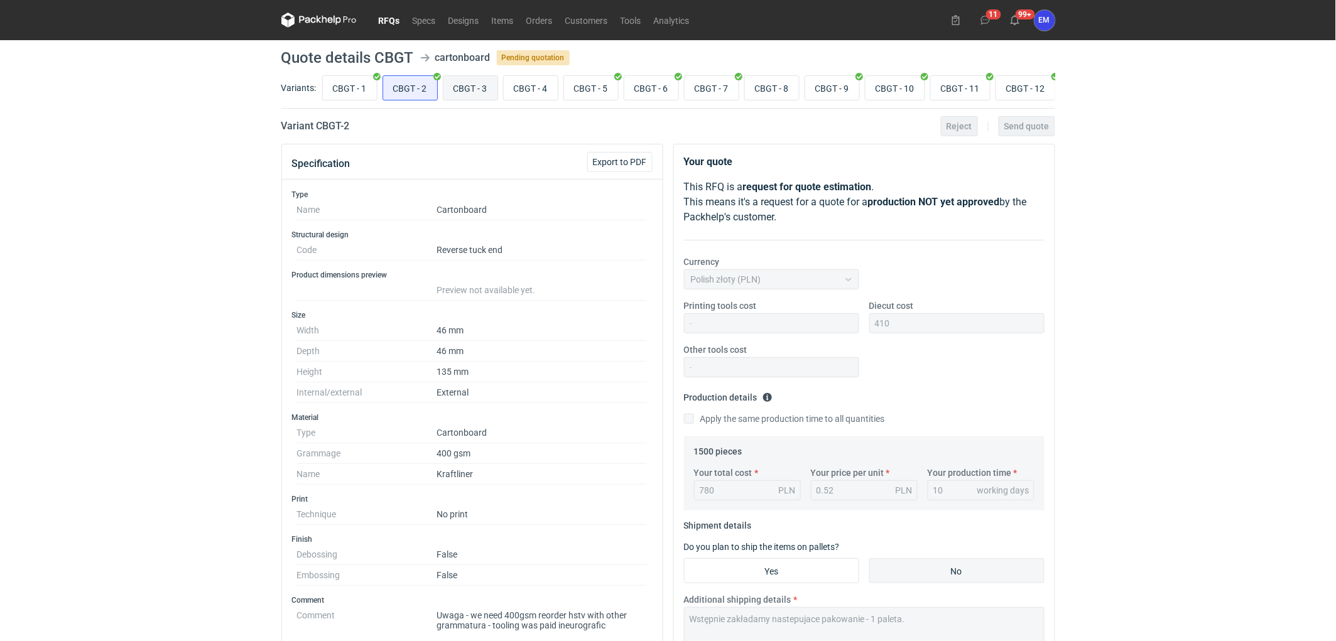
click at [462, 83] on input "CBGT - 3" at bounding box center [470, 88] width 54 height 24
radio input "true"
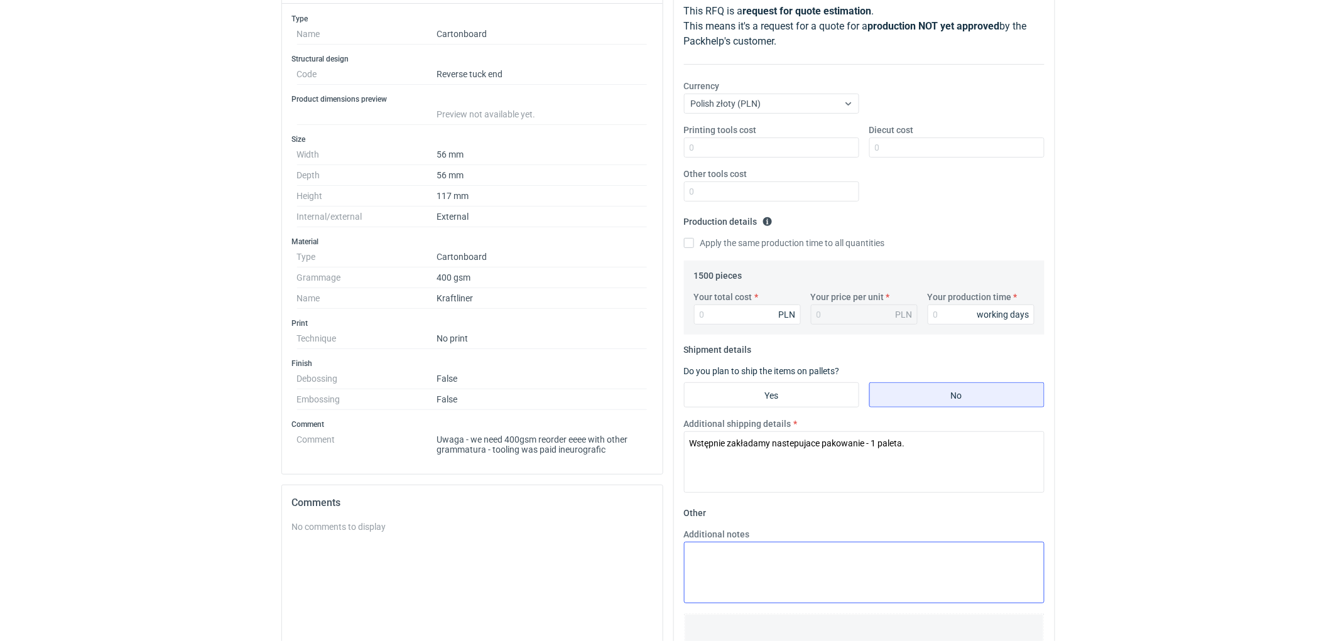
scroll to position [279, 0]
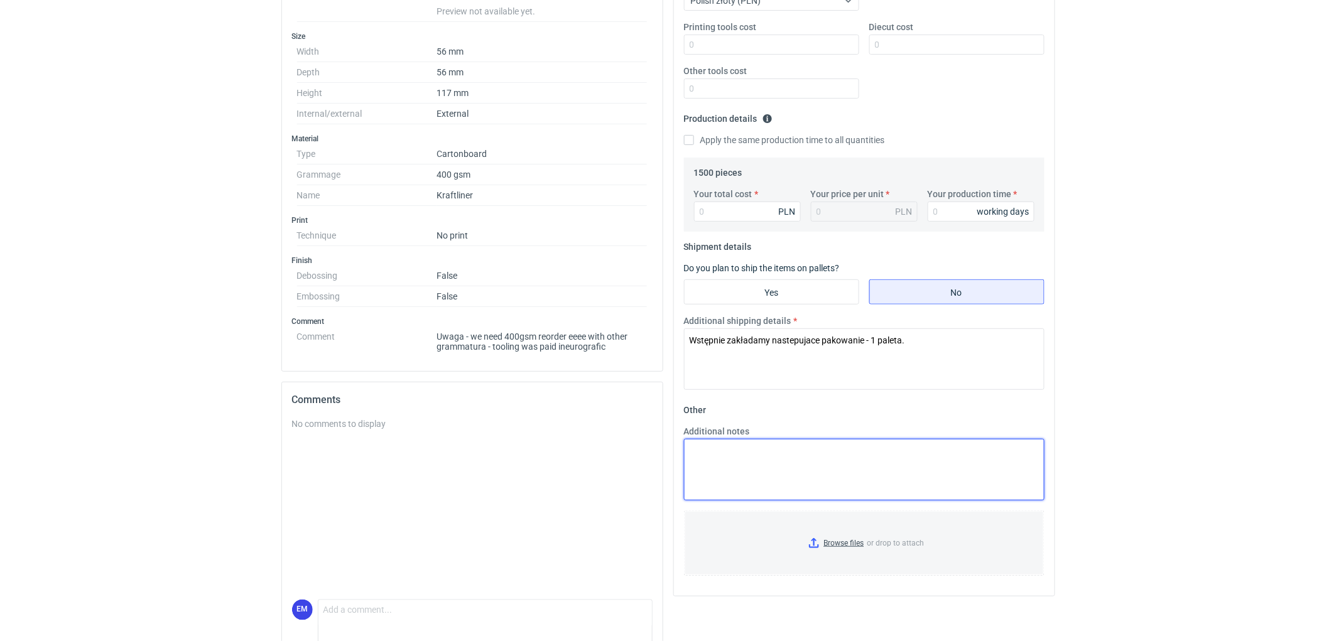
click at [758, 455] on textarea "Additional notes" at bounding box center [864, 470] width 361 height 62
paste textarea "KO 3253/2025. W wycenie uwzględniono 300g Kraftliner. Oferta ważna 4 tygodnie."
click at [723, 454] on textarea "KO 3253/2025. W wycenie uwzględniono 300g Kraftliner. Oferta ważna 4 tygodnie." at bounding box center [864, 470] width 361 height 62
type textarea "KO 3255/2025. W wycenie uwzględniono 300g Kraftliner. Oferta ważna 4 tygodnie."
click at [1153, 362] on html "RFQs Specs Designs Items Orders Customers Tools Analytics 11 99+ EM Ewelina Mac…" at bounding box center [668, 41] width 1336 height 641
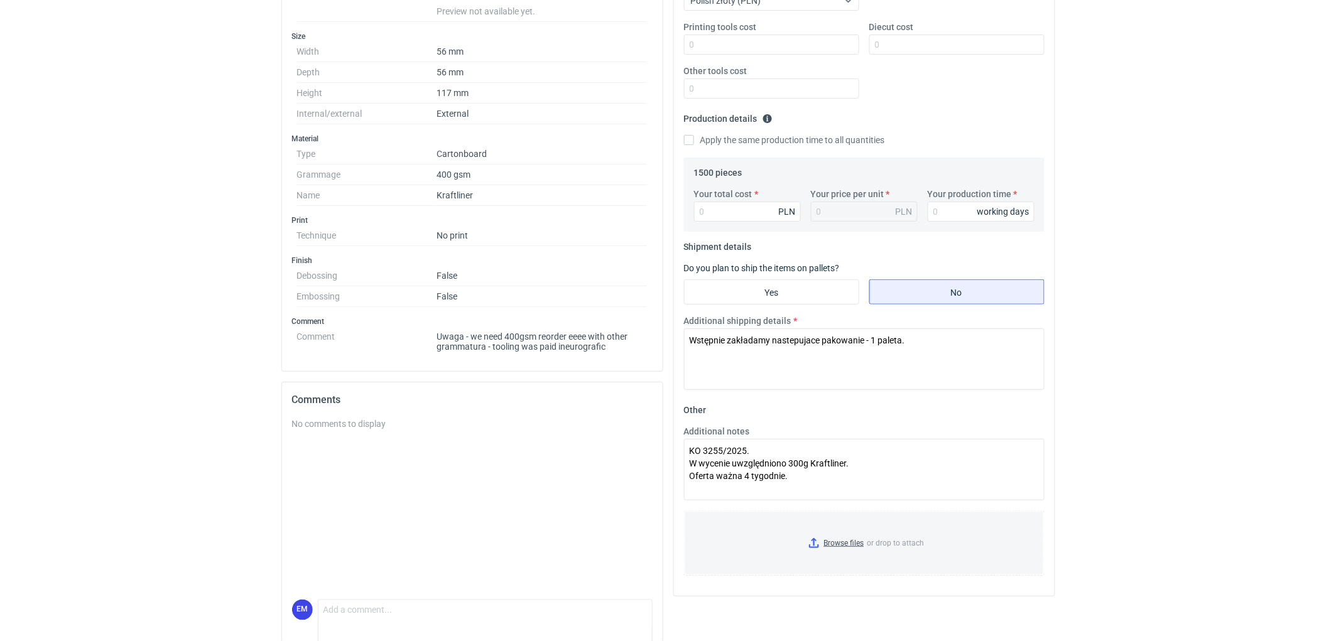
scroll to position [0, 0]
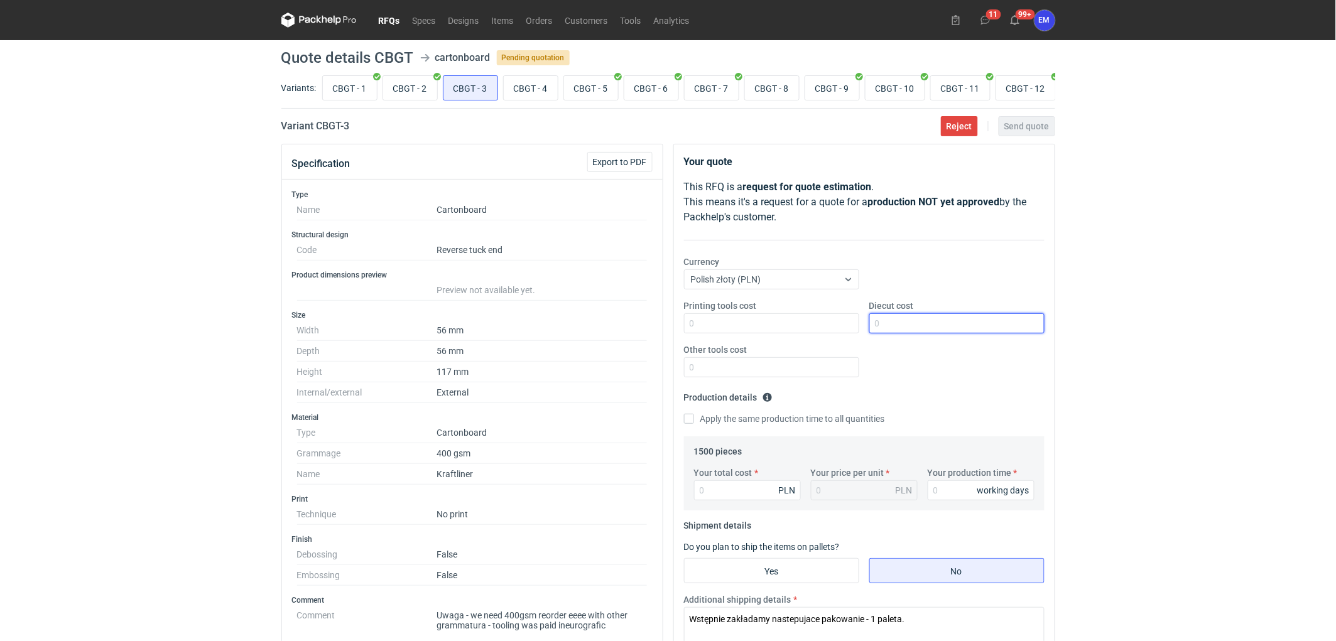
click at [914, 323] on input "Diecut cost" at bounding box center [956, 323] width 175 height 20
type input "7"
type input "480"
click at [1084, 349] on div "RFQs Specs Designs Items Orders Customers Tools Analytics 11 99+ EM Ewelina Mac…" at bounding box center [668, 320] width 1336 height 641
click at [711, 492] on input "Your total cost" at bounding box center [747, 491] width 107 height 20
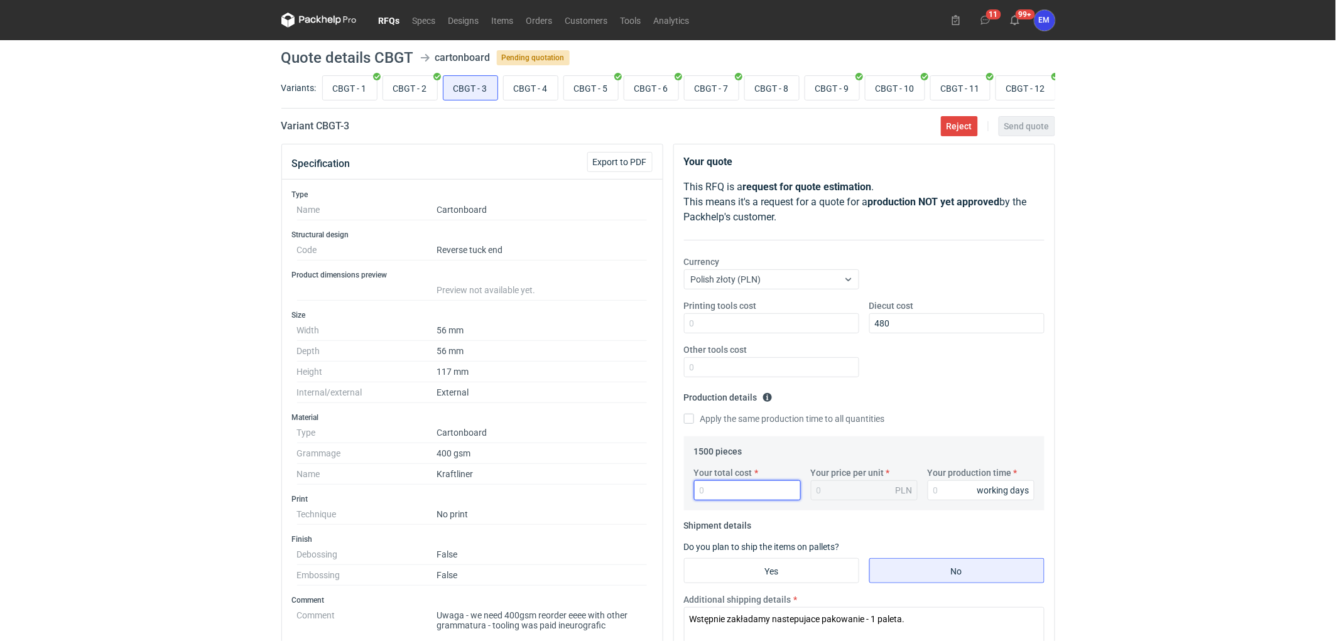
click at [749, 495] on input "Your total cost" at bounding box center [747, 491] width 107 height 20
type input "1080"
type input "0.72"
type input "1080"
click at [969, 501] on input "Your production time" at bounding box center [981, 491] width 107 height 20
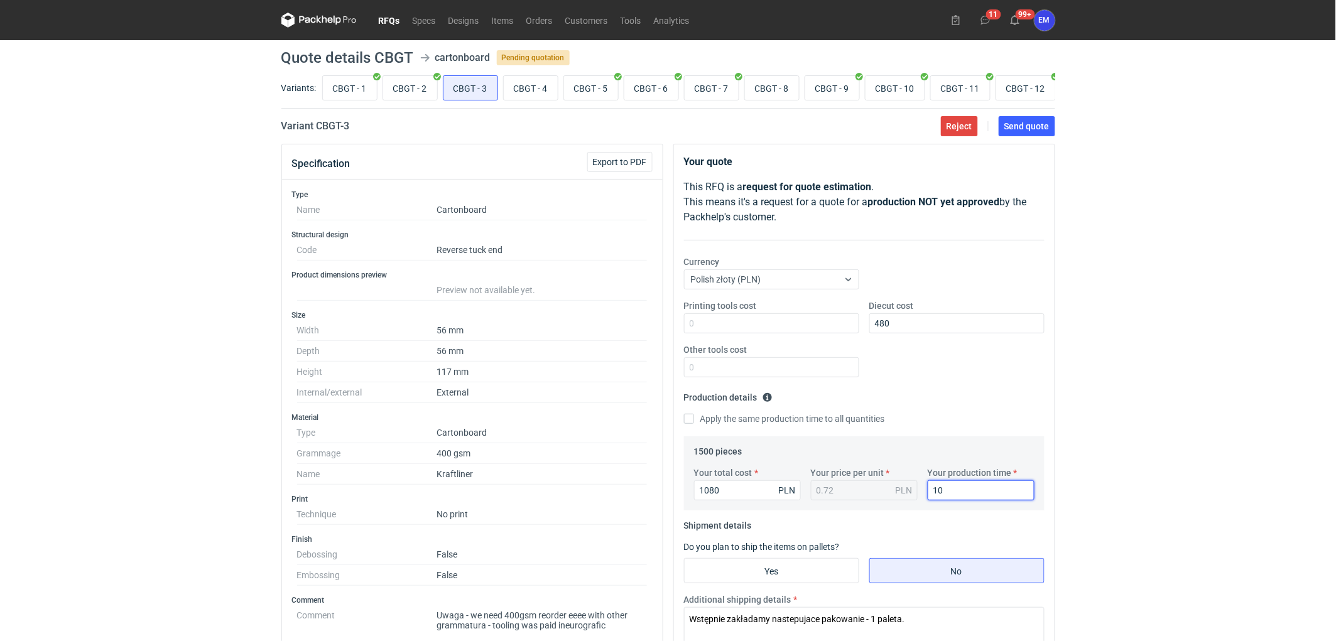
type input "10"
click at [1093, 376] on div "RFQs Specs Designs Items Orders Customers Tools Analytics 11 99+ EM Ewelina Mac…" at bounding box center [668, 320] width 1336 height 641
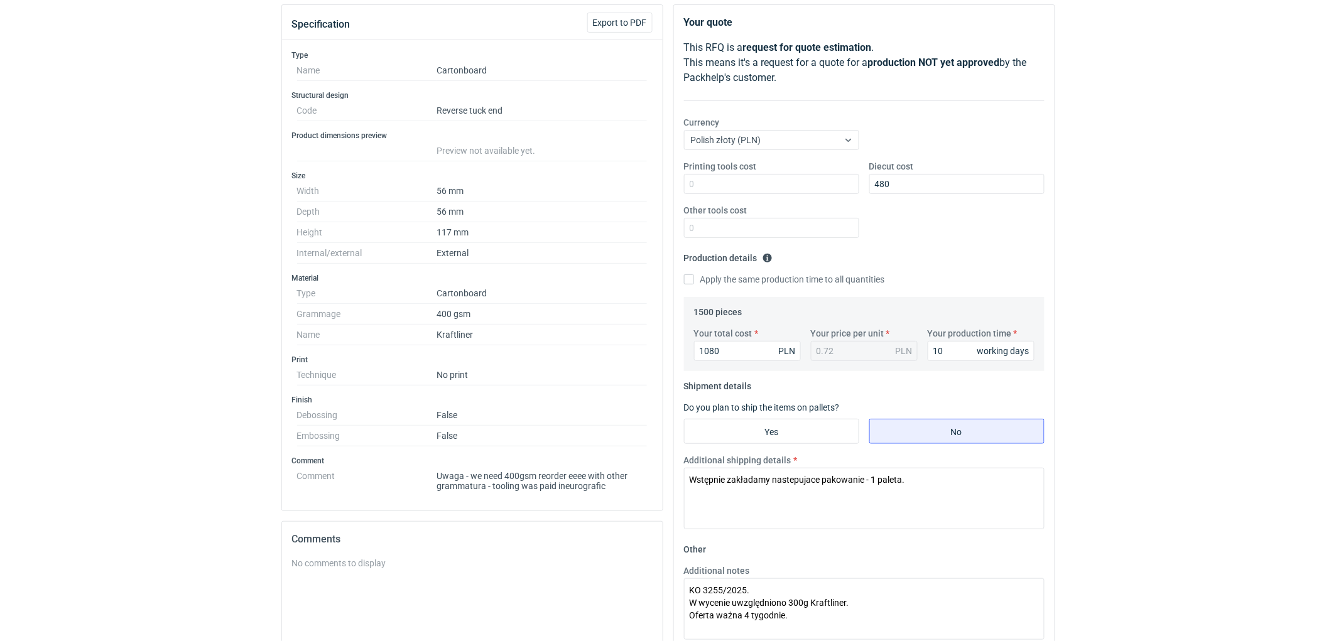
drag, startPoint x: 1234, startPoint y: 308, endPoint x: 1198, endPoint y: 311, distance: 35.3
click at [1198, 311] on div "RFQs Specs Designs Items Orders Customers Tools Analytics 11 99+ EM Ewelina Mac…" at bounding box center [668, 181] width 1336 height 641
click at [1150, 288] on div "RFQs Specs Designs Items Orders Customers Tools Analytics 11 99+ EM Ewelina Mac…" at bounding box center [668, 181] width 1336 height 641
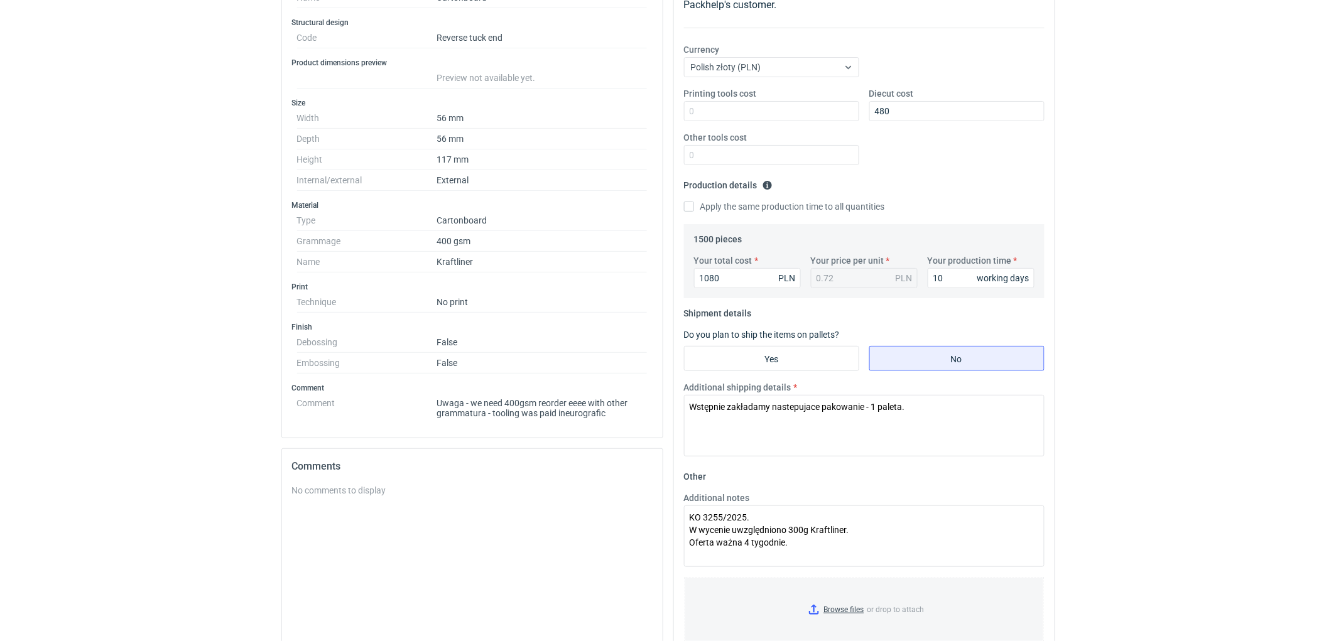
scroll to position [325, 0]
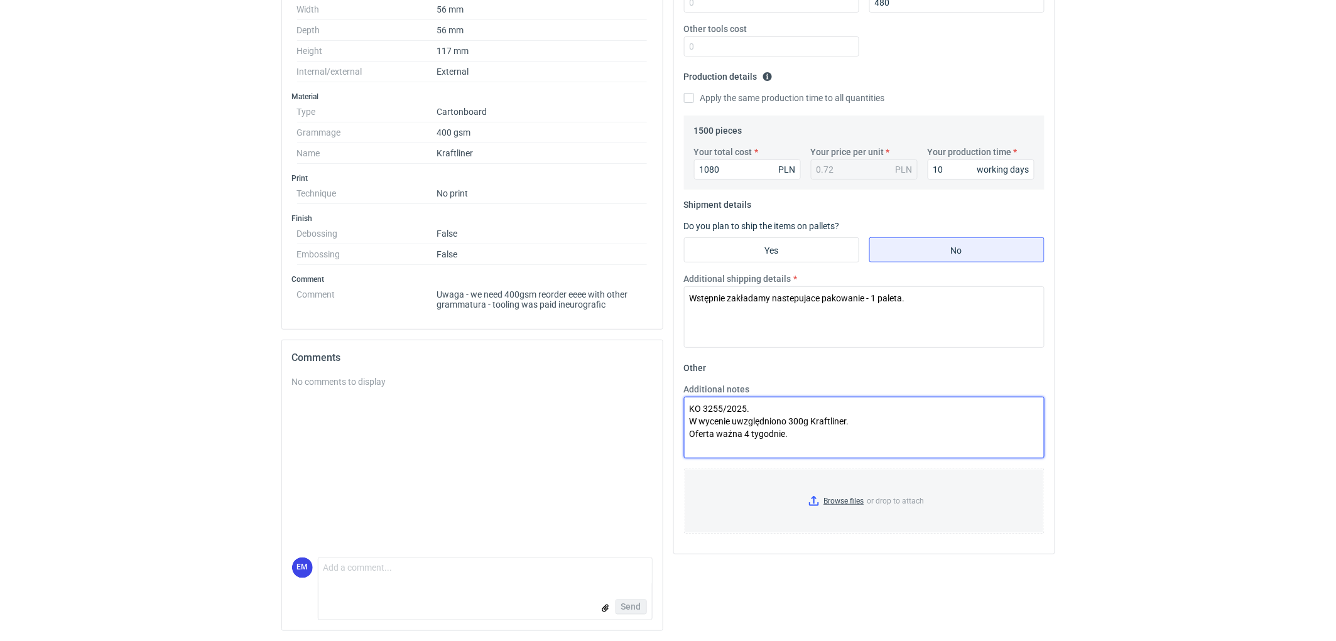
click at [845, 438] on textarea "KO 3255/2025. W wycenie uwzględniono 300g Kraftliner. Oferta ważna 4 tygodnie." at bounding box center [864, 428] width 361 height 62
click at [1171, 320] on html "RFQs Specs Designs Items Orders Customers Tools Analytics 11 99+ EM Ewelina Mac…" at bounding box center [668, -1] width 1336 height 641
click at [802, 303] on textarea "Wstępnie zakładamy nastepujace pakowanie - 1 paleta." at bounding box center [864, 317] width 361 height 62
click at [1170, 286] on div "RFQs Specs Designs Items Orders Customers Tools Analytics 11 99+ EM Ewelina Mac…" at bounding box center [668, -1] width 1336 height 641
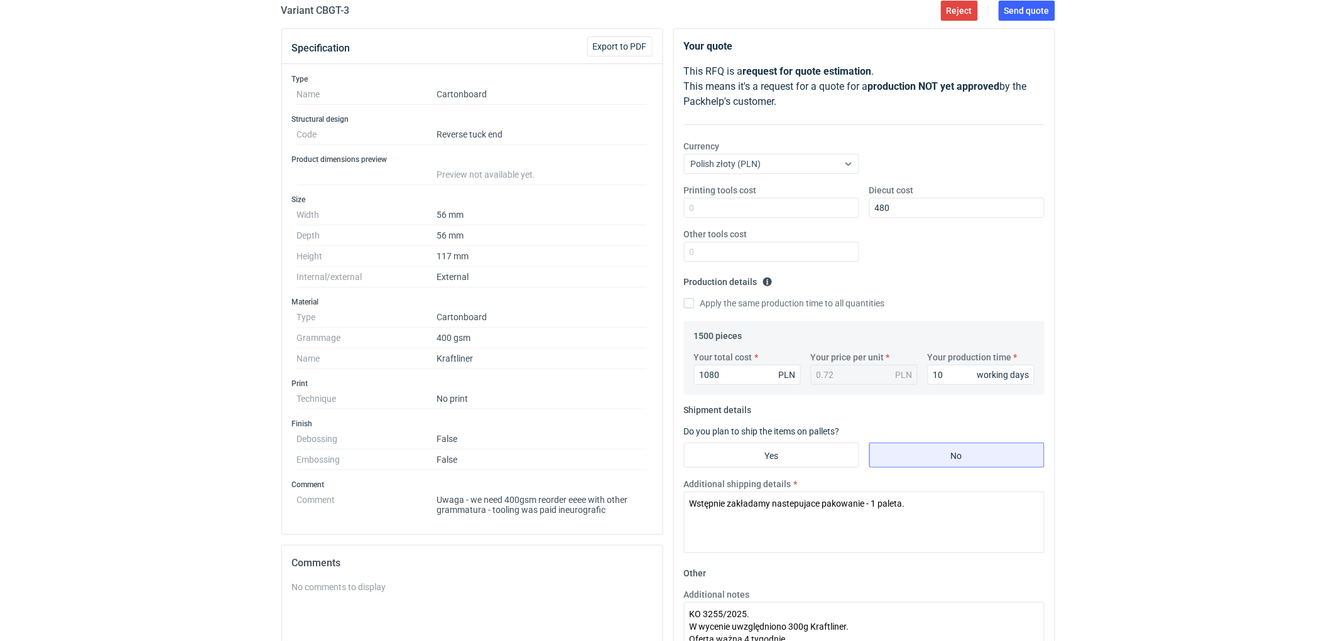
scroll to position [0, 0]
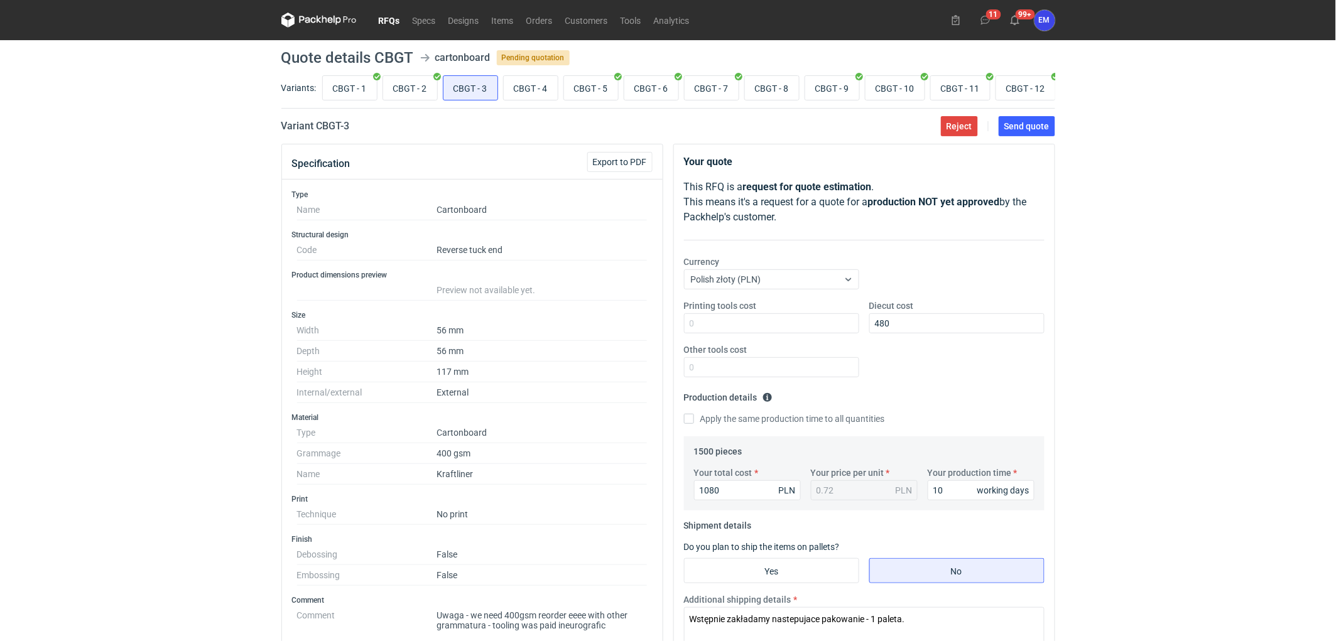
click at [1163, 290] on div "RFQs Specs Designs Items Orders Customers Tools Analytics 11 99+ EM Ewelina Mac…" at bounding box center [668, 320] width 1336 height 641
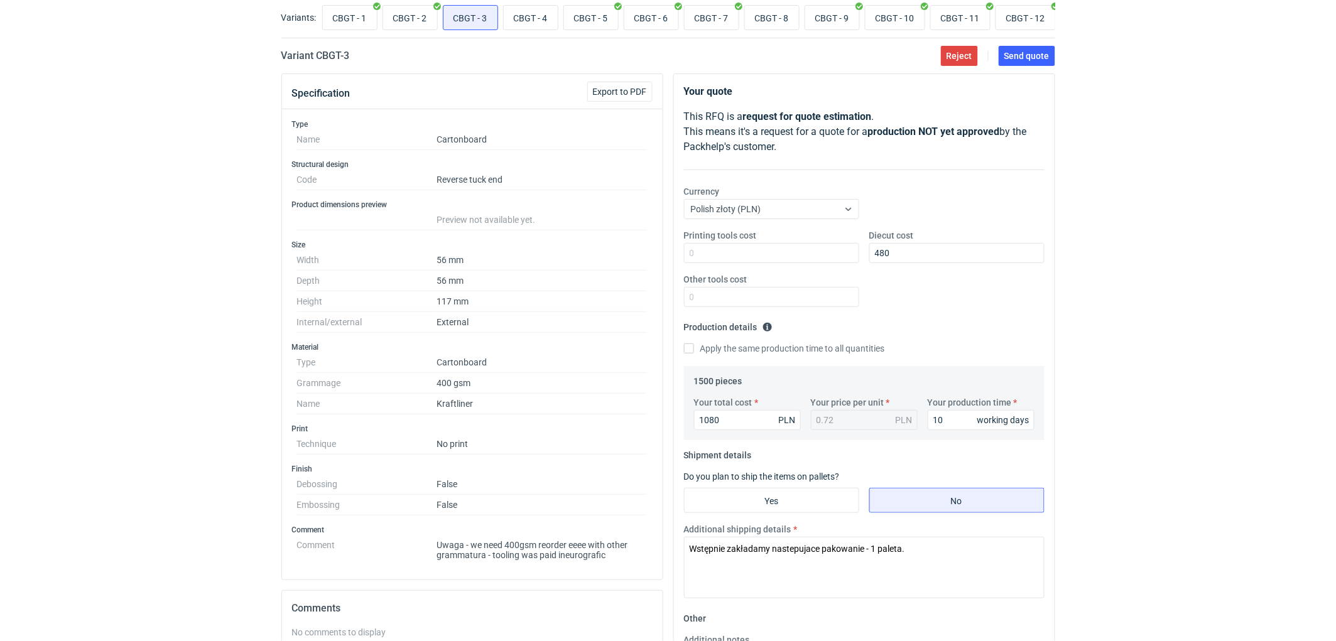
scroll to position [70, 0]
click at [1122, 278] on div "RFQs Specs Designs Items Orders Customers Tools Analytics 11 99+ EM Ewelina Mac…" at bounding box center [668, 250] width 1336 height 641
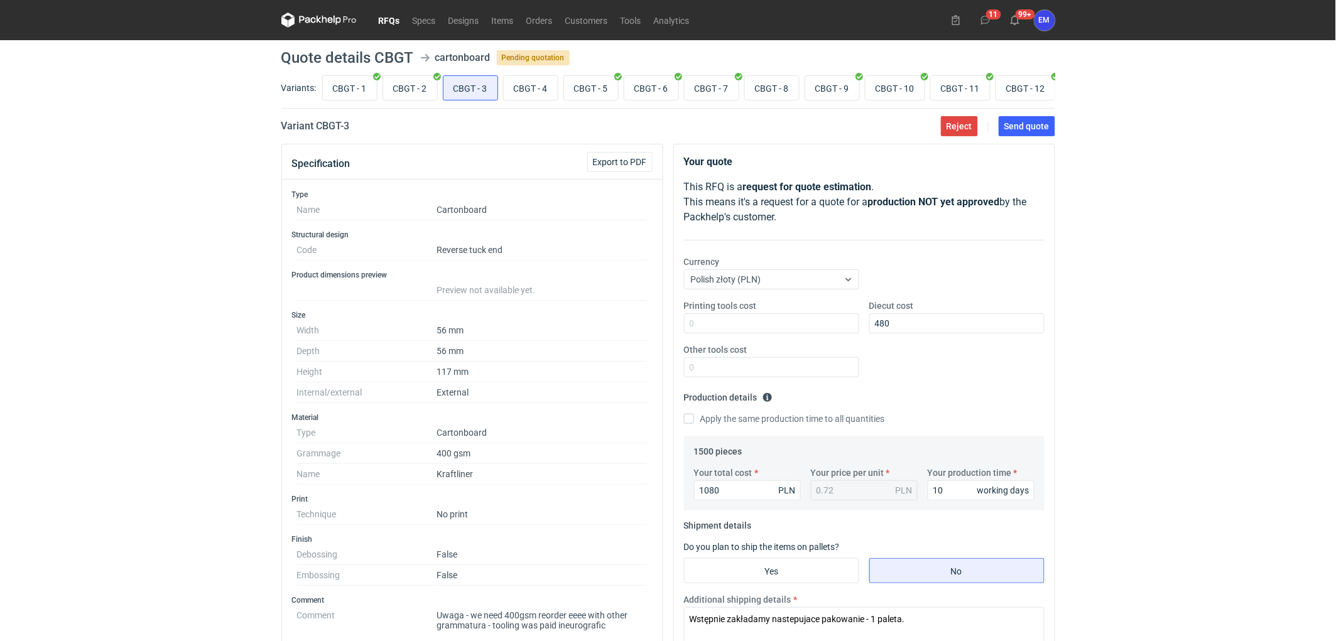
click at [1158, 271] on div "RFQs Specs Designs Items Orders Customers Tools Analytics 11 99+ EM Ewelina Mac…" at bounding box center [668, 320] width 1336 height 641
click at [1029, 131] on span "Send quote" at bounding box center [1026, 126] width 45 height 9
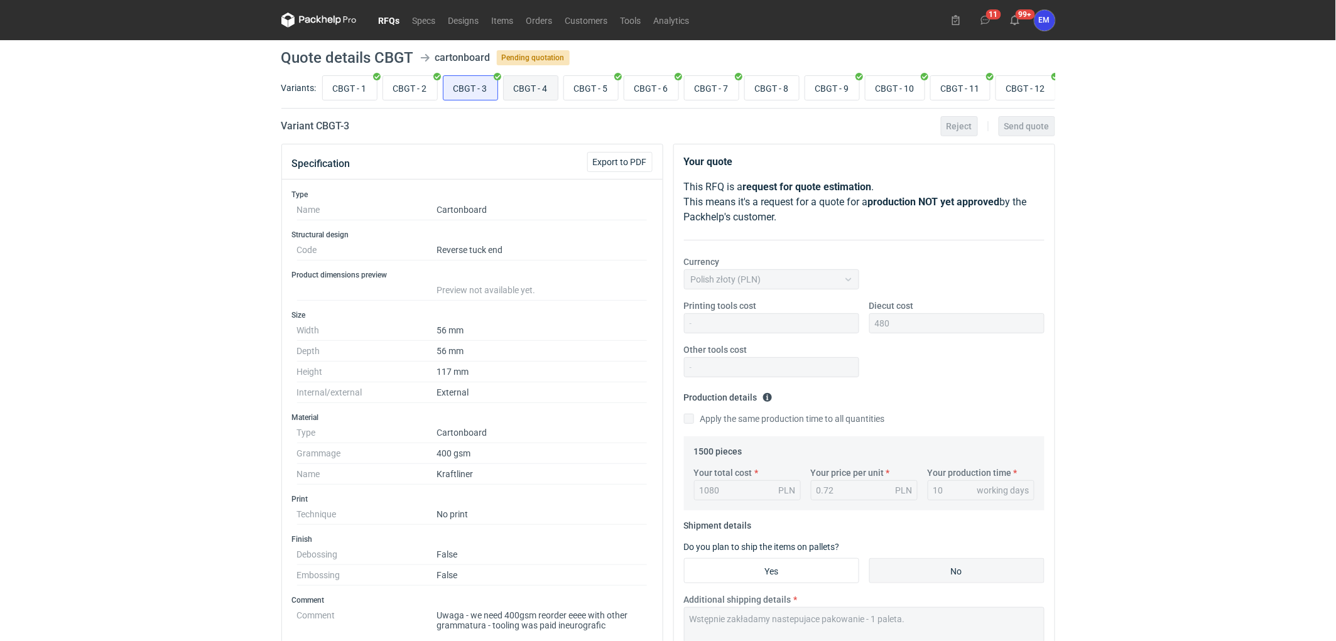
click at [523, 92] on input "CBGT - 4" at bounding box center [531, 88] width 54 height 24
radio input "true"
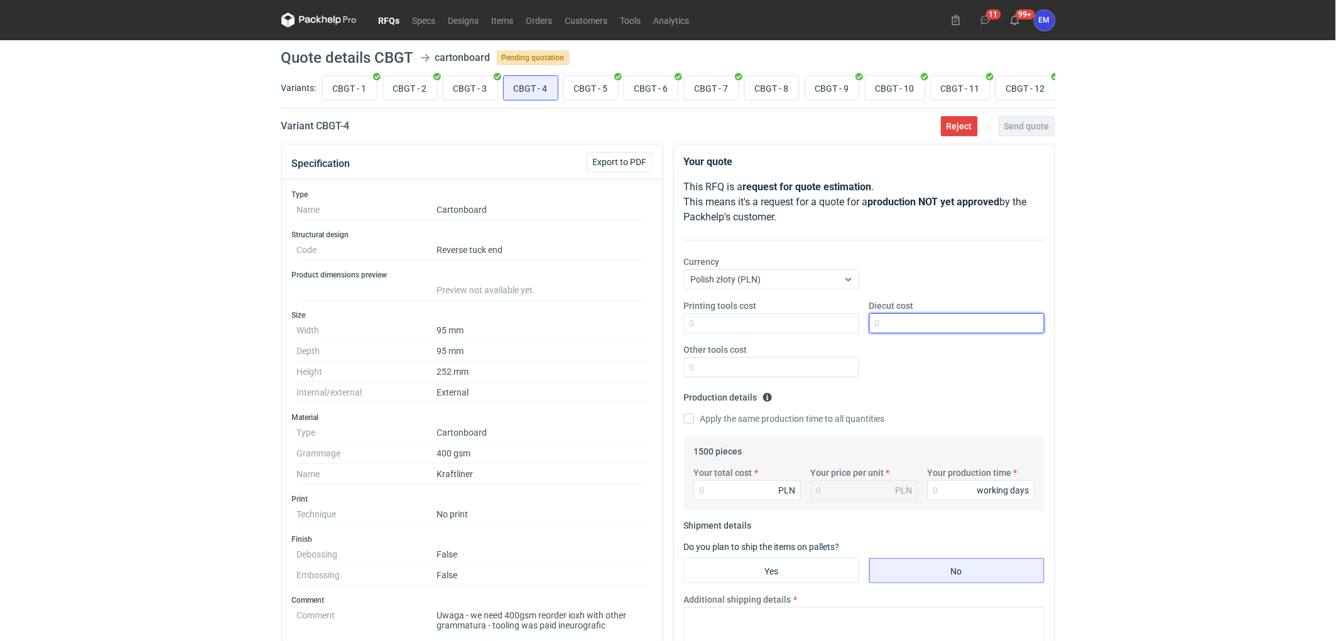
click at [920, 327] on input "Diecut cost" at bounding box center [956, 323] width 175 height 20
type input "415"
click at [1160, 344] on div "RFQs Specs Designs Items Orders Customers Tools Analytics 11 99+ EM Ewelina Mac…" at bounding box center [668, 320] width 1336 height 641
click at [480, 90] on input "CBGT - 3" at bounding box center [470, 88] width 54 height 24
radio input "true"
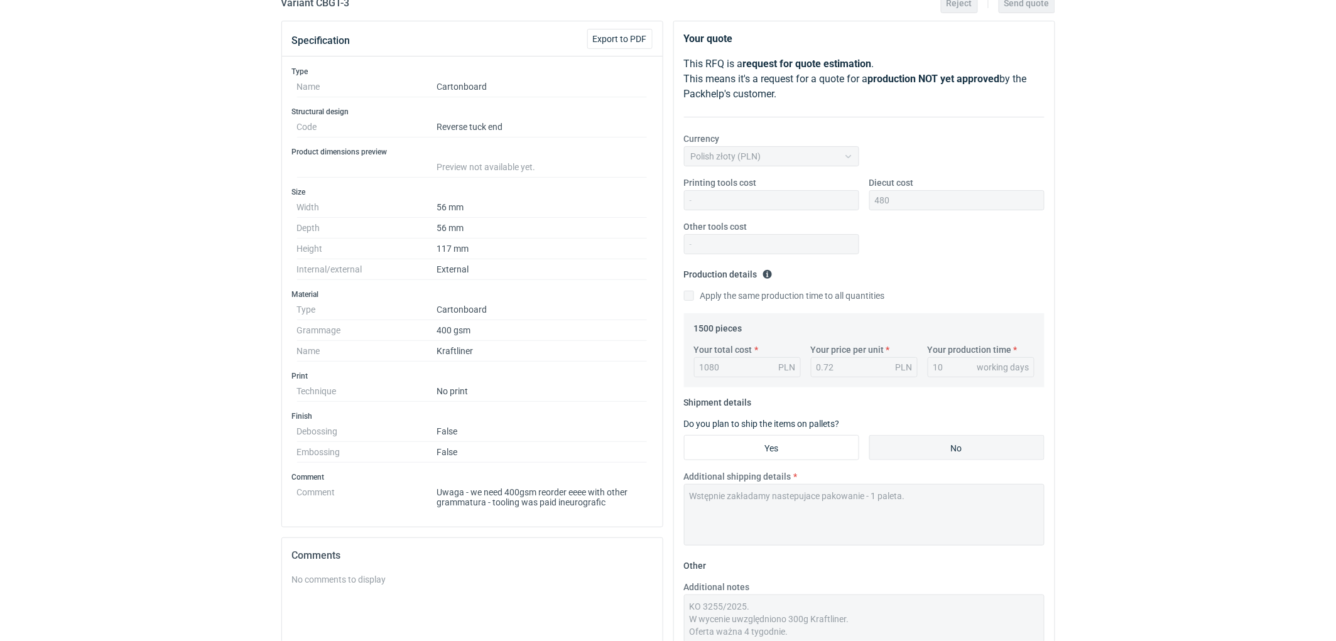
scroll to position [325, 0]
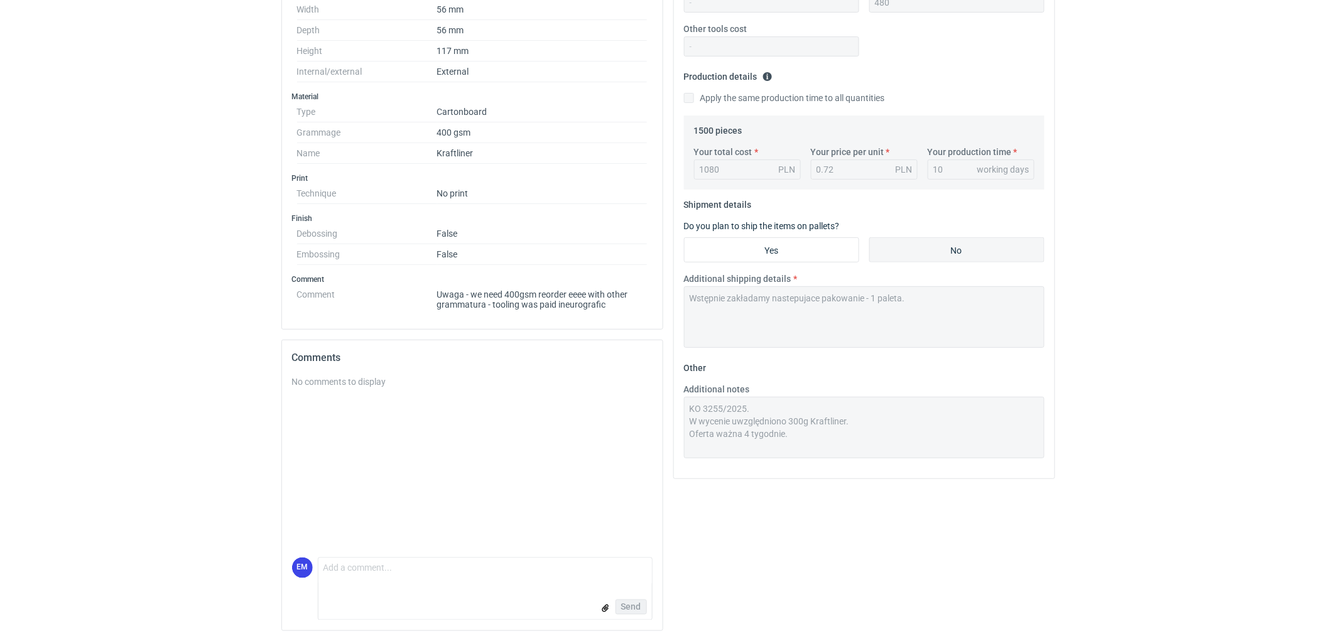
click at [842, 283] on div "Additional shipping details Wstępnie zakładamy nastepujace pakowanie - 1 paleta." at bounding box center [864, 310] width 371 height 75
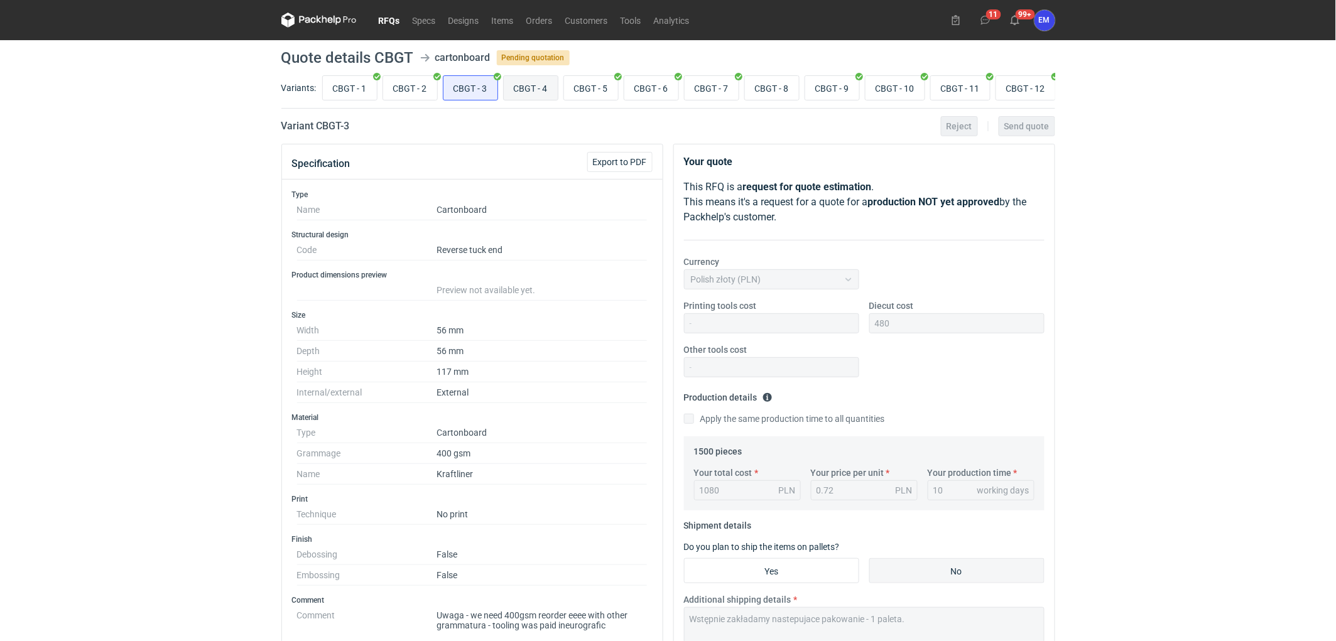
click at [516, 89] on input "CBGT - 4" at bounding box center [531, 88] width 54 height 24
radio input "true"
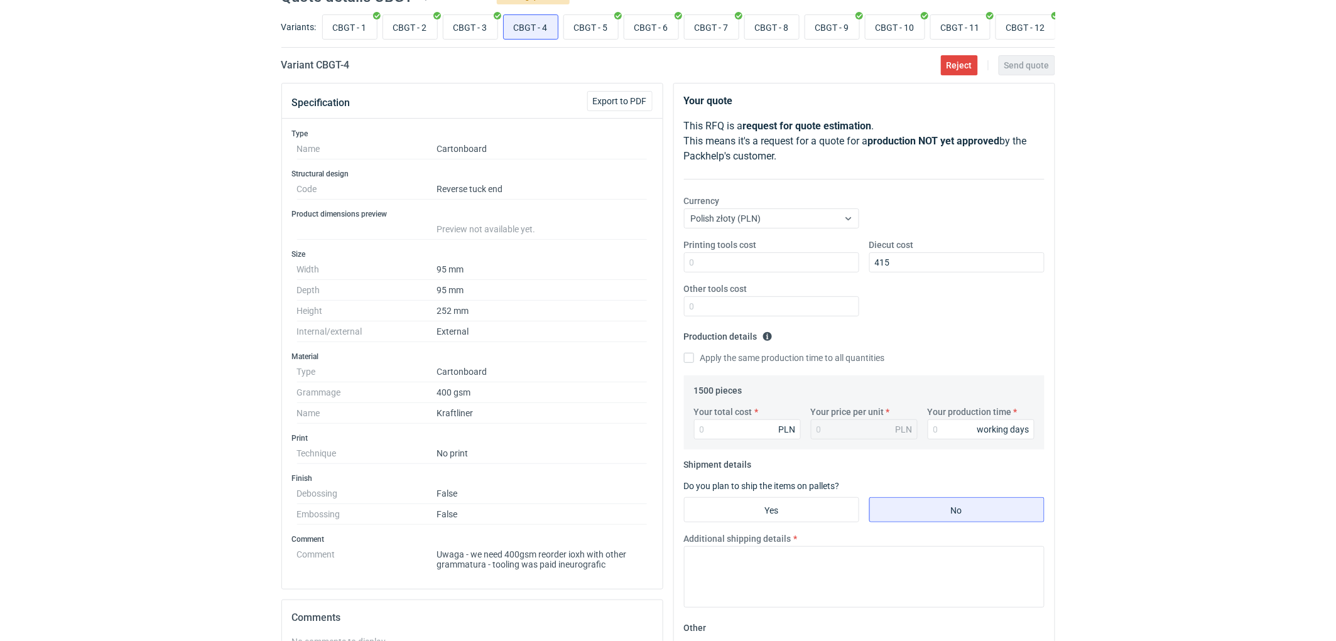
scroll to position [325, 0]
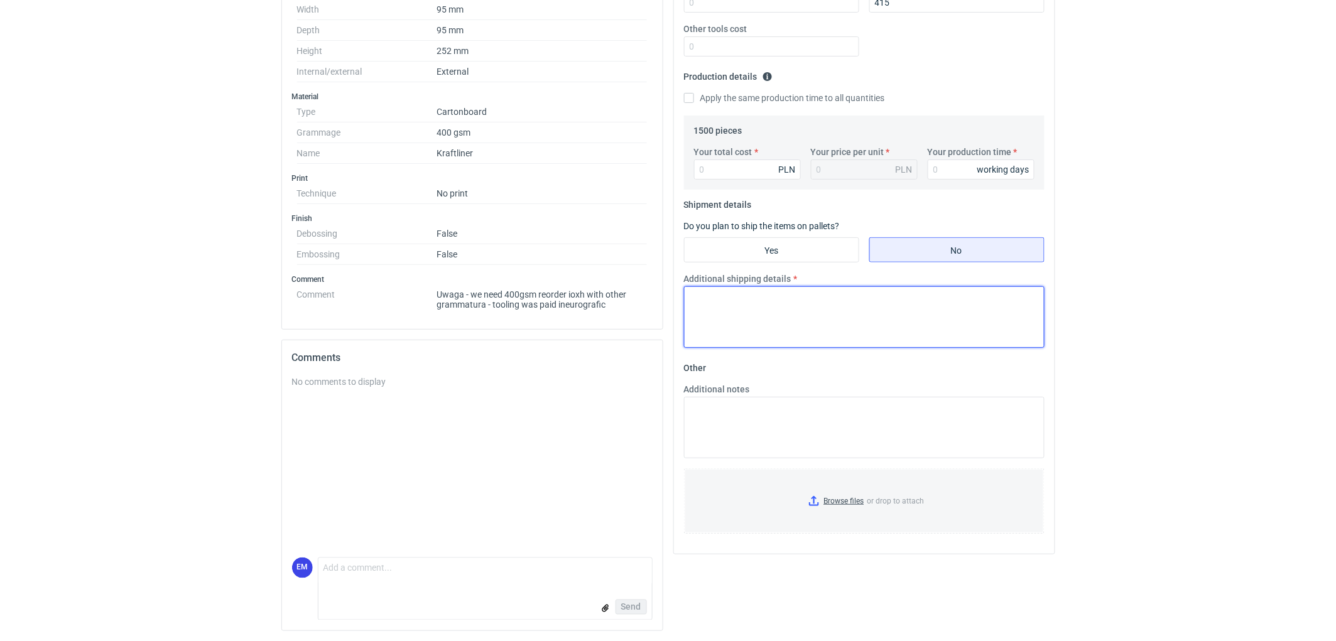
click at [748, 318] on textarea "Additional shipping details" at bounding box center [864, 317] width 361 height 62
paste textarea "Wstępnie zakładamy nastepujace pakowanie - 1 paleta."
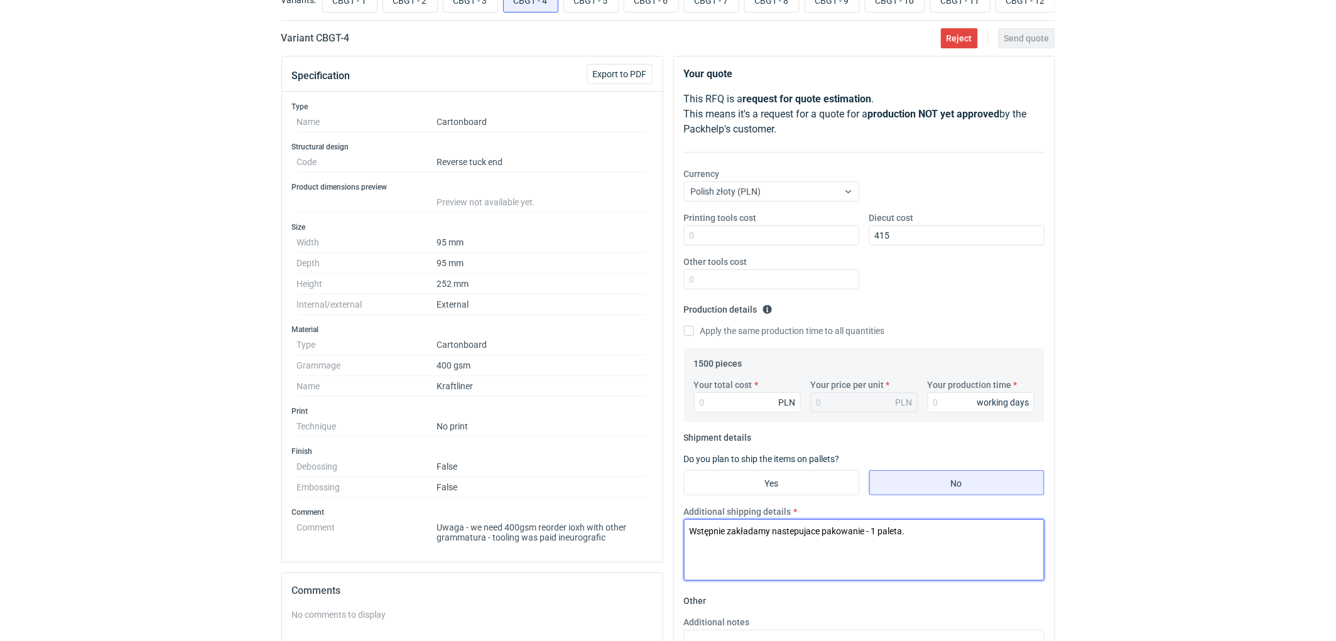
scroll to position [0, 0]
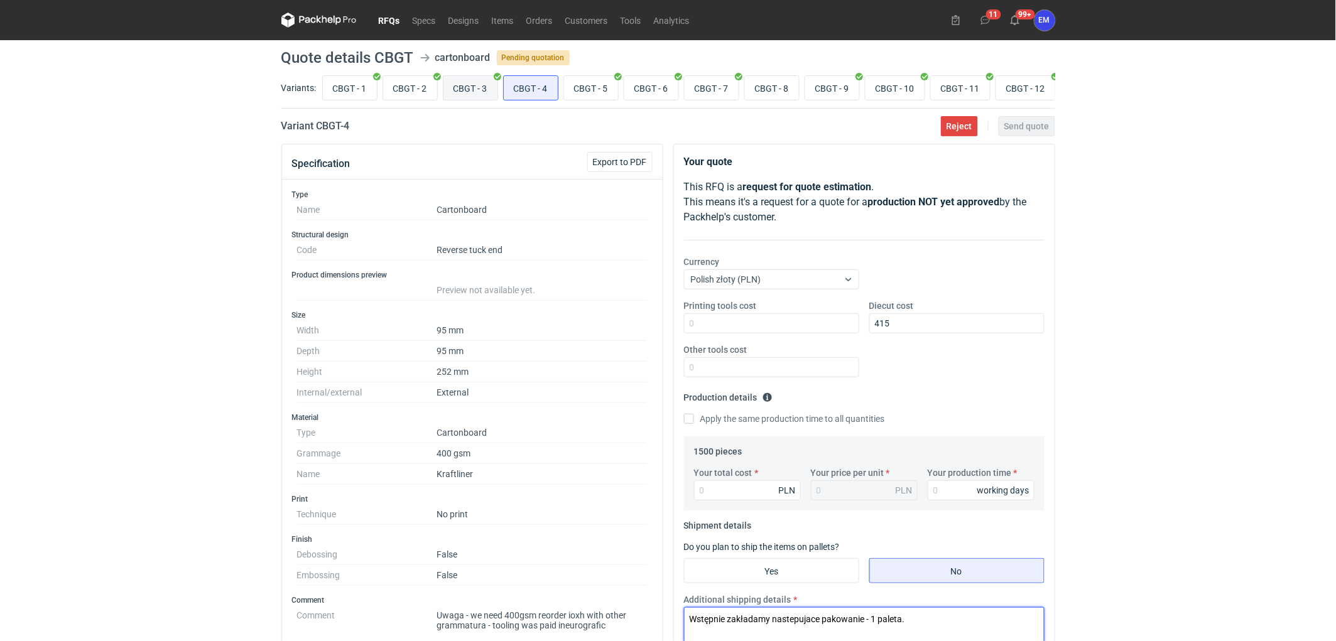
type textarea "Wstępnie zakładamy nastepujace pakowanie - 1 paleta."
click at [474, 78] on input "CBGT - 3" at bounding box center [470, 88] width 54 height 24
radio input "true"
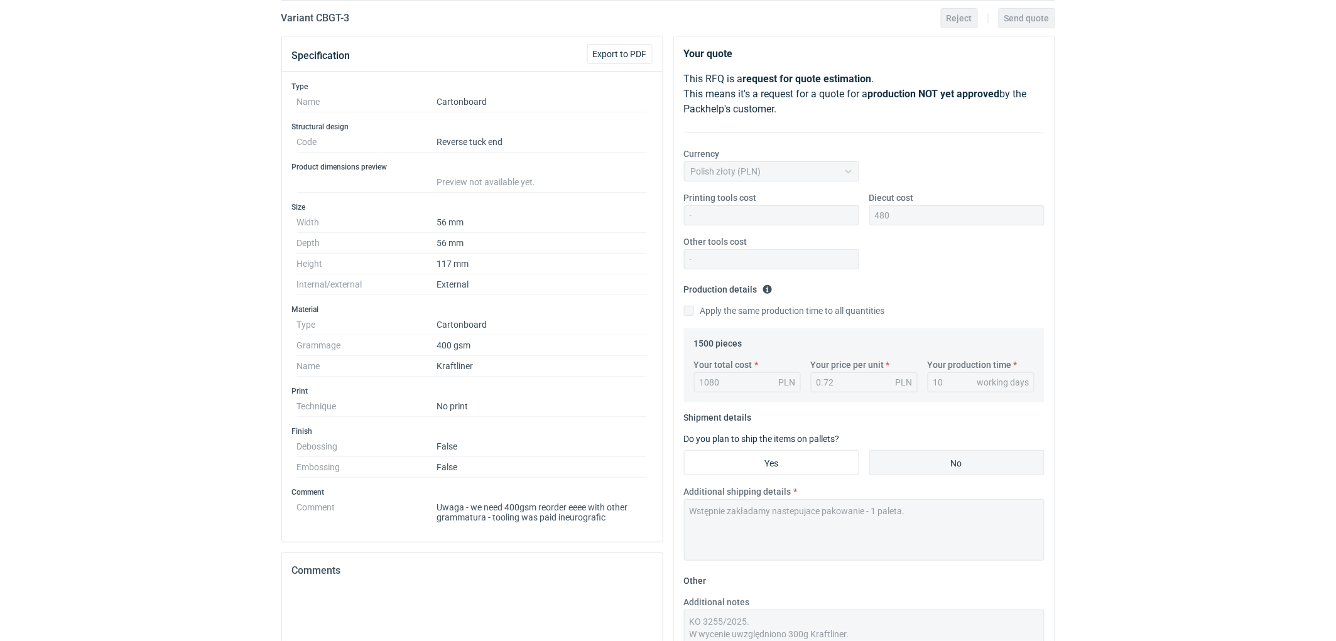
scroll to position [325, 0]
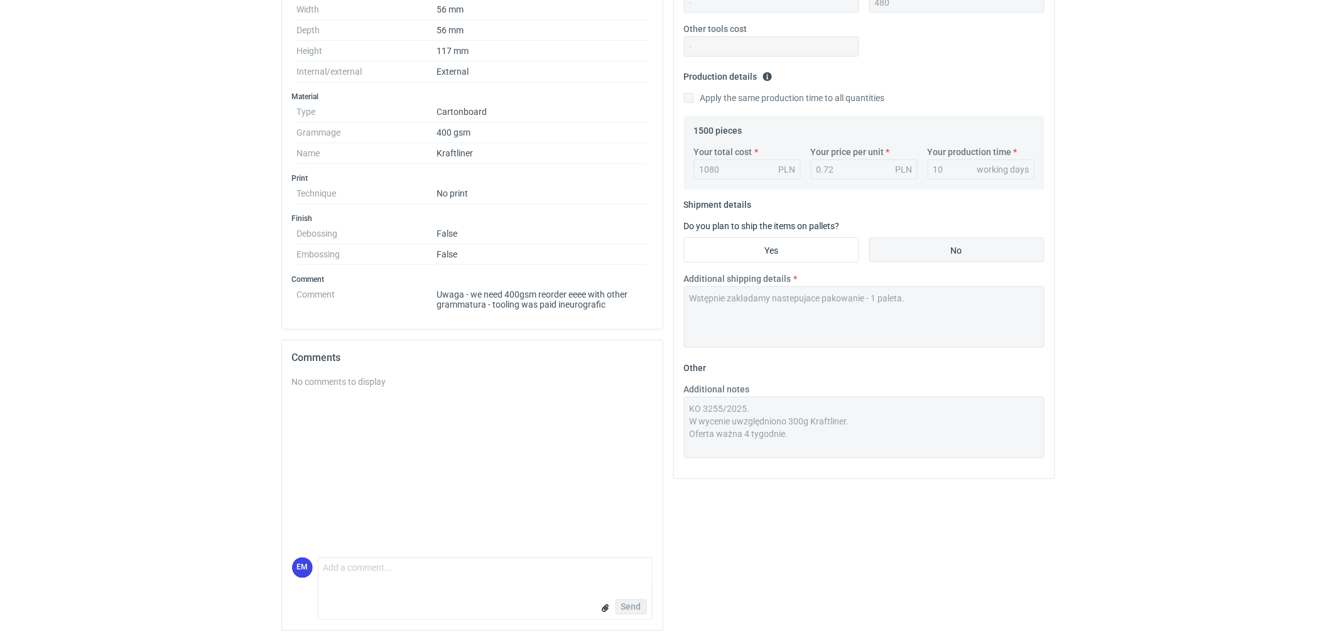
click at [667, 400] on div "Specification Export to PDF Type Name Cartonboard Structural design Code Revers…" at bounding box center [668, 232] width 784 height 818
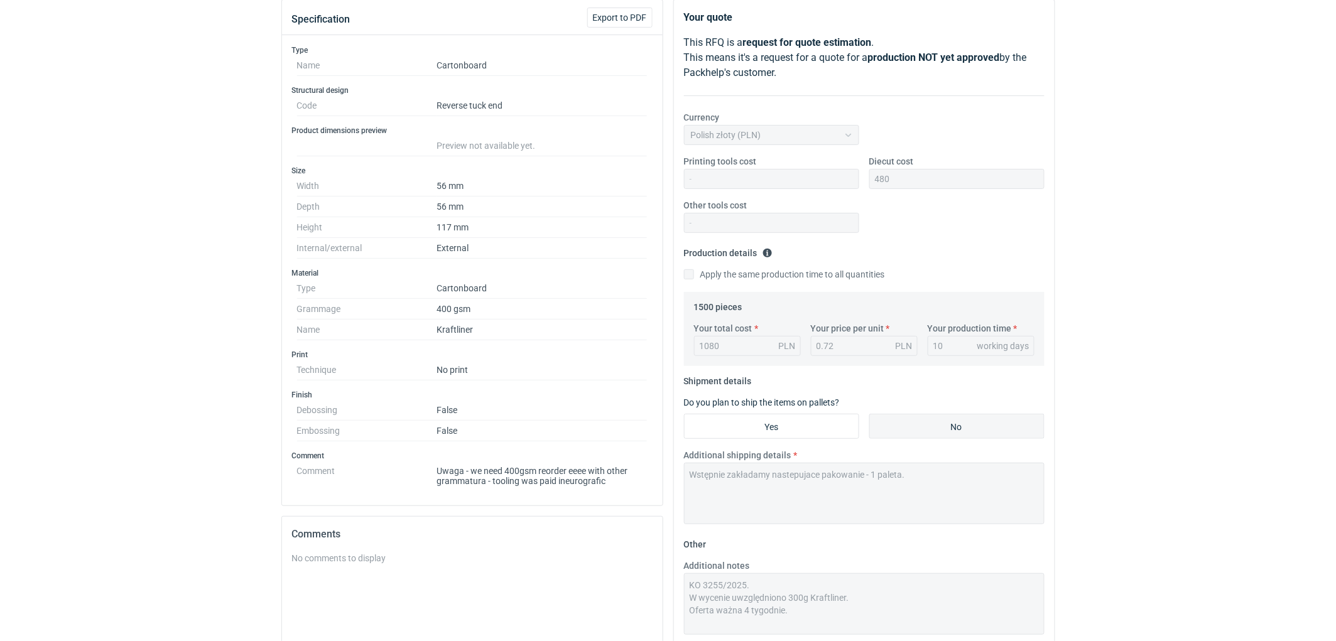
scroll to position [0, 0]
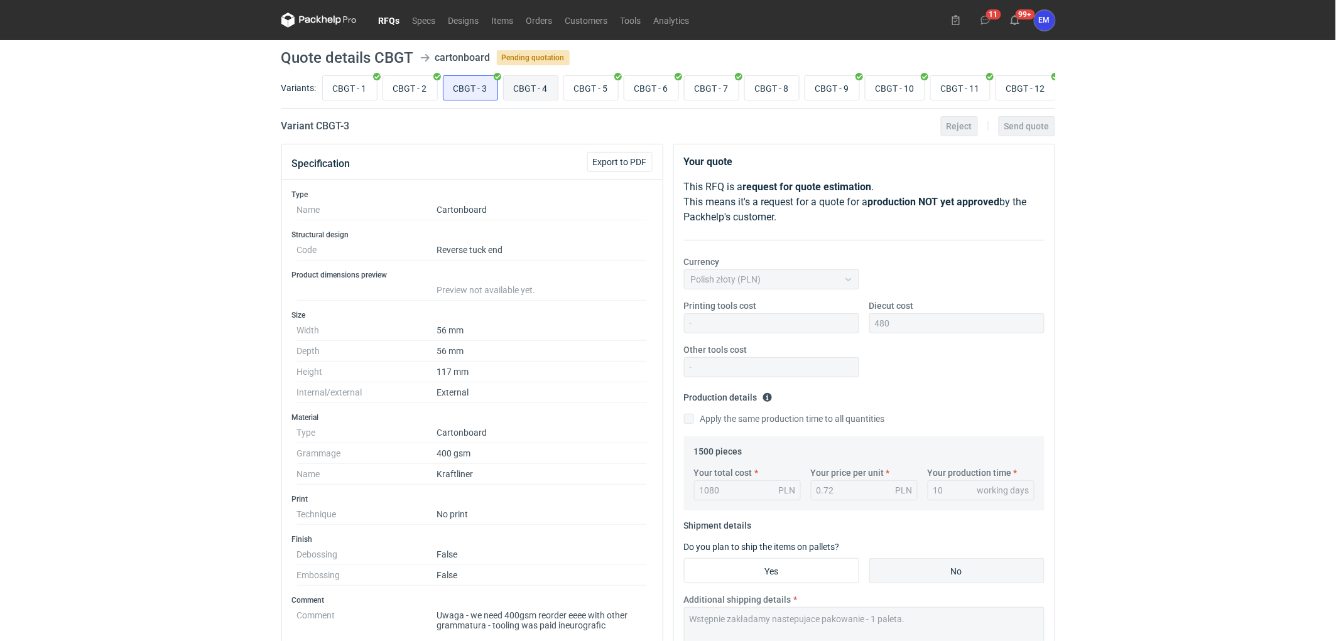
click at [516, 89] on input "CBGT - 4" at bounding box center [531, 88] width 54 height 24
radio input "true"
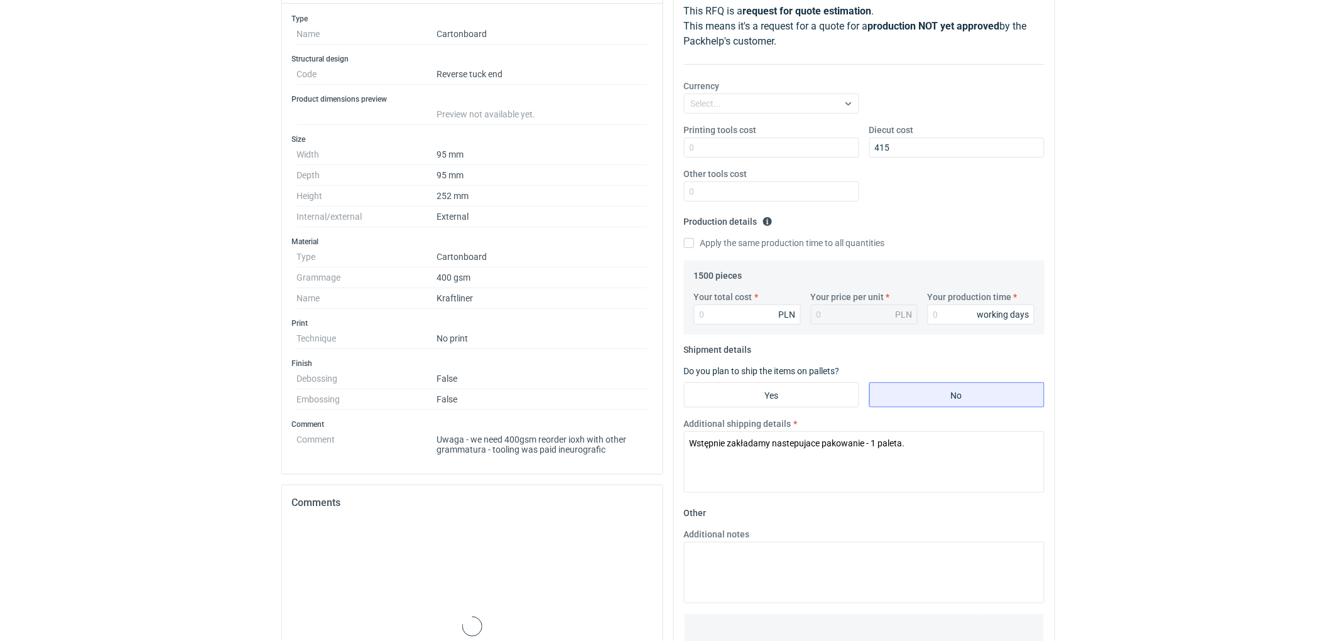
scroll to position [279, 0]
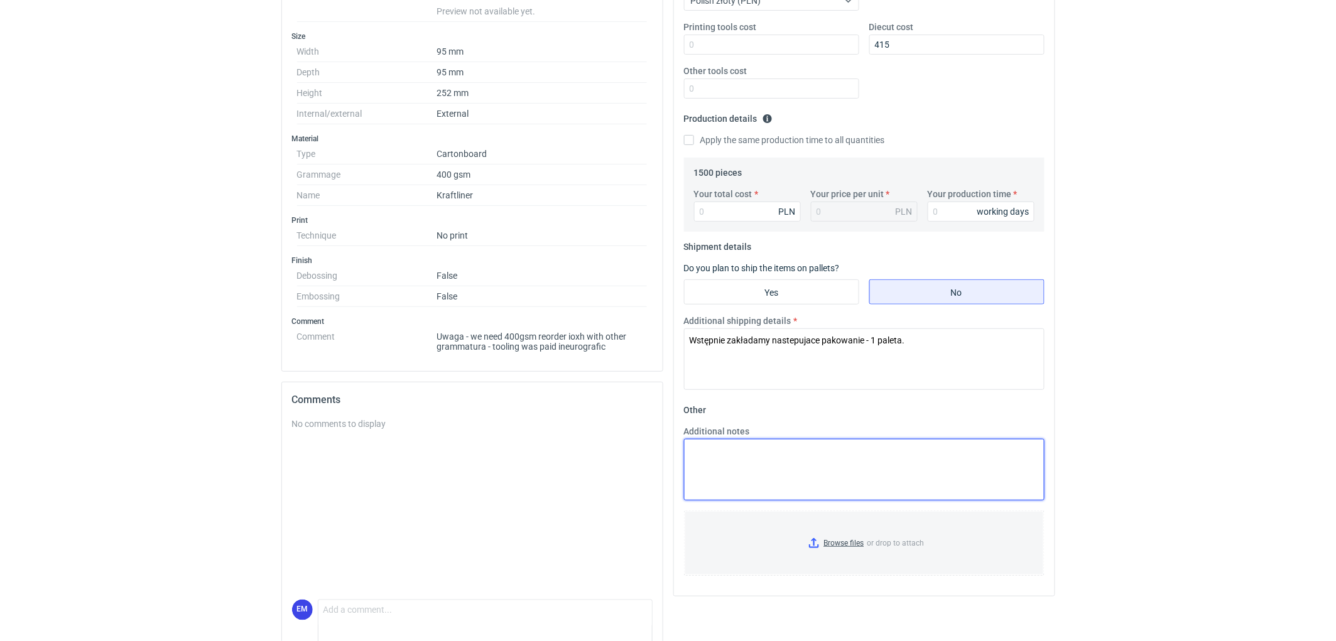
click at [781, 470] on textarea "Additional notes" at bounding box center [864, 470] width 361 height 62
paste textarea "KO 3255/2025. W wycenie uwzględniono 300g Kraftliner. Oferta ważna 4 tygodnie."
drag, startPoint x: 723, startPoint y: 454, endPoint x: 825, endPoint y: 462, distance: 102.7
click at [724, 454] on textarea "KO 3255/2025. W wycenie uwzględniono 300g Kraftliner. Oferta ważna 4 tygodnie." at bounding box center [864, 470] width 361 height 62
type textarea "KO 3260/2025. W wycenie uwzględniono 300g Kraftliner. Oferta ważna 4 tygodnie."
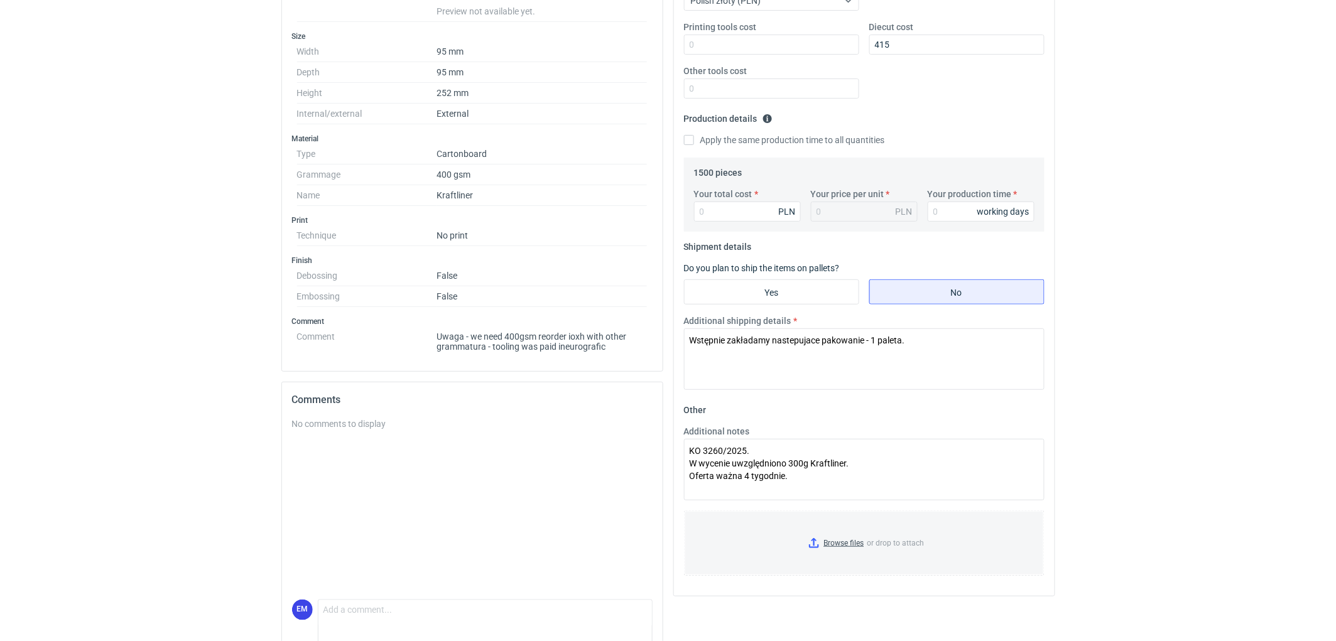
click at [1158, 362] on html "RFQs Specs Designs Items Orders Customers Tools Analytics 11 99+ EM Ewelina Mac…" at bounding box center [668, 41] width 1336 height 641
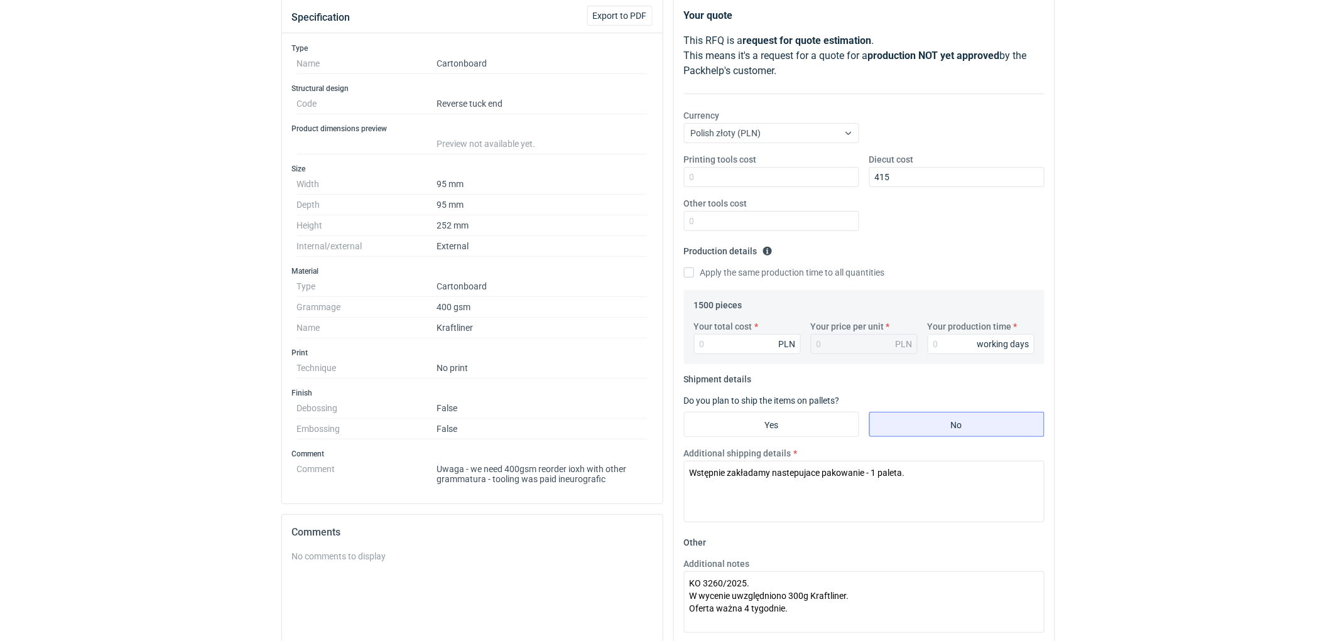
scroll to position [70, 0]
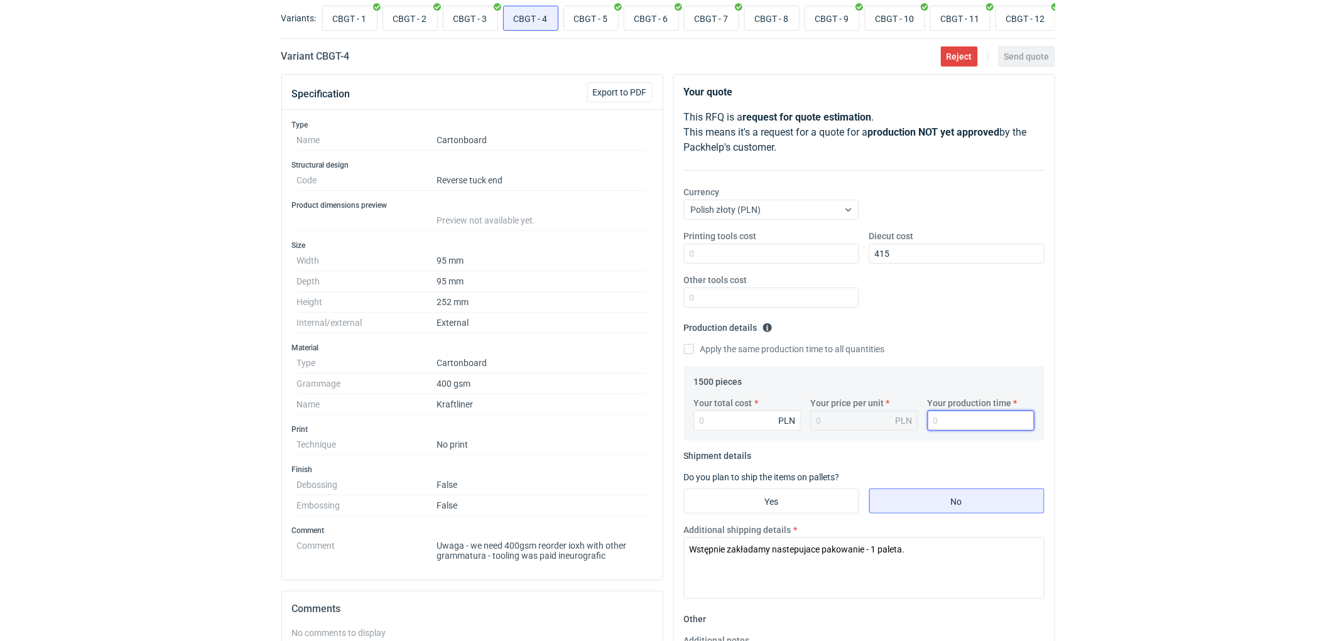
click at [941, 422] on input "Your production time" at bounding box center [981, 421] width 107 height 20
type input "10"
click at [759, 425] on input "Your total cost" at bounding box center [747, 421] width 107 height 20
type input "1560"
type input "1.04"
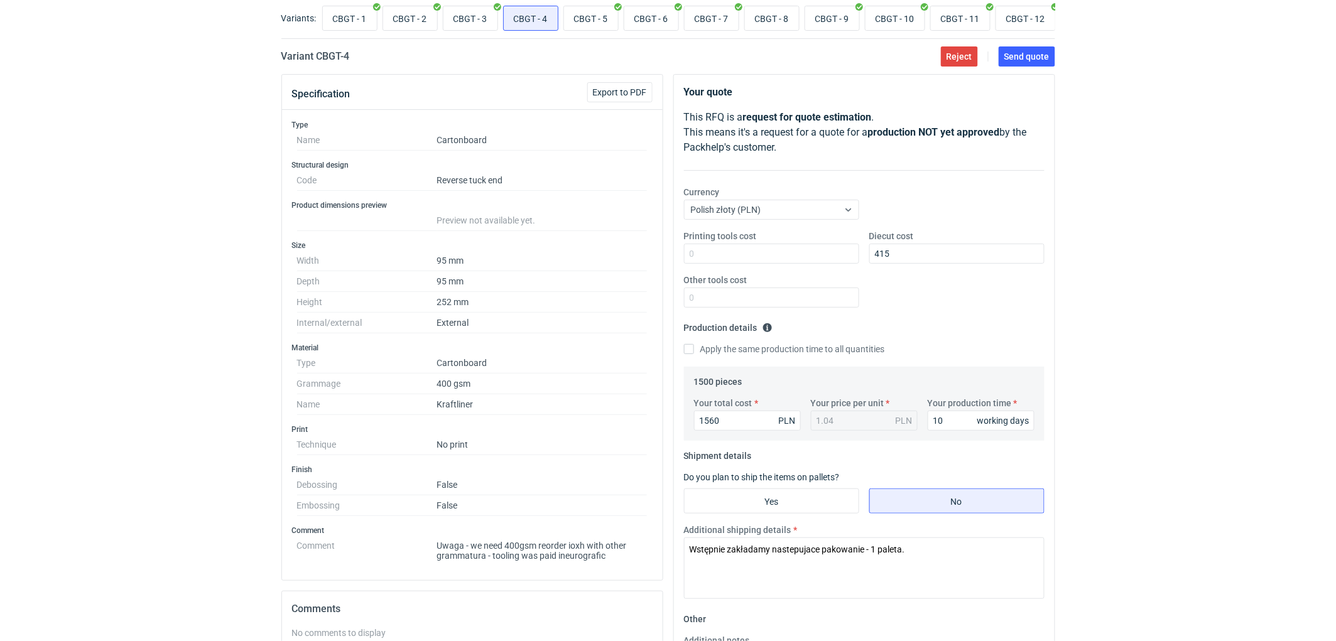
click at [1131, 330] on div "RFQs Specs Designs Items Orders Customers Tools Analytics 11 99+ EM Ewelina Mac…" at bounding box center [668, 250] width 1336 height 641
click at [1106, 348] on div "RFQs Specs Designs Items Orders Customers Tools Analytics 11 99+ EM Ewelina Mac…" at bounding box center [668, 250] width 1336 height 641
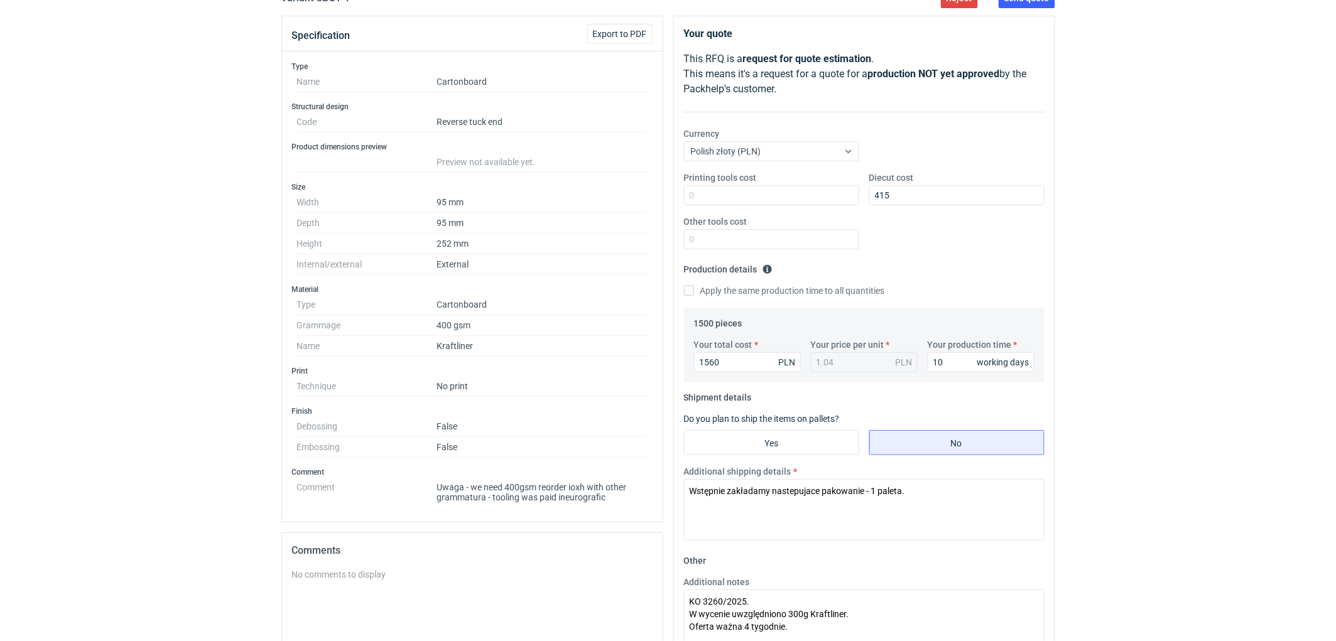
scroll to position [209, 0]
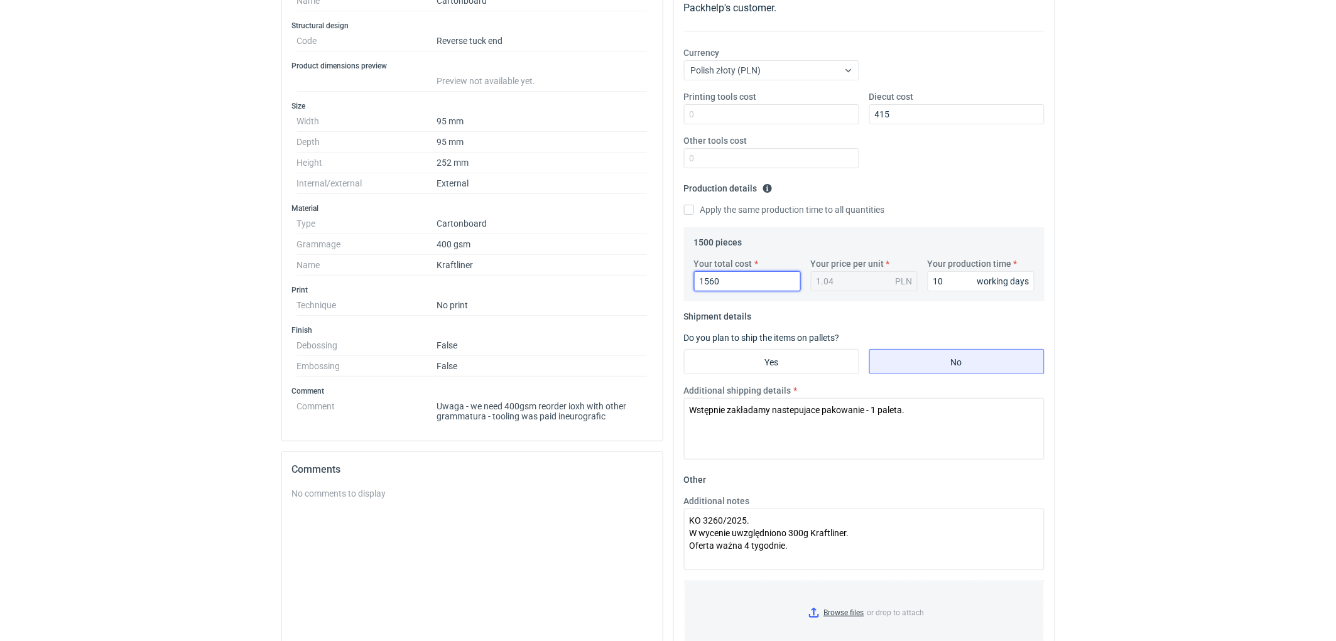
drag, startPoint x: 726, startPoint y: 289, endPoint x: 523, endPoint y: 256, distance: 205.5
click at [519, 261] on div "Specification Export to PDF Type Name Cartonboard Structural design Code Revers…" at bounding box center [668, 344] width 784 height 818
type input "1604"
type input "1.07"
type input "1605"
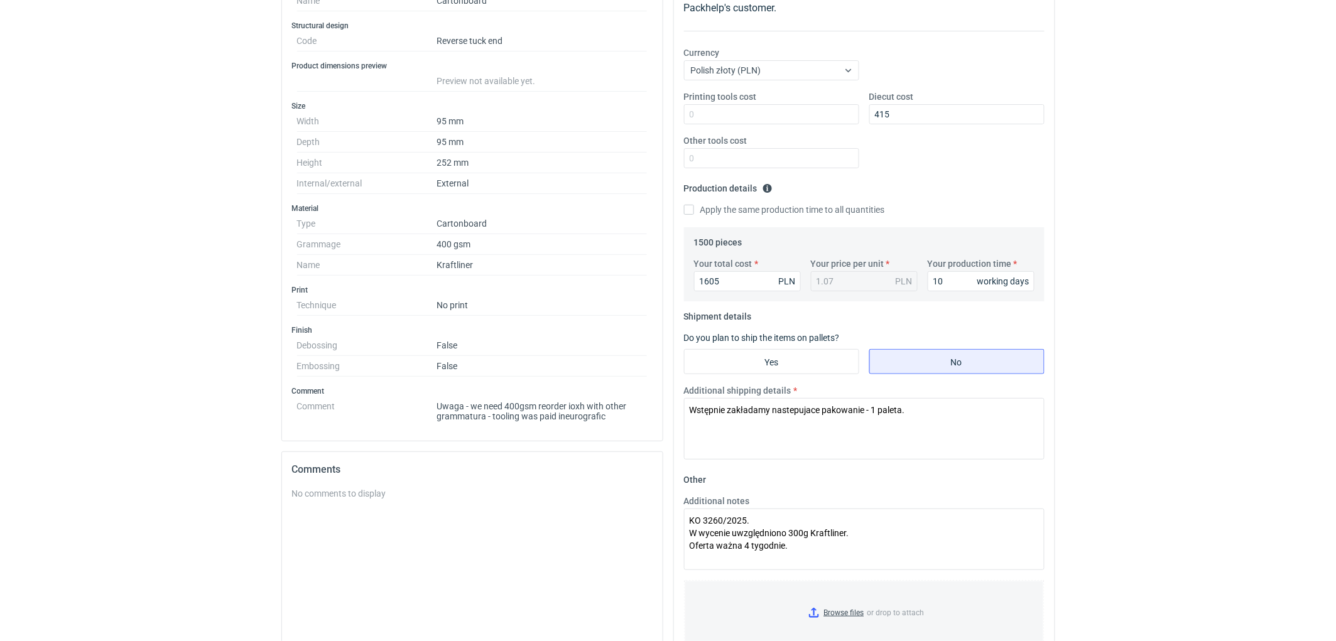
click at [1214, 273] on div "RFQs Specs Designs Items Orders Customers Tools Analytics 11 99+ EM Ewelina Mac…" at bounding box center [668, 111] width 1336 height 641
click at [1195, 391] on div "RFQs Specs Designs Items Orders Customers Tools Analytics 11 99+ EM Ewelina Mac…" at bounding box center [668, 111] width 1336 height 641
click at [1192, 389] on div "RFQs Specs Designs Items Orders Customers Tools Analytics 11 99+ EM Ewelina Mac…" at bounding box center [668, 111] width 1336 height 641
click at [1207, 302] on div "RFQs Specs Designs Items Orders Customers Tools Analytics 11 99+ EM Ewelina Mac…" at bounding box center [668, 111] width 1336 height 641
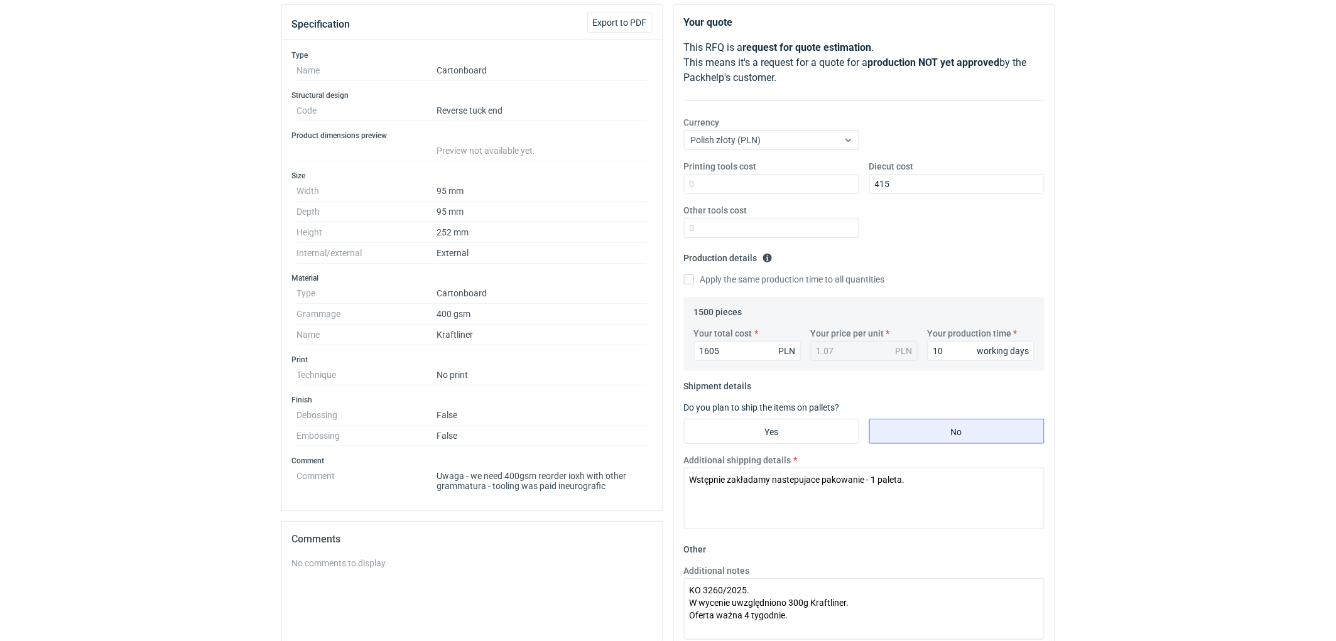
scroll to position [70, 0]
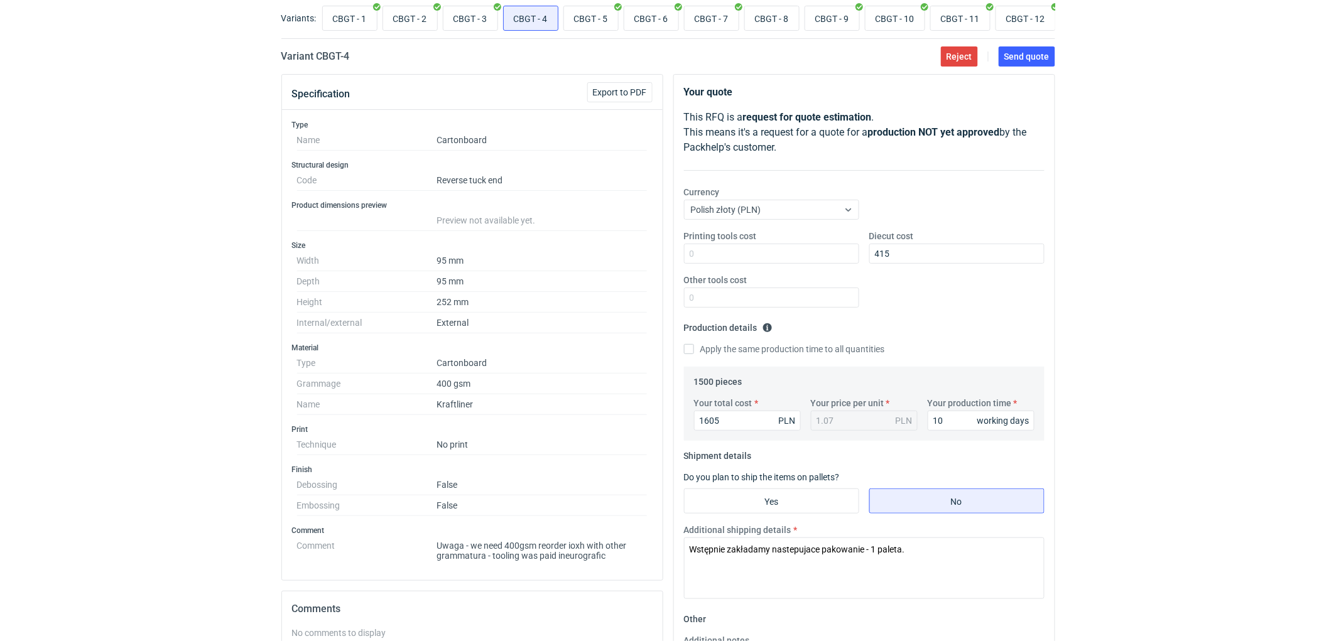
click at [1133, 270] on div "RFQs Specs Designs Items Orders Customers Tools Analytics 11 99+ EM Ewelina Mac…" at bounding box center [668, 250] width 1336 height 641
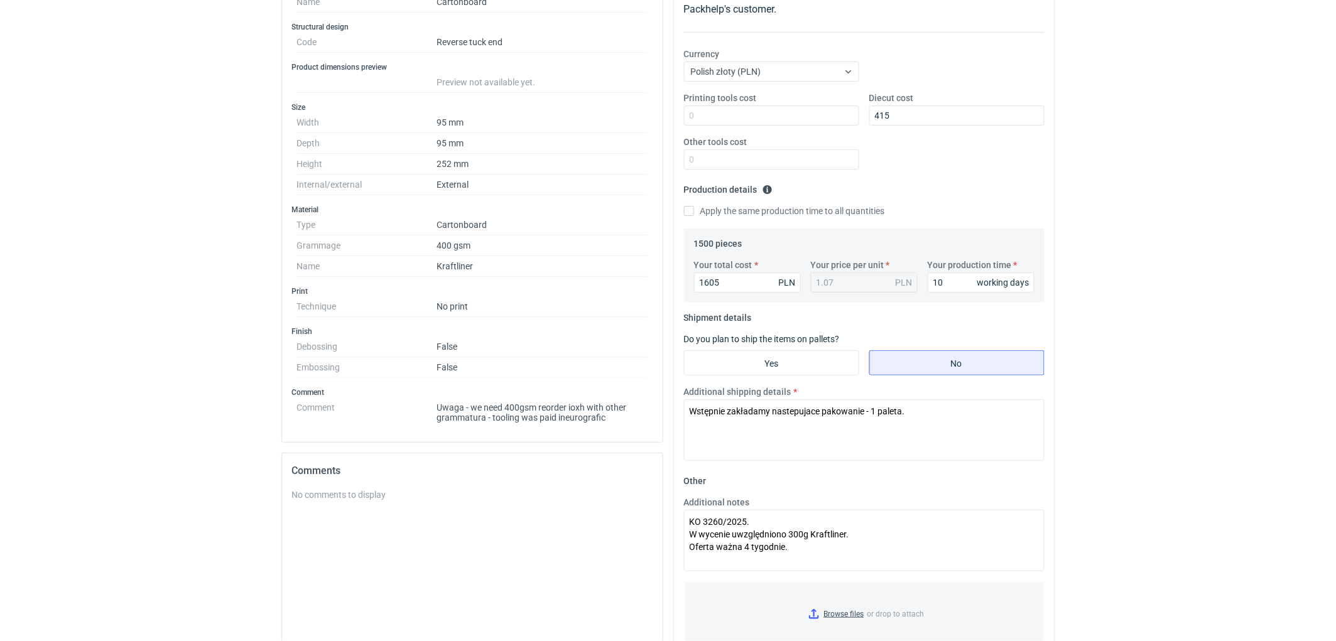
scroll to position [139, 0]
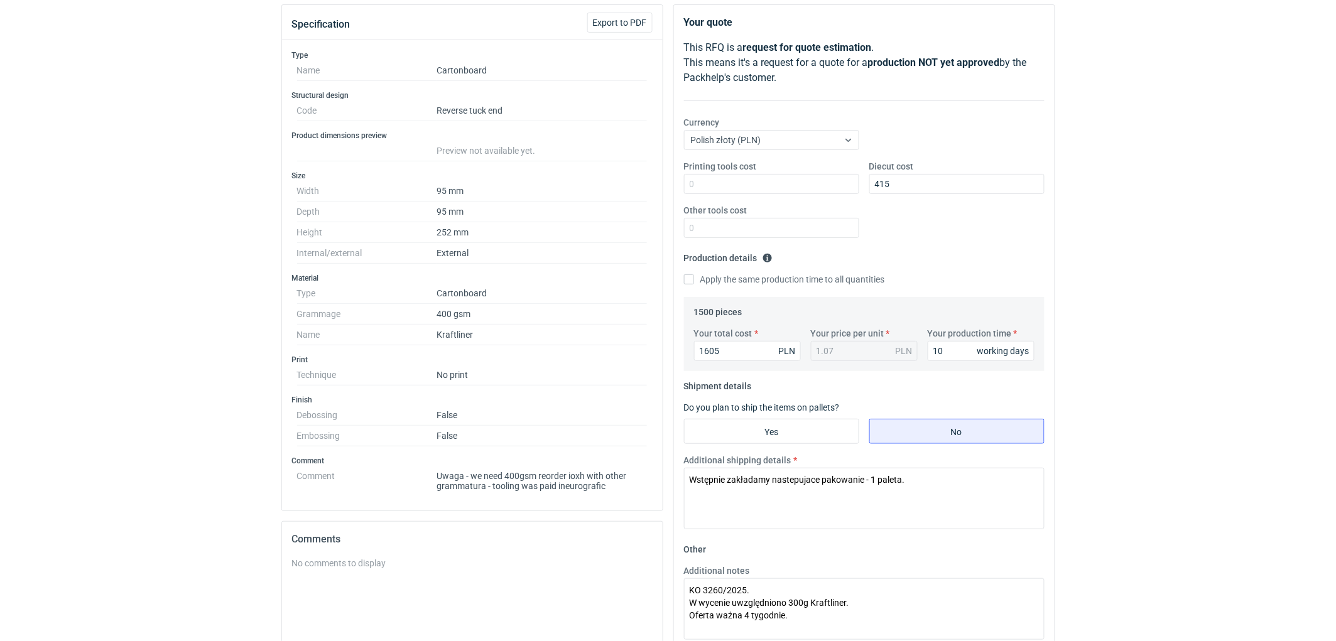
click at [1303, 266] on div "RFQs Specs Designs Items Orders Customers Tools Analytics 11 99+ EM Ewelina Mac…" at bounding box center [668, 181] width 1336 height 641
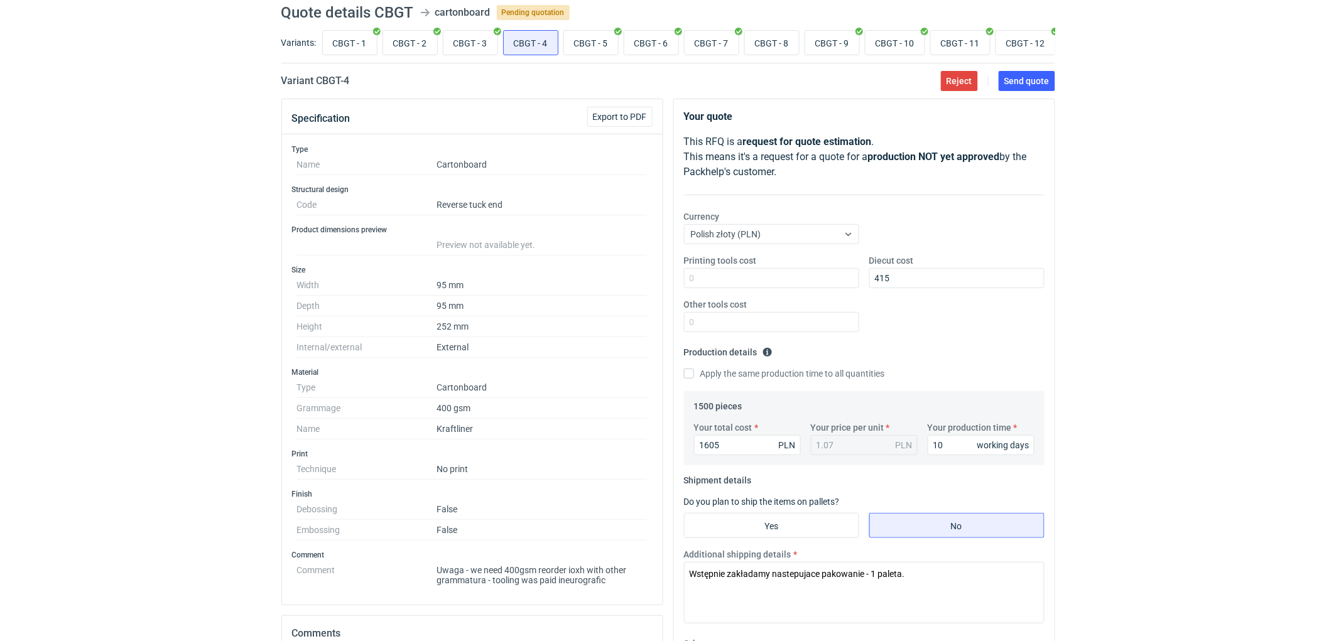
scroll to position [70, 0]
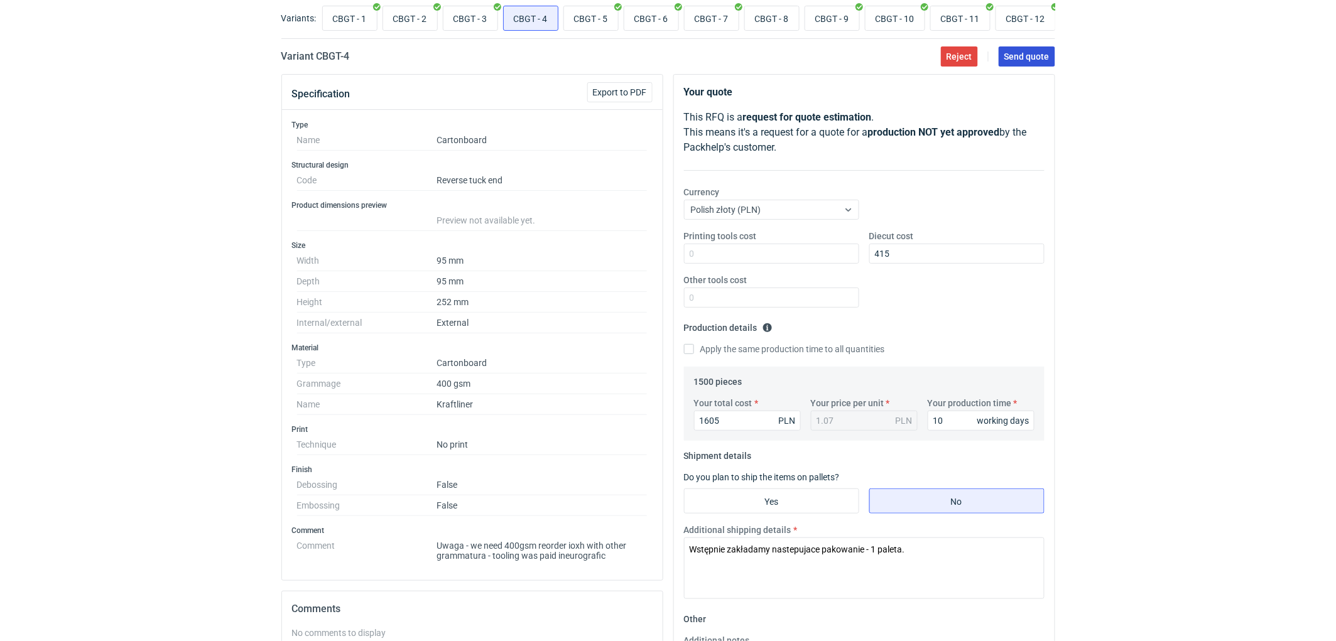
click at [1040, 61] on span "Send quote" at bounding box center [1026, 56] width 45 height 9
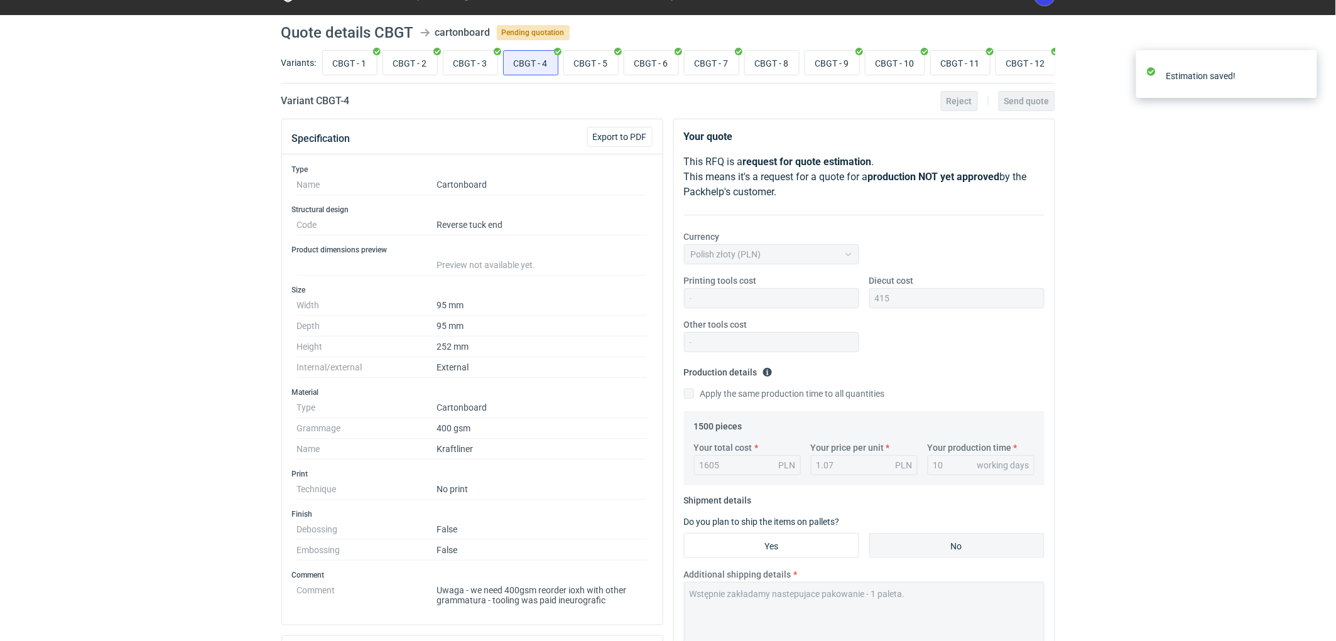
scroll to position [0, 0]
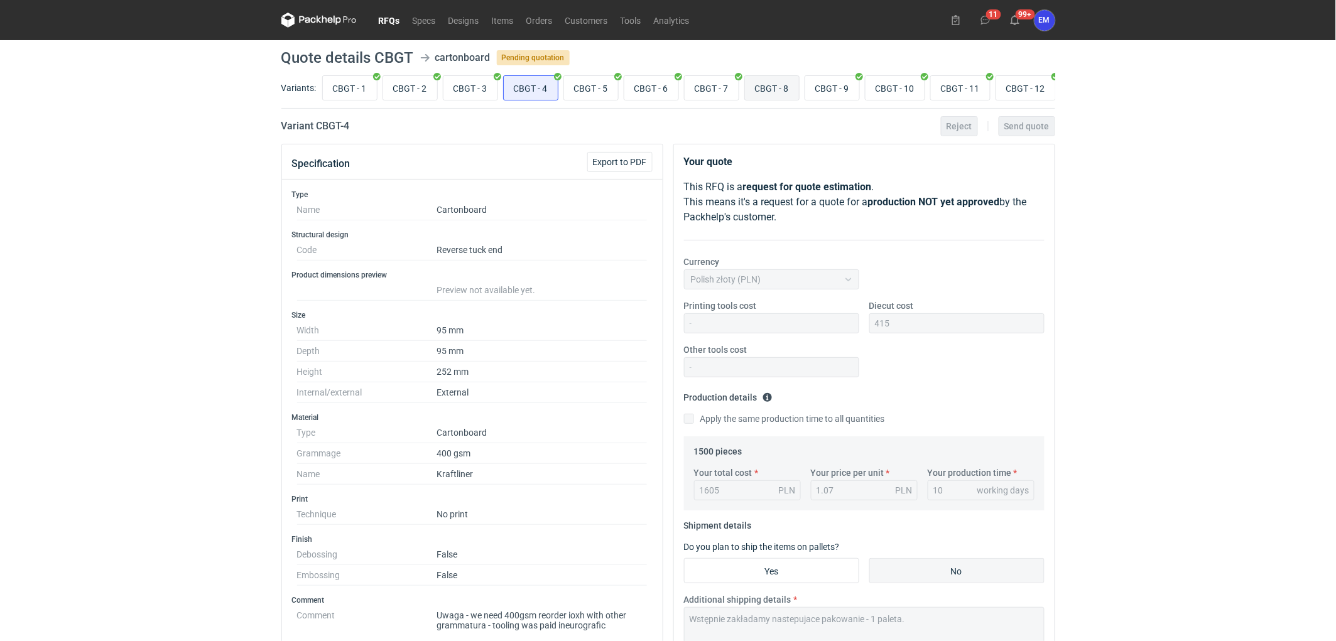
click at [758, 95] on input "CBGT - 8" at bounding box center [772, 88] width 54 height 24
radio input "true"
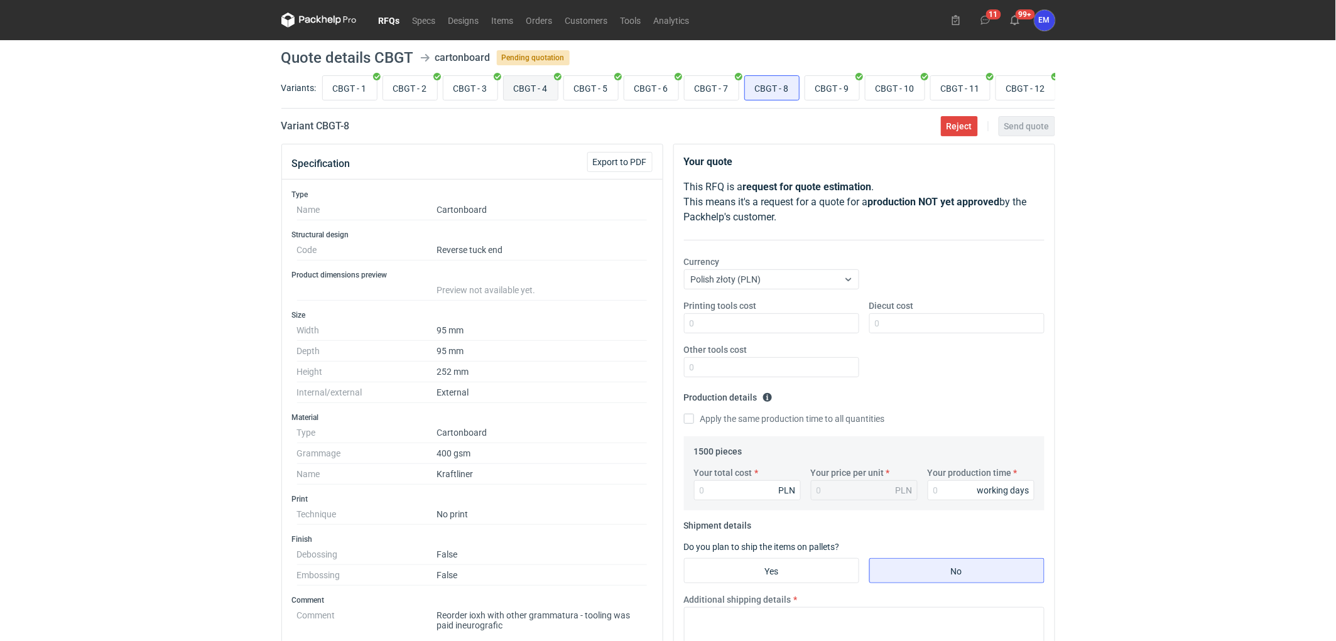
click at [528, 86] on input "CBGT - 4" at bounding box center [531, 88] width 54 height 24
radio input "true"
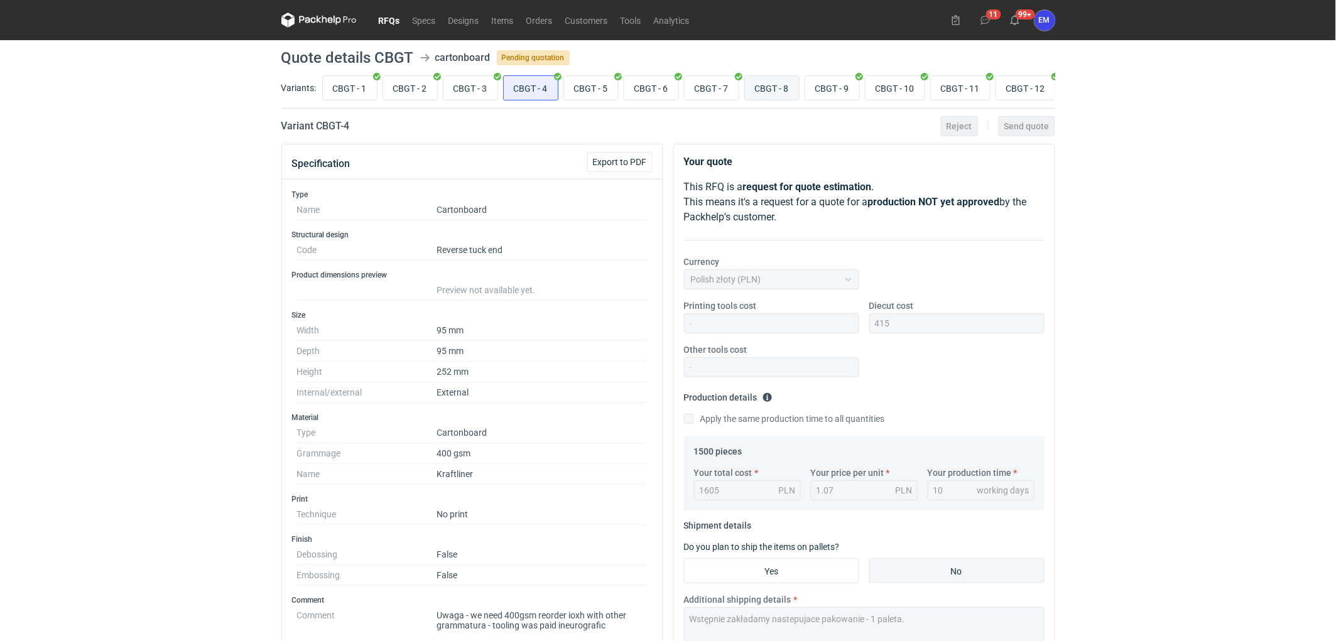
click at [774, 82] on input "CBGT - 8" at bounding box center [772, 88] width 54 height 24
radio input "true"
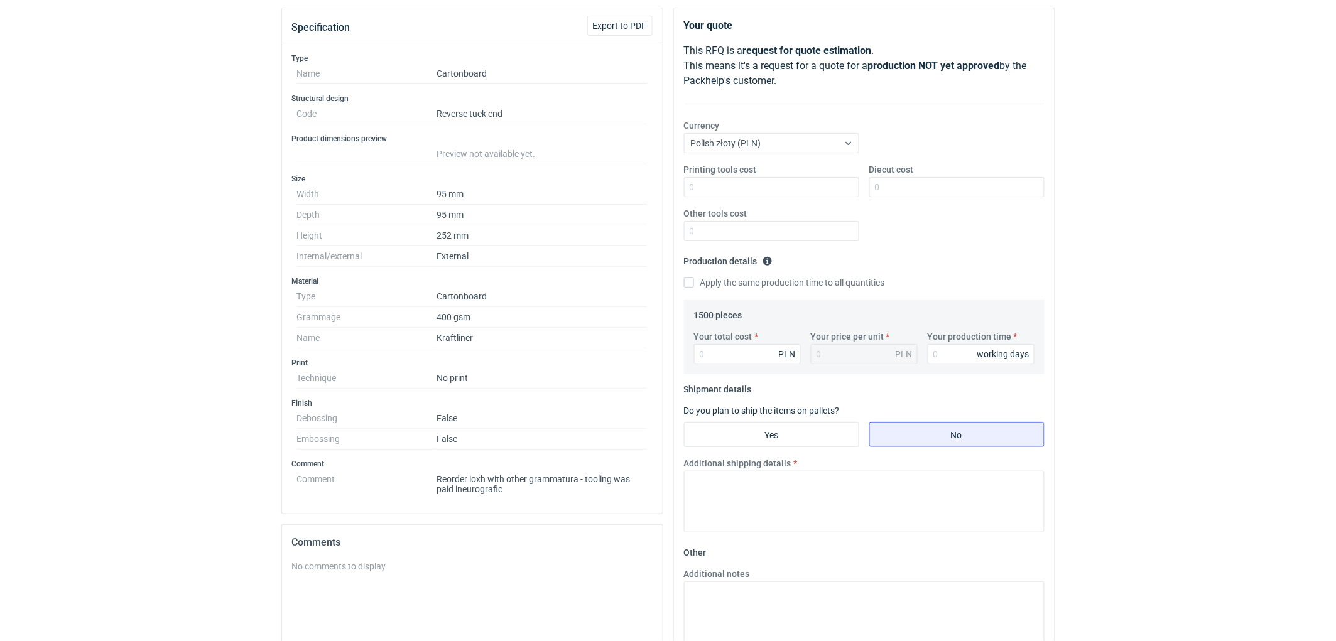
scroll to position [209, 0]
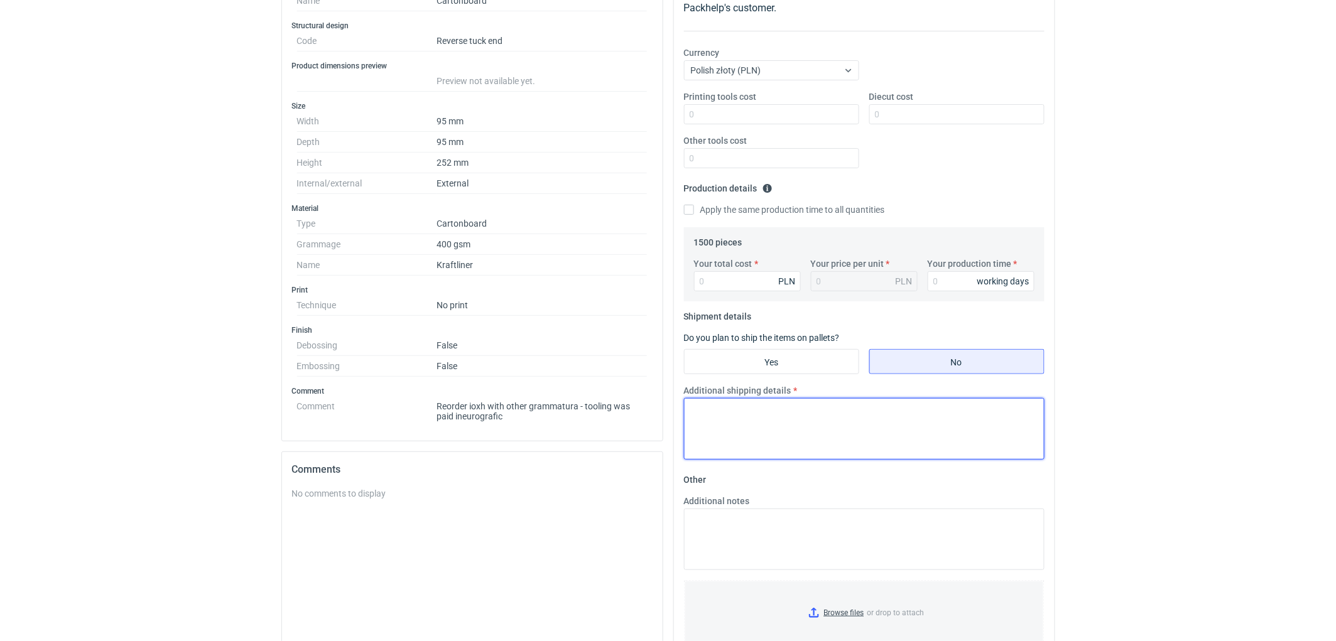
click at [787, 427] on textarea "Additional shipping details" at bounding box center [864, 429] width 361 height 62
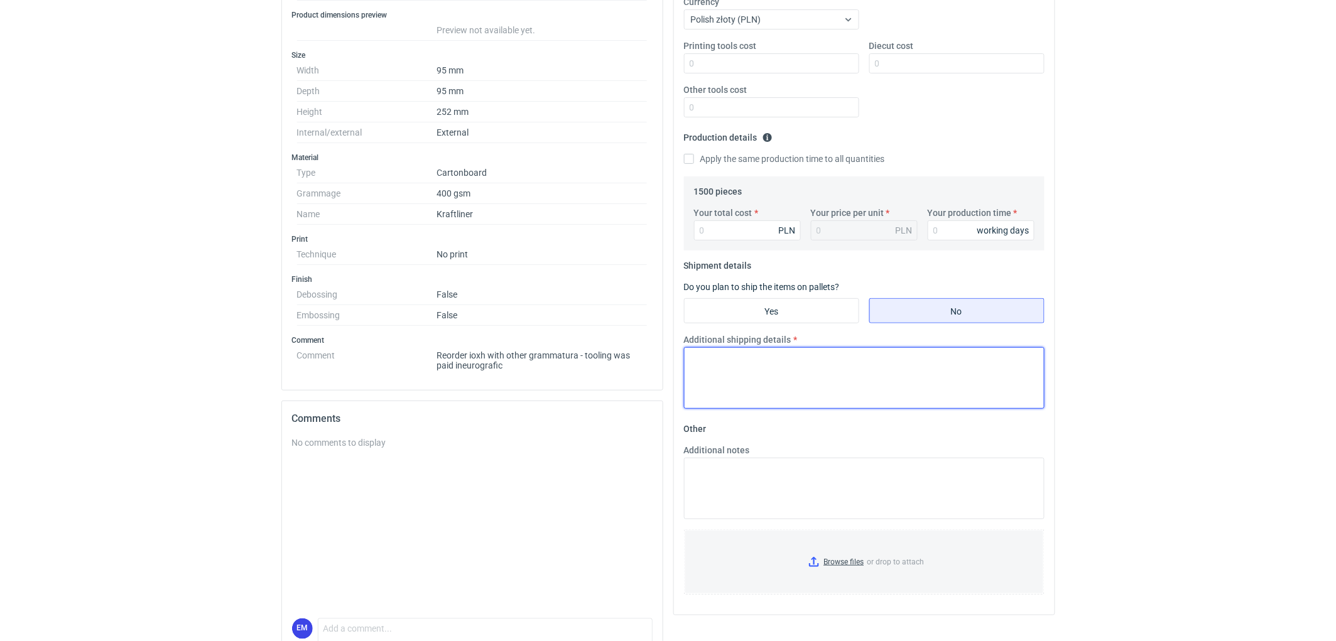
scroll to position [325, 0]
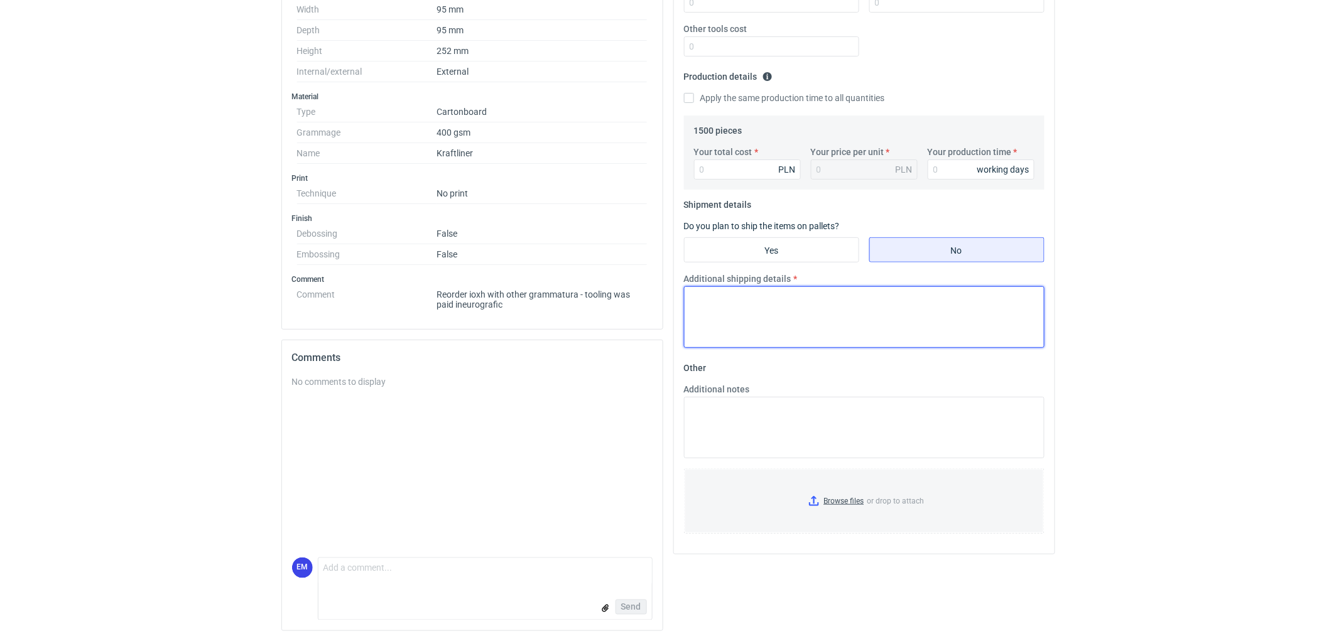
click at [767, 310] on textarea "Additional shipping details" at bounding box center [864, 317] width 361 height 62
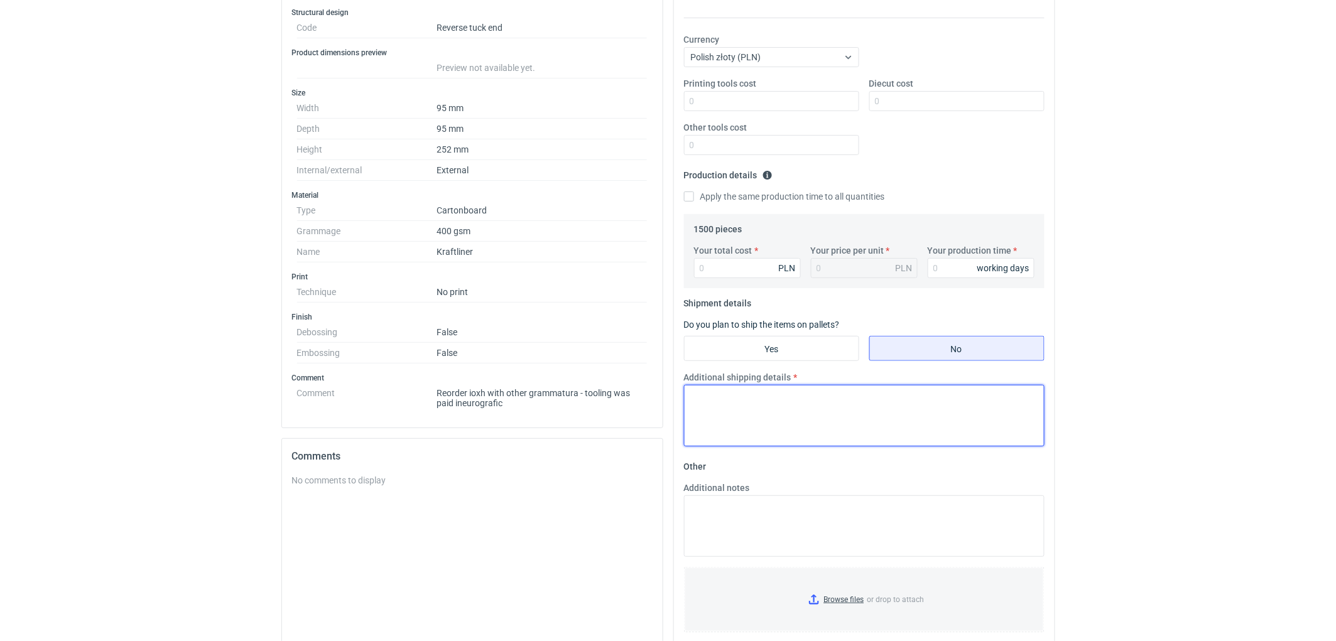
scroll to position [116, 0]
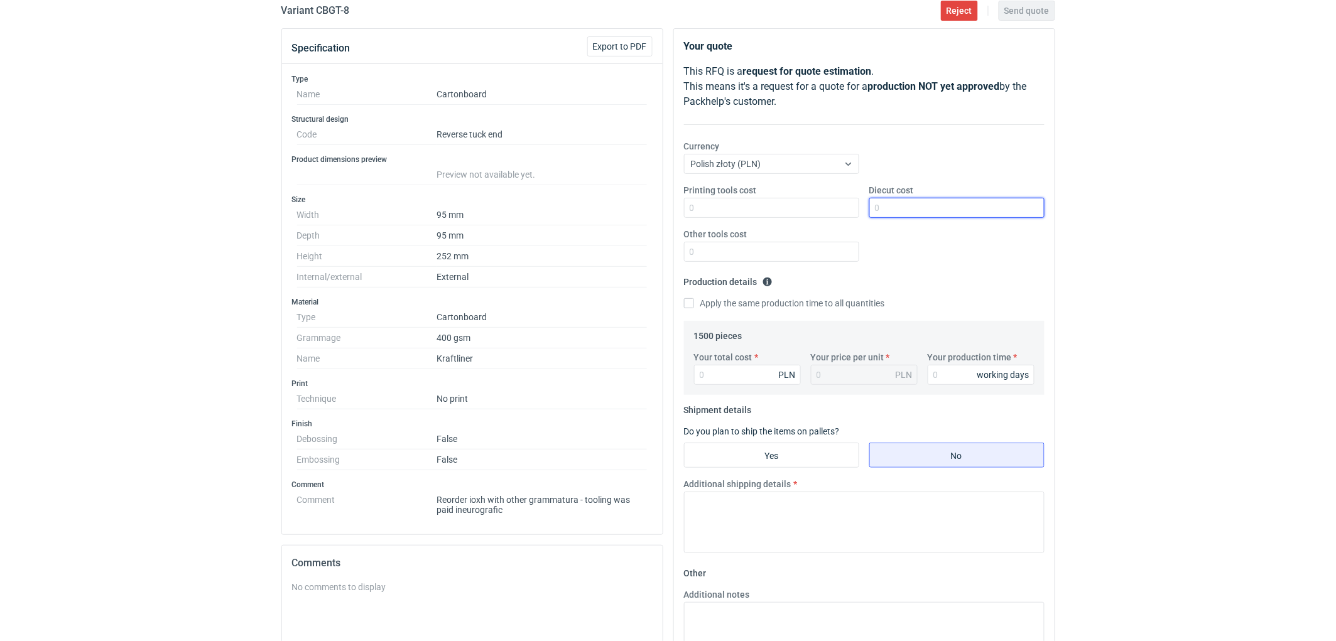
click at [917, 214] on input "Diecut cost" at bounding box center [956, 208] width 175 height 20
type input "415"
click at [945, 378] on input "Your production time" at bounding box center [981, 375] width 107 height 20
type input "10"
click at [720, 381] on input "Your total cost" at bounding box center [747, 375] width 107 height 20
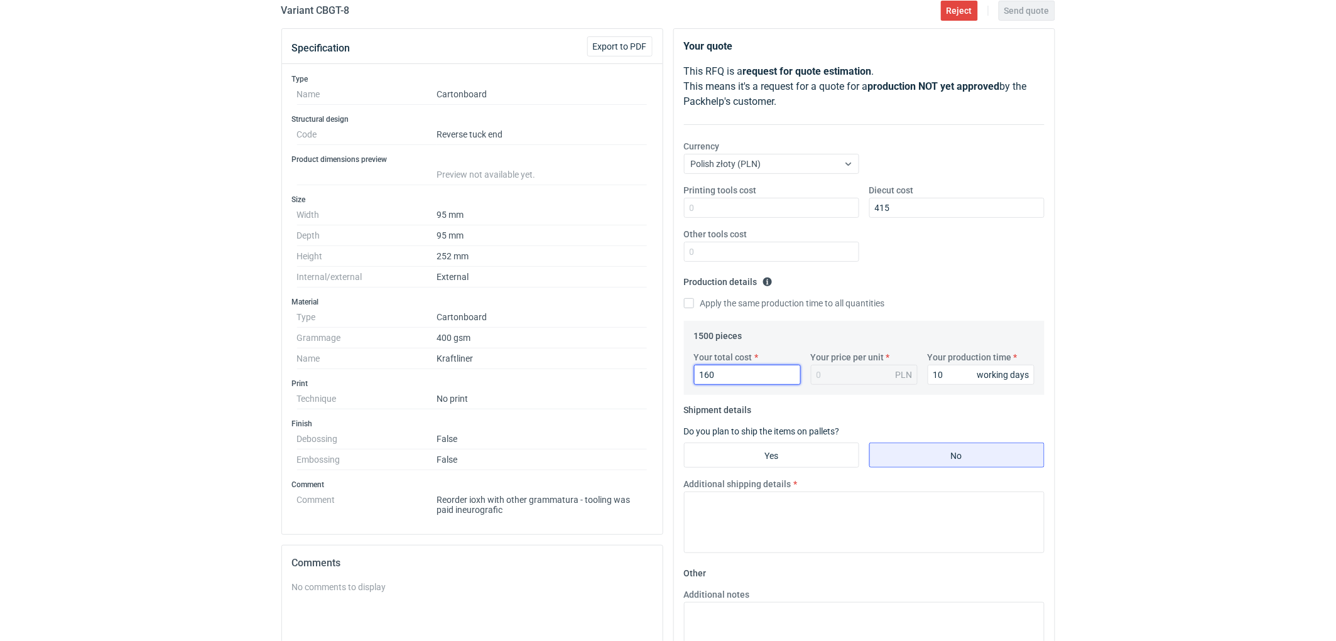
type input "1605"
type input "1.07"
type input "1605"
click at [737, 519] on textarea "Additional shipping details" at bounding box center [864, 523] width 361 height 62
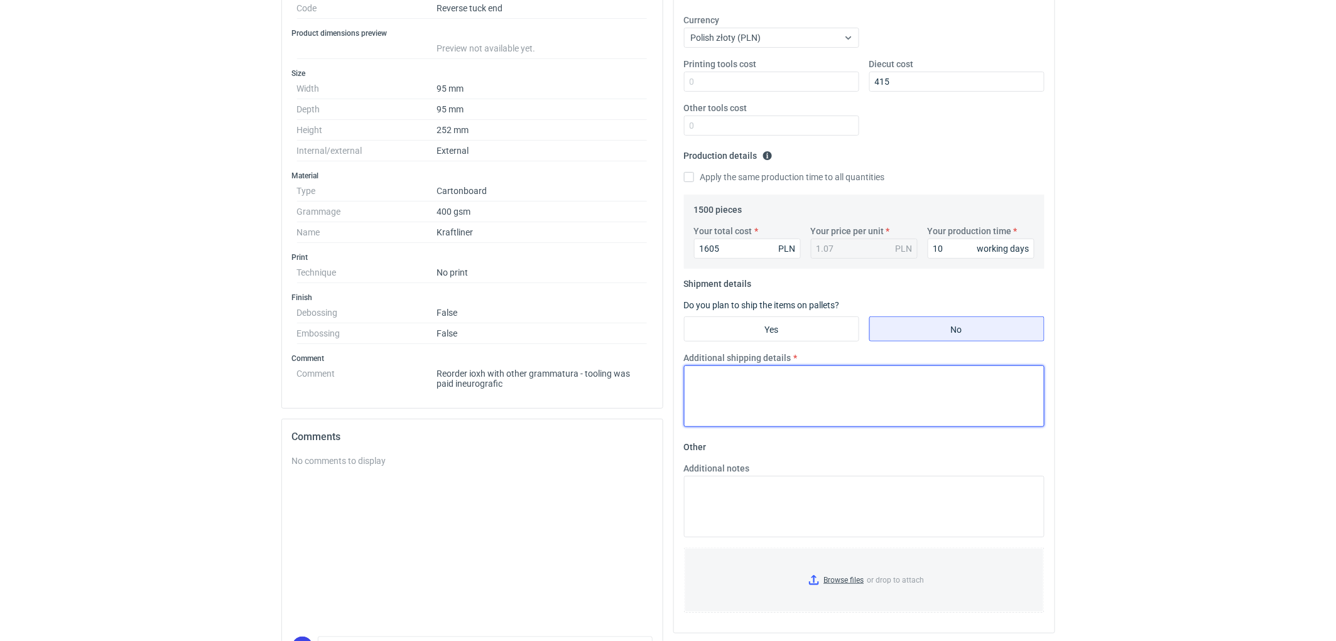
scroll to position [255, 0]
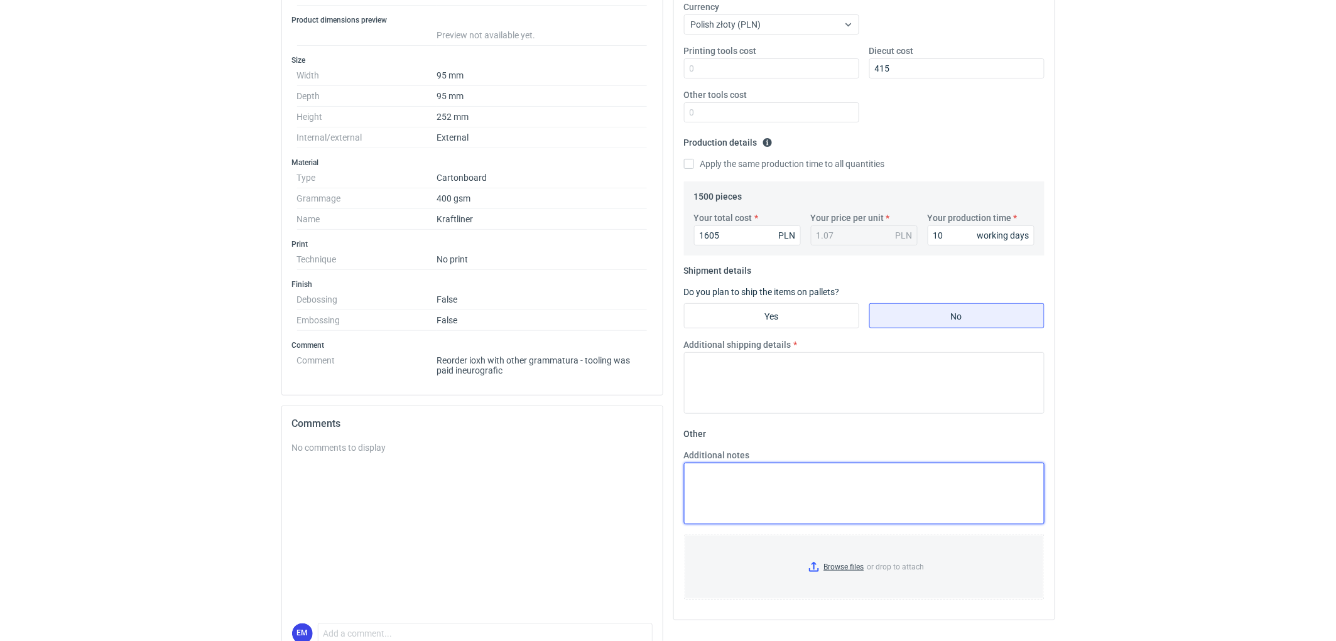
click at [744, 482] on textarea "Additional notes" at bounding box center [864, 494] width 361 height 62
paste textarea "KO 3255/2025. W wycenie uwzględniono 300g Kraftliner. Oferta ważna 4 tygodnie."
click at [722, 478] on textarea "KO 3255/2025. W wycenie uwzględniono 300g Kraftliner. Oferta ważna 4 tygodnie." at bounding box center [864, 494] width 361 height 62
type textarea "KO 3260/2025. W wycenie uwzględniono 300g Kraftliner. Oferta ważna 4 tygodnie."
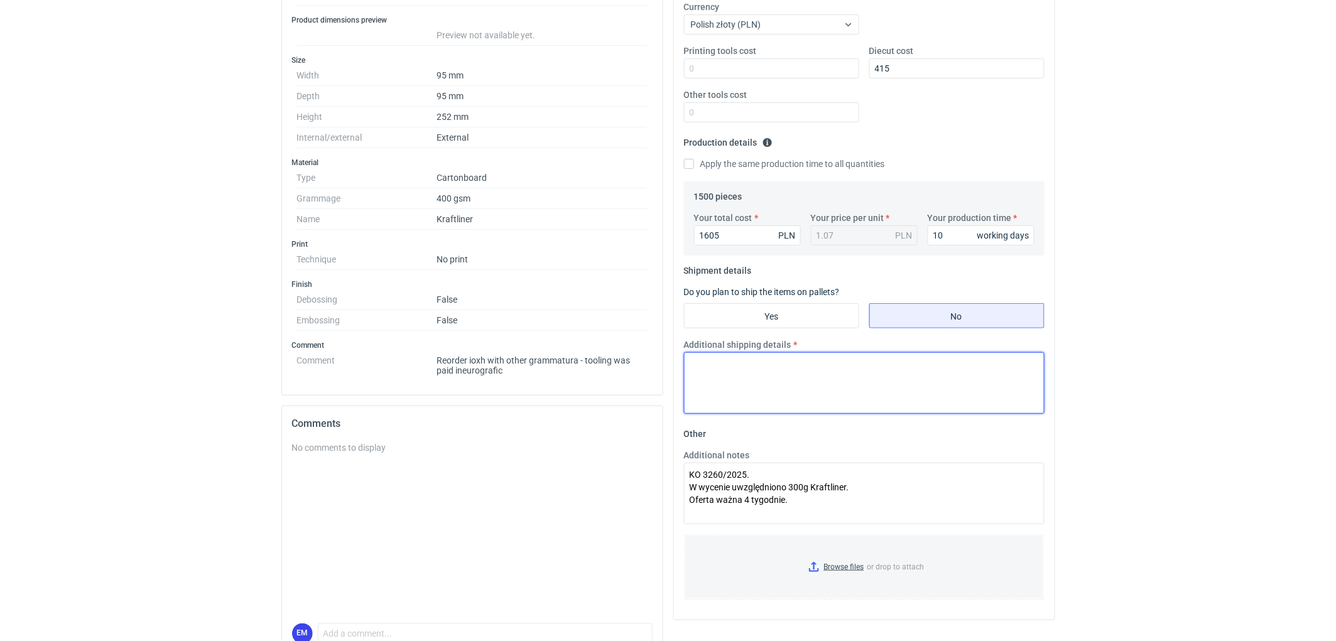
click at [727, 388] on textarea "Additional shipping details" at bounding box center [864, 383] width 361 height 62
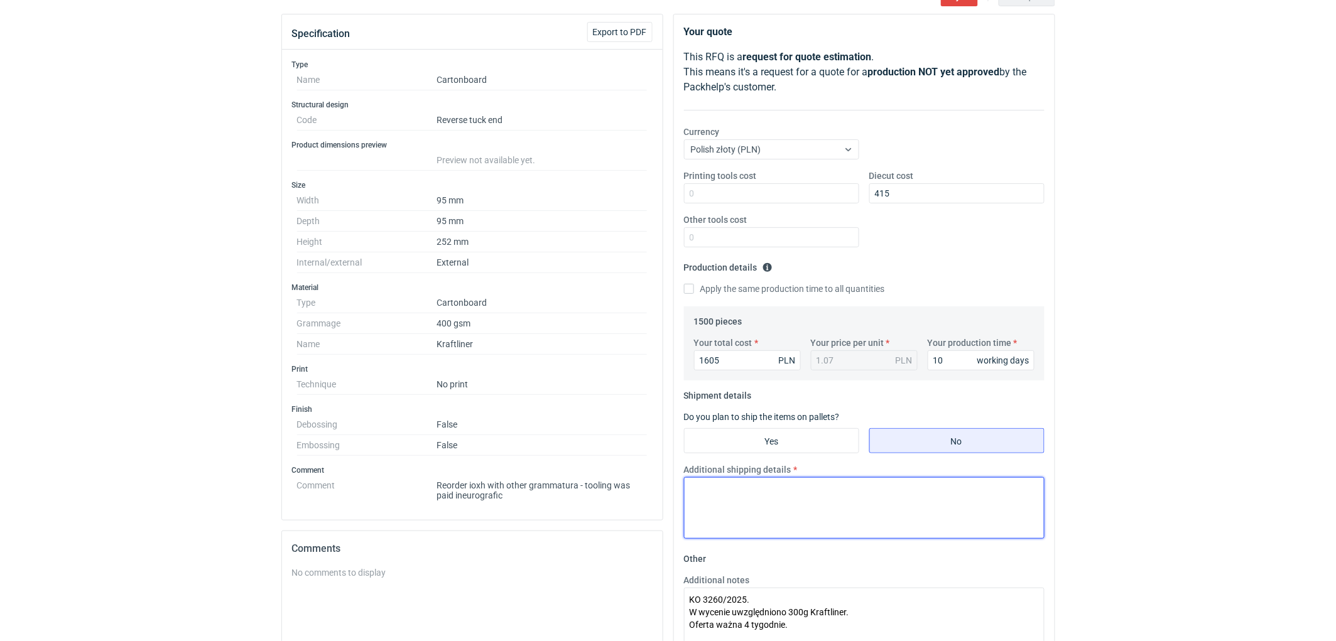
scroll to position [0, 0]
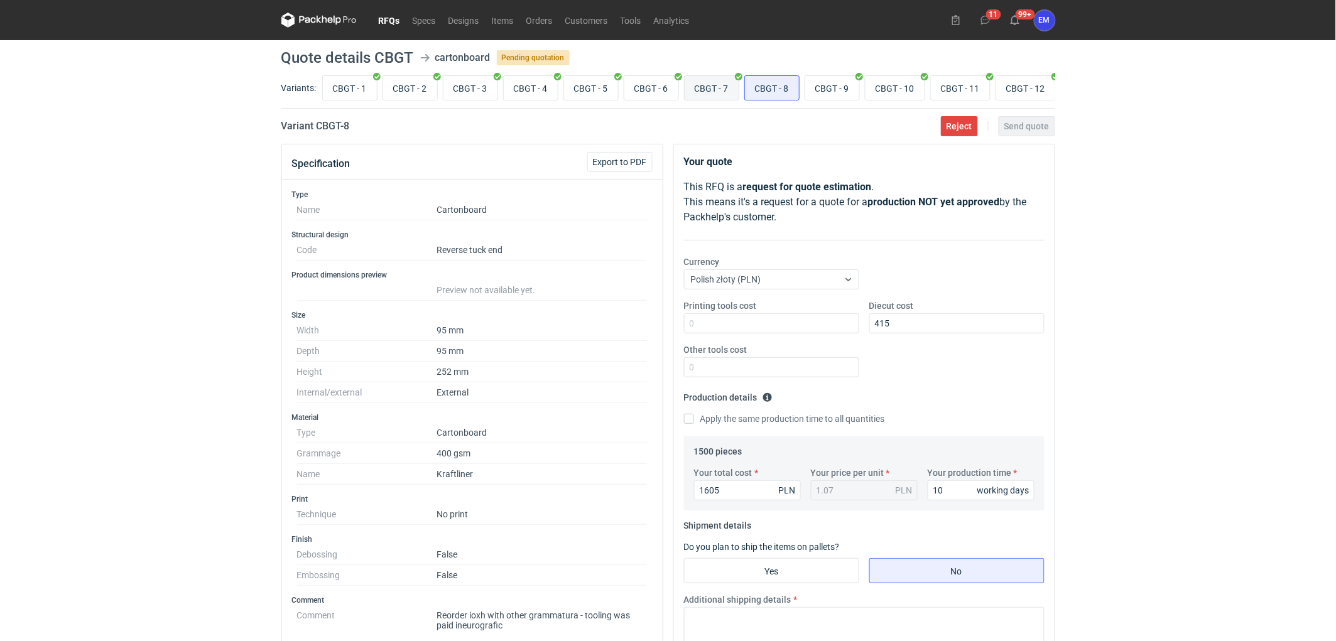
click at [707, 91] on input "CBGT - 7" at bounding box center [712, 88] width 54 height 24
radio input "true"
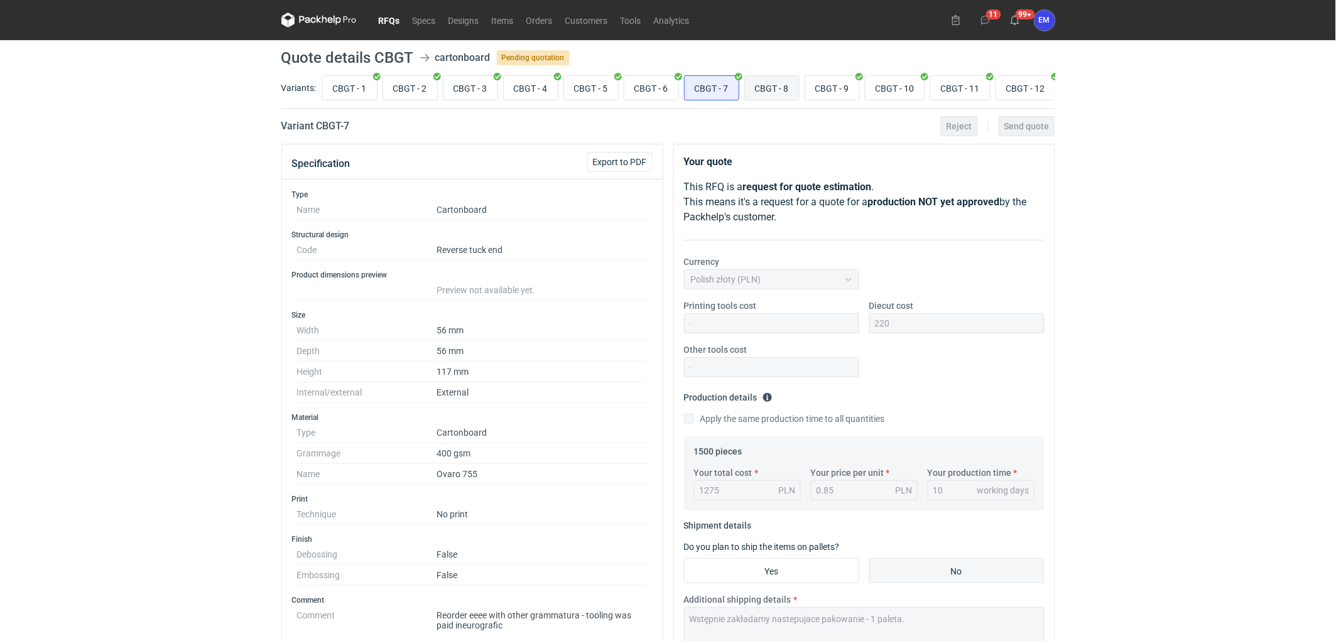
click at [784, 82] on input "CBGT - 8" at bounding box center [772, 88] width 54 height 24
radio input "true"
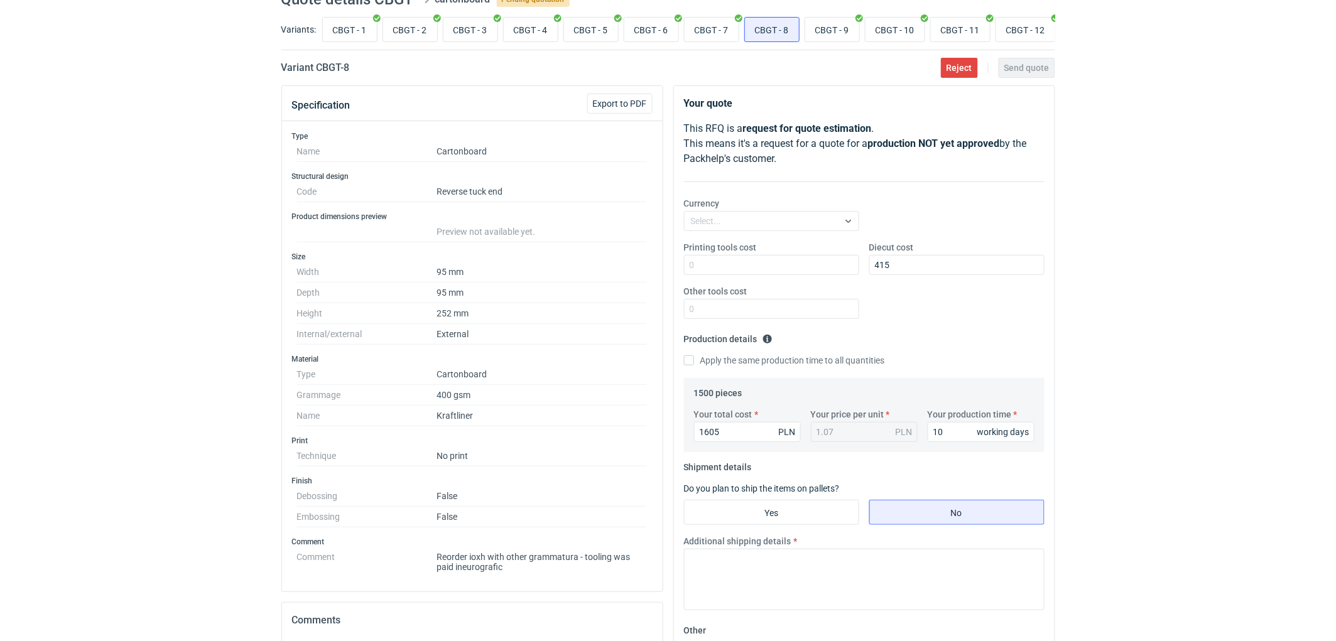
scroll to position [139, 0]
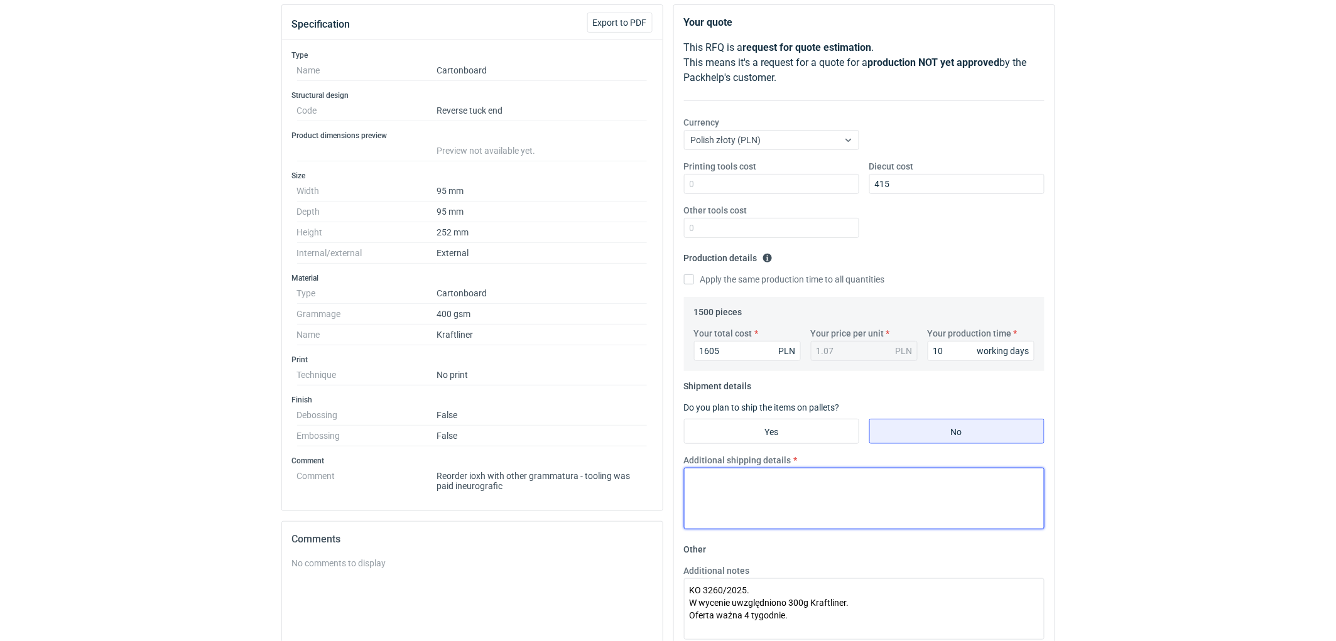
click at [795, 486] on textarea "Additional shipping details" at bounding box center [864, 499] width 361 height 62
paste textarea "Wstępnie zakładamy nastepujace pakowanie - 1 paleta."
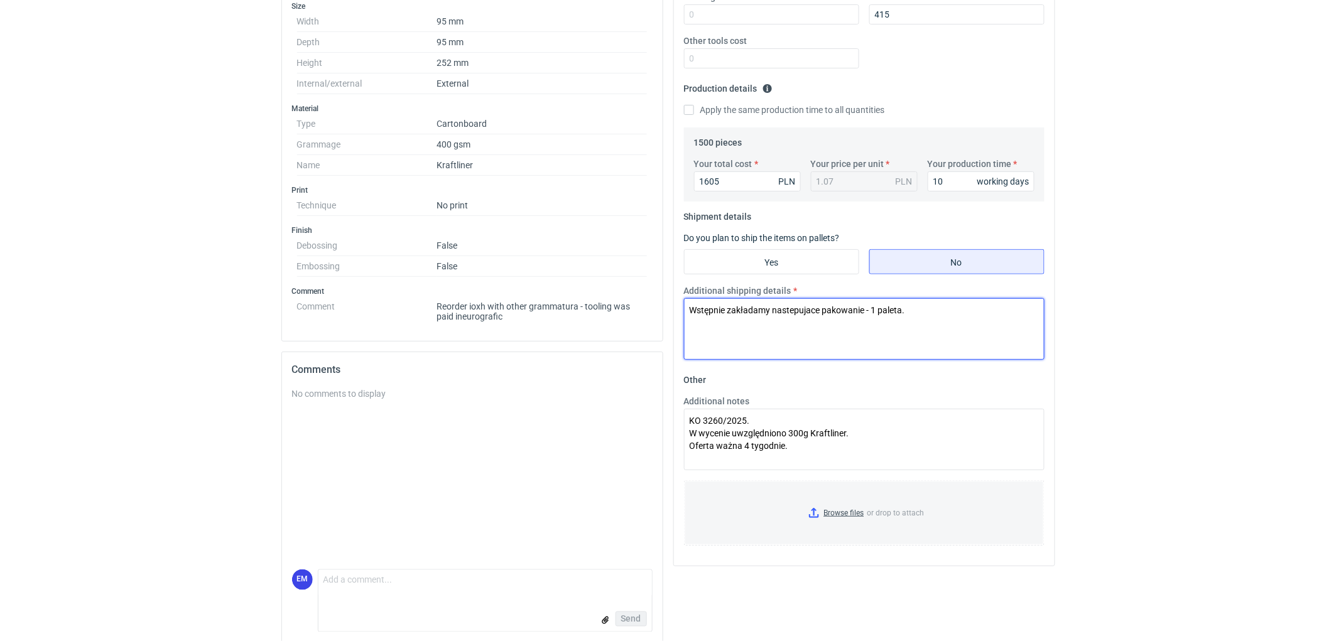
scroll to position [325, 0]
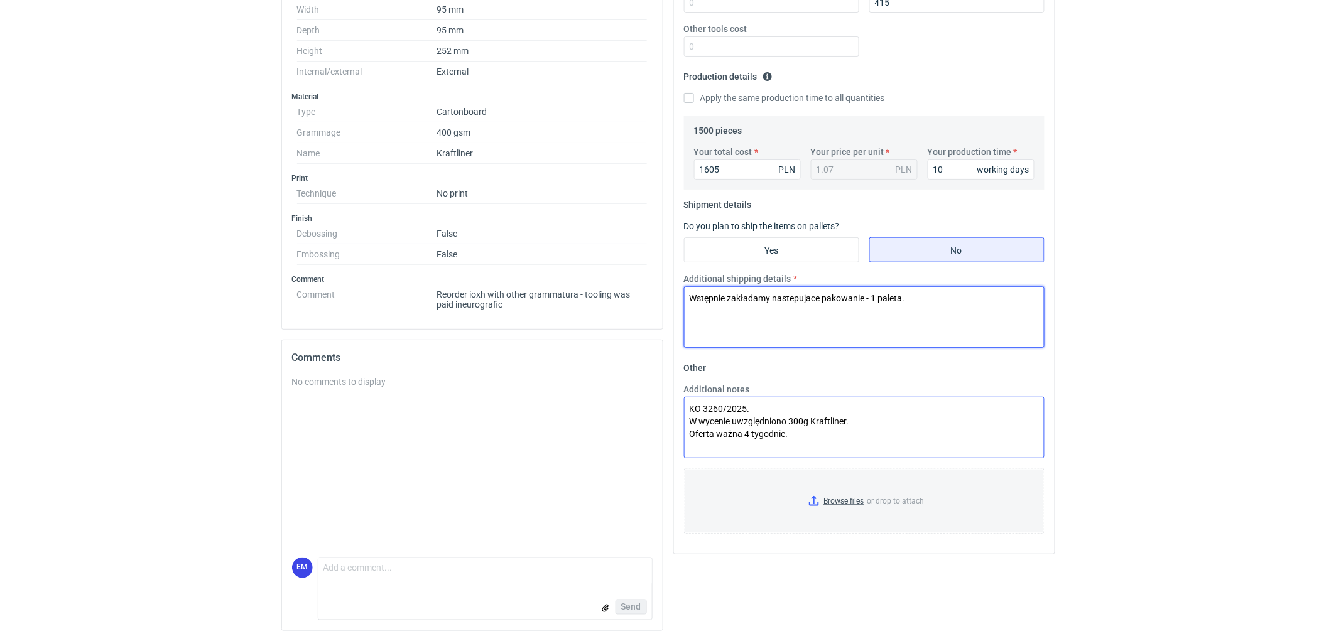
type textarea "Wstępnie zakładamy nastepujace pakowanie - 1 paleta."
click at [768, 406] on textarea "KO 3260/2025. W wycenie uwzględniono 300g Kraftliner. Oferta ważna 4 tygodnie." at bounding box center [864, 428] width 361 height 62
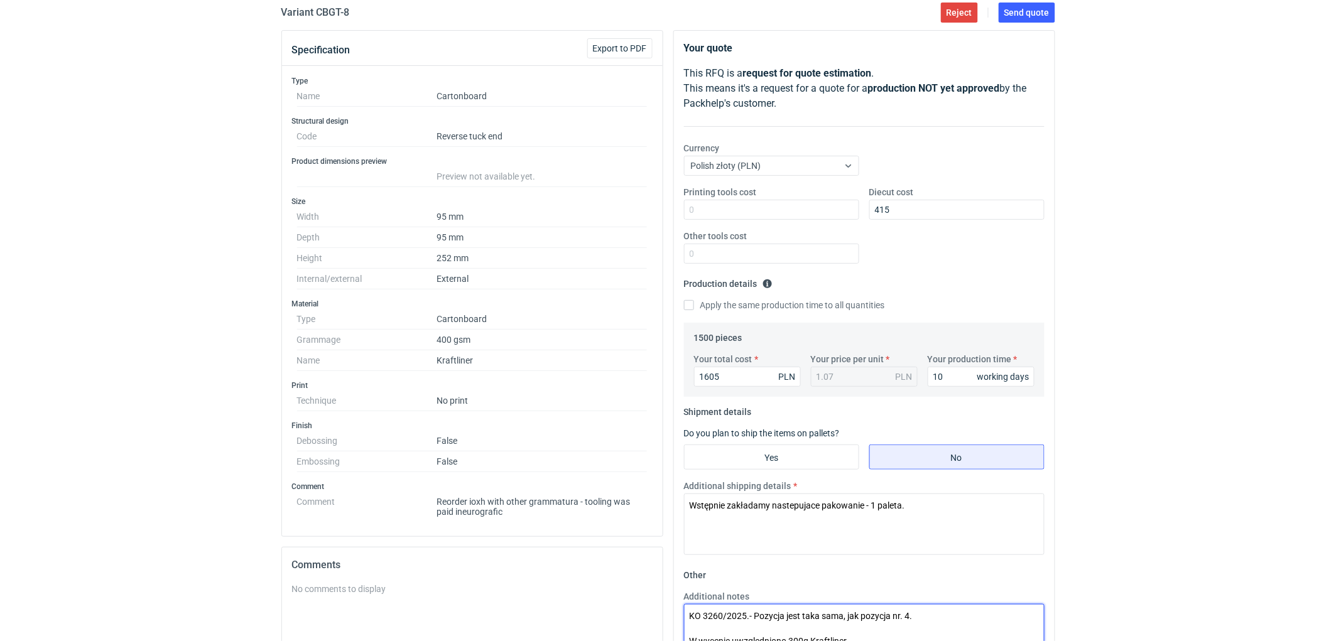
scroll to position [46, 0]
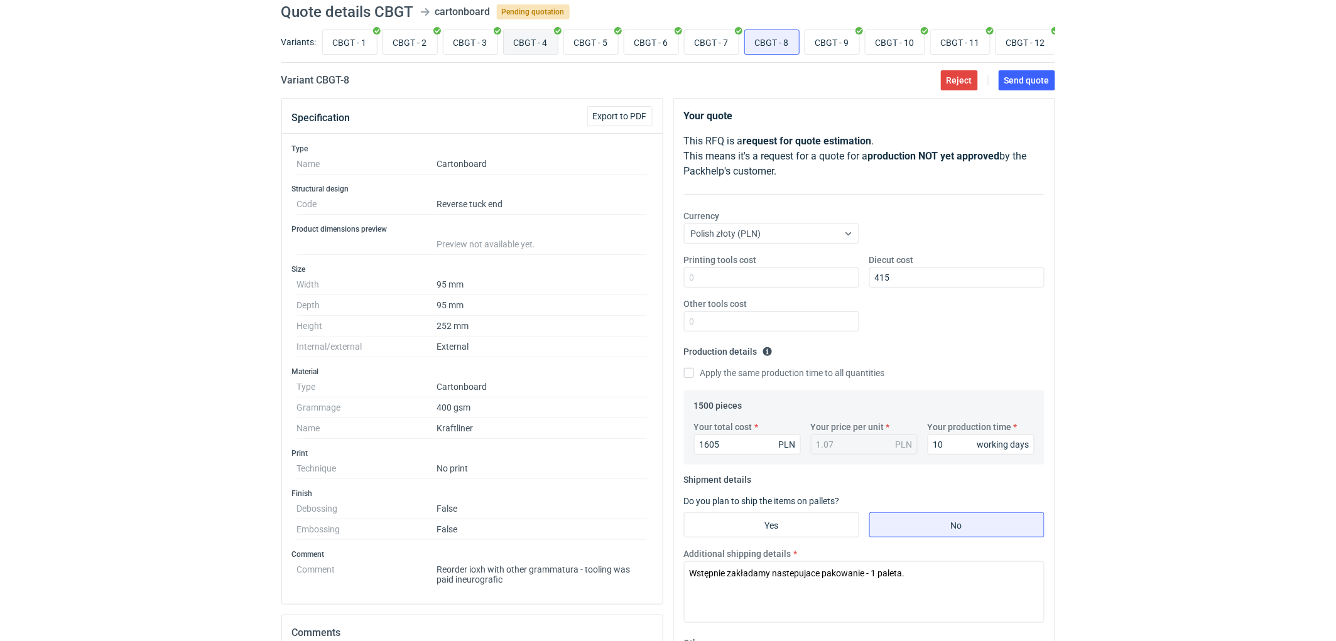
type textarea "KO 3260/2025.- Pozycja jest taka sama, jak pozycja nr. 4. W wycenie uwzględnion…"
click at [535, 39] on input "CBGT - 4" at bounding box center [531, 42] width 54 height 24
radio input "true"
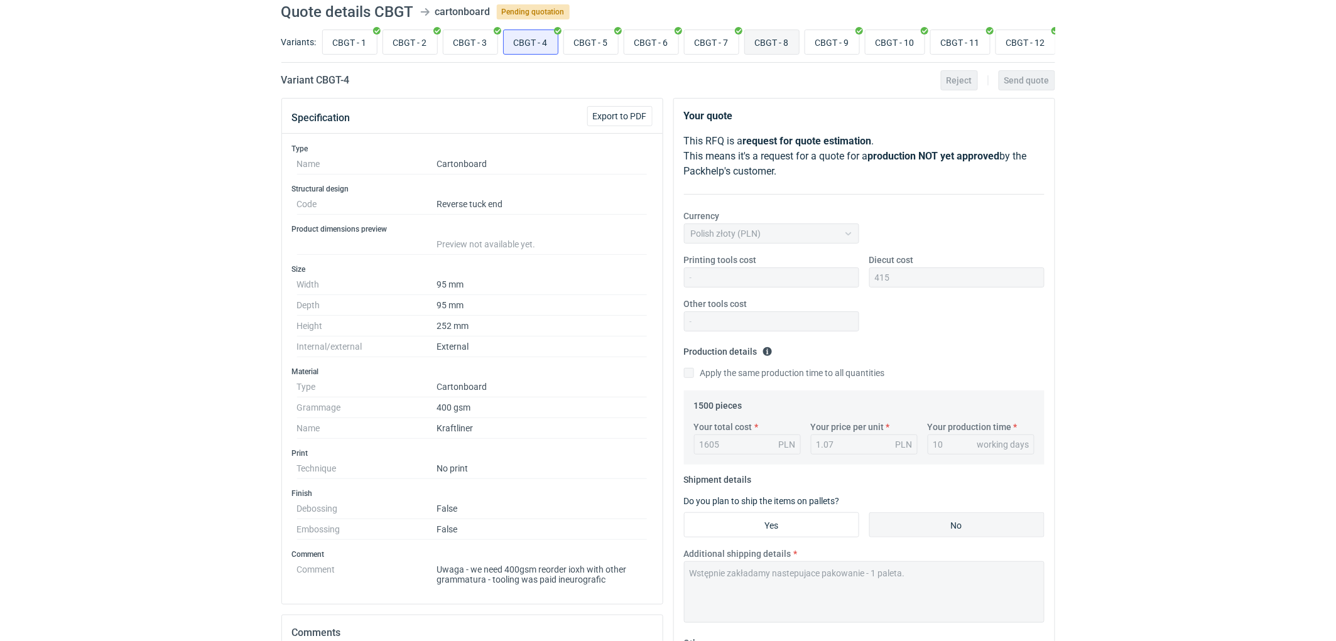
click at [773, 42] on input "CBGT - 8" at bounding box center [772, 42] width 54 height 24
radio input "true"
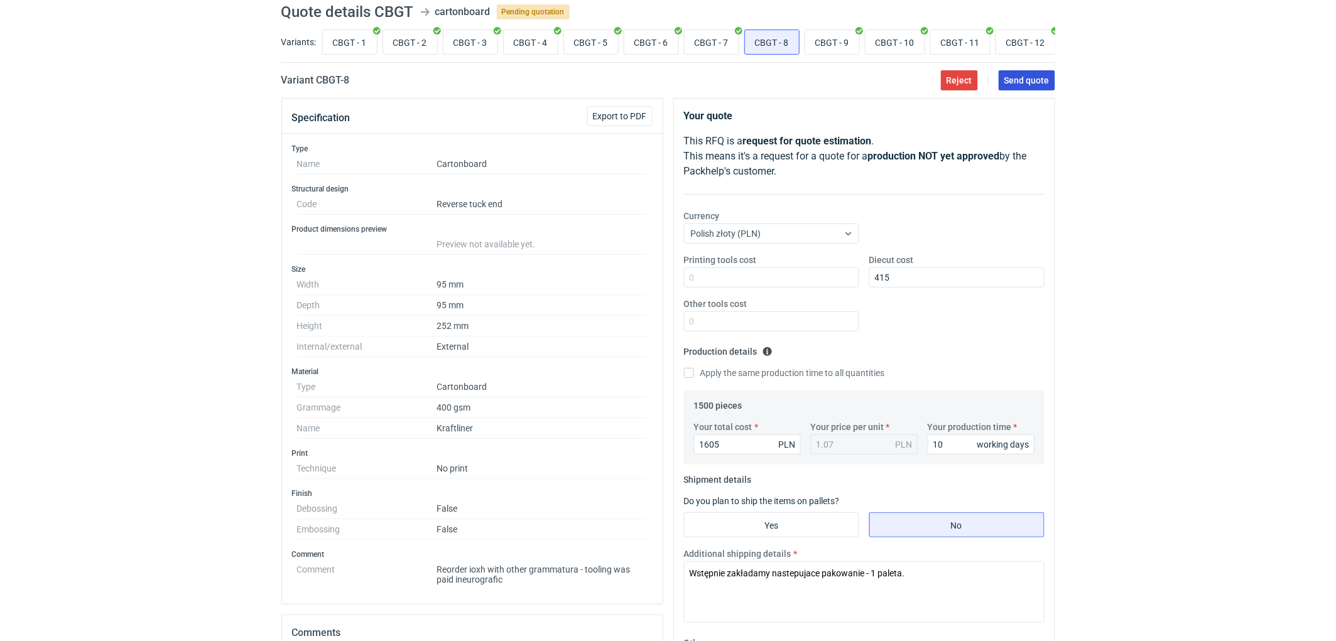
click at [1029, 79] on span "Send quote" at bounding box center [1026, 80] width 45 height 9
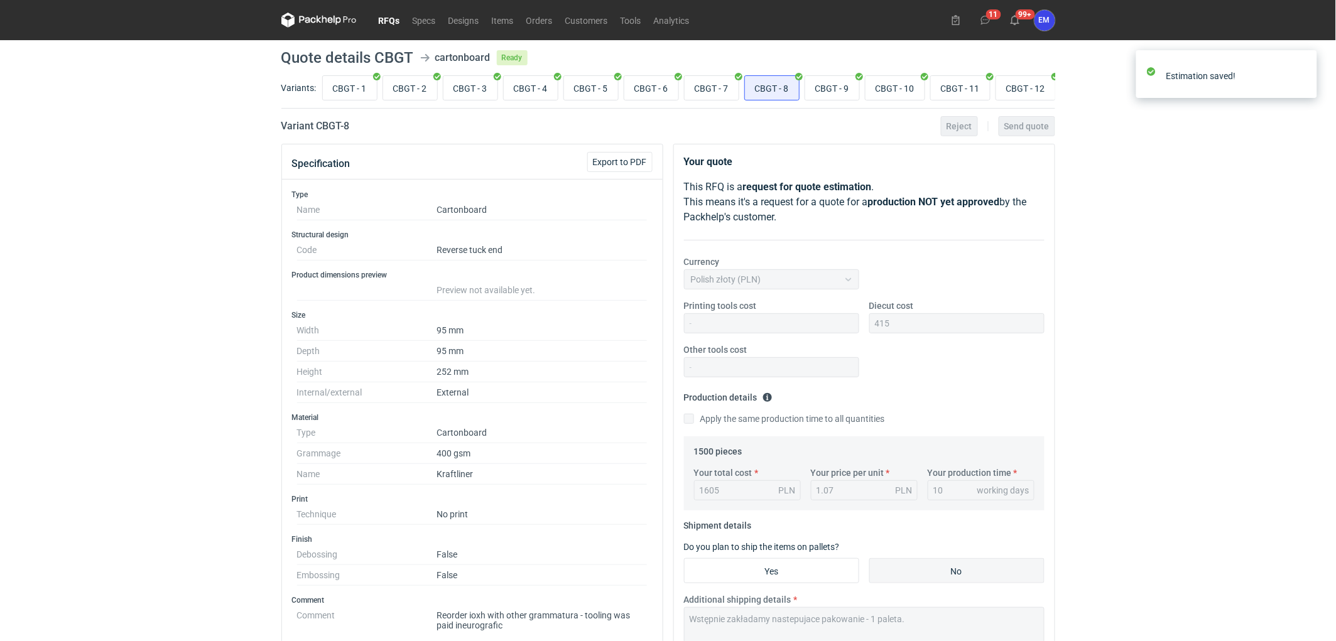
click at [330, 19] on icon at bounding box center [318, 20] width 75 height 15
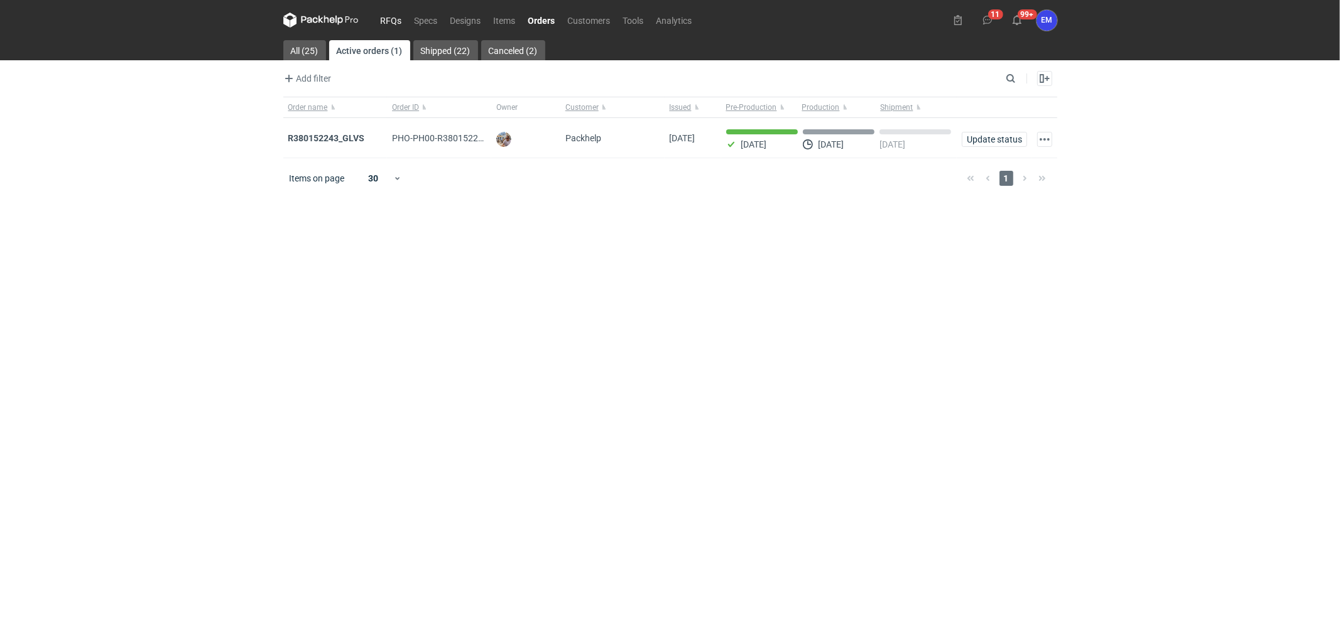
click at [394, 16] on link "RFQs" at bounding box center [391, 20] width 34 height 15
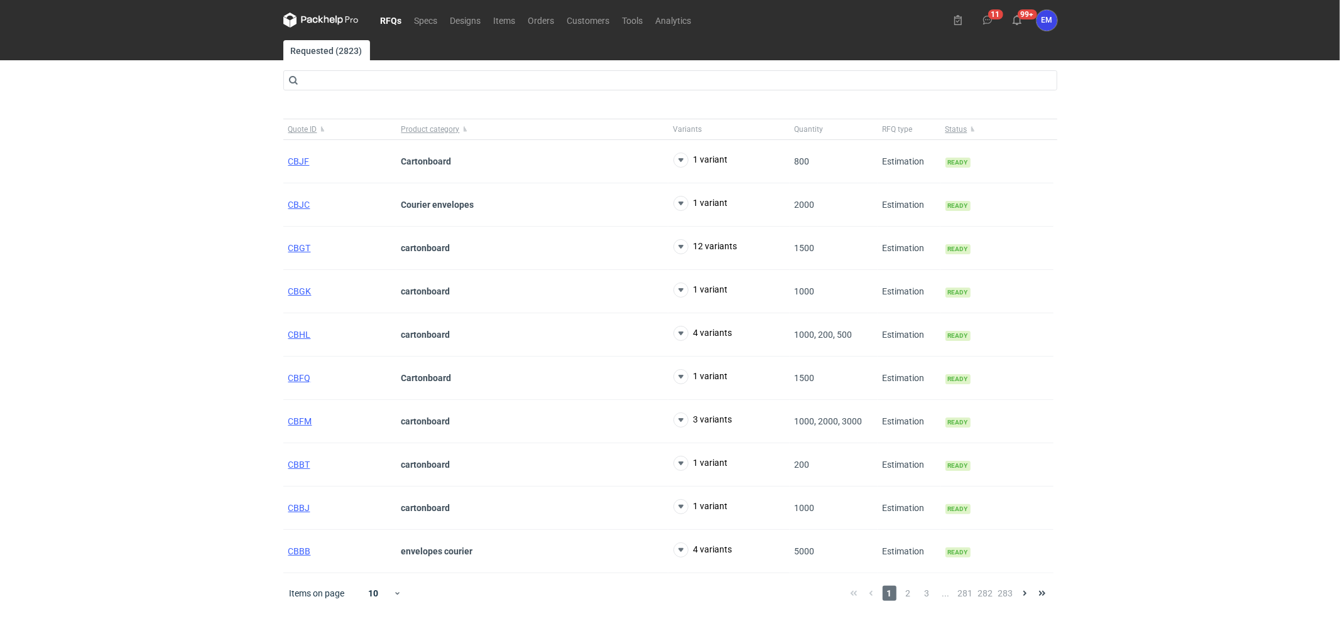
click at [214, 236] on div "RFQs Specs Designs Items Orders Customers Tools Analytics 11 99+ EM Ewelina Mac…" at bounding box center [670, 320] width 1340 height 641
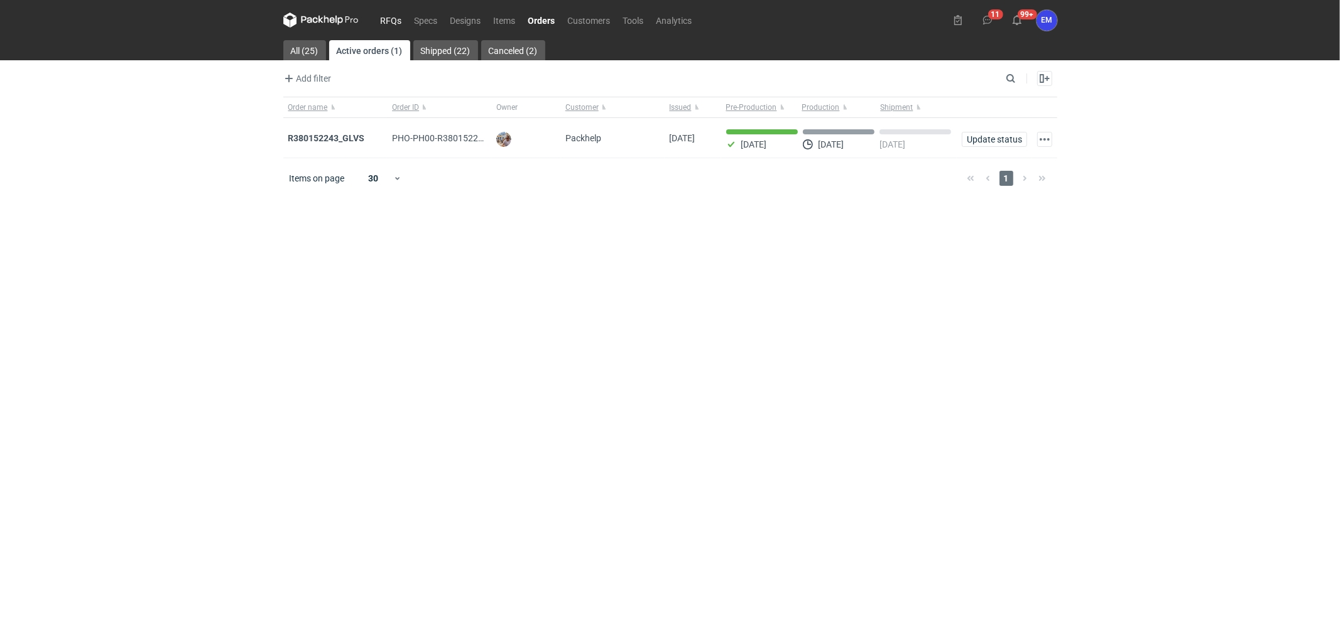
click at [398, 20] on link "RFQs" at bounding box center [391, 20] width 34 height 15
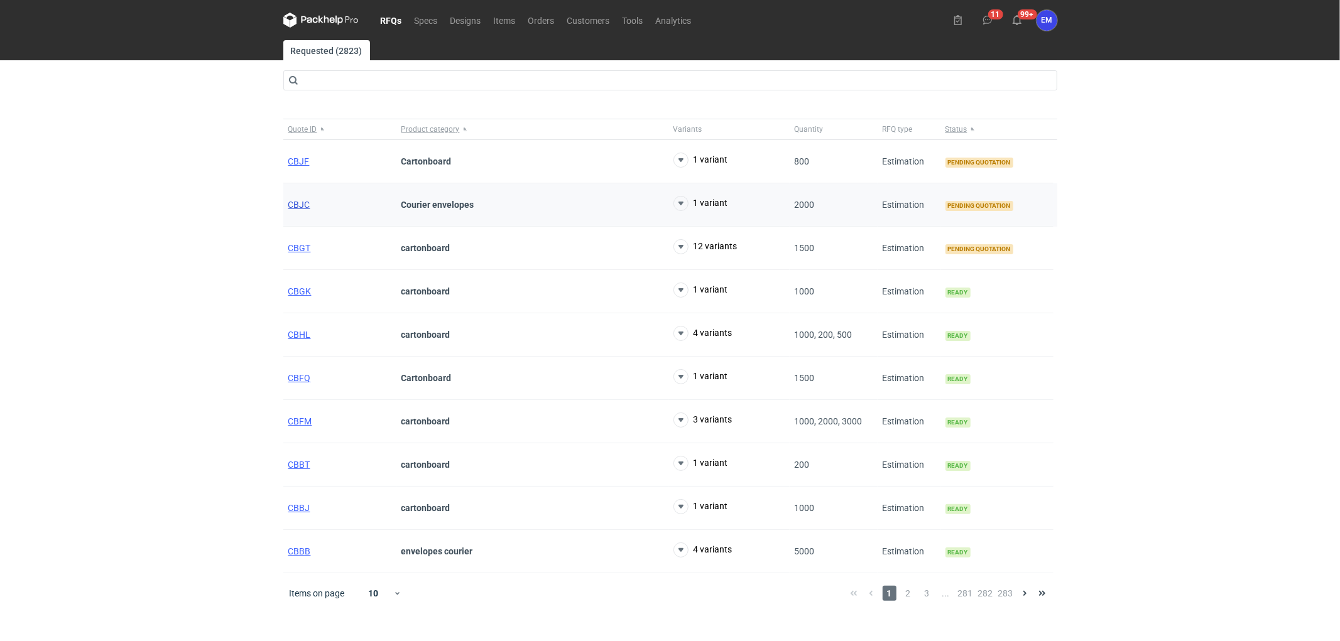
click at [290, 205] on span "CBJC" at bounding box center [299, 205] width 22 height 10
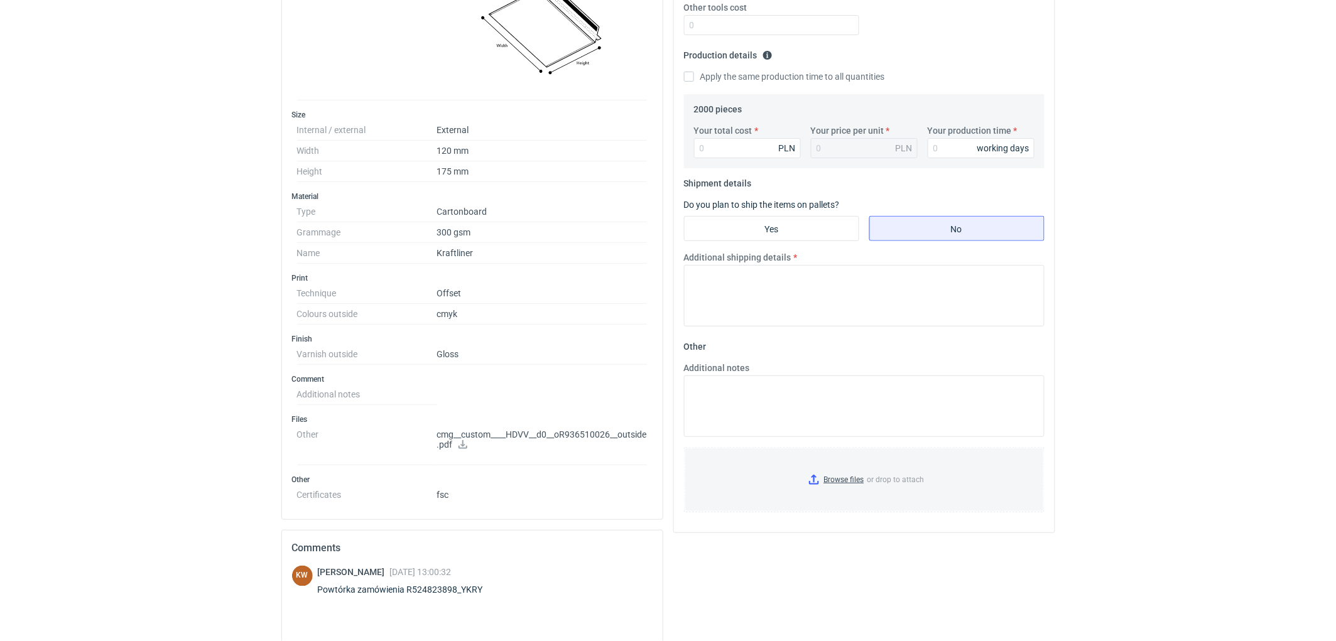
scroll to position [349, 0]
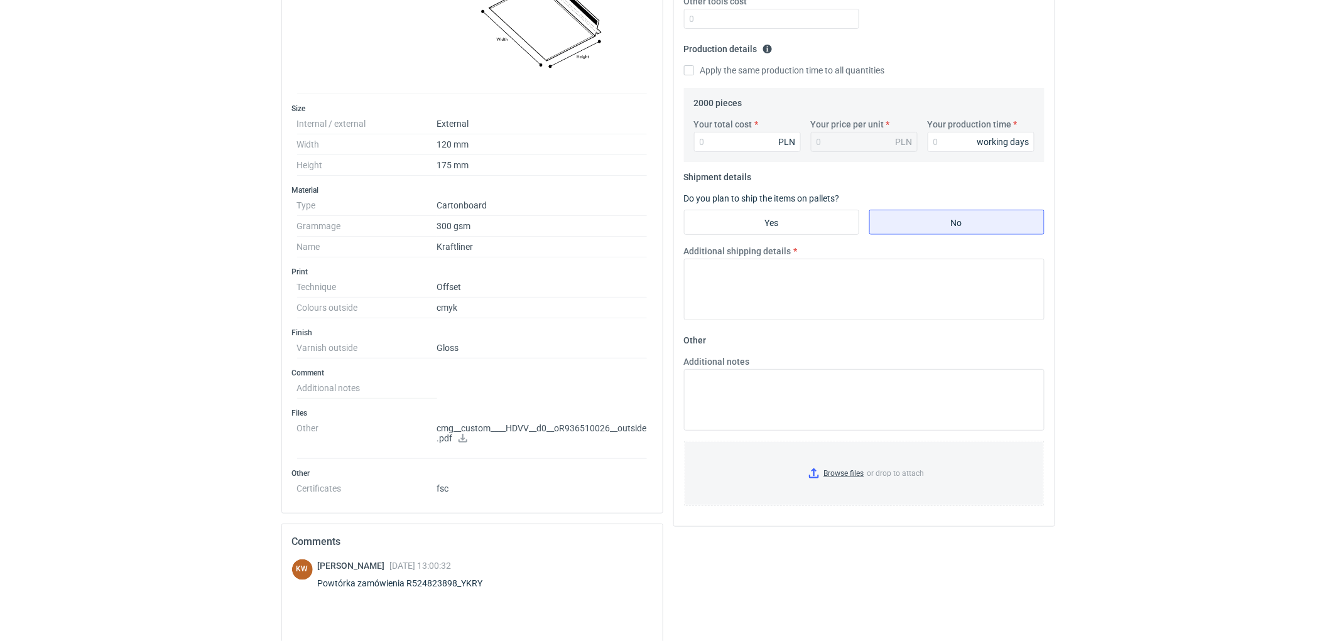
drag, startPoint x: 23, startPoint y: 340, endPoint x: 88, endPoint y: 361, distance: 67.9
click at [411, 577] on div "Powtórka zamówienia R524823898_YKRY" at bounding box center [408, 583] width 180 height 13
drag, startPoint x: 407, startPoint y: 580, endPoint x: 486, endPoint y: 590, distance: 79.2
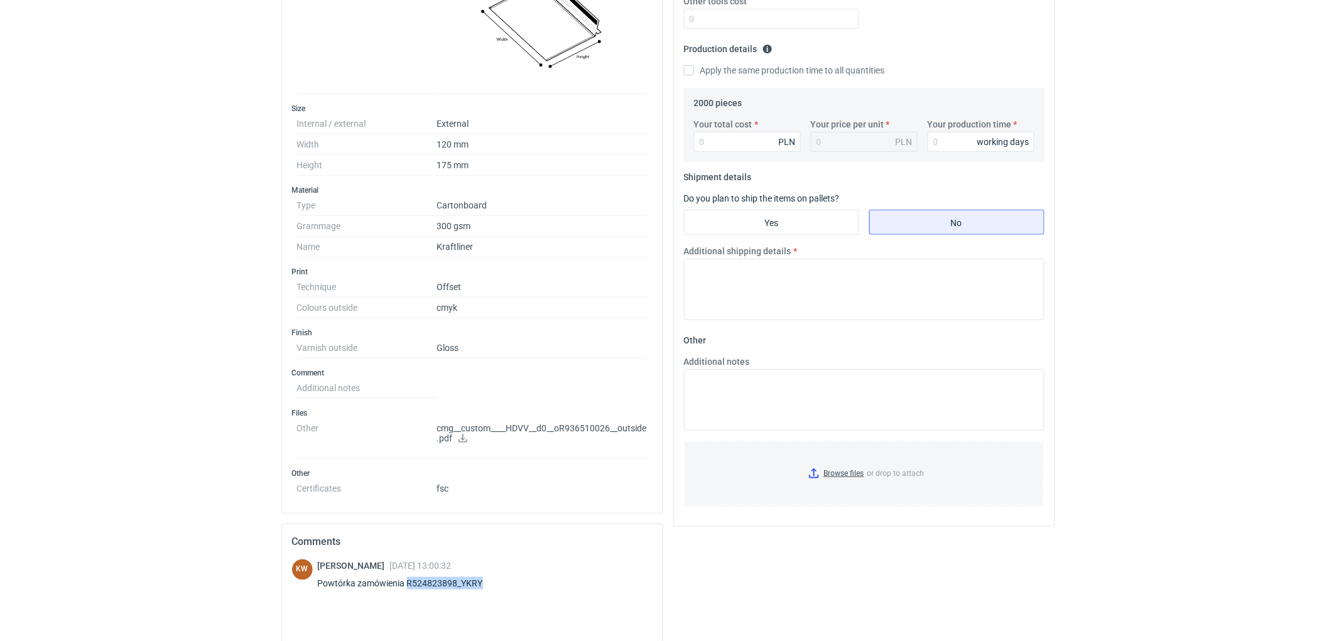
click at [486, 577] on div "Klaudia Wiśniewska 09 Sep 2025 13:00:32 Powtórka zamówienia R524823898_YKRY" at bounding box center [408, 577] width 180 height 35
copy div "R524823898_YKRY"
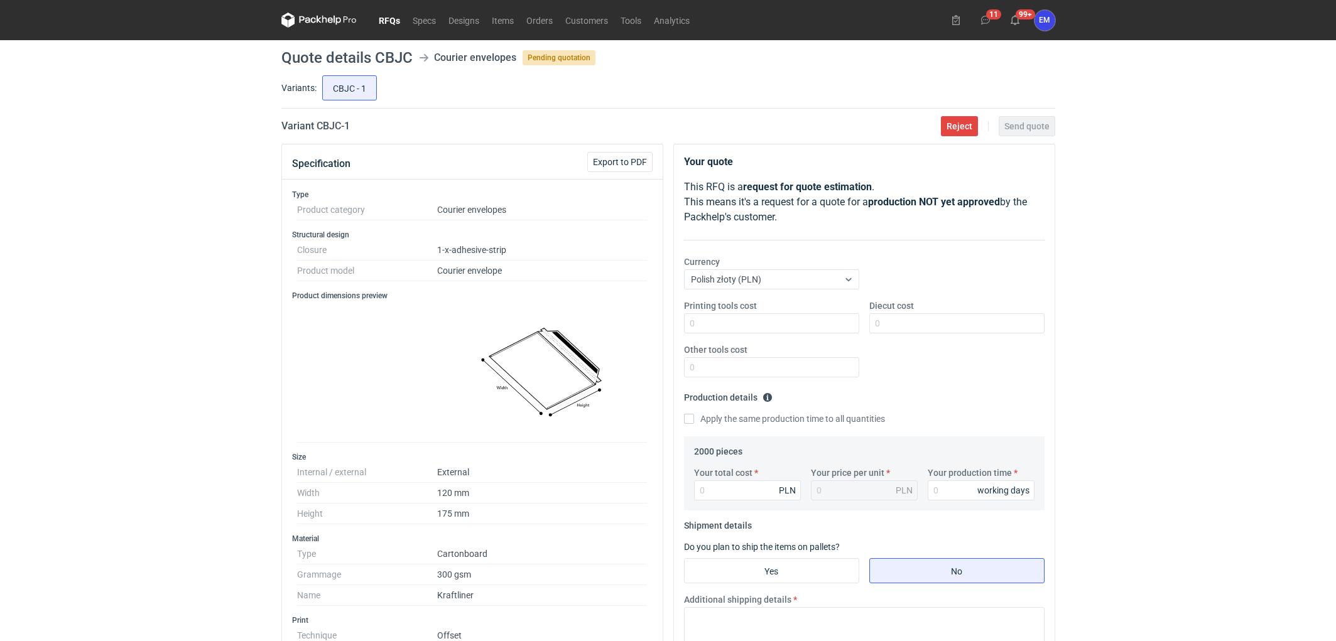
scroll to position [349, 0]
